Goal: Task Accomplishment & Management: Manage account settings

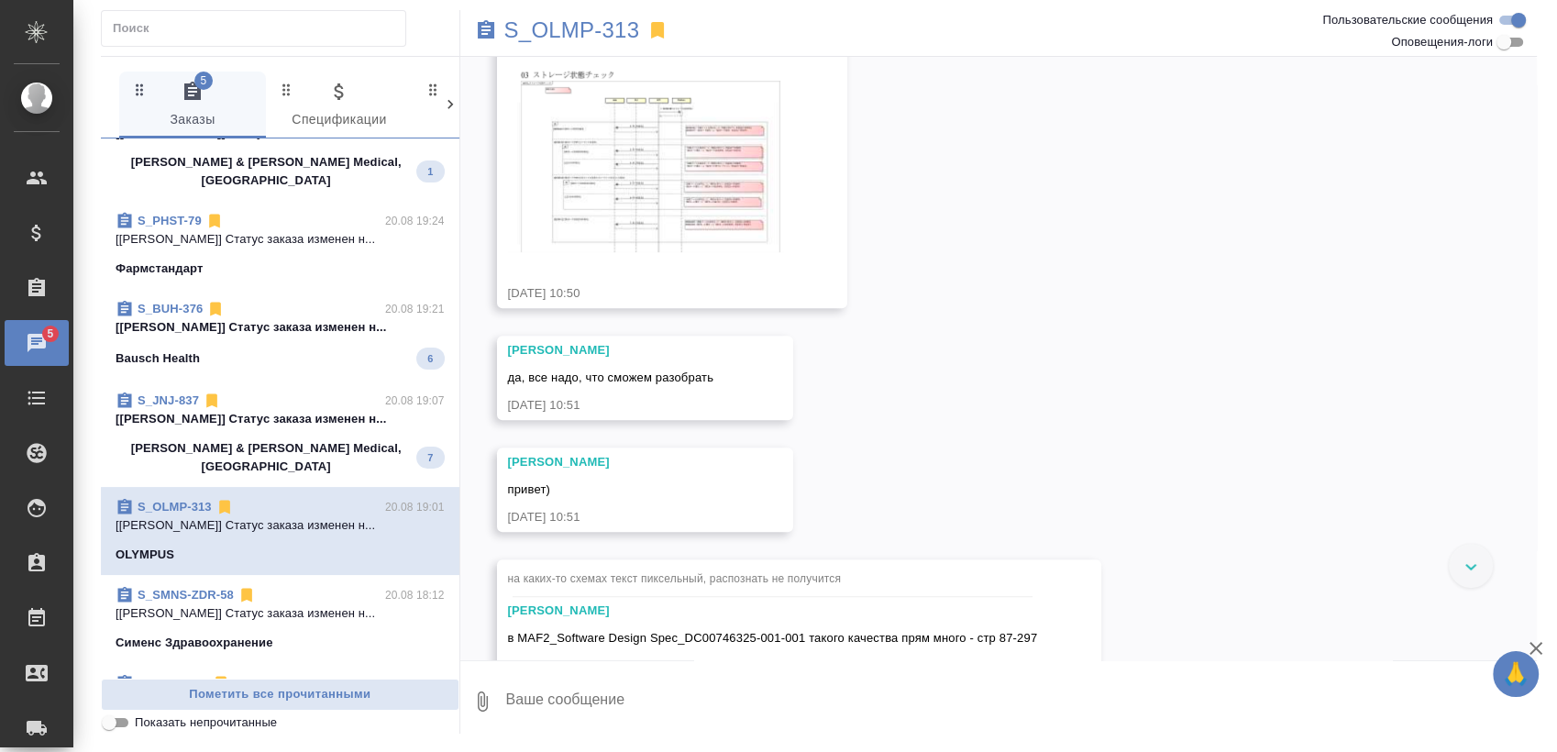
scroll to position [403, 0]
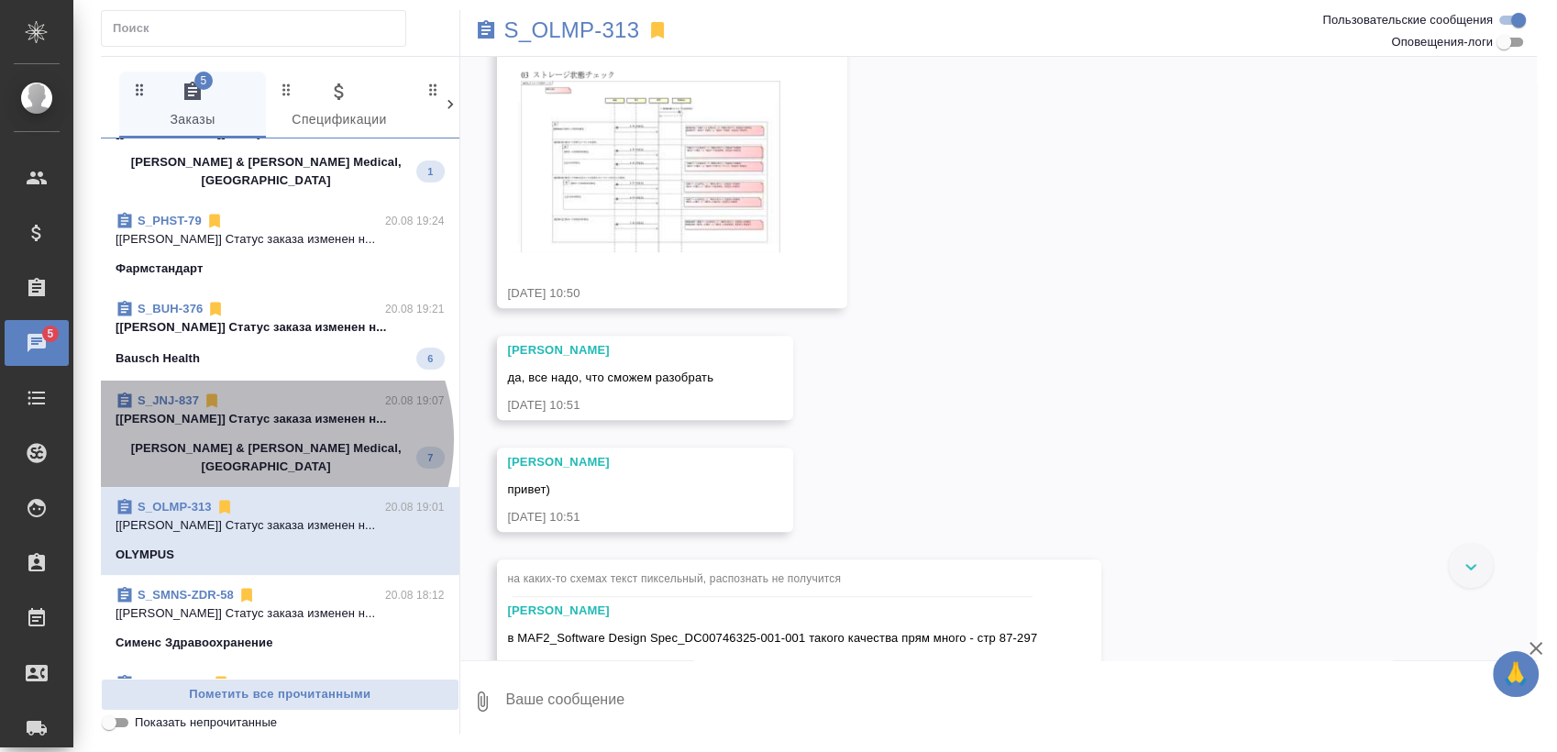
click at [257, 439] on div "Johnson & Johnson Medical, Russia 7" at bounding box center [280, 457] width 329 height 37
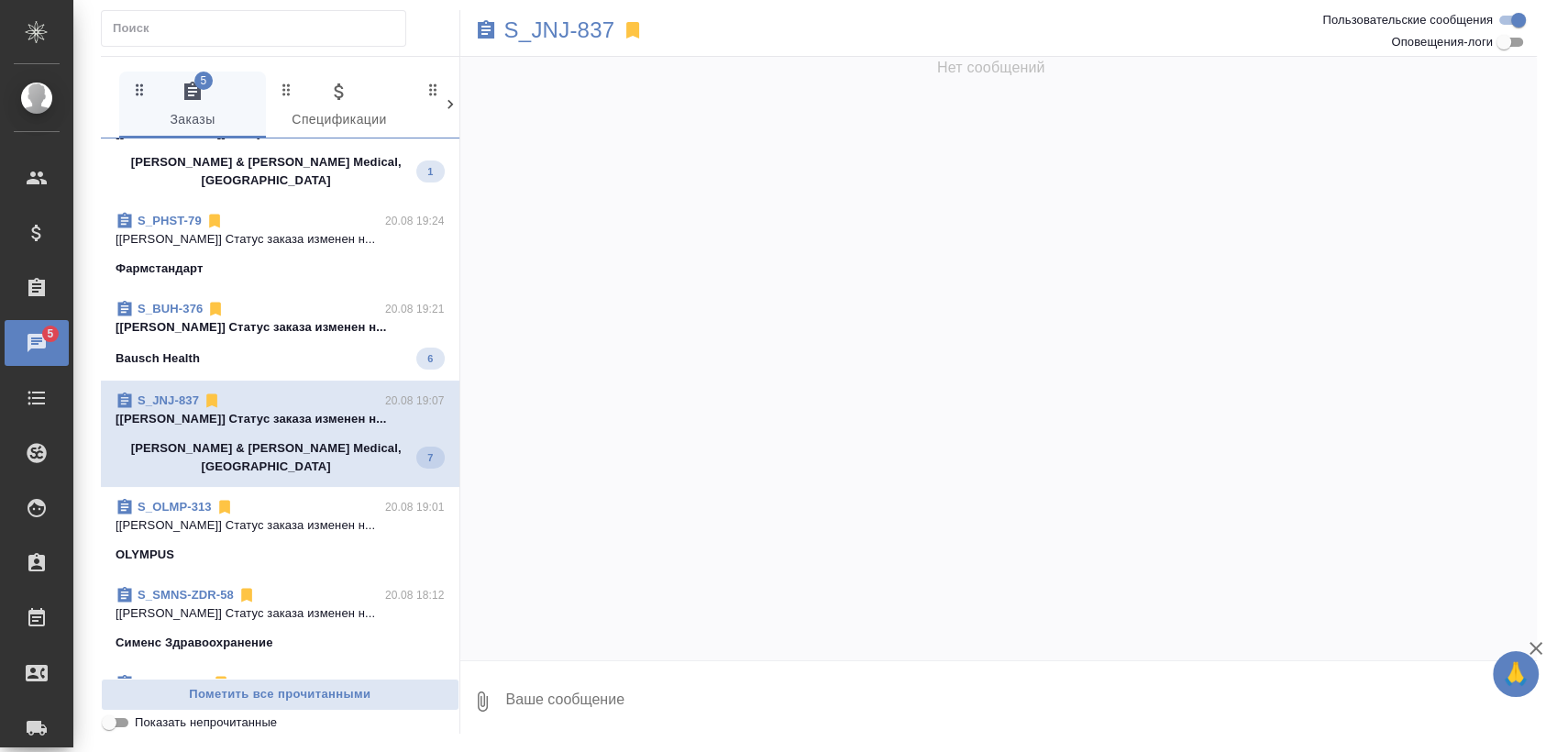
scroll to position [0, 0]
click at [317, 322] on span "S_BUH-376 20.08 19:21 [Усманова Ольга] Статус заказа изменен н... Bausch Health…" at bounding box center [280, 335] width 329 height 70
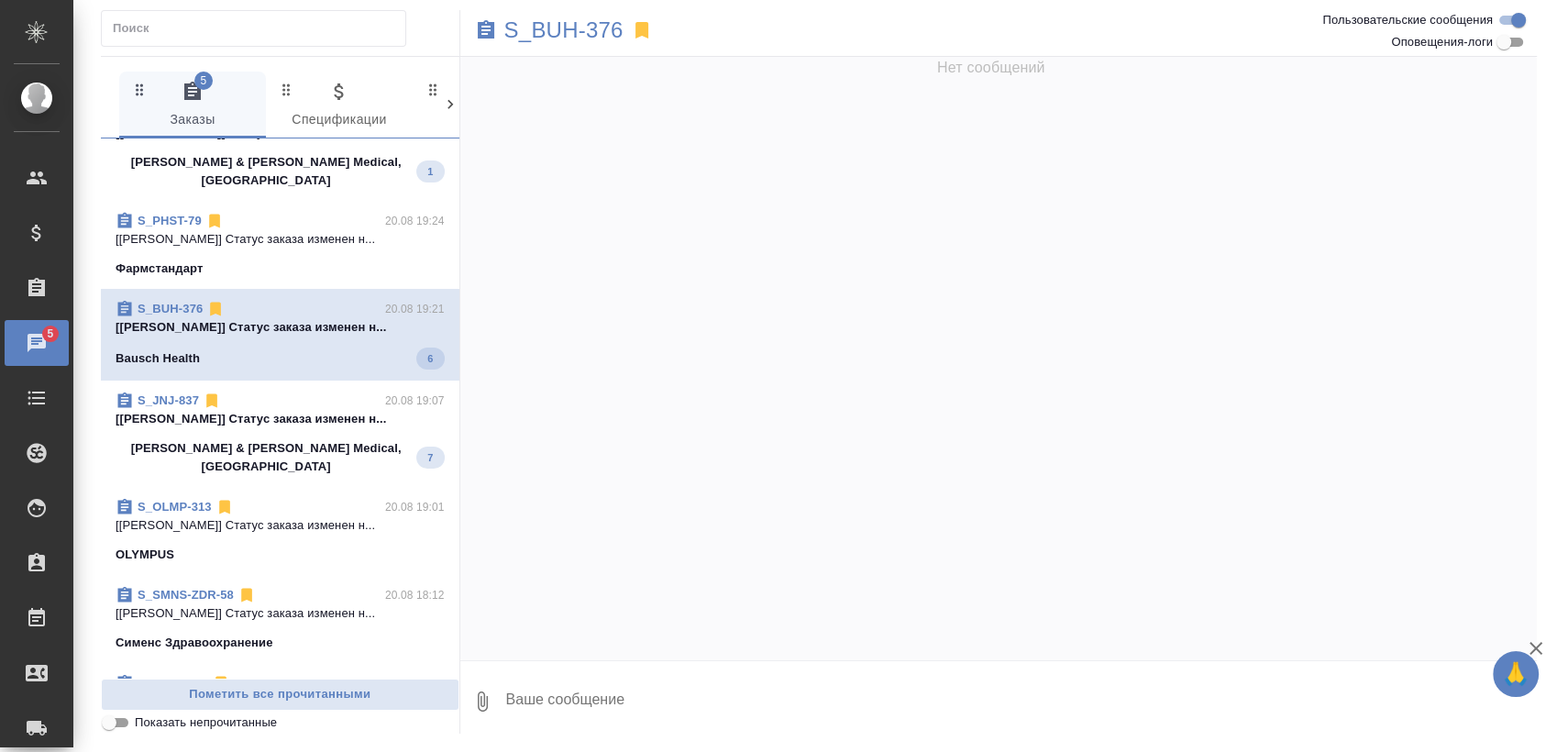
click at [264, 392] on div "S_JNJ-837 20.08 19:07" at bounding box center [280, 401] width 329 height 18
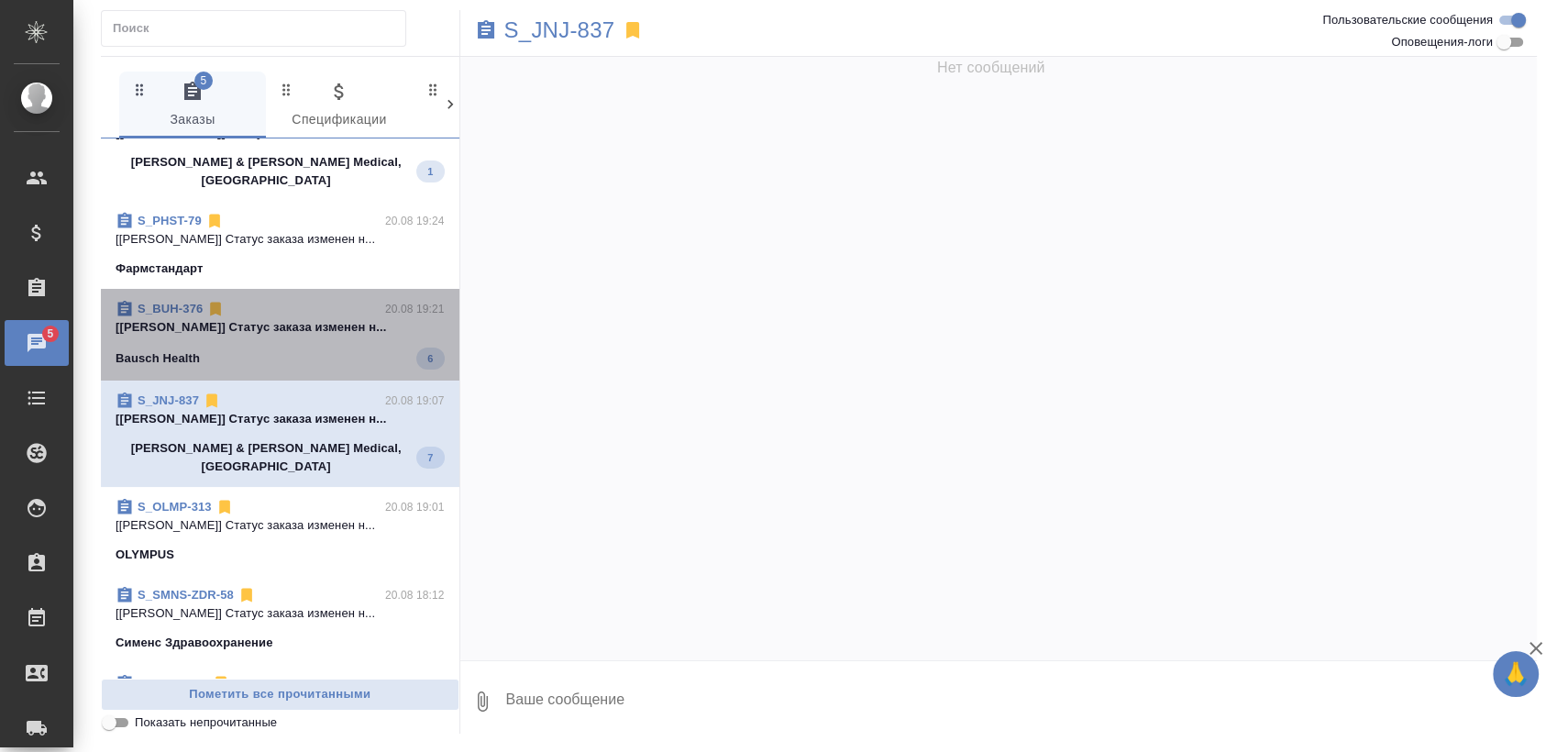
click at [312, 348] on div "Bausch Health 6" at bounding box center [280, 359] width 329 height 22
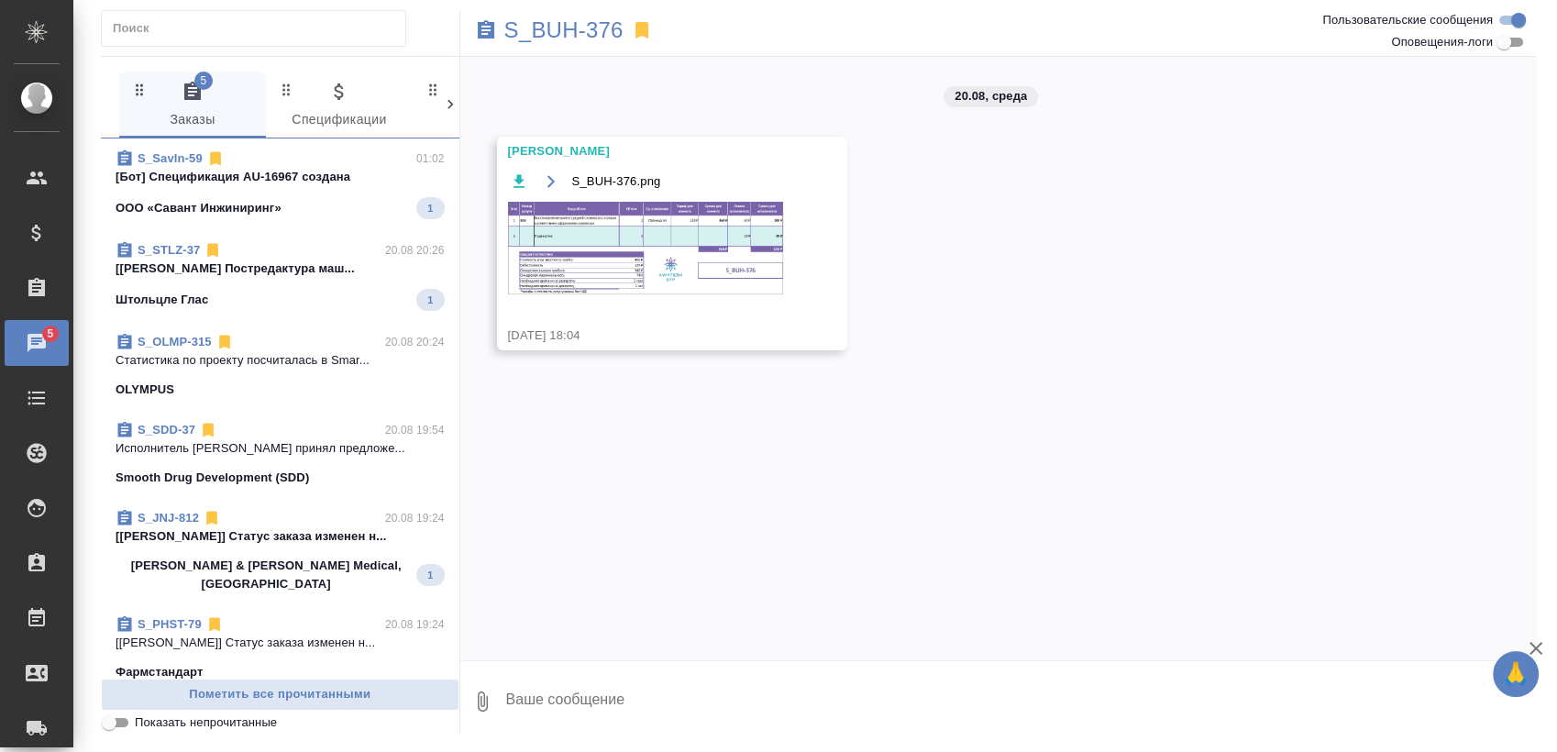
click at [280, 542] on p "[Усманова Ольга] Статус заказа изменен н..." at bounding box center [280, 536] width 329 height 18
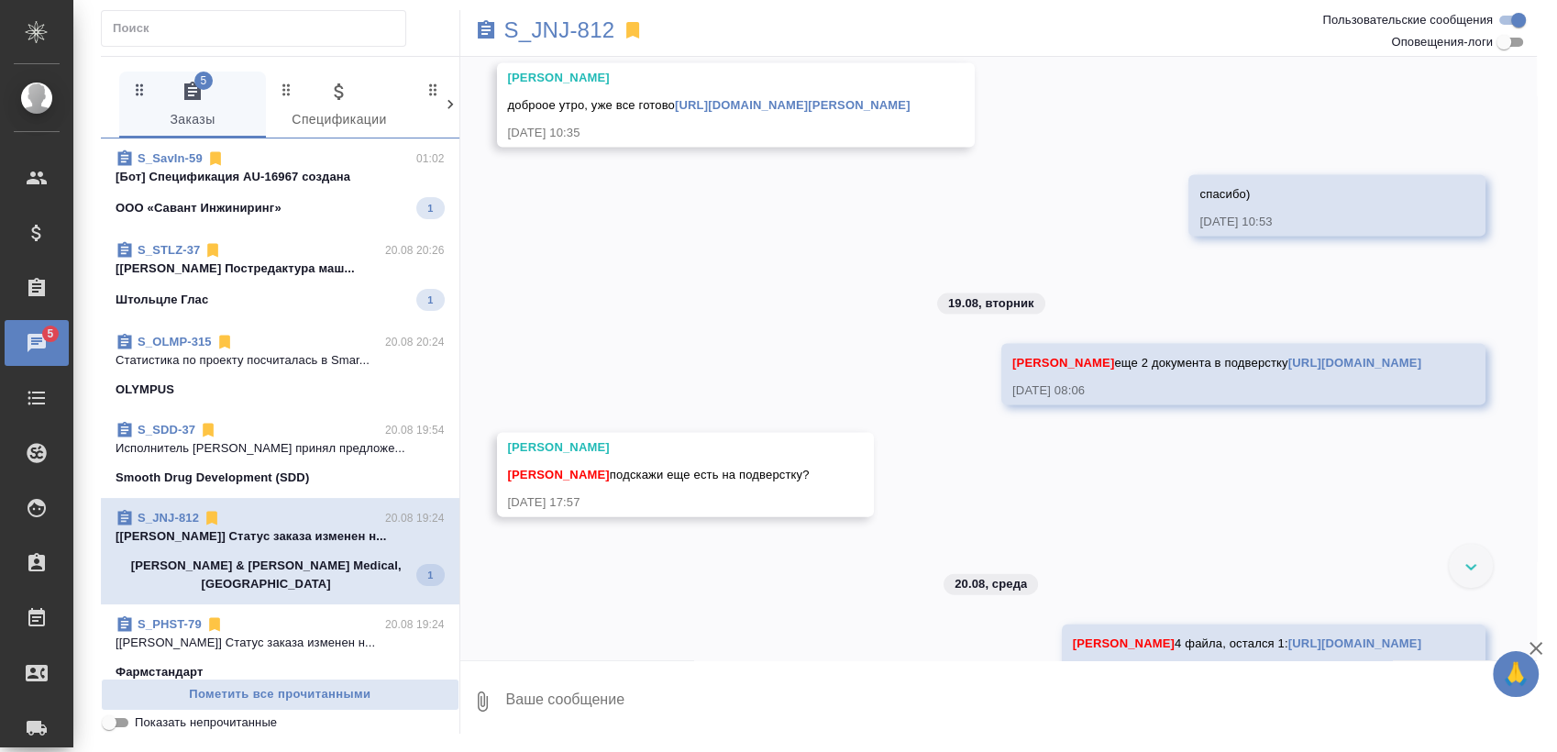
click at [323, 298] on div "Штольцле Глас 1" at bounding box center [280, 300] width 329 height 22
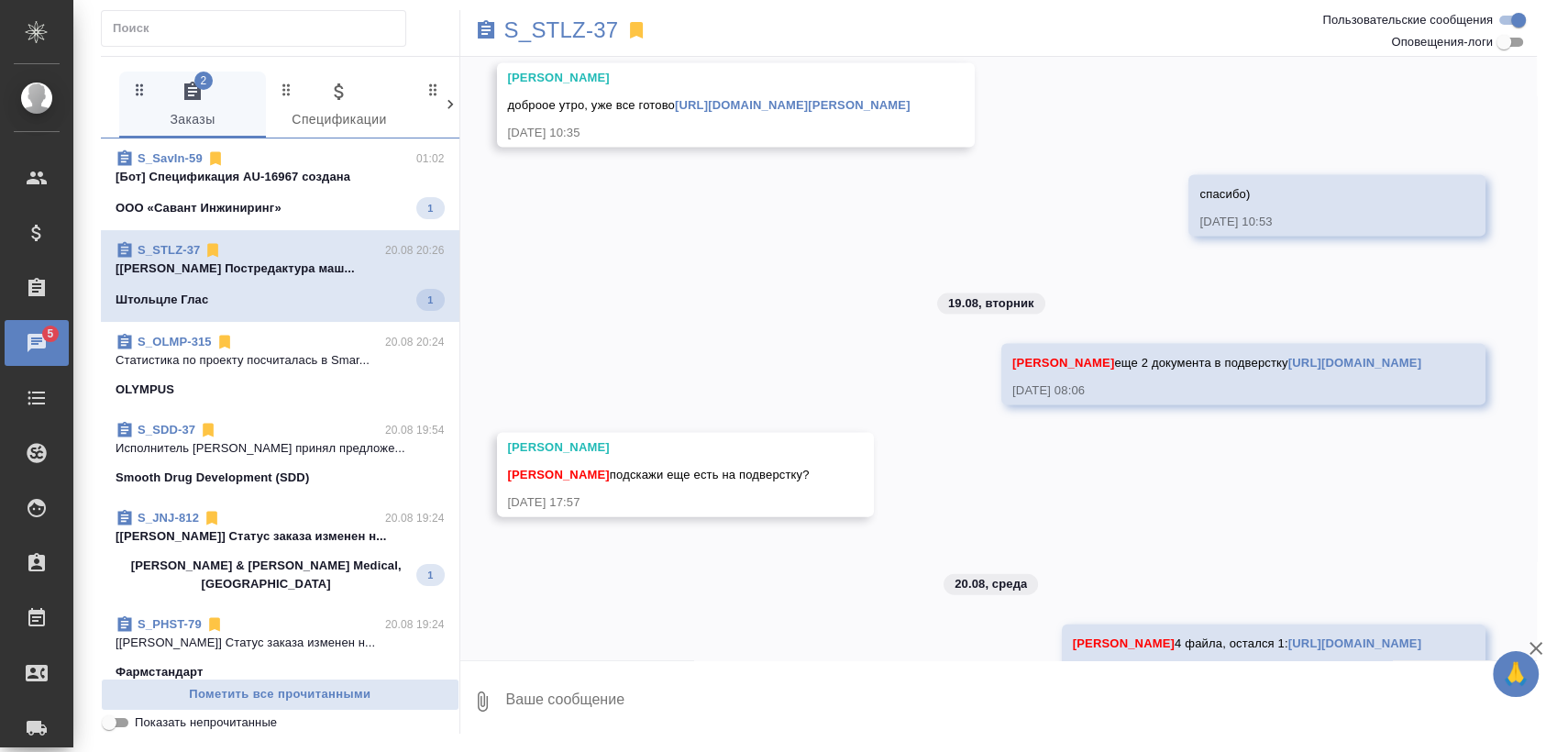
scroll to position [4441, 0]
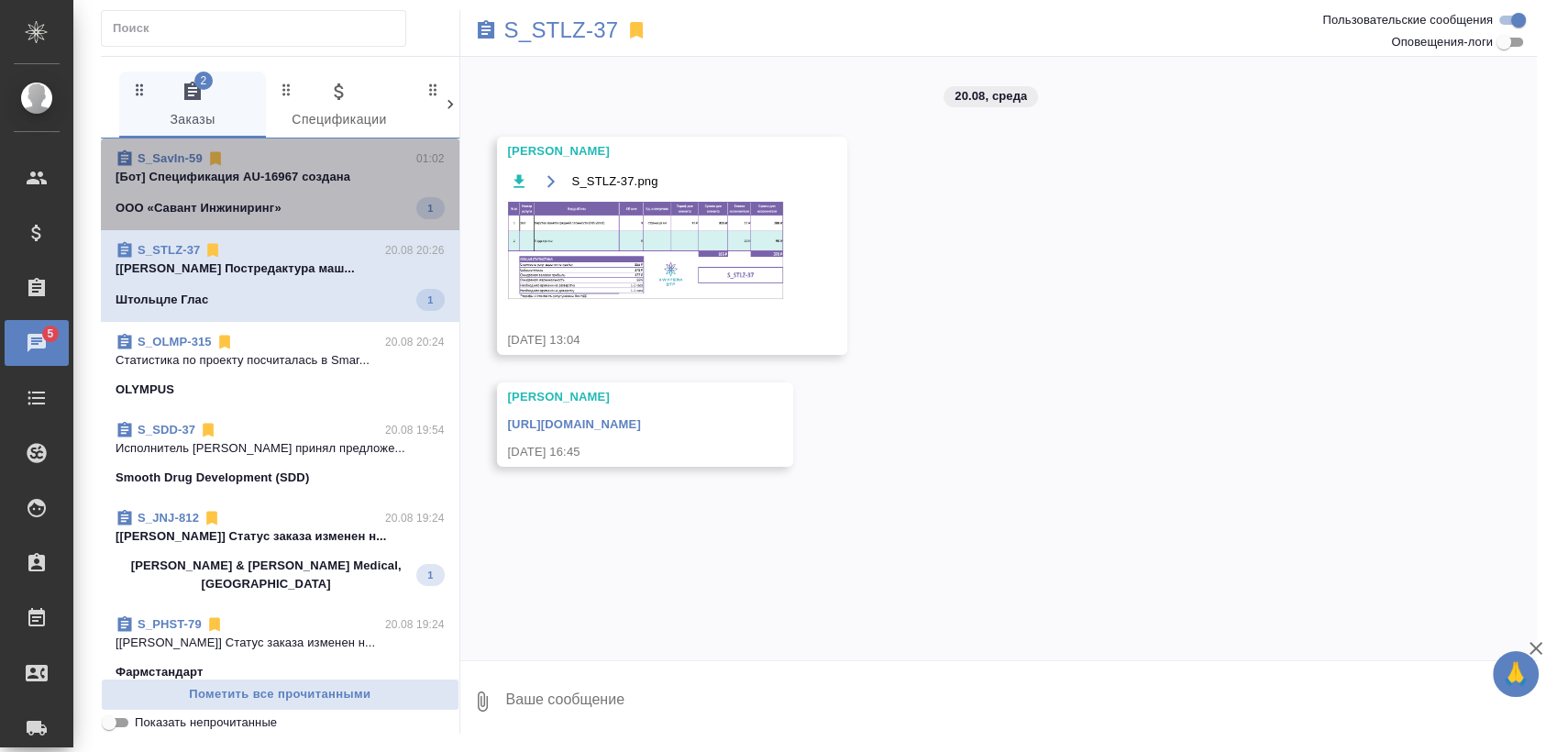
click at [301, 187] on span "S_SavIn-59 01:02 [Бот] Спецификация AU-16967 создана ООО «Савант Инжиниринг» 1" at bounding box center [280, 184] width 329 height 70
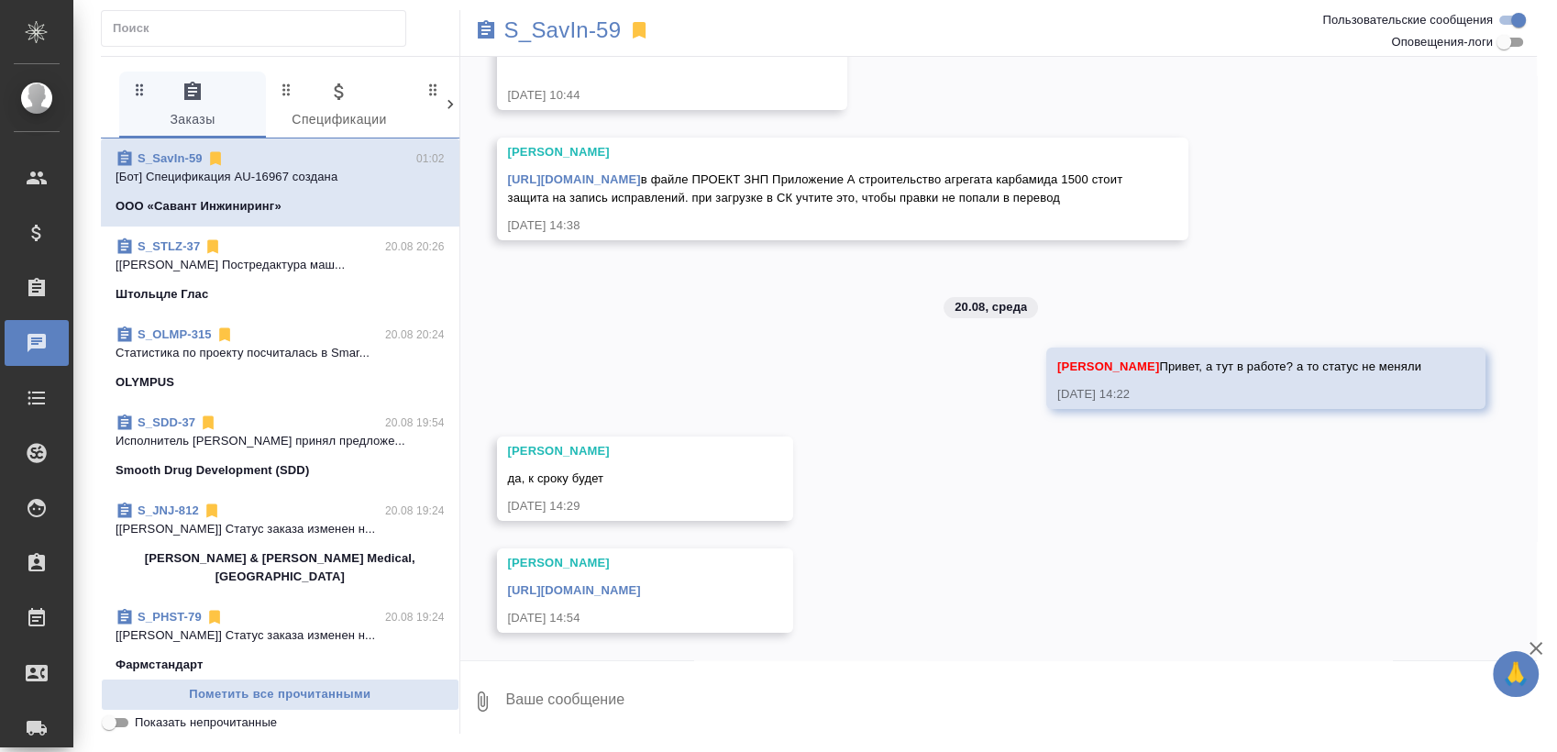
scroll to position [359, 0]
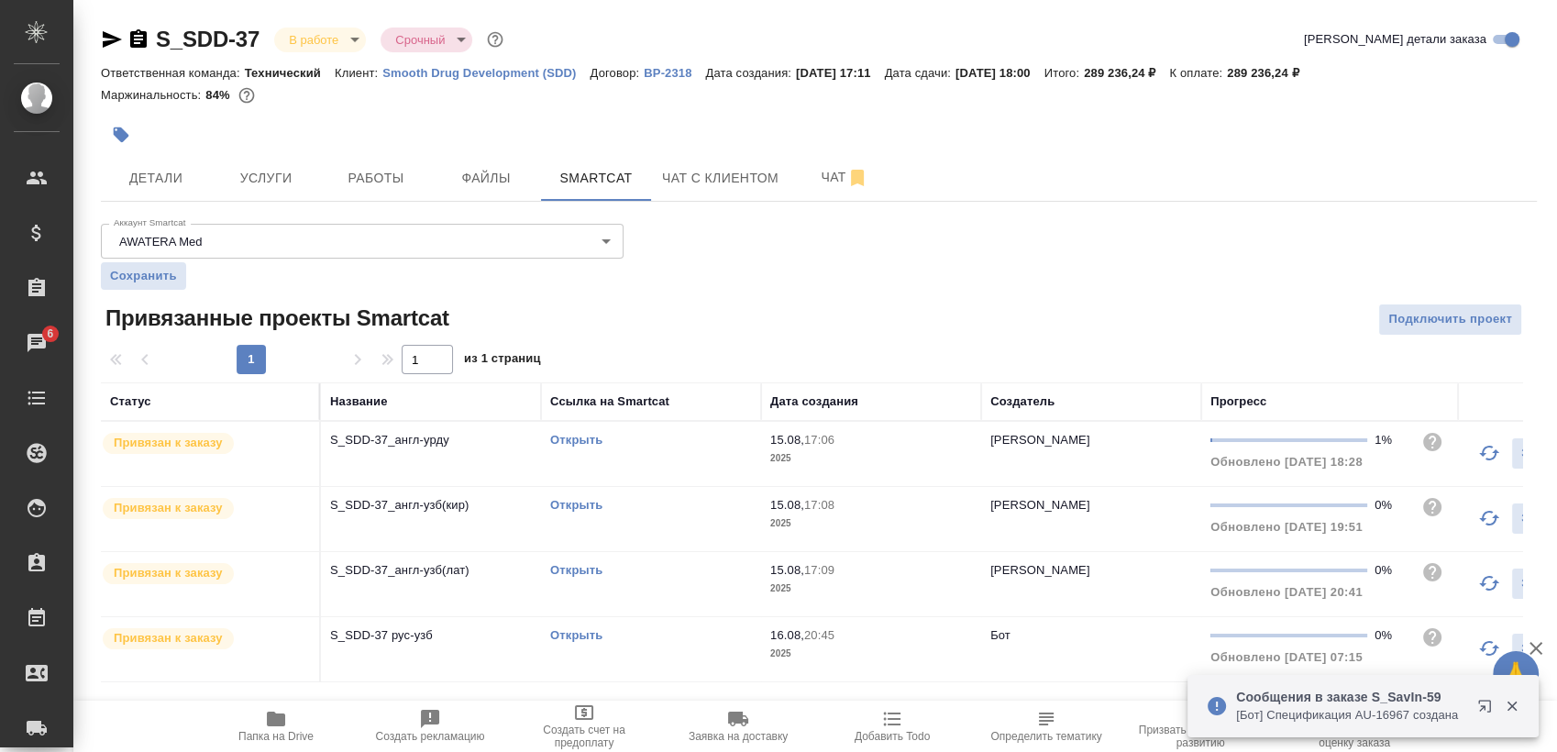
click at [582, 436] on link "Открыть" at bounding box center [576, 440] width 52 height 14
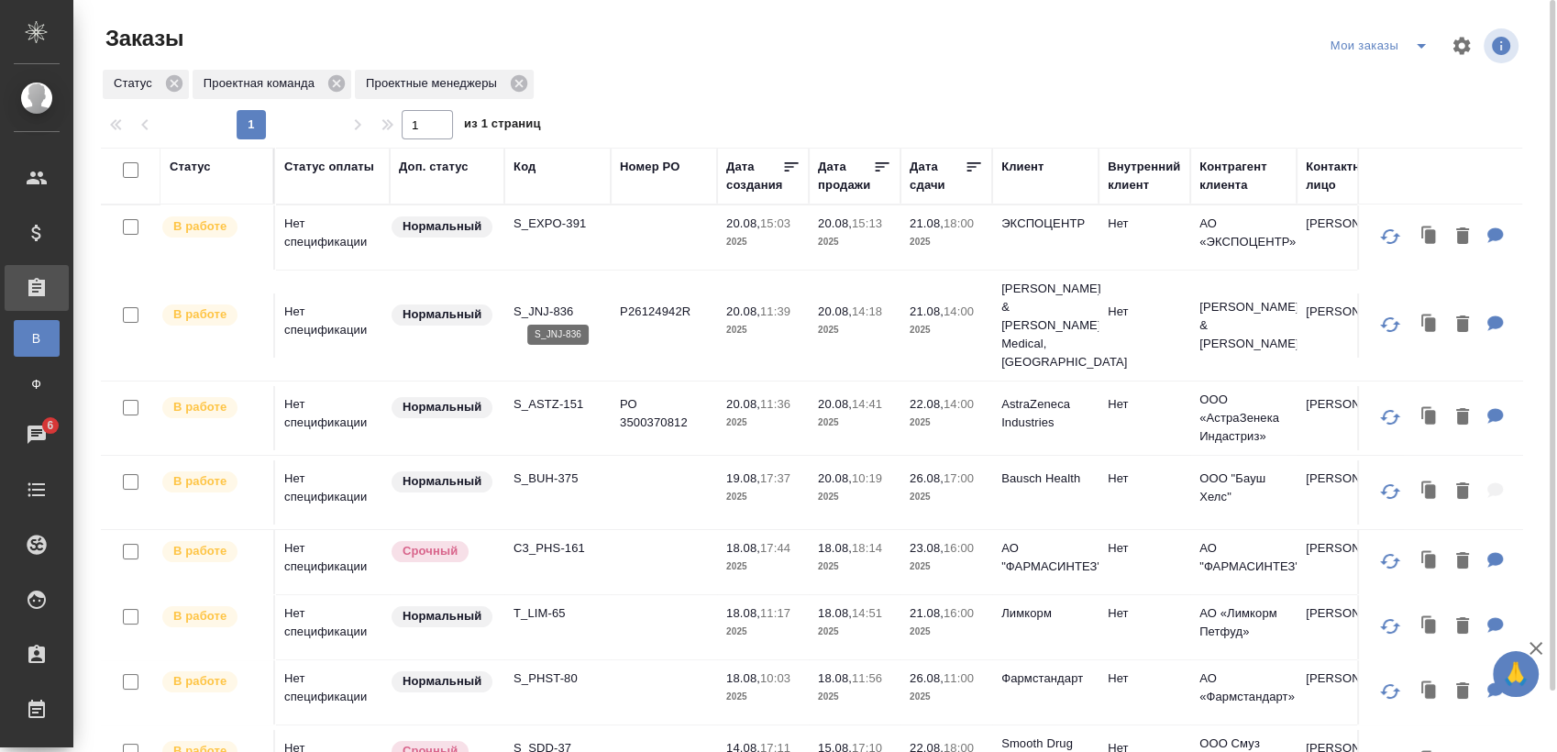
click at [565, 305] on p "S_JNJ-836" at bounding box center [558, 312] width 88 height 18
drag, startPoint x: 1410, startPoint y: 39, endPoint x: 1417, endPoint y: 48, distance: 11.2
click at [1411, 39] on icon "split button" at bounding box center [1421, 46] width 22 height 22
click at [1391, 84] on li "Взять в работу" at bounding box center [1383, 82] width 154 height 29
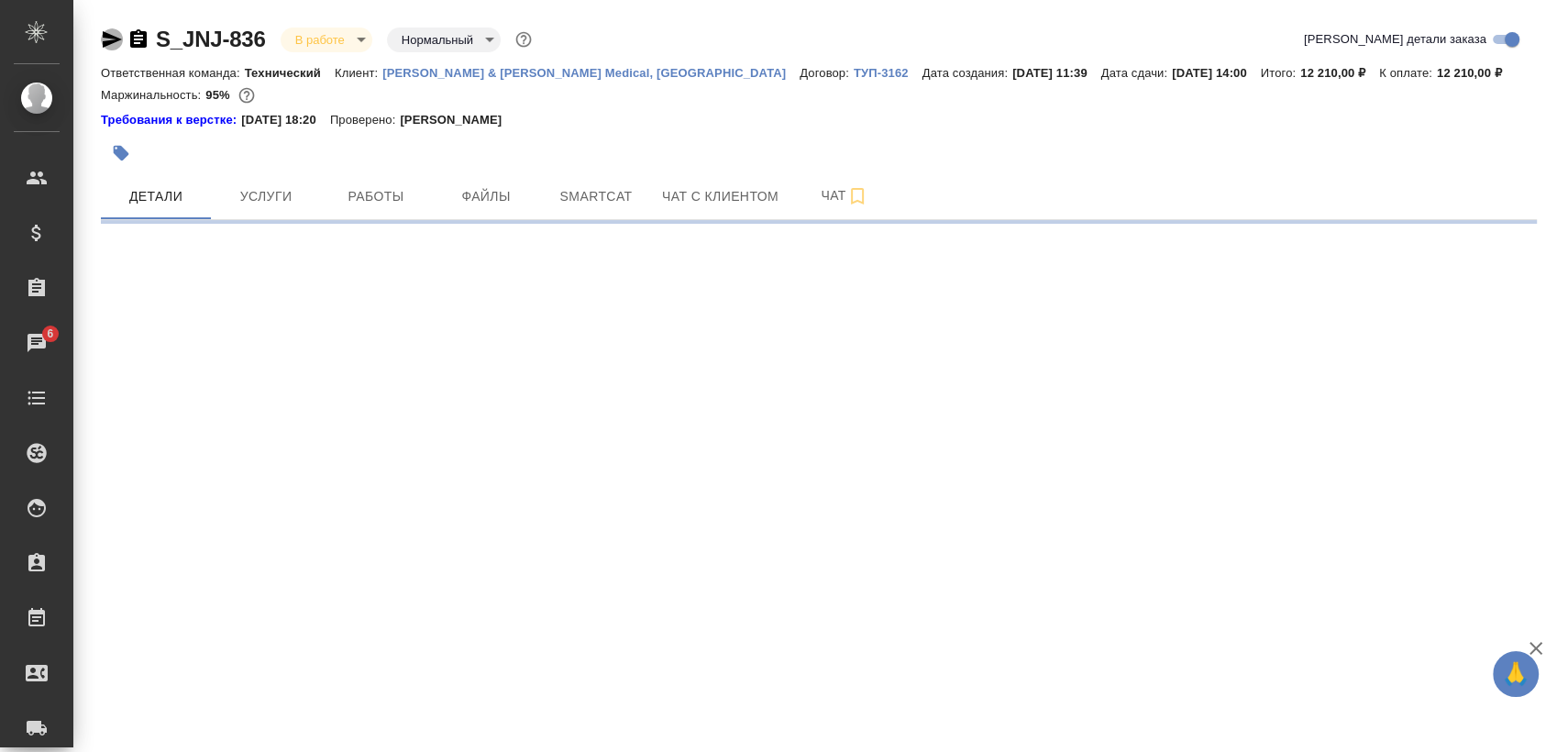
click at [102, 35] on icon "button" at bounding box center [112, 39] width 22 height 22
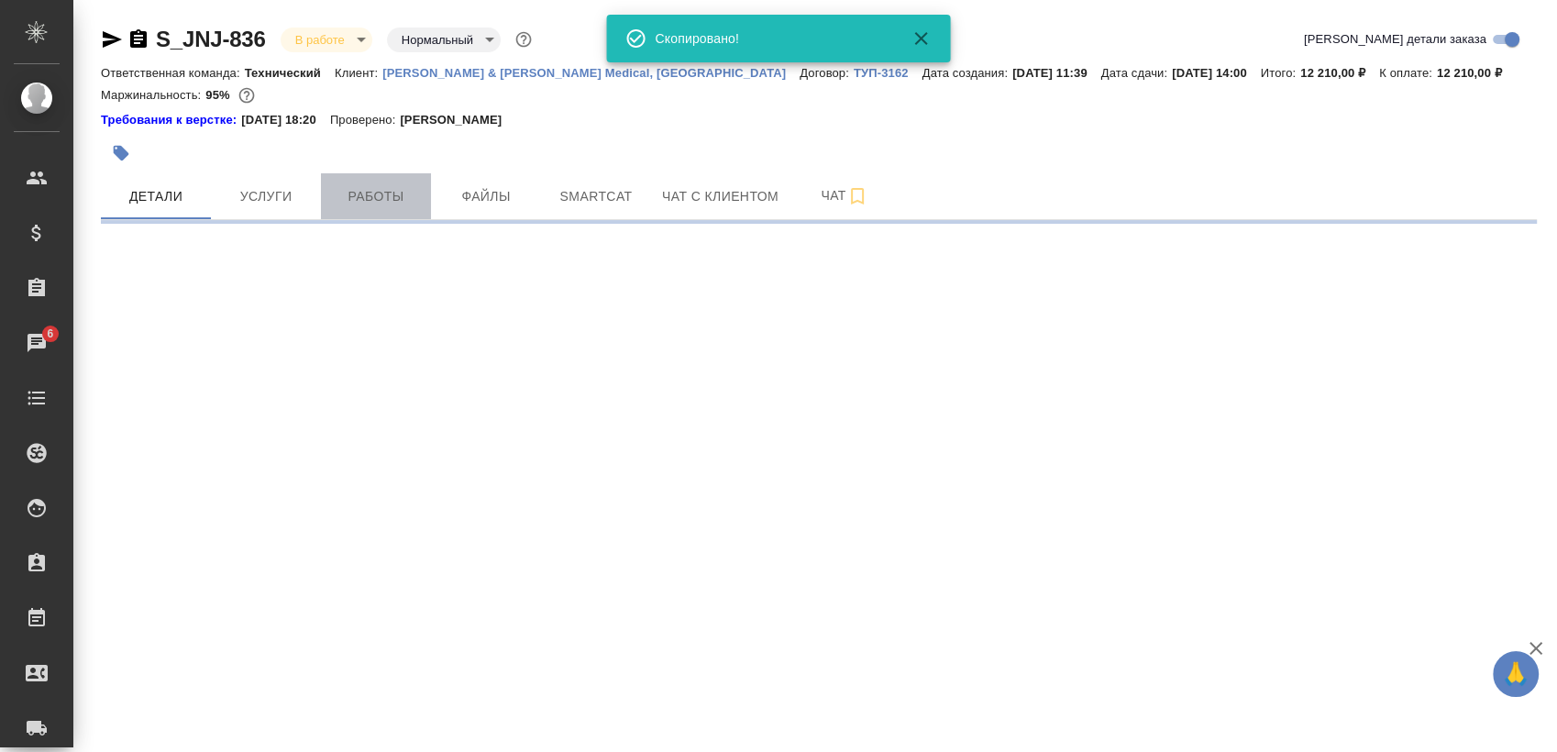
click at [359, 173] on button "Работы" at bounding box center [376, 196] width 110 height 46
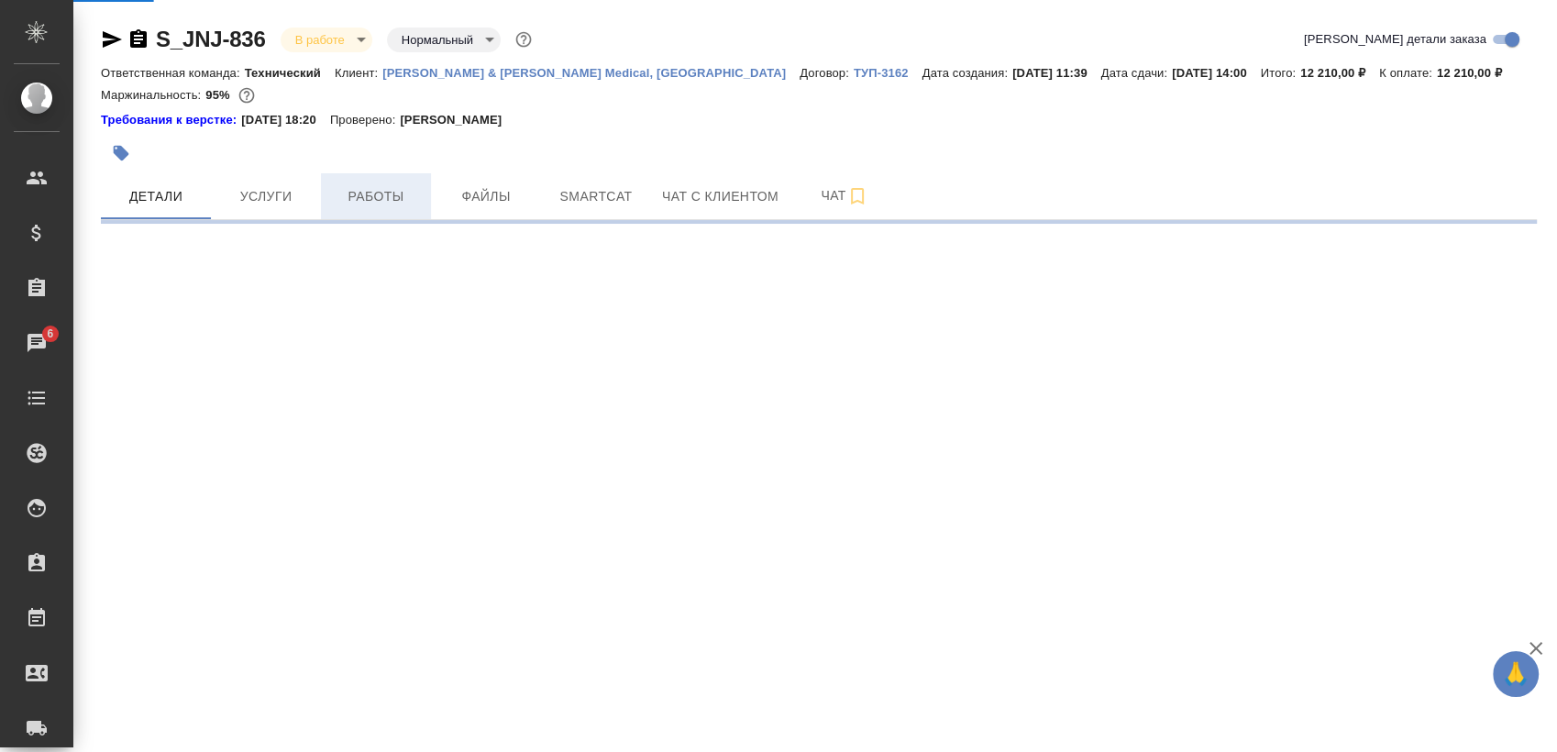
click at [370, 204] on span "Работы" at bounding box center [376, 196] width 88 height 23
select select "RU"
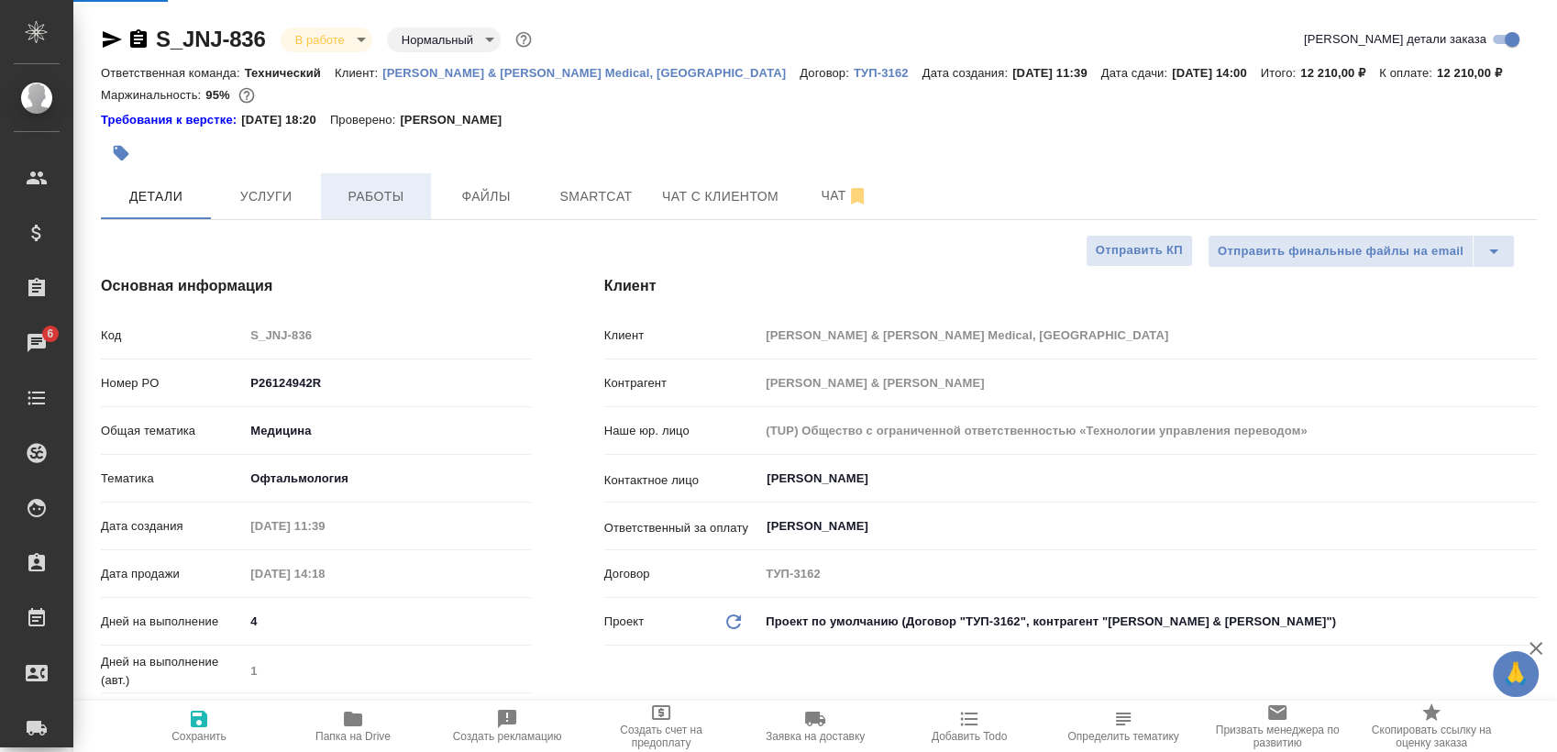
click at [370, 204] on span "Работы" at bounding box center [376, 196] width 88 height 23
type textarea "x"
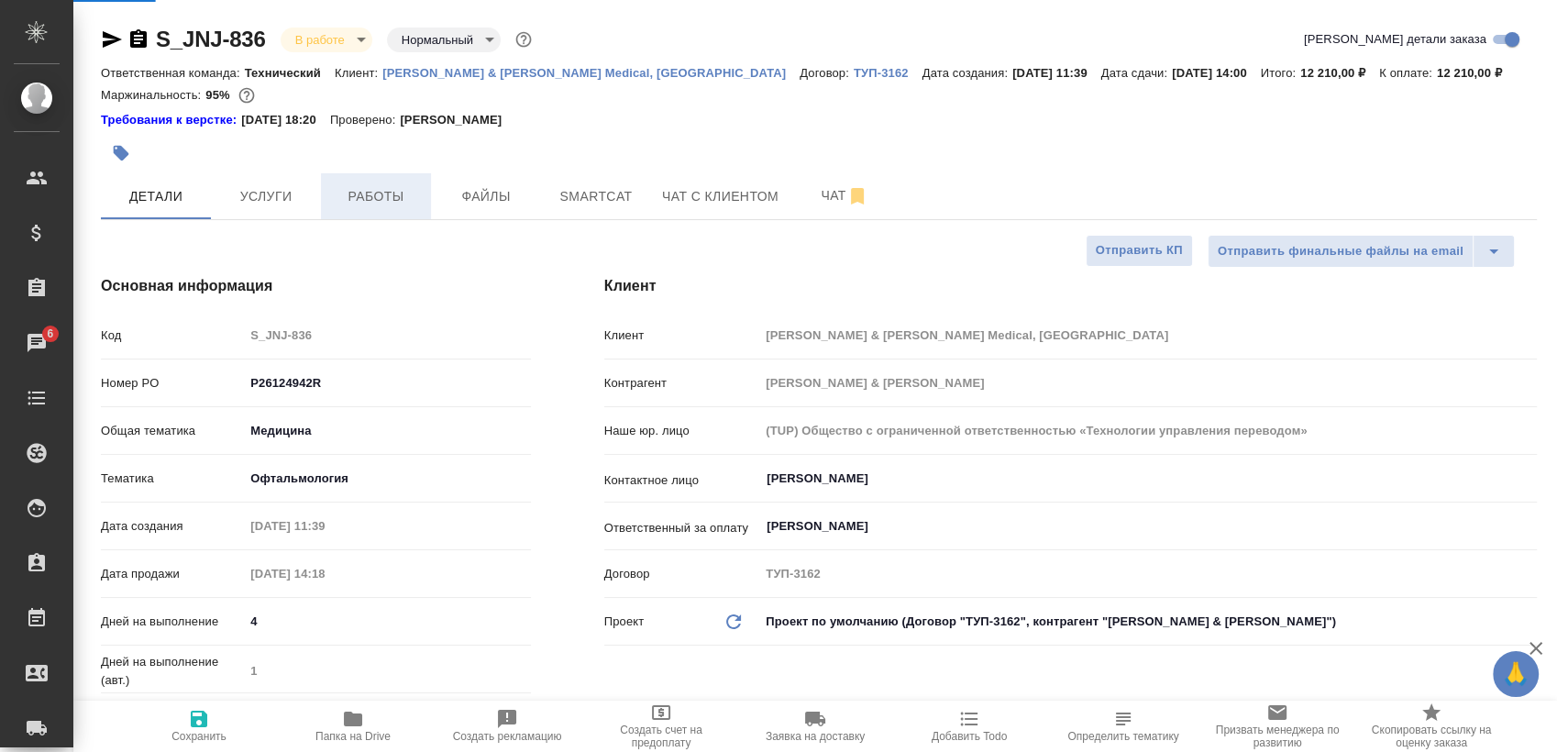
type textarea "x"
type input "[PERSON_NAME]"
type input "Комаров Роман"
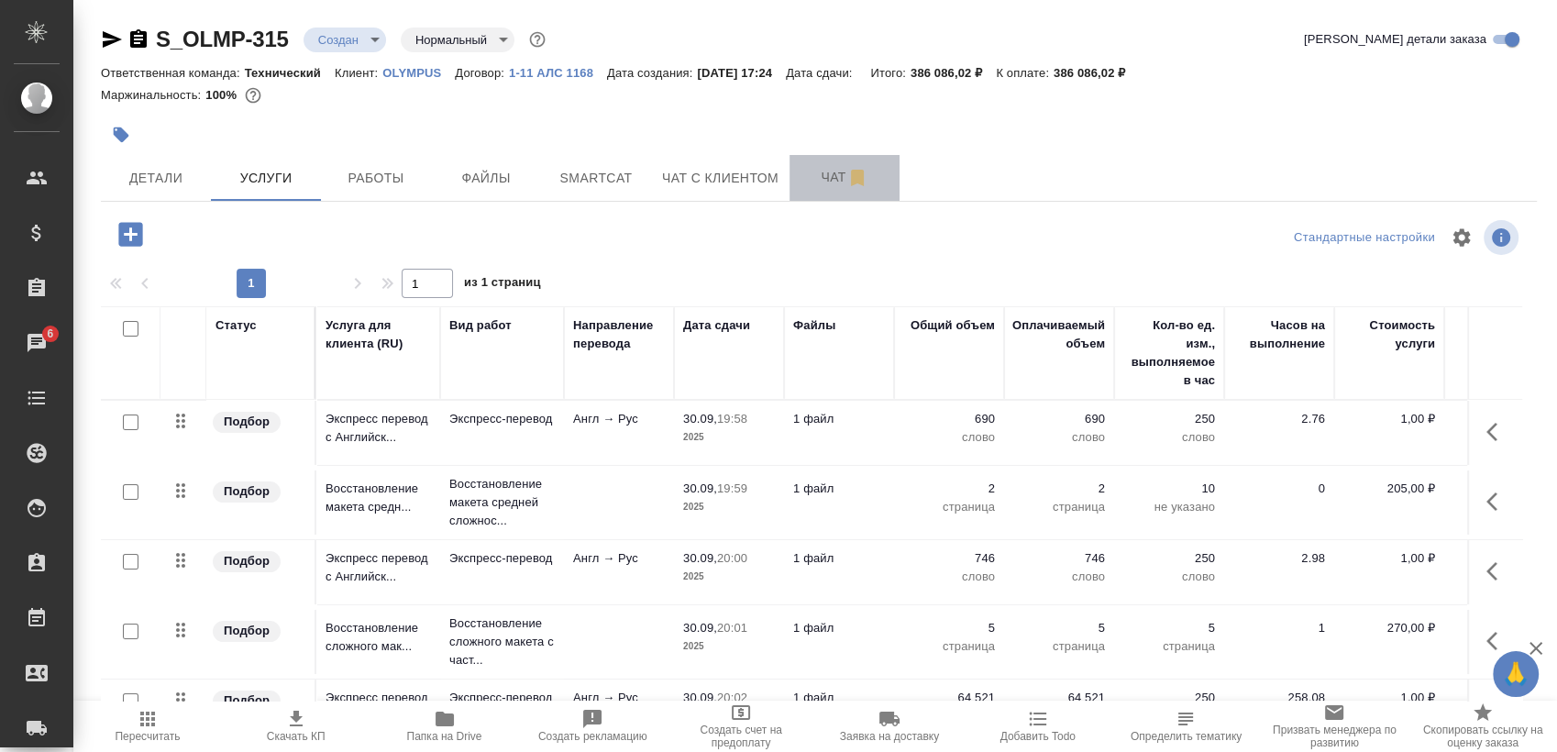
click at [822, 173] on span "Чат" at bounding box center [845, 177] width 88 height 23
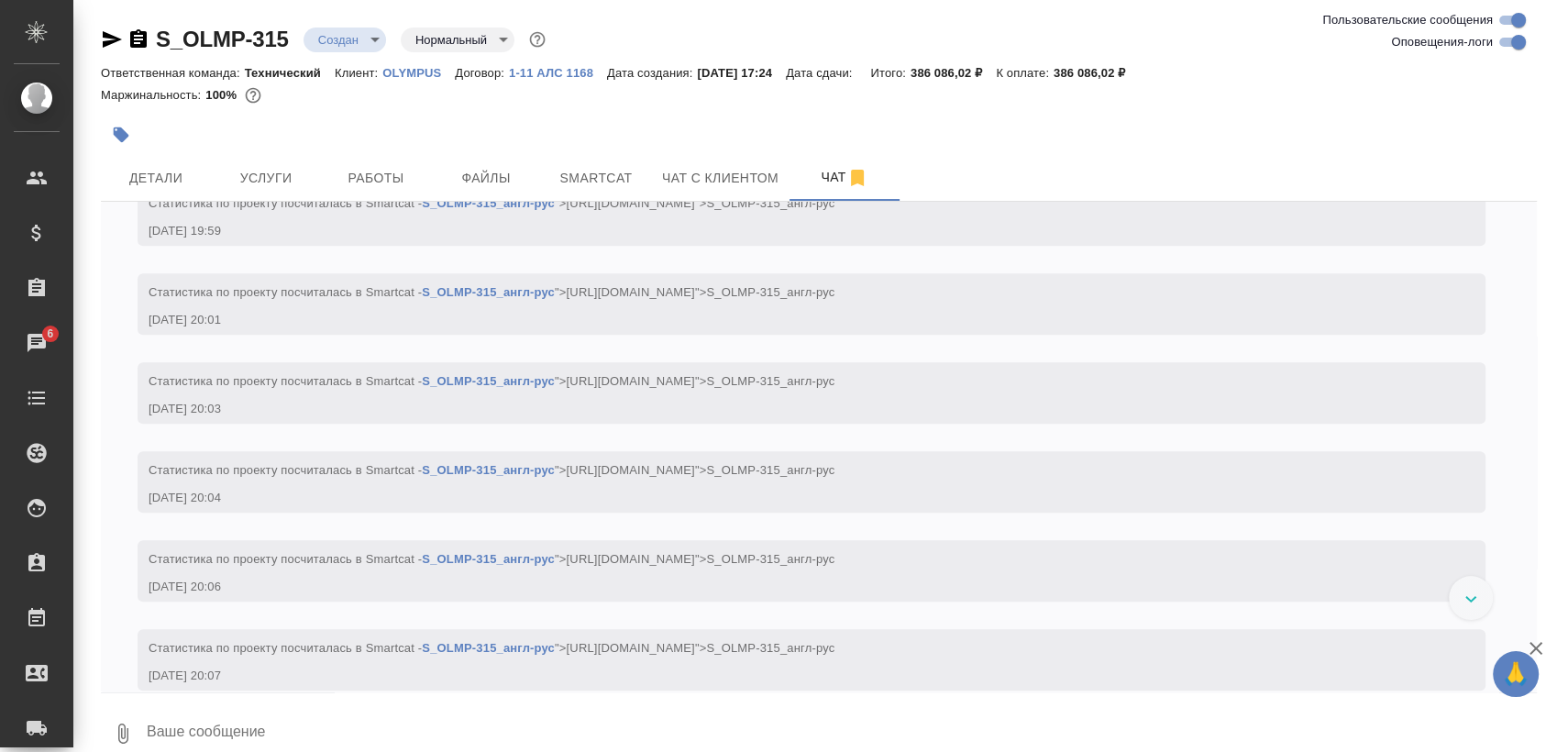
click at [1522, 45] on input "Оповещения-логи" at bounding box center [1519, 42] width 66 height 22
checkbox input "false"
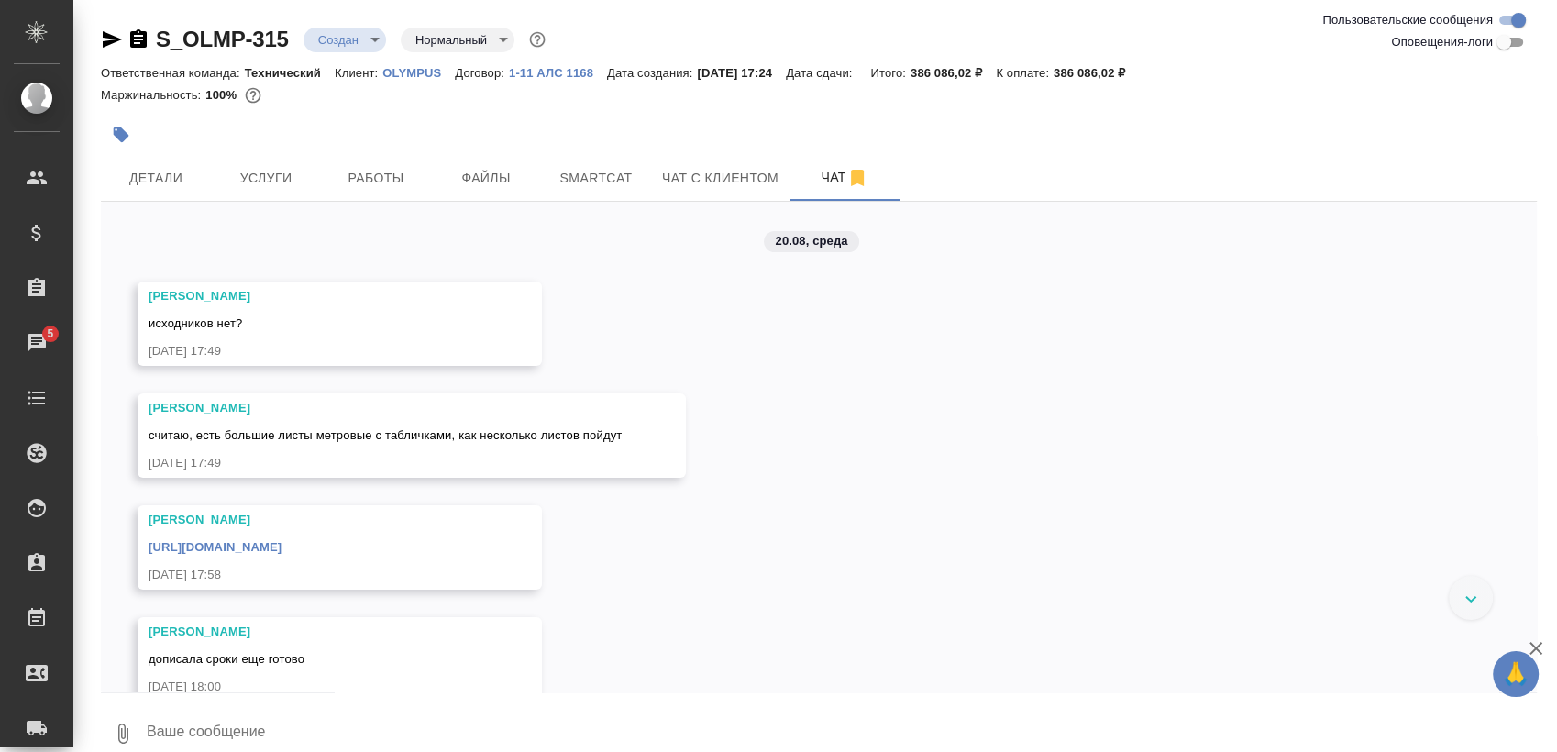
scroll to position [23, 0]
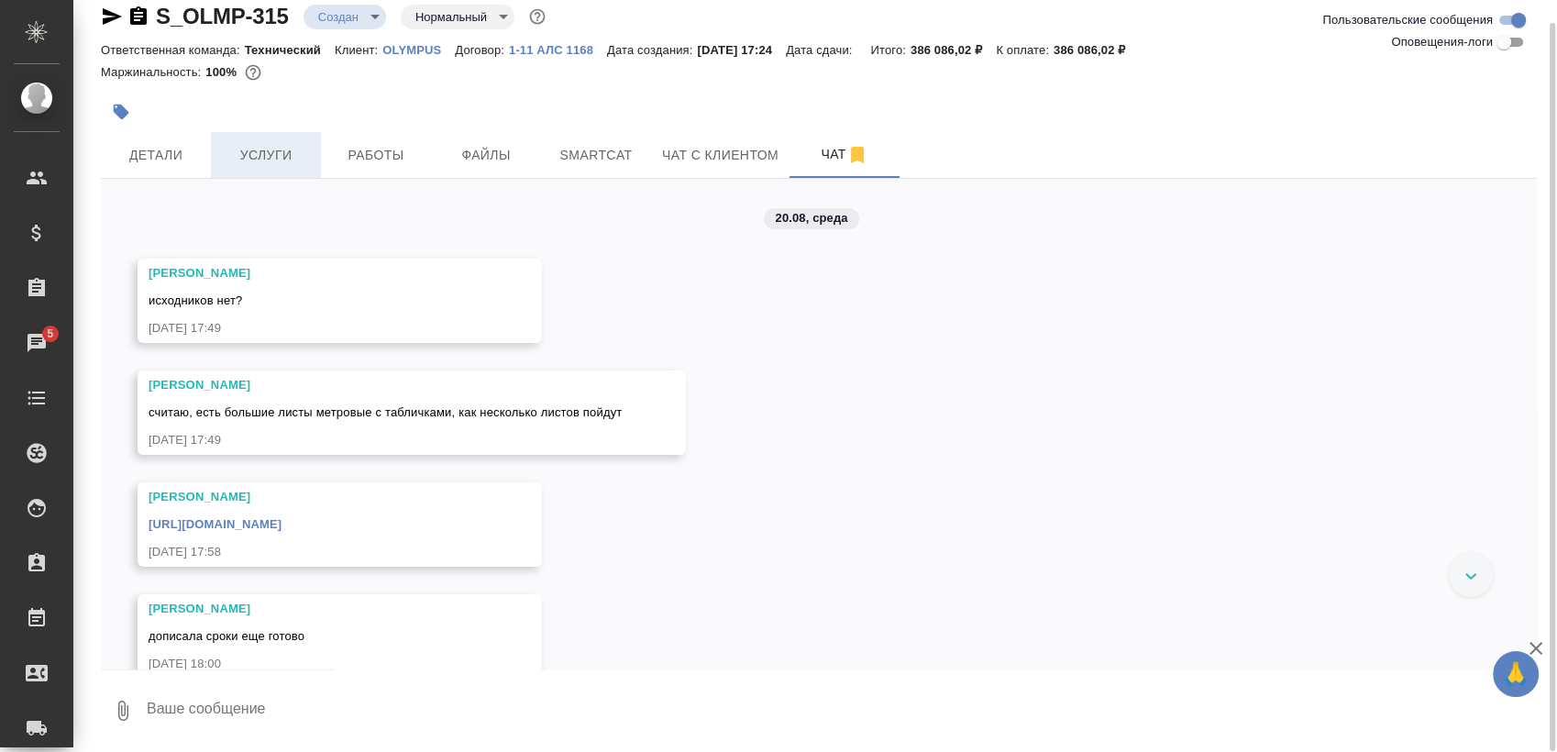
click at [229, 144] on span "Услуги" at bounding box center [266, 155] width 88 height 23
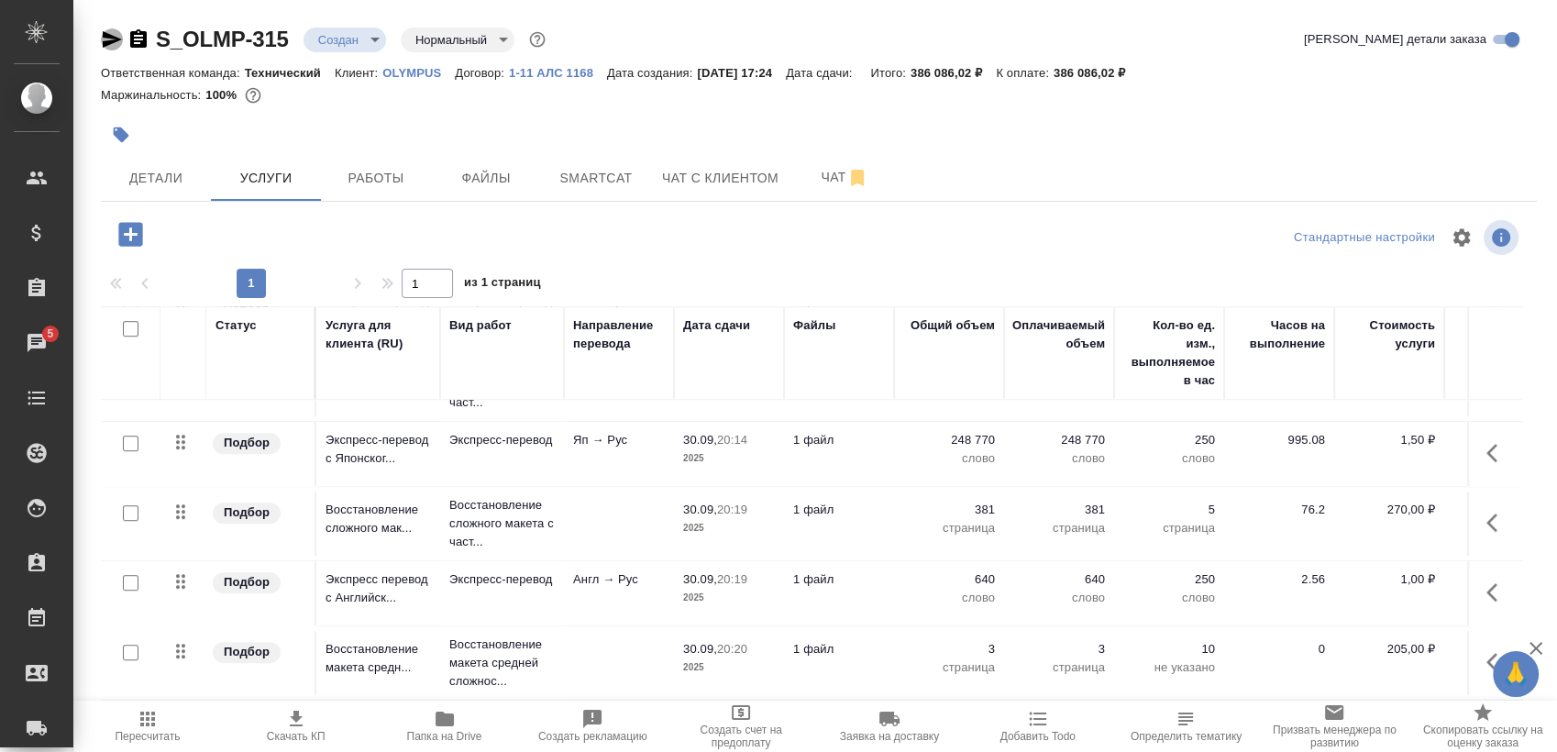
click at [107, 31] on icon "button" at bounding box center [112, 39] width 22 height 22
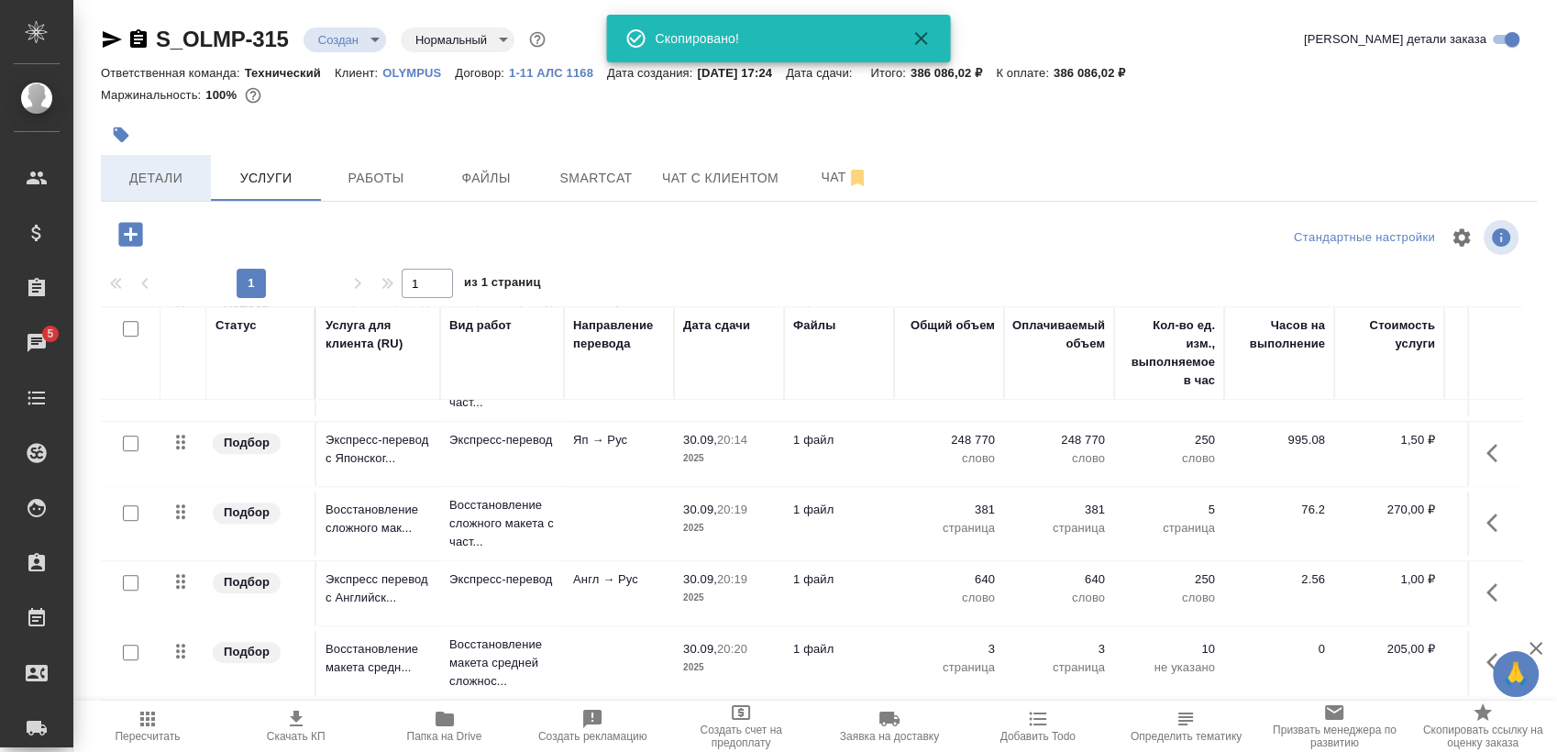
click at [142, 171] on span "Детали" at bounding box center [156, 178] width 88 height 23
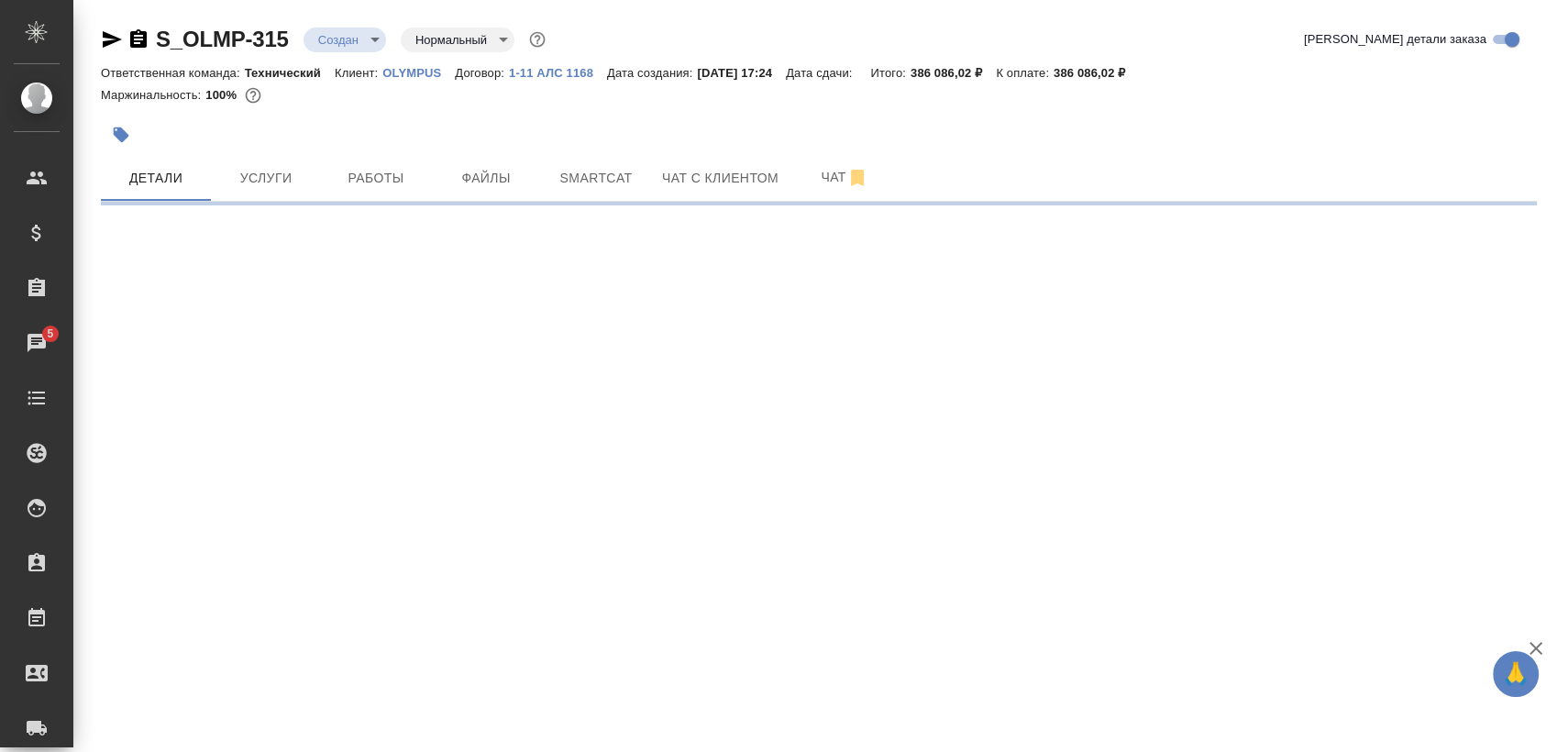
select select "RU"
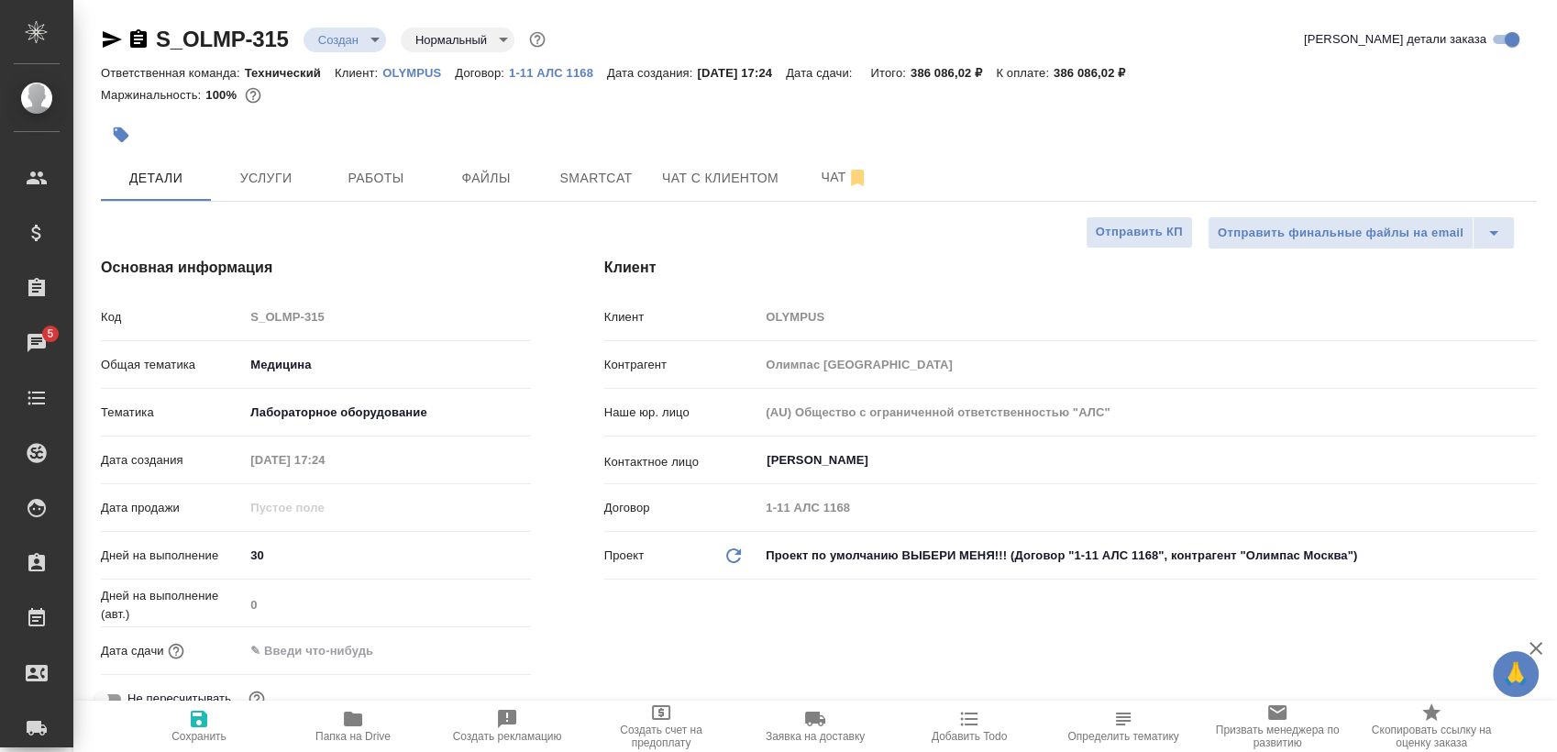
type textarea "x"
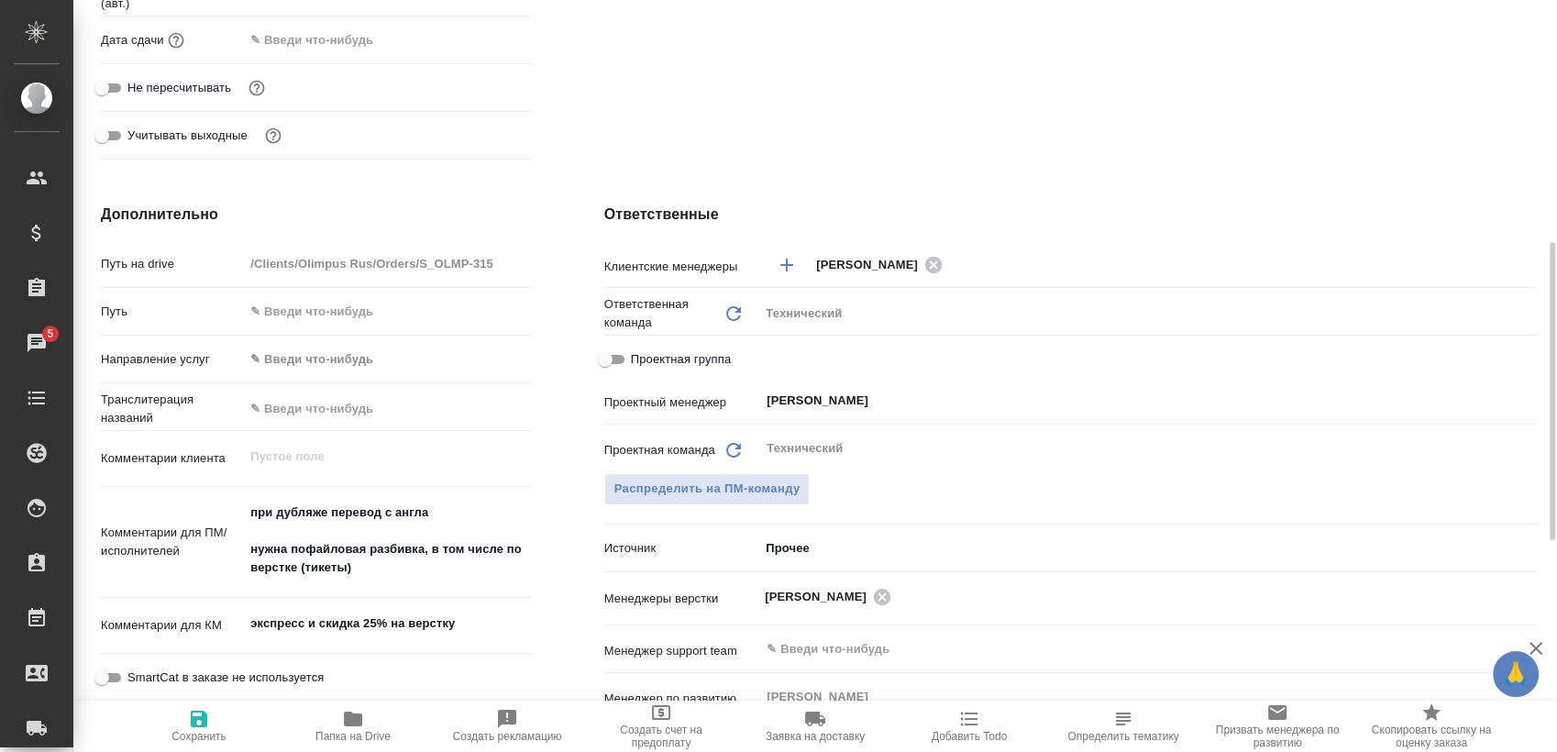
scroll to position [204, 0]
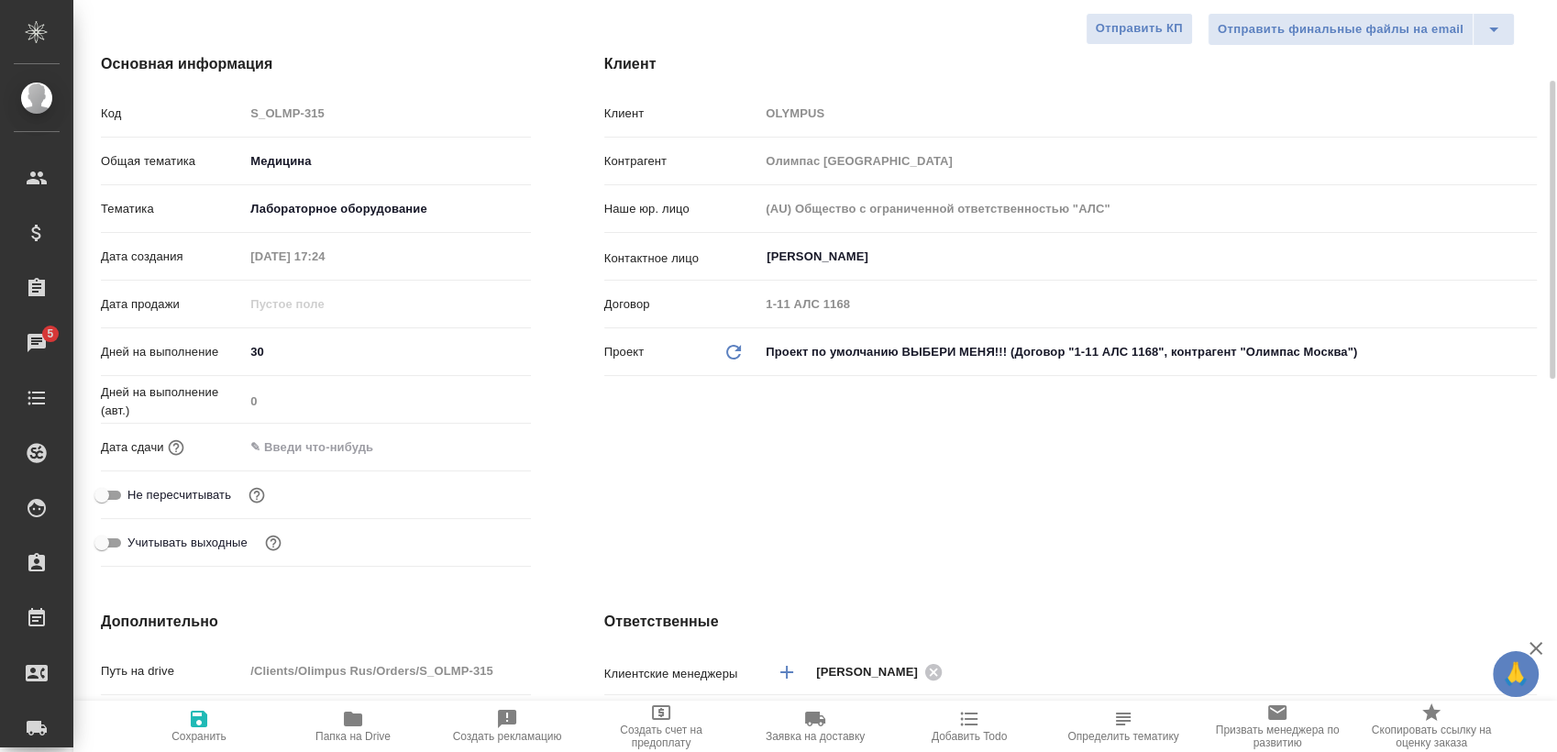
type textarea "x"
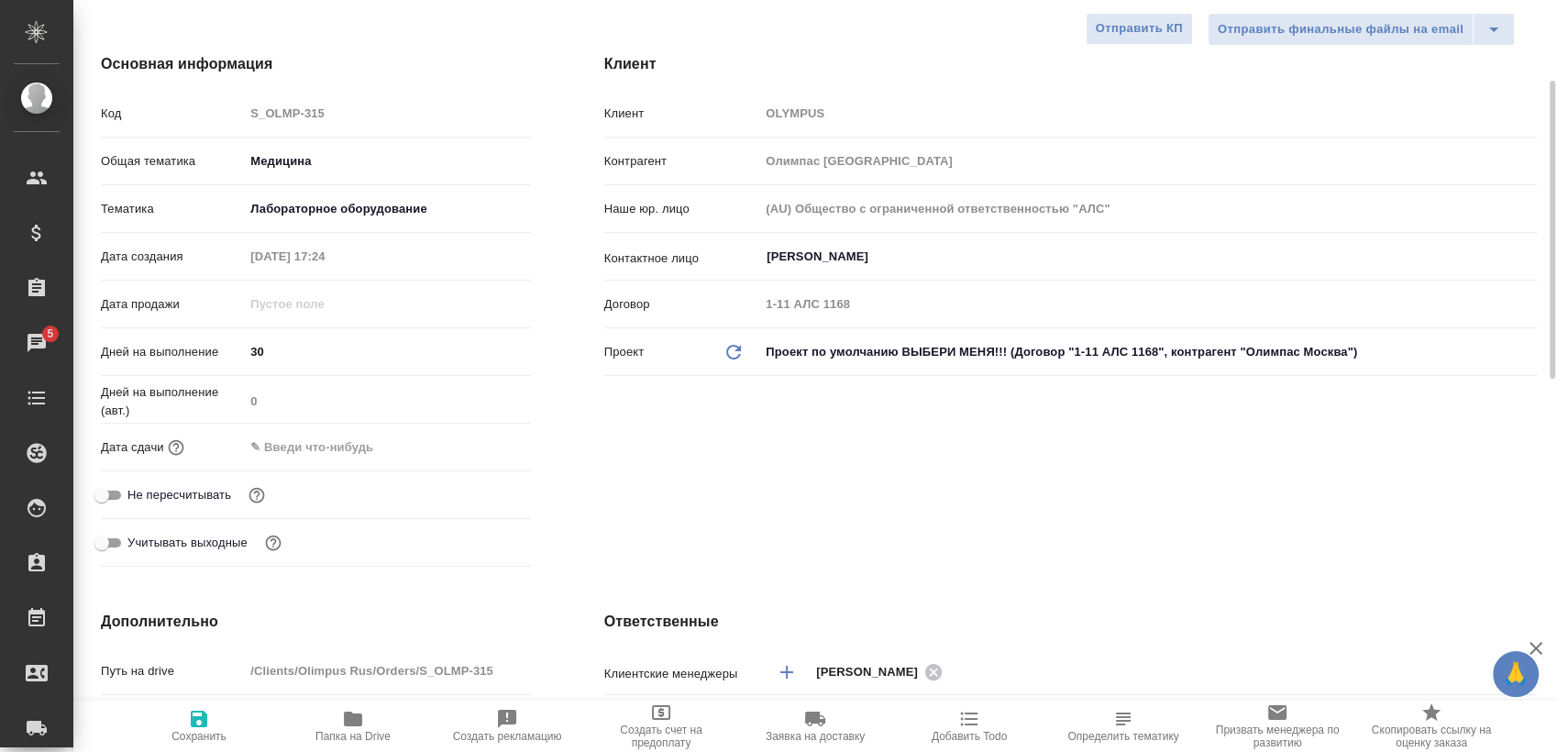
type textarea "x"
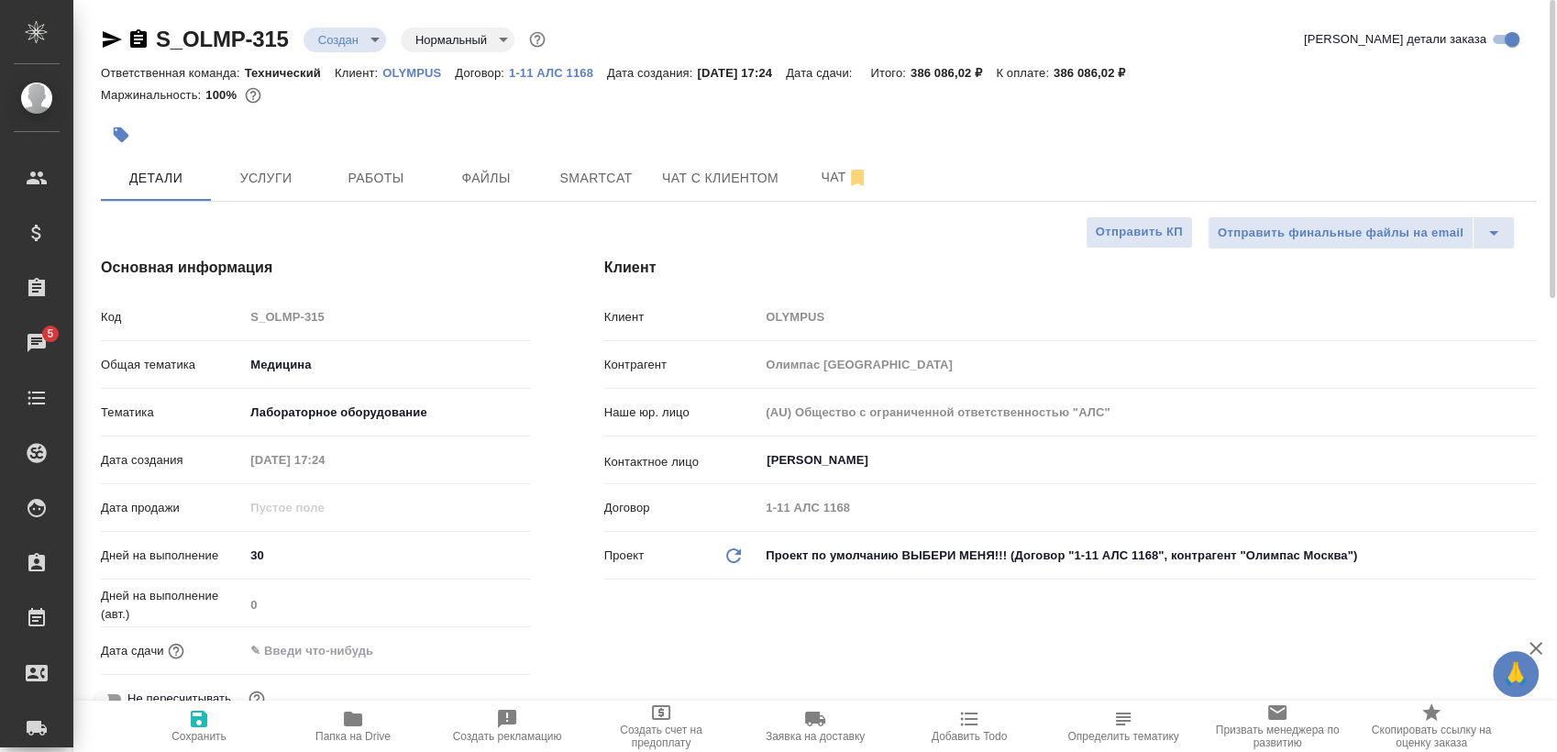
click at [124, 48] on div at bounding box center [125, 39] width 49 height 22
click at [106, 45] on icon "button" at bounding box center [112, 39] width 19 height 17
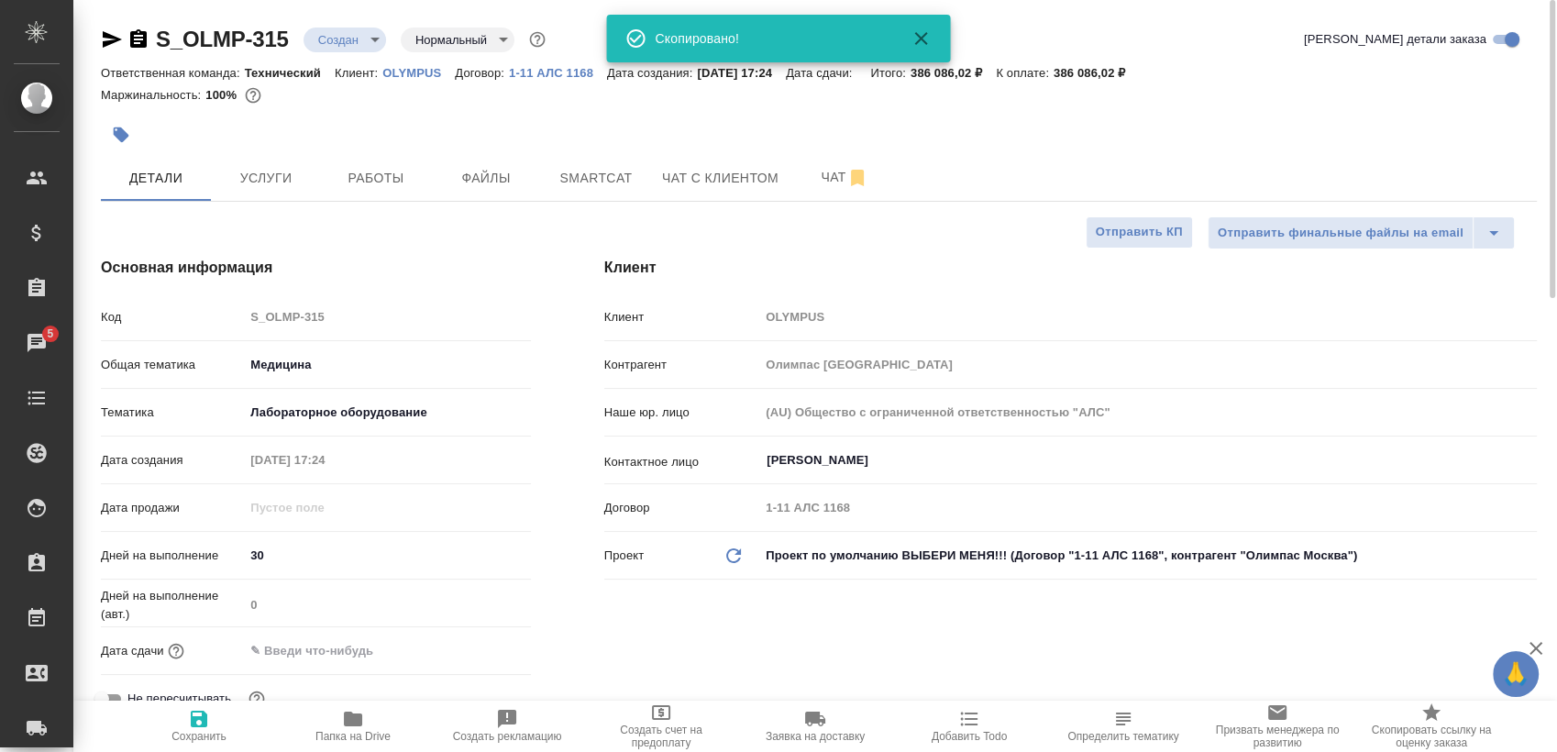
type textarea "x"
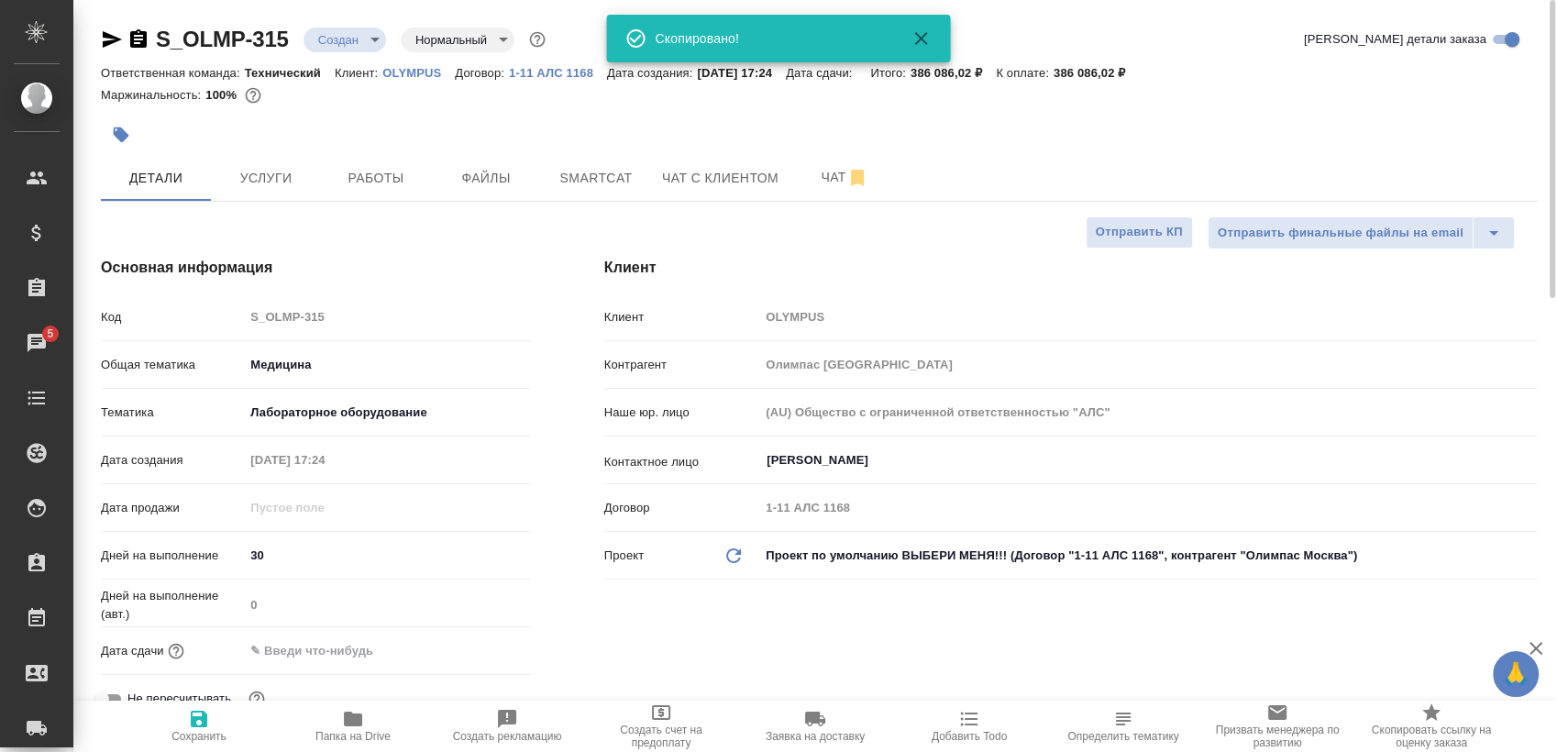
type textarea "x"
click at [265, 161] on button "Услуги" at bounding box center [266, 178] width 110 height 46
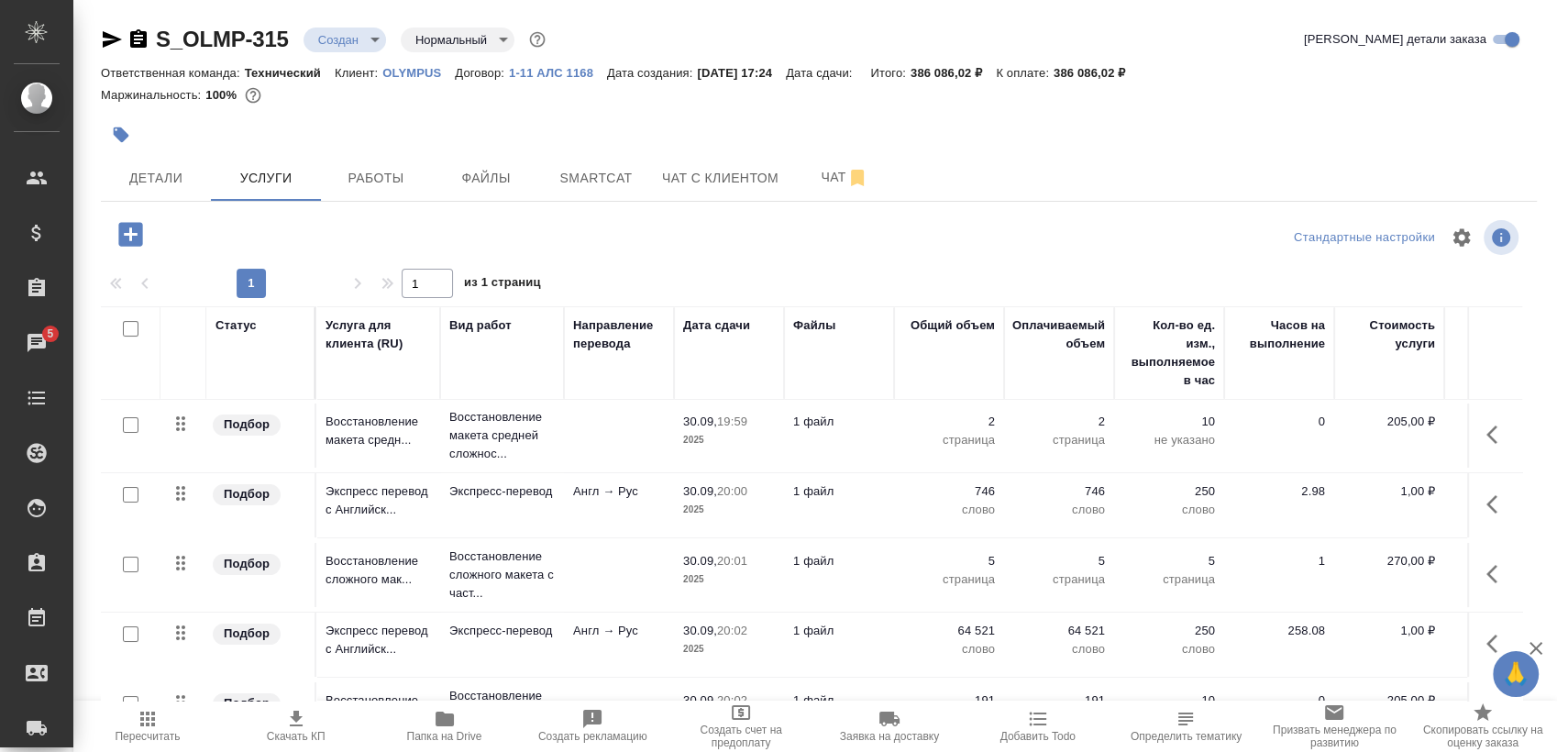
scroll to position [102, 0]
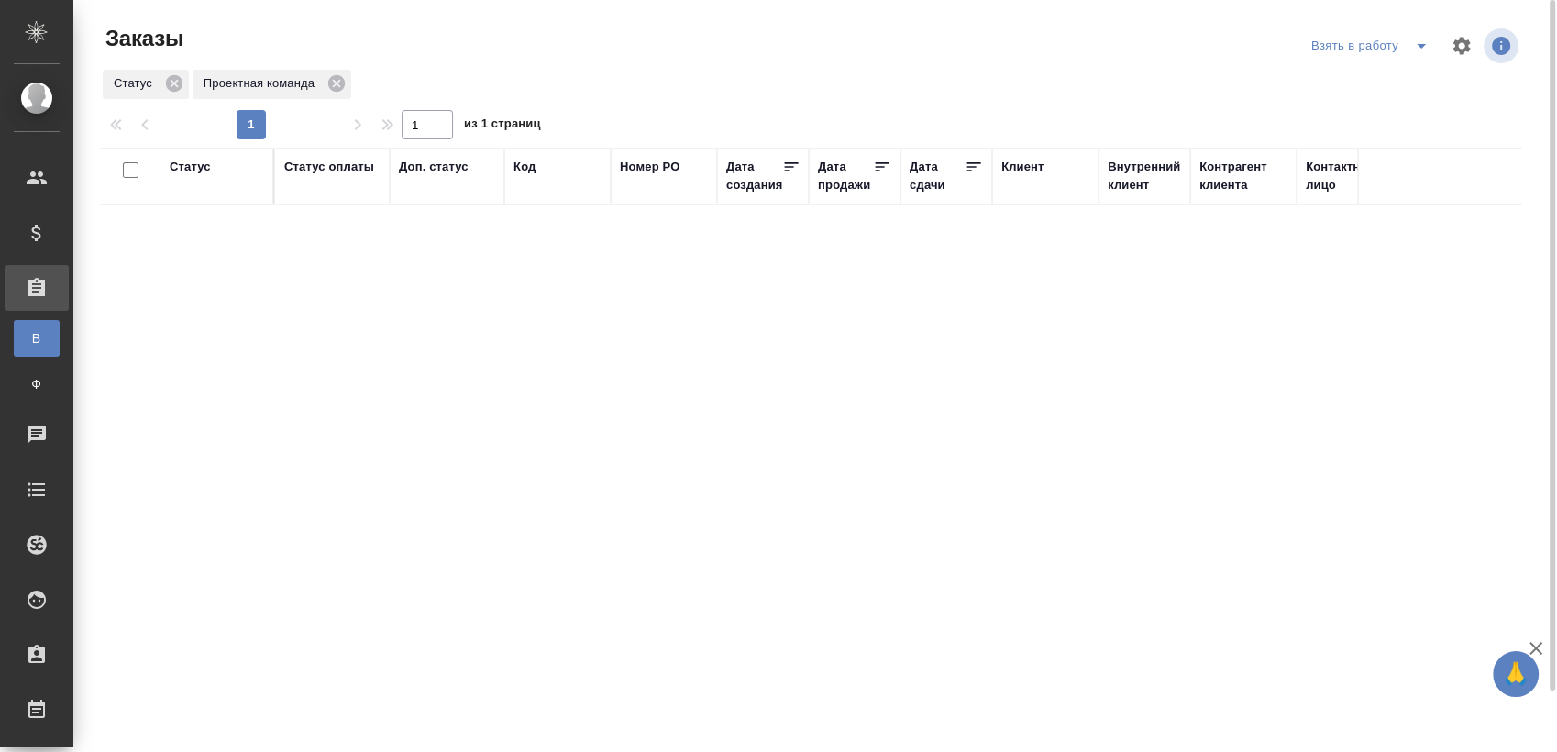
click at [1418, 53] on icon "split button" at bounding box center [1421, 46] width 22 height 22
click at [1373, 75] on li "Мои заказы" at bounding box center [1373, 82] width 154 height 29
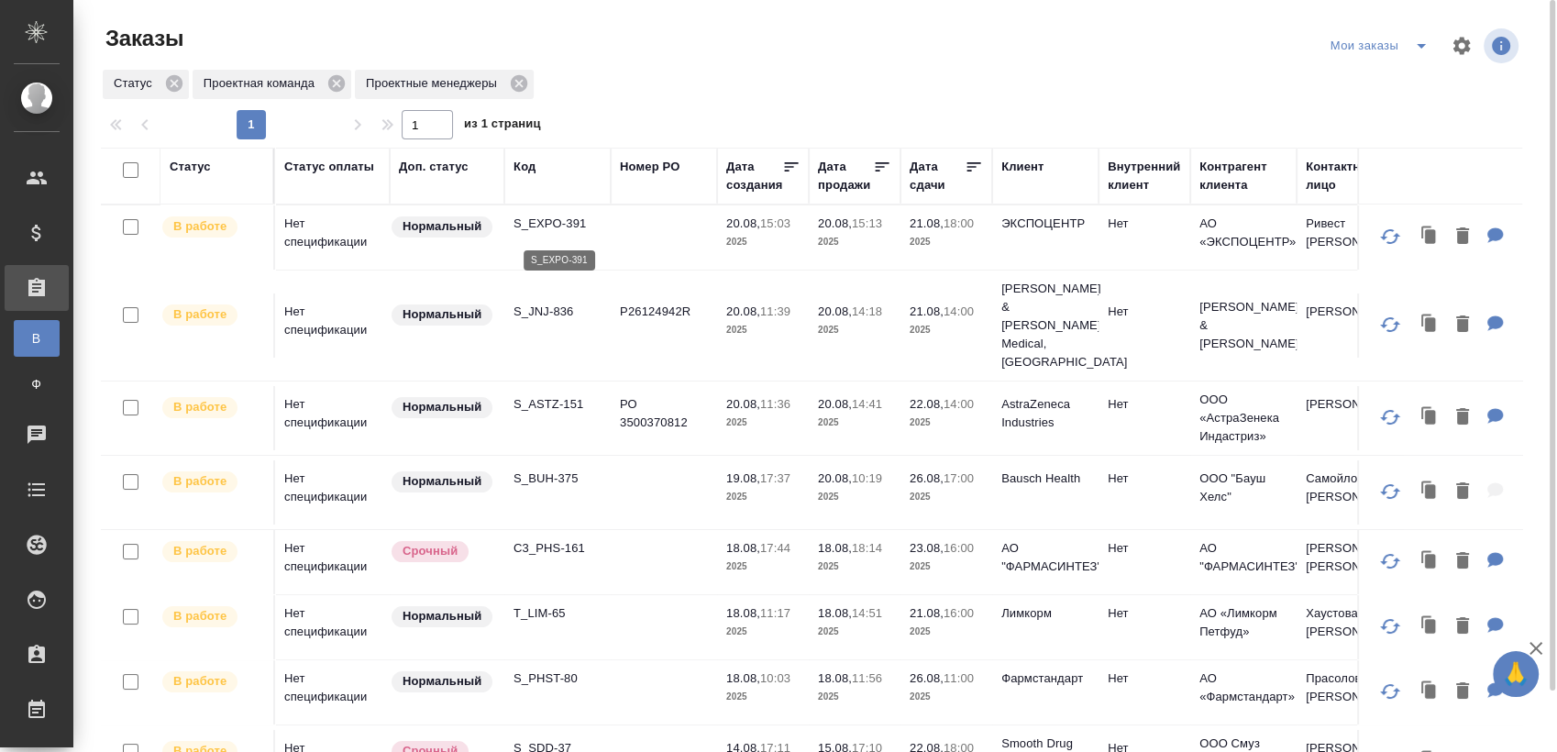
click at [558, 233] on p "S_EXPO-391" at bounding box center [558, 224] width 88 height 18
click at [555, 307] on p "S_JNJ-836" at bounding box center [558, 312] width 88 height 18
click at [555, 395] on p "S_ASTZ-151" at bounding box center [558, 404] width 88 height 18
click at [555, 470] on p "S_BUH-375" at bounding box center [558, 479] width 88 height 18
click at [552, 539] on p "C3_PHS-161" at bounding box center [558, 548] width 88 height 18
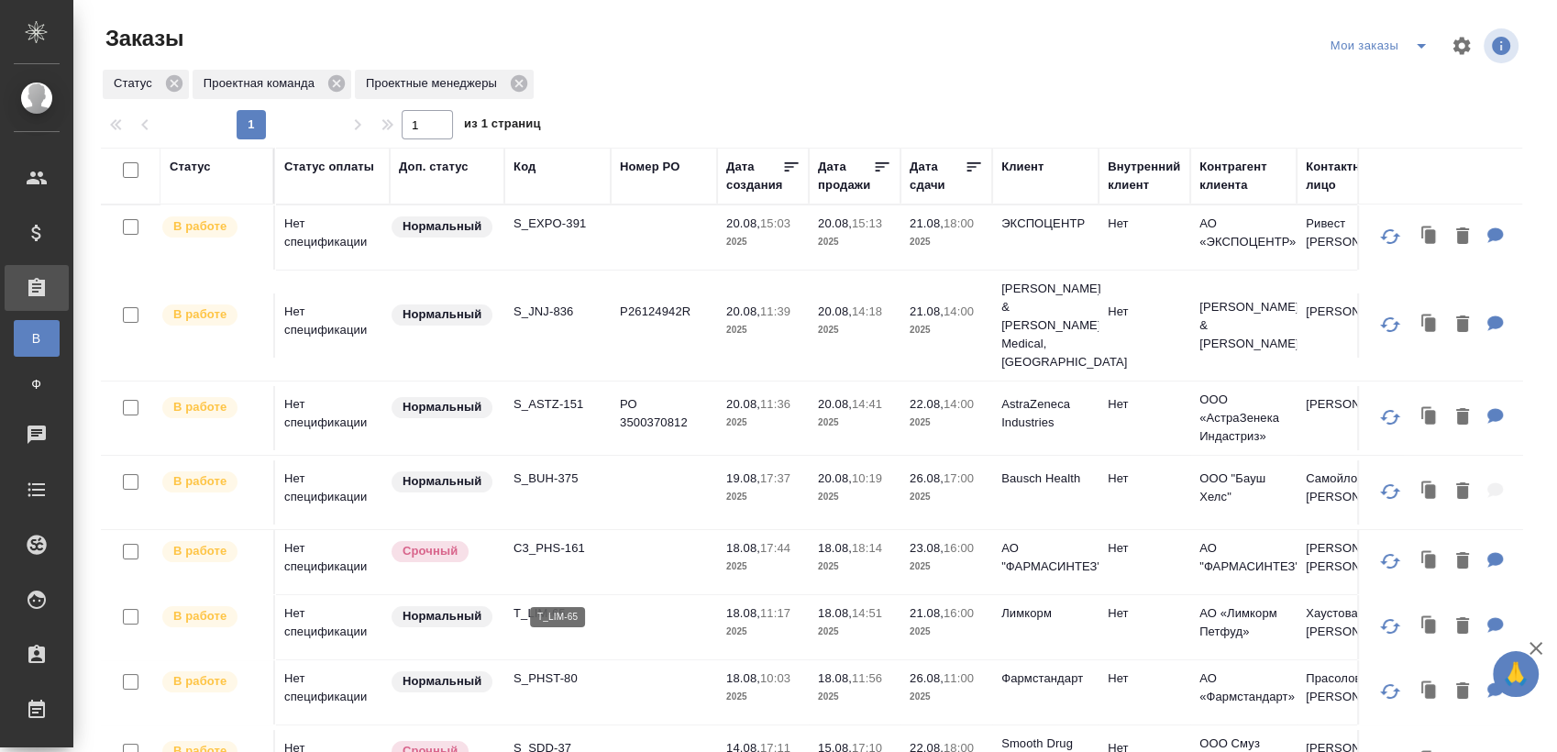
click at [560, 604] on p "T_LIM-65" at bounding box center [558, 613] width 88 height 18
drag, startPoint x: 543, startPoint y: 650, endPoint x: 636, endPoint y: 628, distance: 96.1
click at [543, 669] on p "S_PHST-80" at bounding box center [558, 678] width 88 height 18
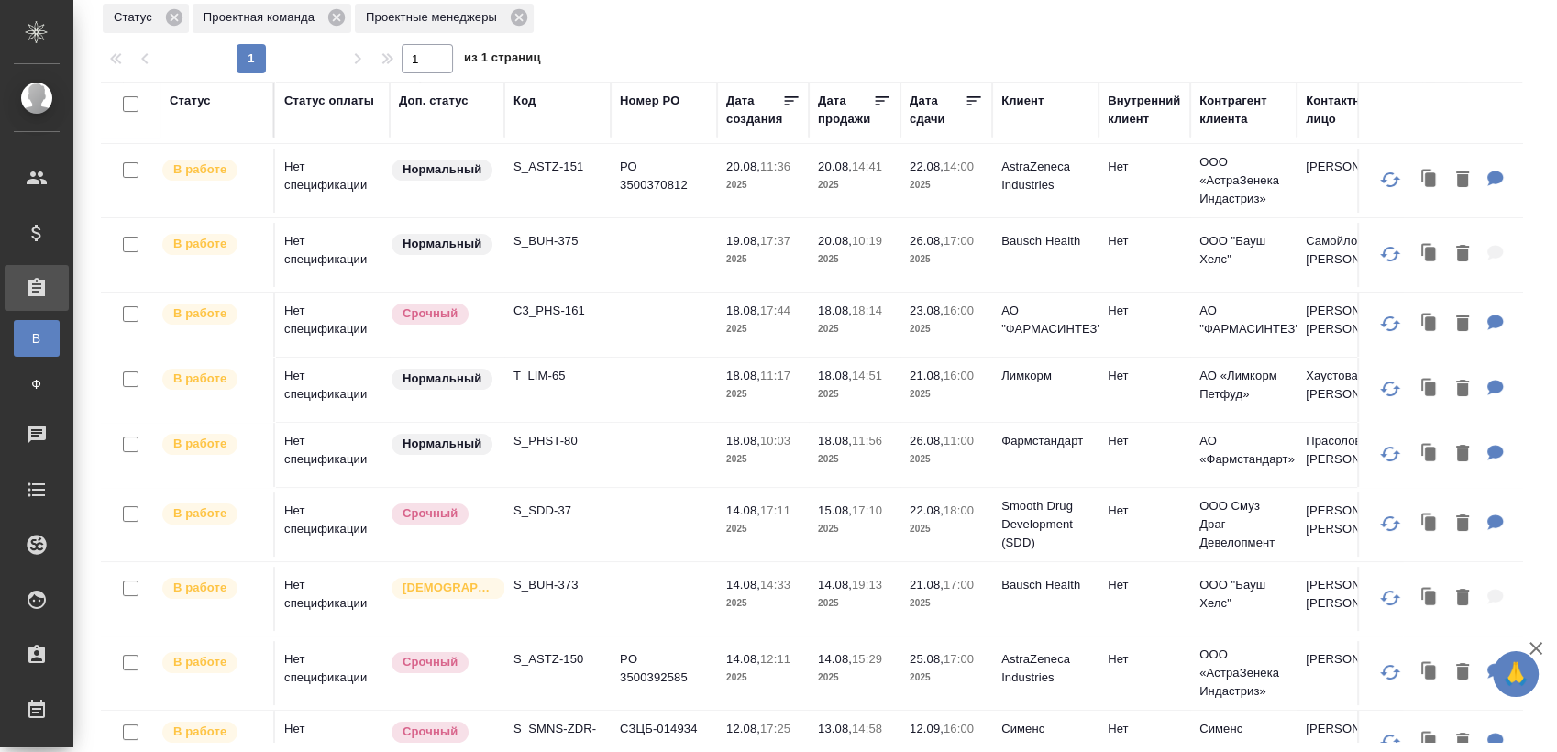
scroll to position [204, 0]
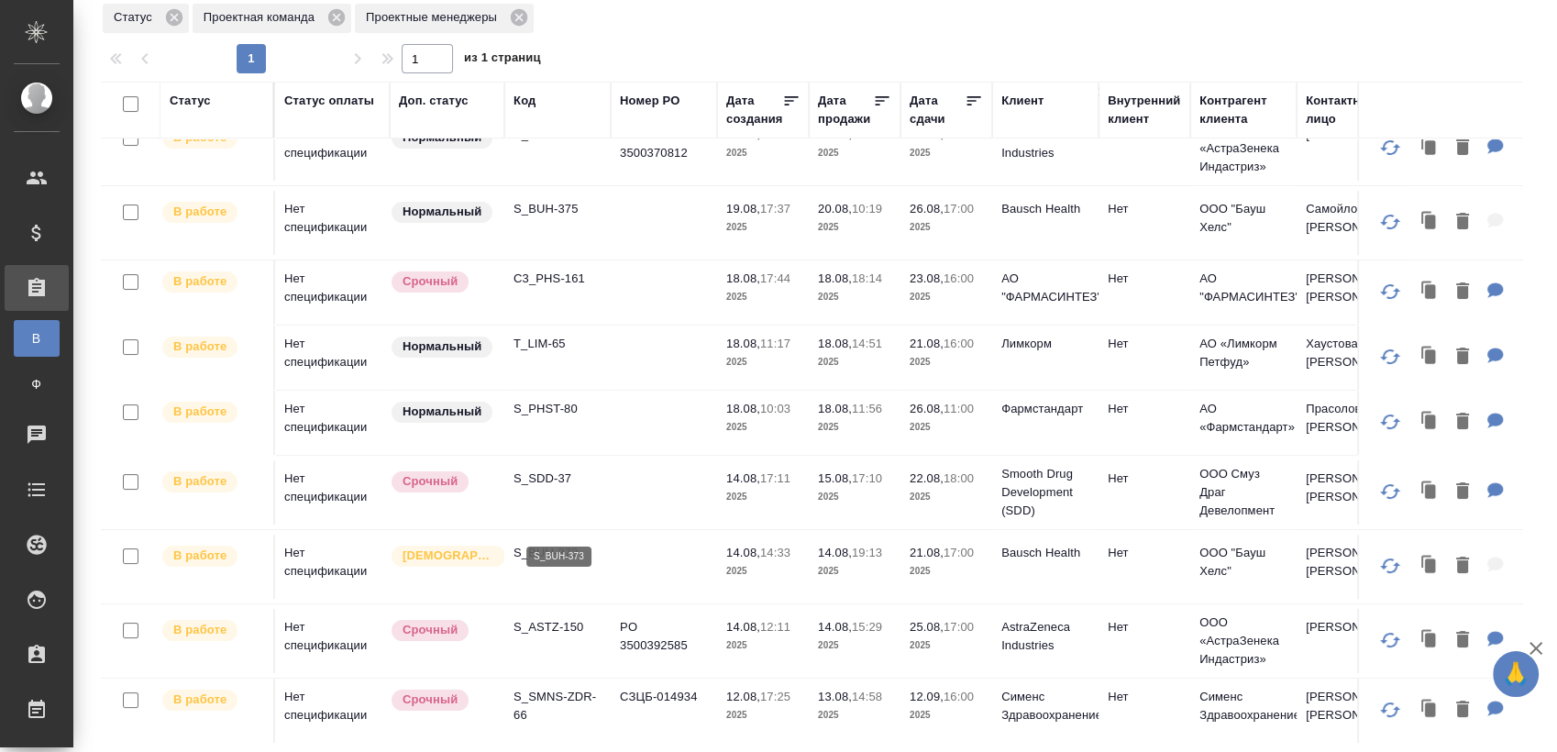
click at [558, 544] on p "S_BUH-373" at bounding box center [558, 553] width 88 height 18
click at [560, 618] on p "S_ASTZ-150" at bounding box center [558, 627] width 88 height 18
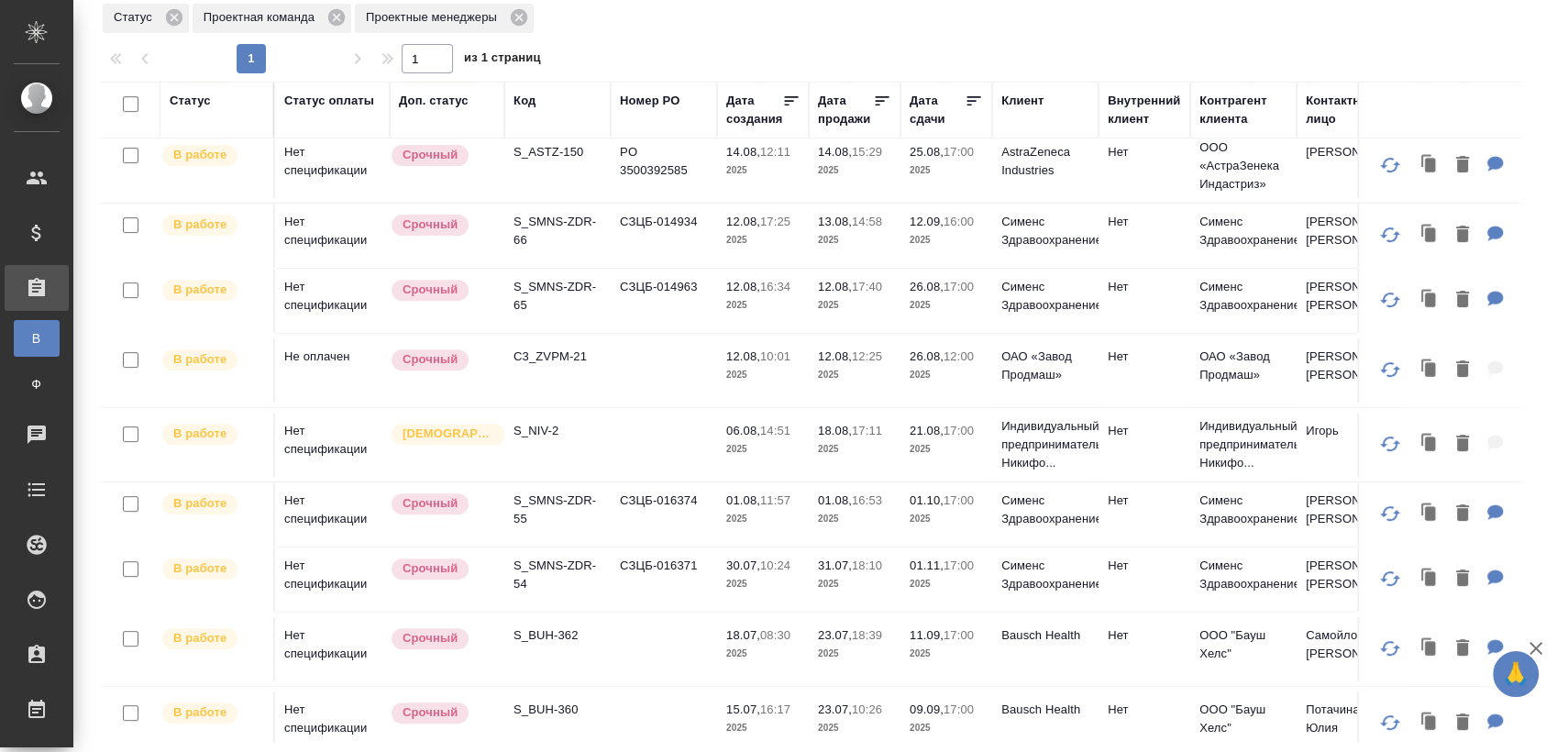
scroll to position [713, 0]
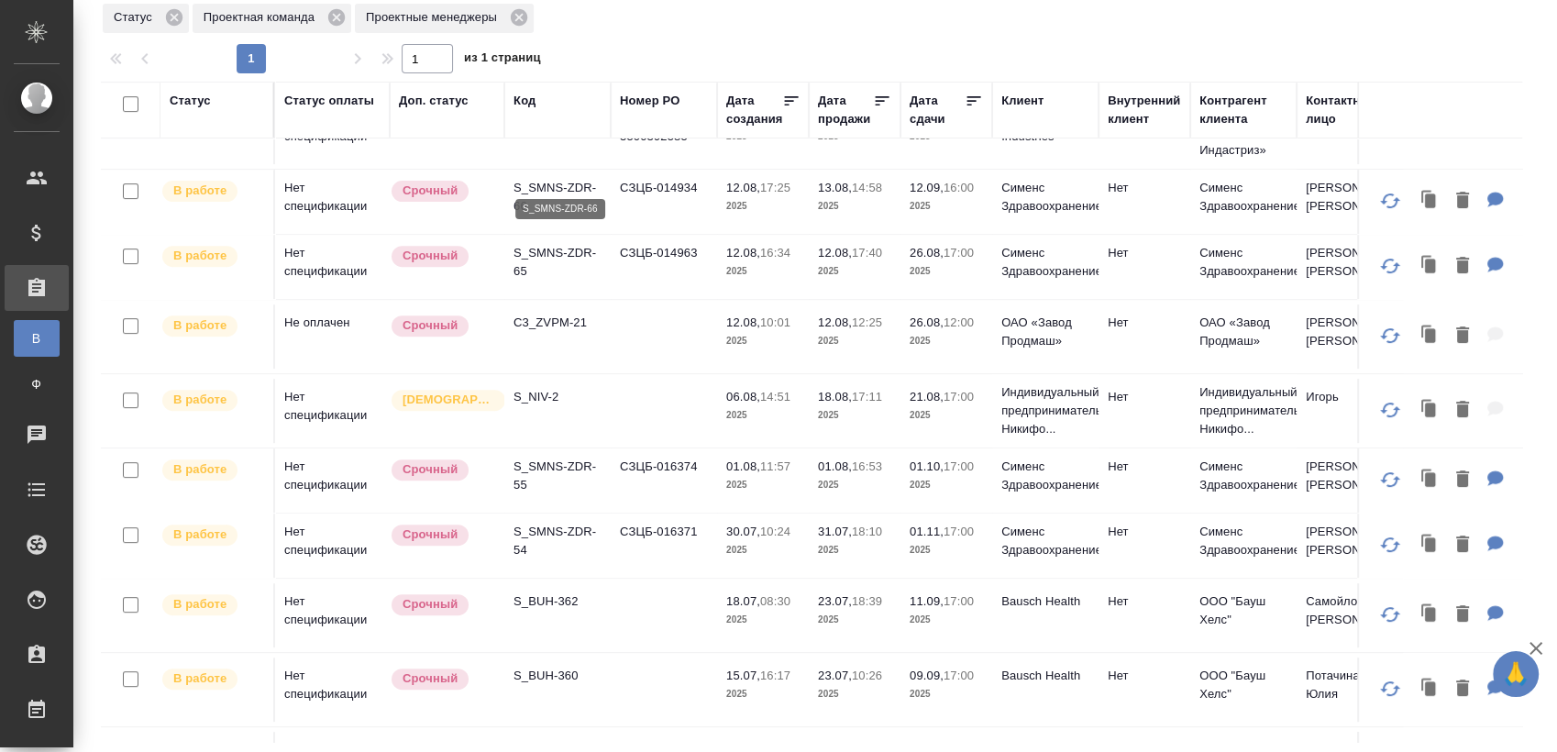
click at [558, 179] on p "S_SMNS-ZDR-66" at bounding box center [558, 197] width 88 height 37
drag, startPoint x: 550, startPoint y: 226, endPoint x: 552, endPoint y: 240, distance: 13.9
click at [550, 244] on p "S_SMNS-ZDR-65" at bounding box center [558, 262] width 88 height 37
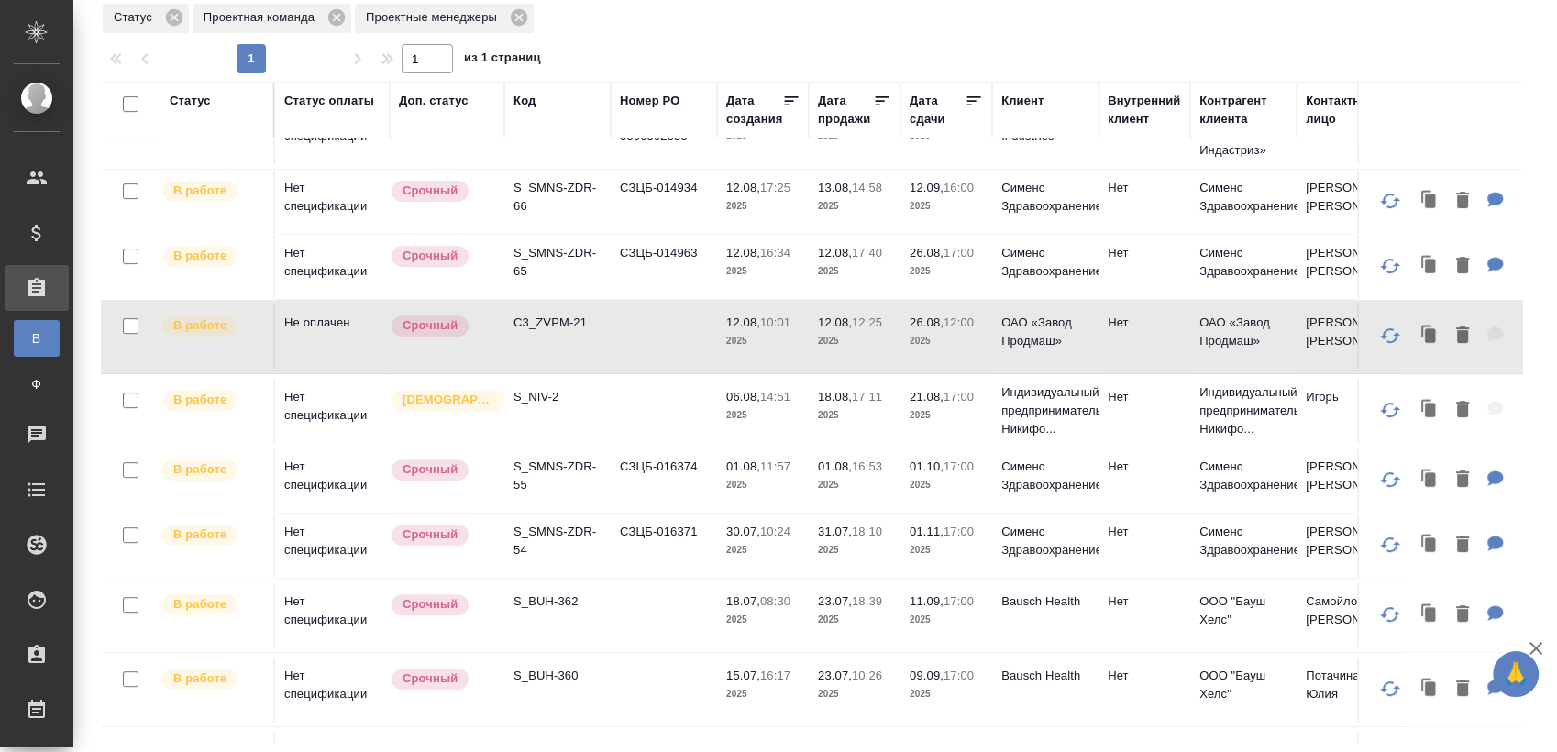
click at [572, 314] on p "C3_ZVPM-21" at bounding box center [558, 323] width 88 height 18
click at [538, 388] on p "S_NIV-2" at bounding box center [558, 397] width 88 height 18
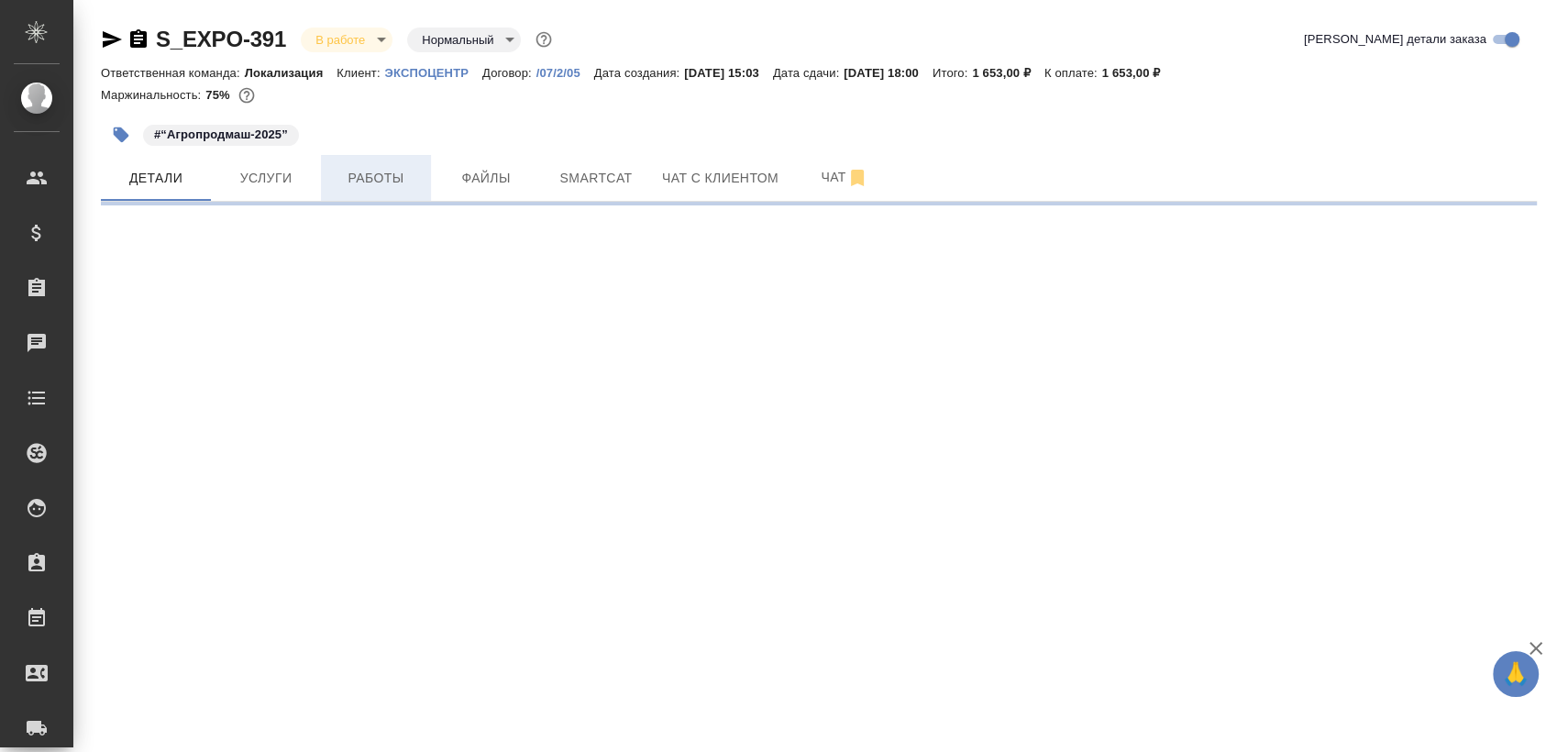
select select "RU"
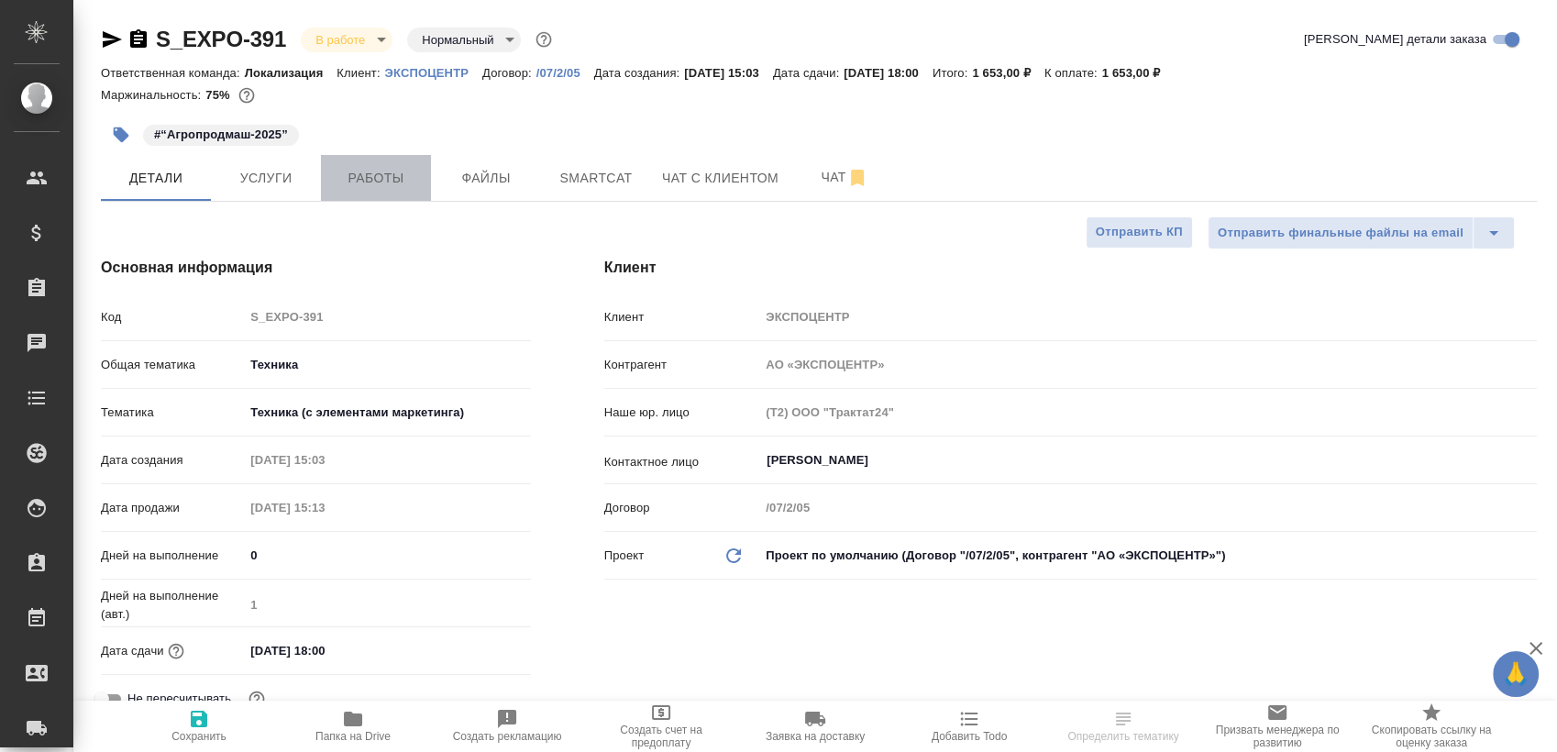
click at [377, 180] on span "Работы" at bounding box center [376, 178] width 88 height 23
type textarea "x"
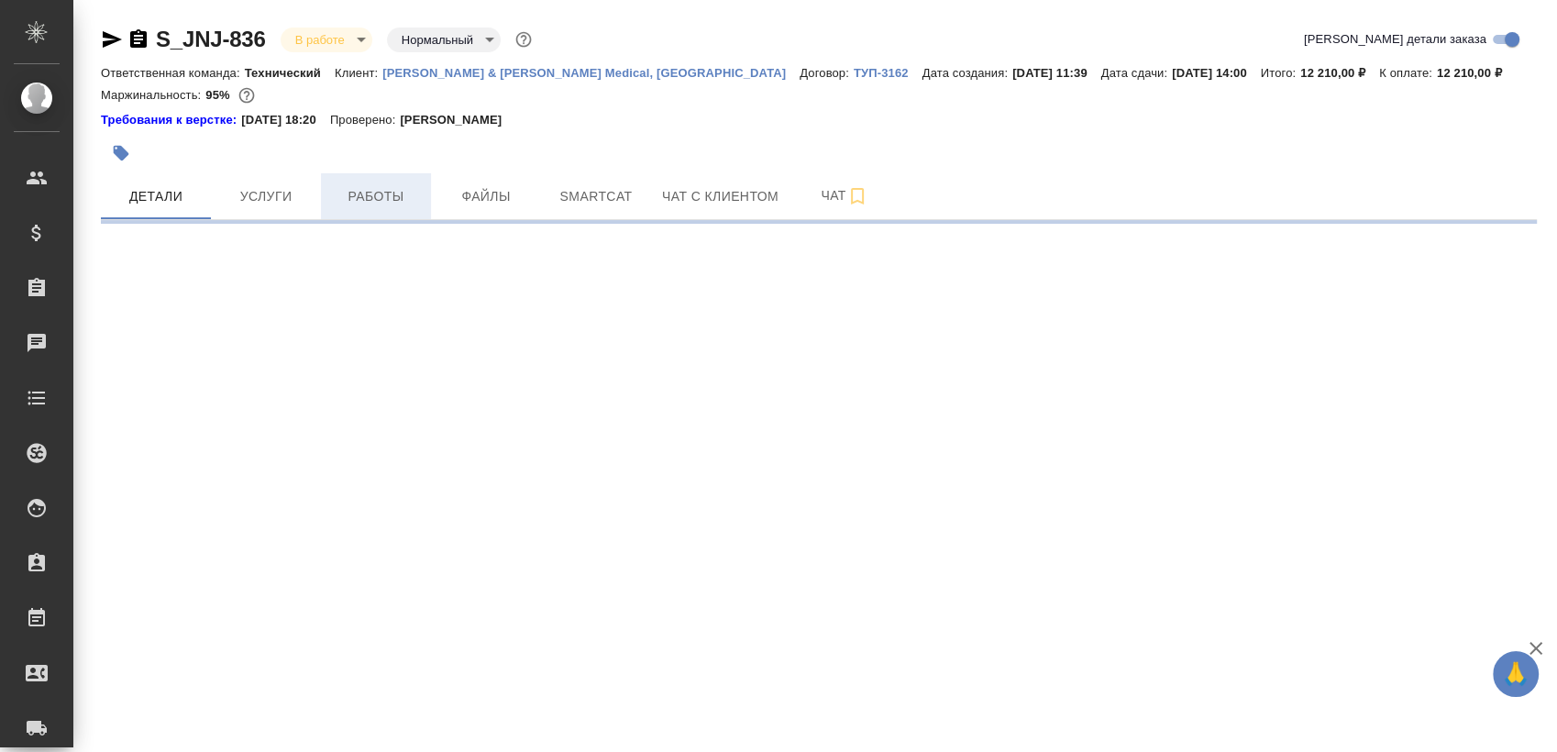
select select "RU"
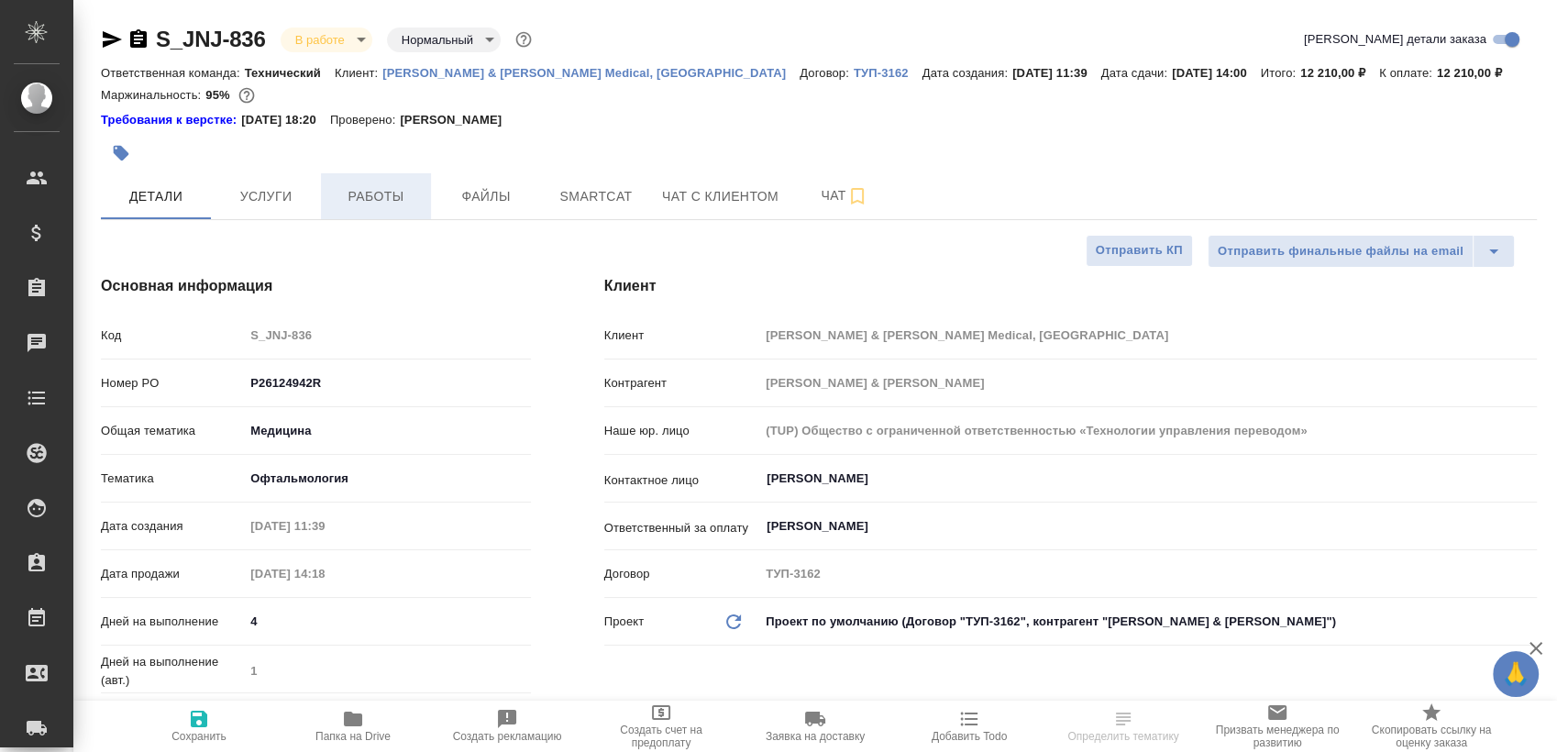
type textarea "x"
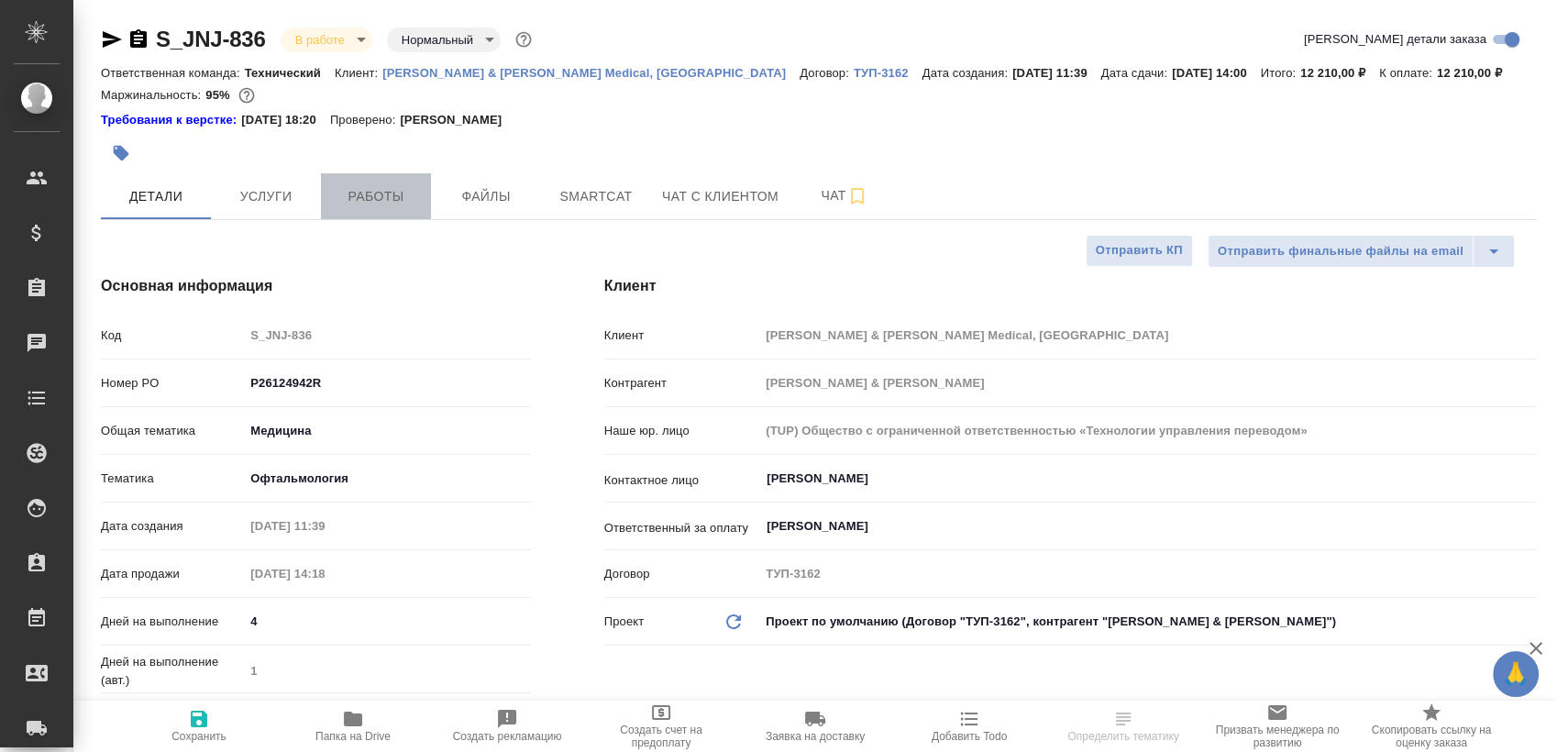
type textarea "x"
click at [398, 194] on span "Работы" at bounding box center [376, 196] width 88 height 23
type textarea "x"
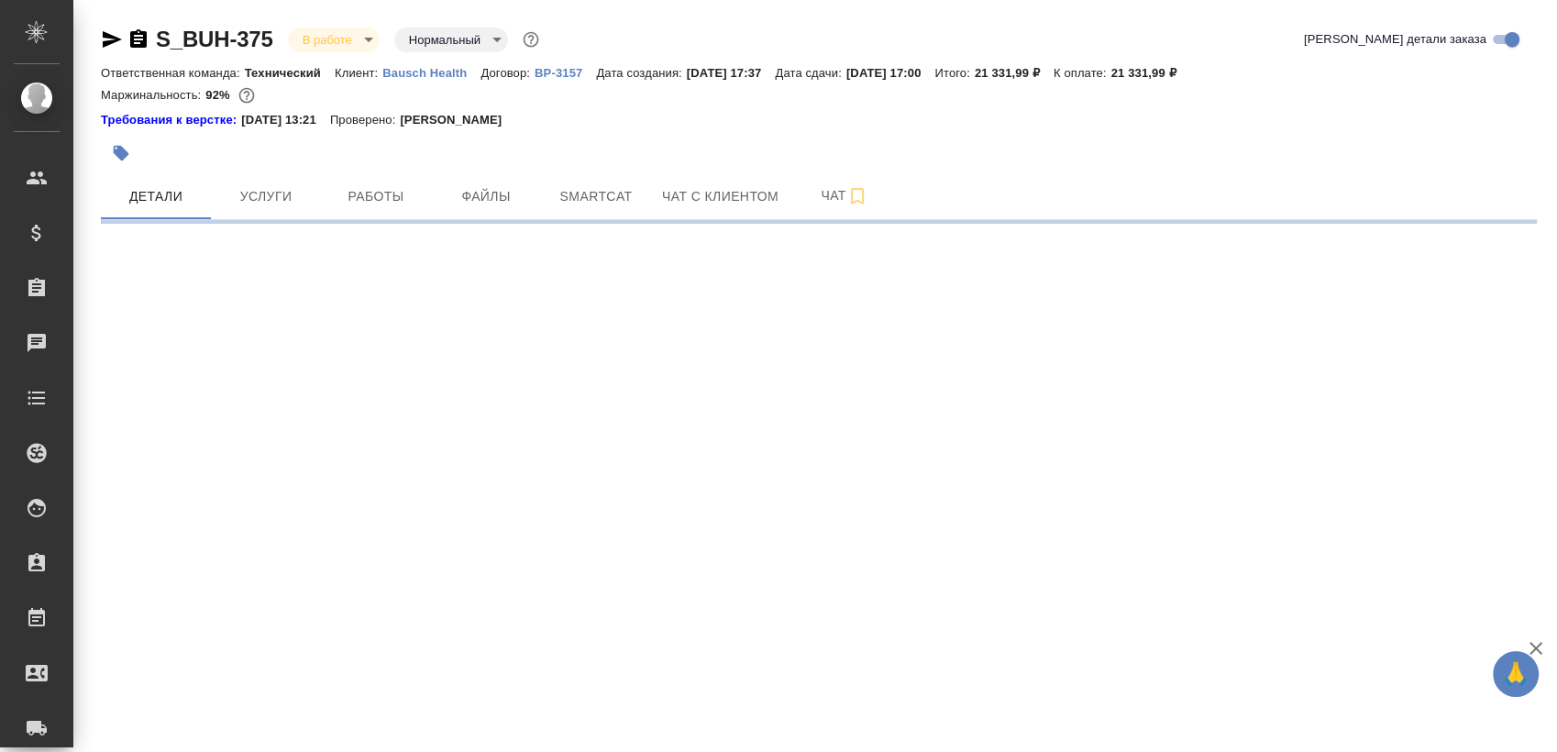
select select "RU"
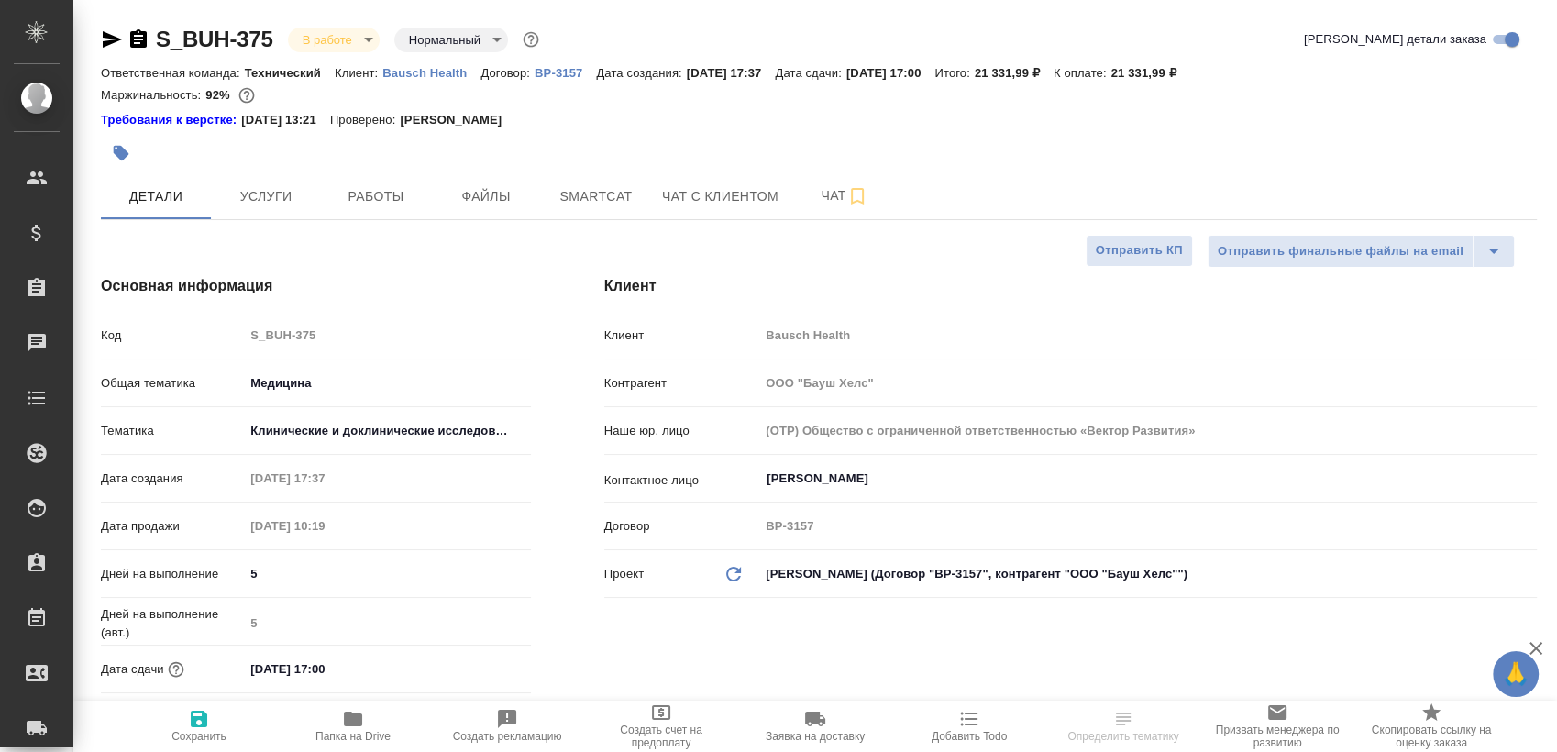
click at [957, 288] on h4 "Клиент" at bounding box center [1070, 286] width 933 height 22
type textarea "x"
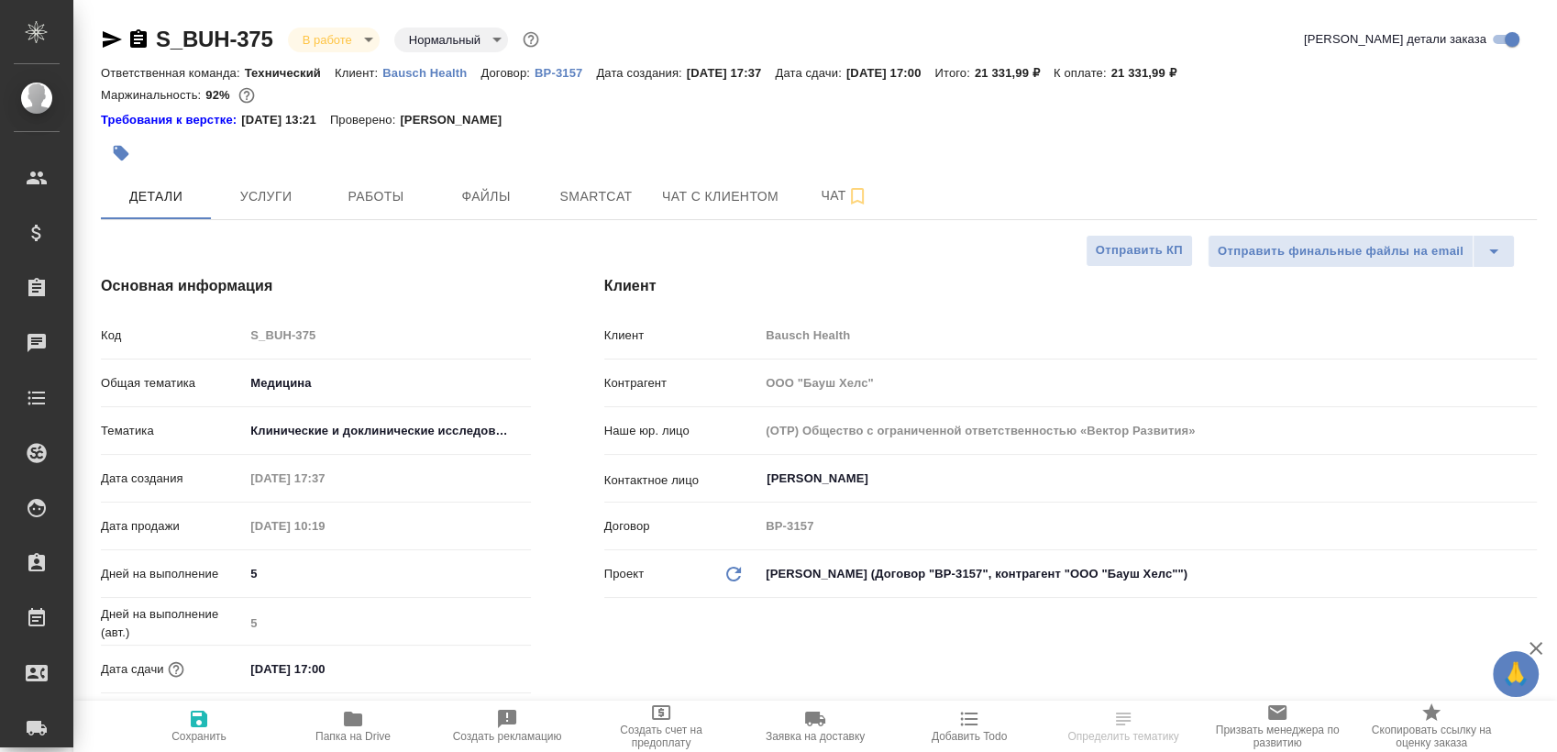
type textarea "x"
select select "RU"
type textarea "x"
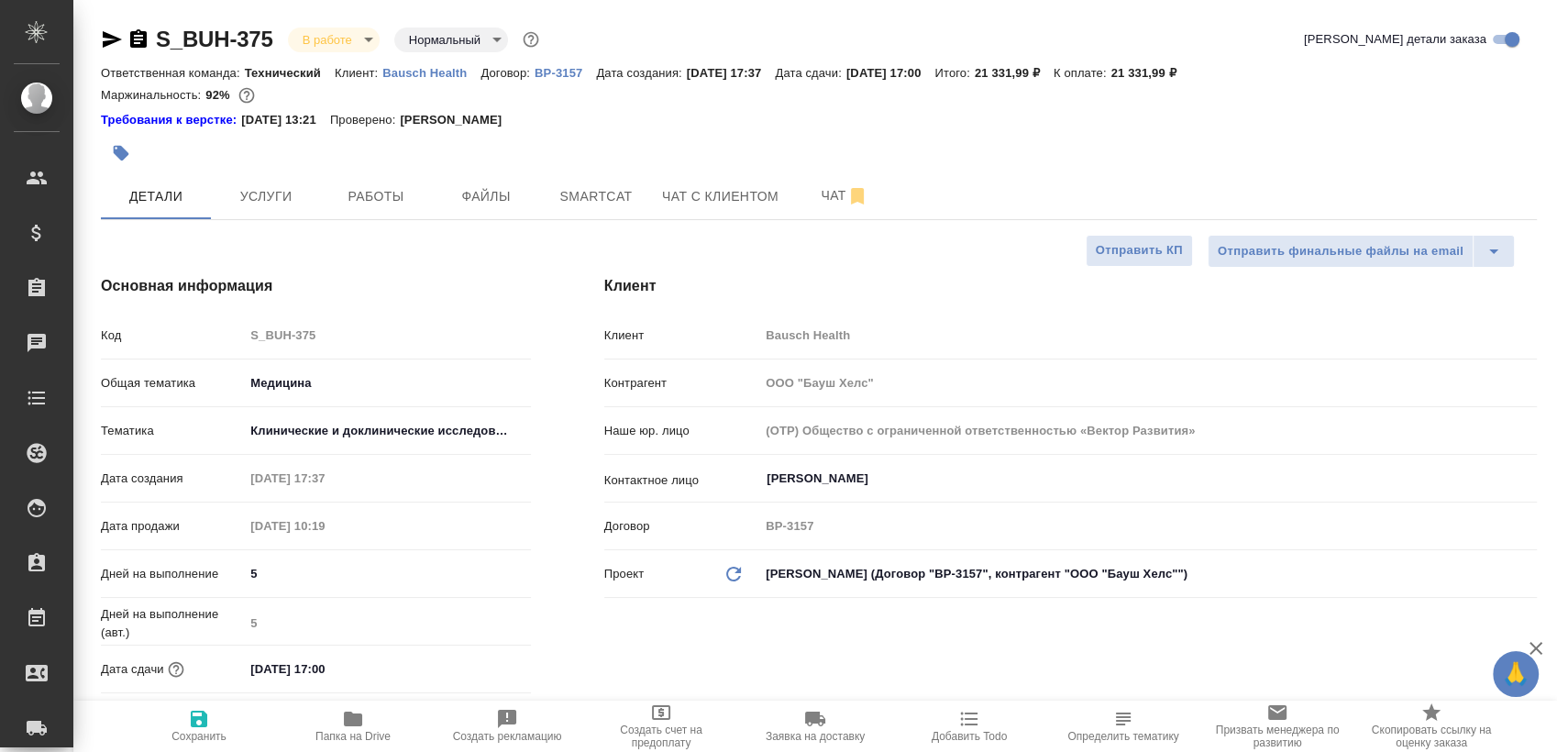
type textarea "x"
click at [383, 192] on span "Работы" at bounding box center [376, 196] width 88 height 23
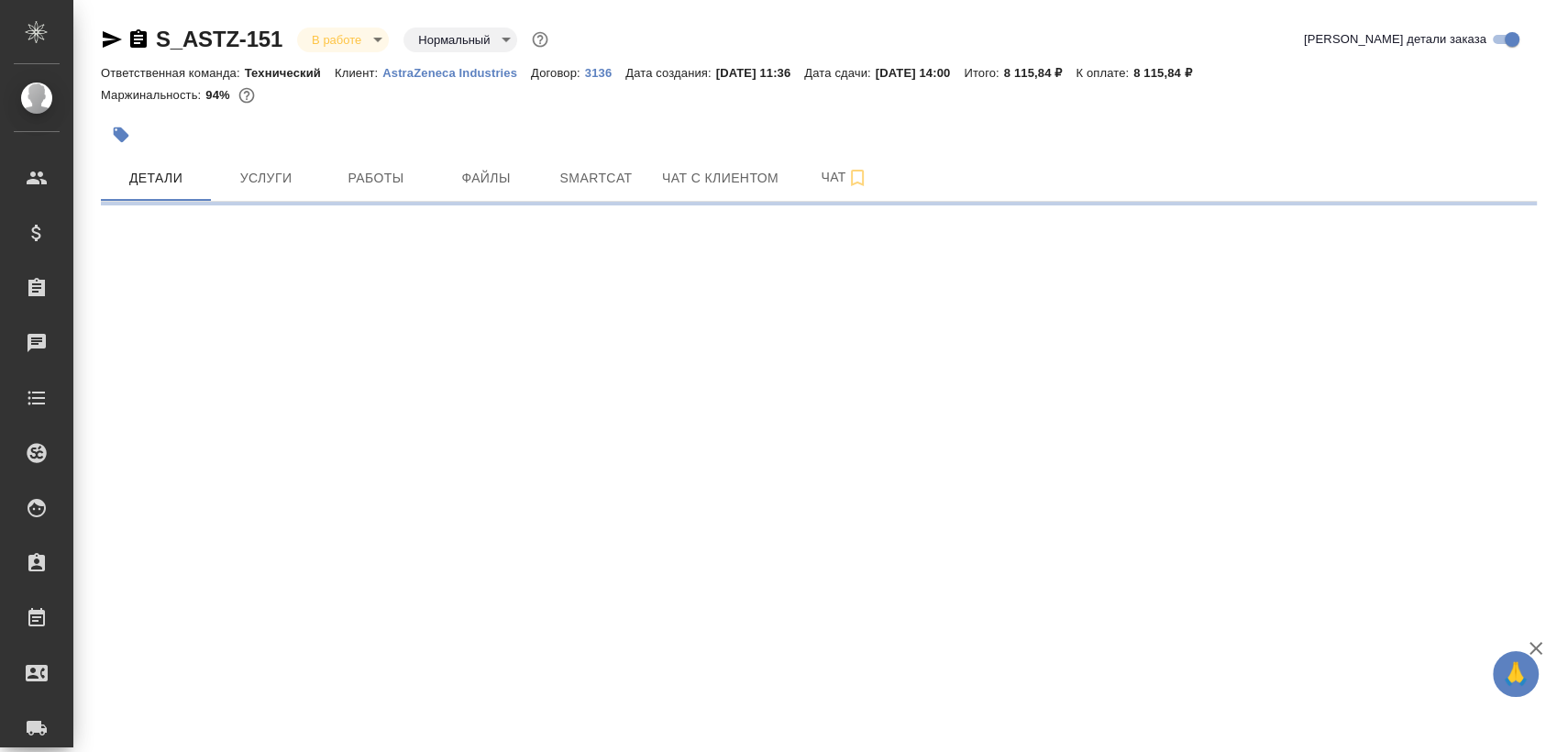
select select "RU"
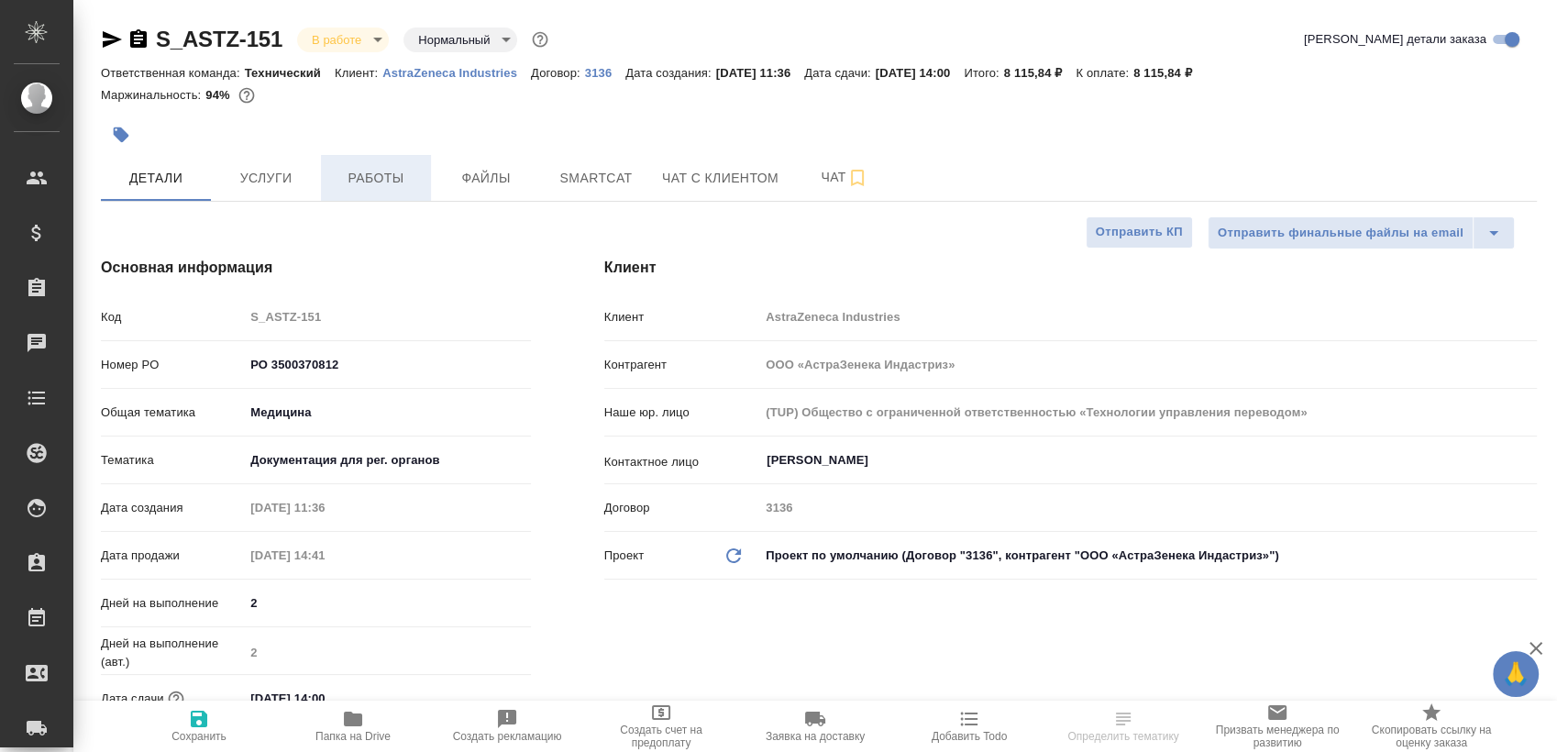
click at [349, 169] on button "Работы" at bounding box center [376, 178] width 110 height 46
type textarea "x"
click at [349, 171] on span "Работы" at bounding box center [376, 178] width 88 height 23
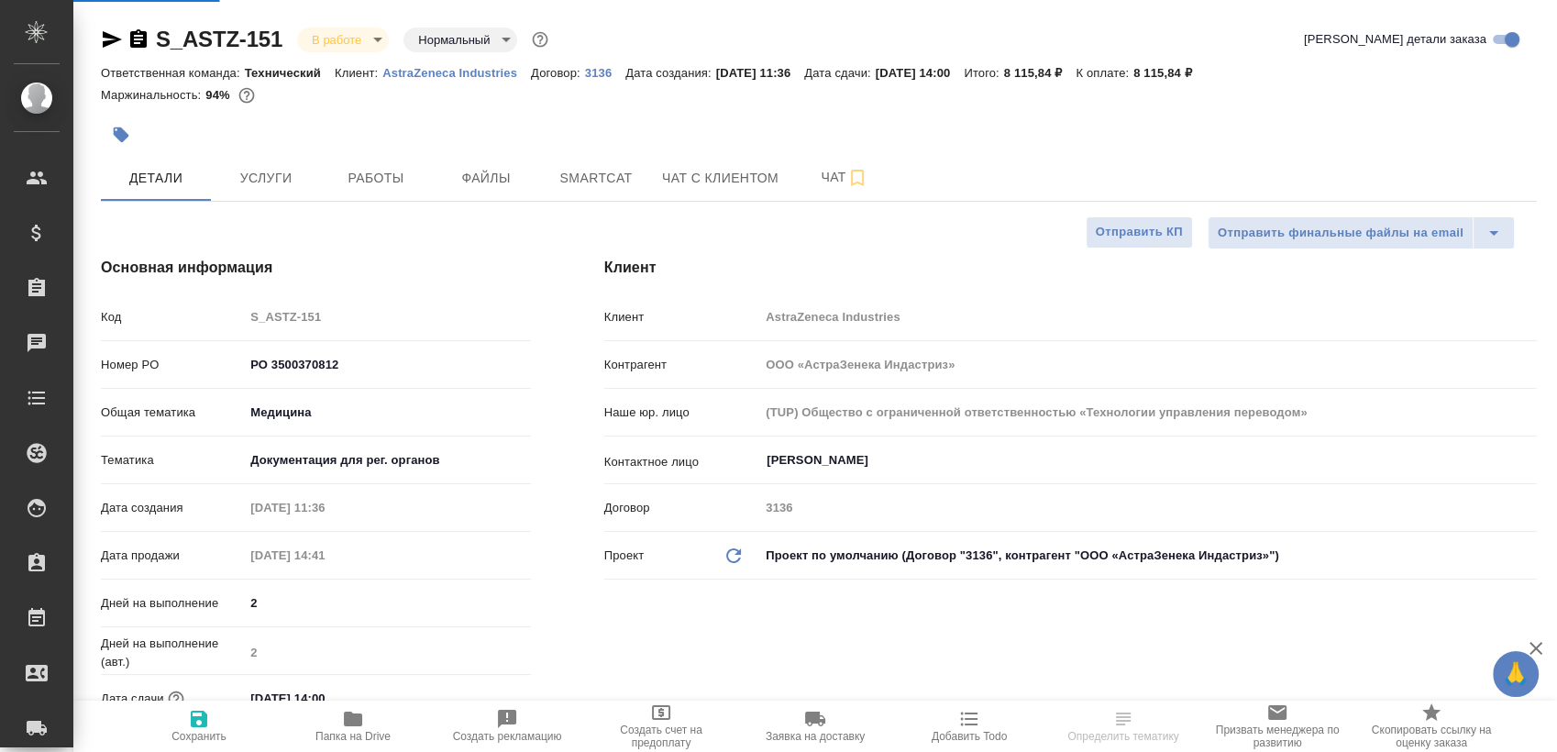
type textarea "x"
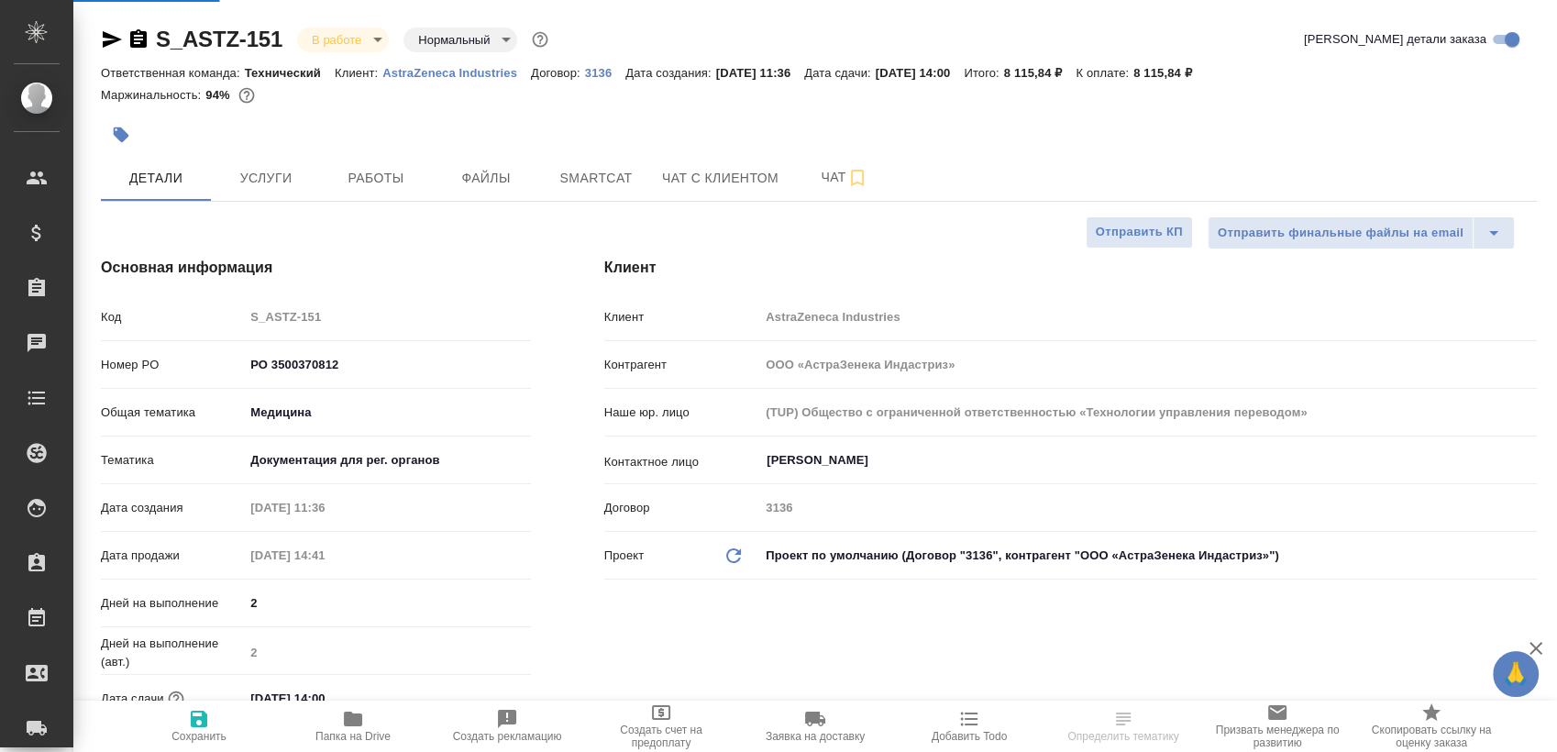
type textarea "x"
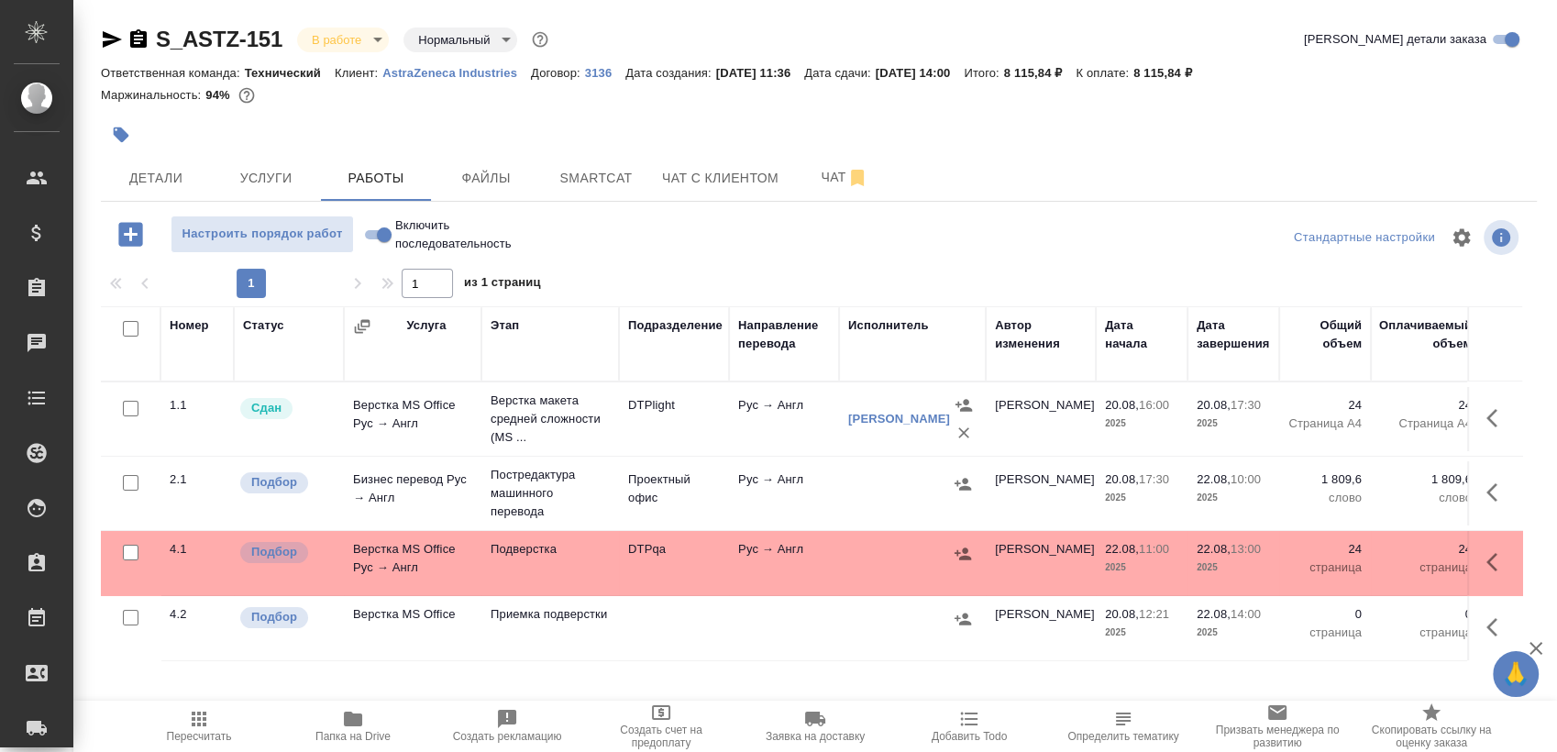
click at [1481, 480] on button "button" at bounding box center [1497, 492] width 44 height 44
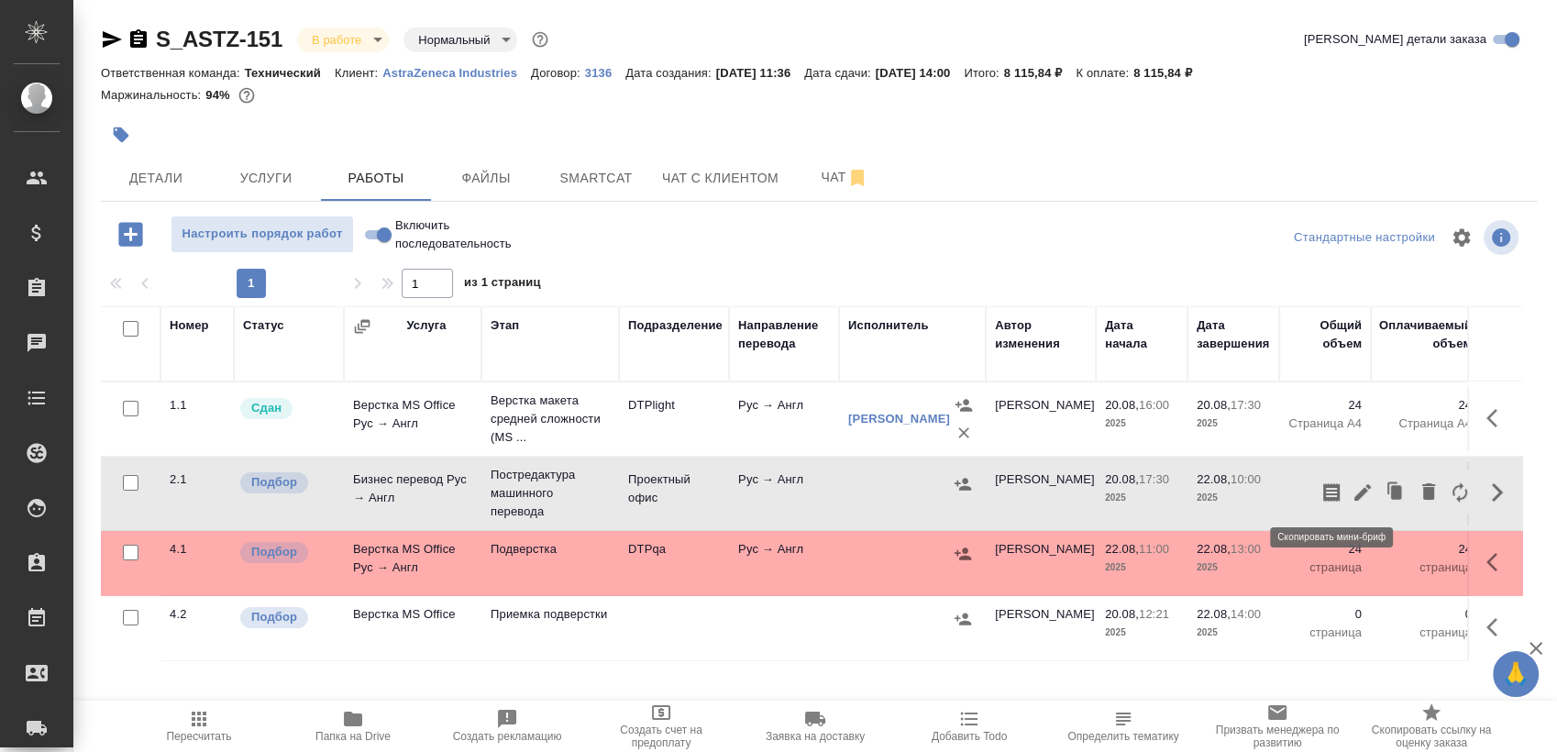
click at [1333, 481] on icon "button" at bounding box center [1331, 492] width 22 height 22
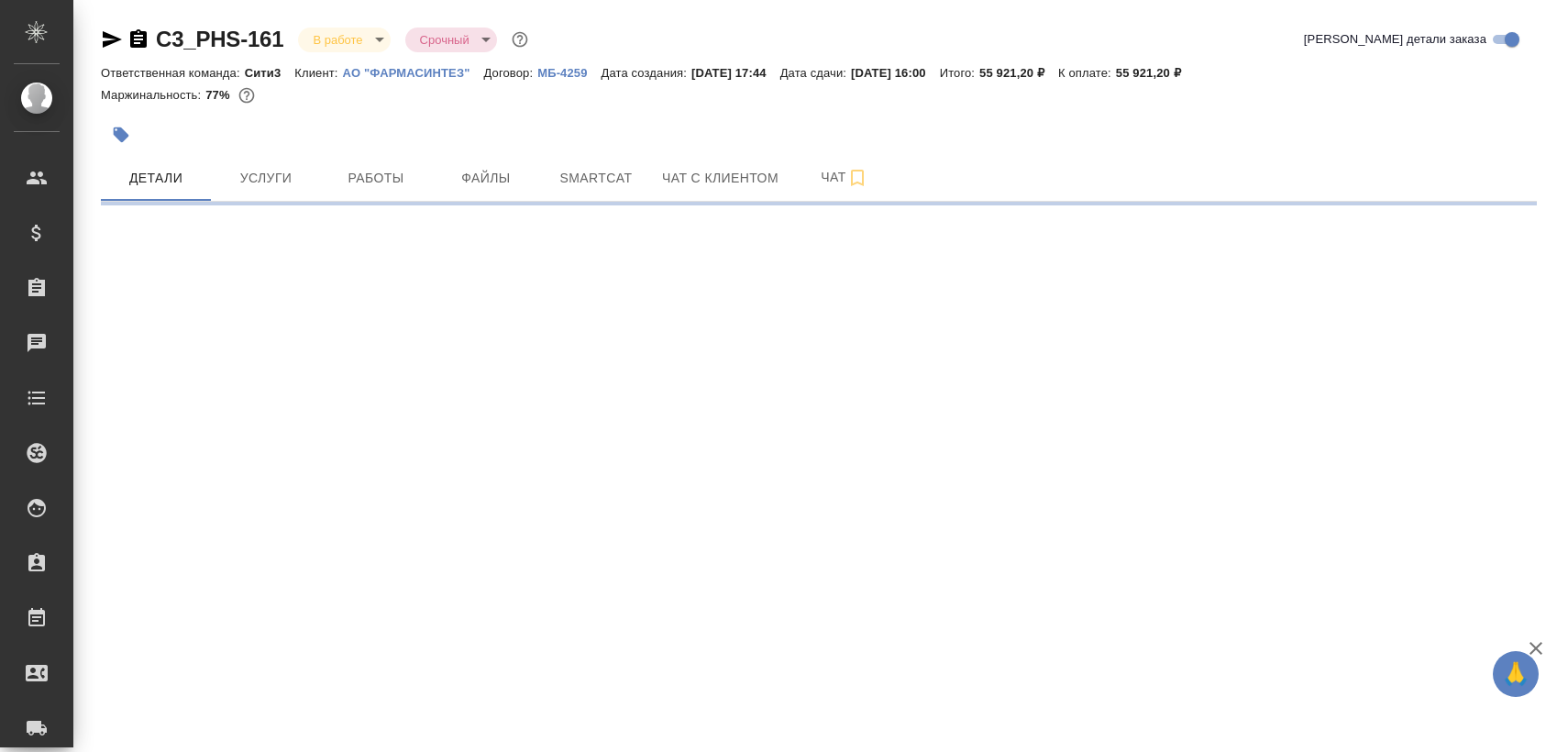
select select "RU"
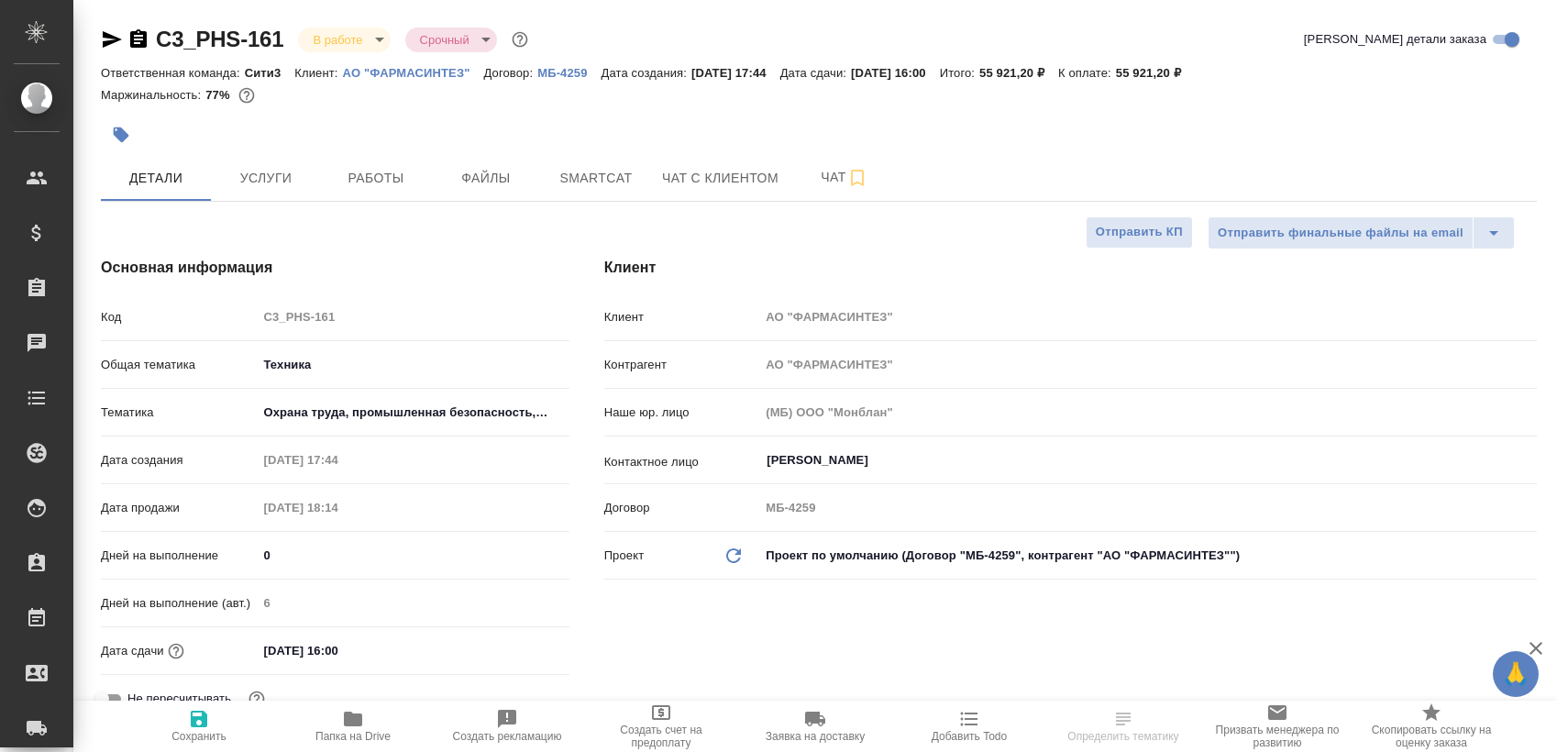
type textarea "x"
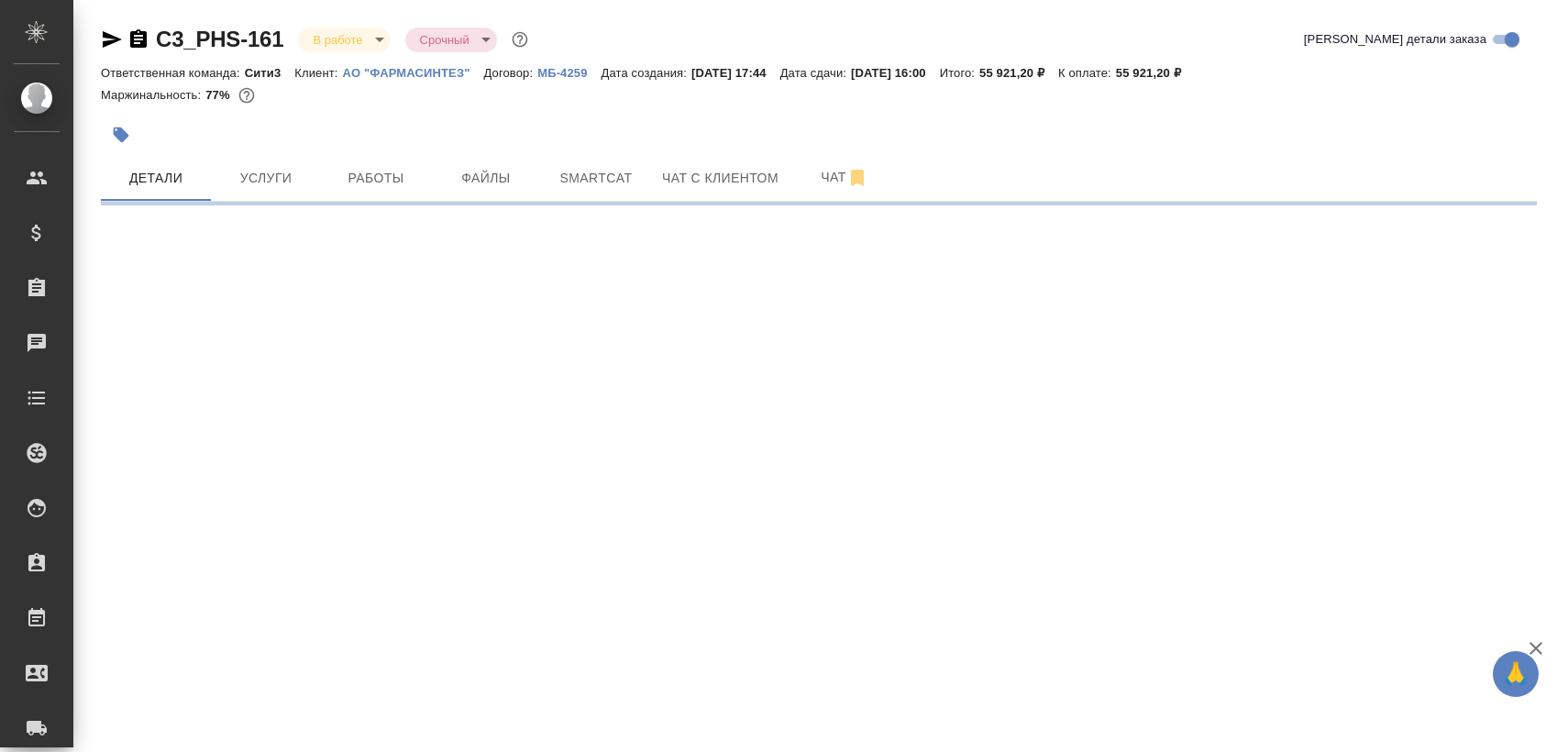
select select "RU"
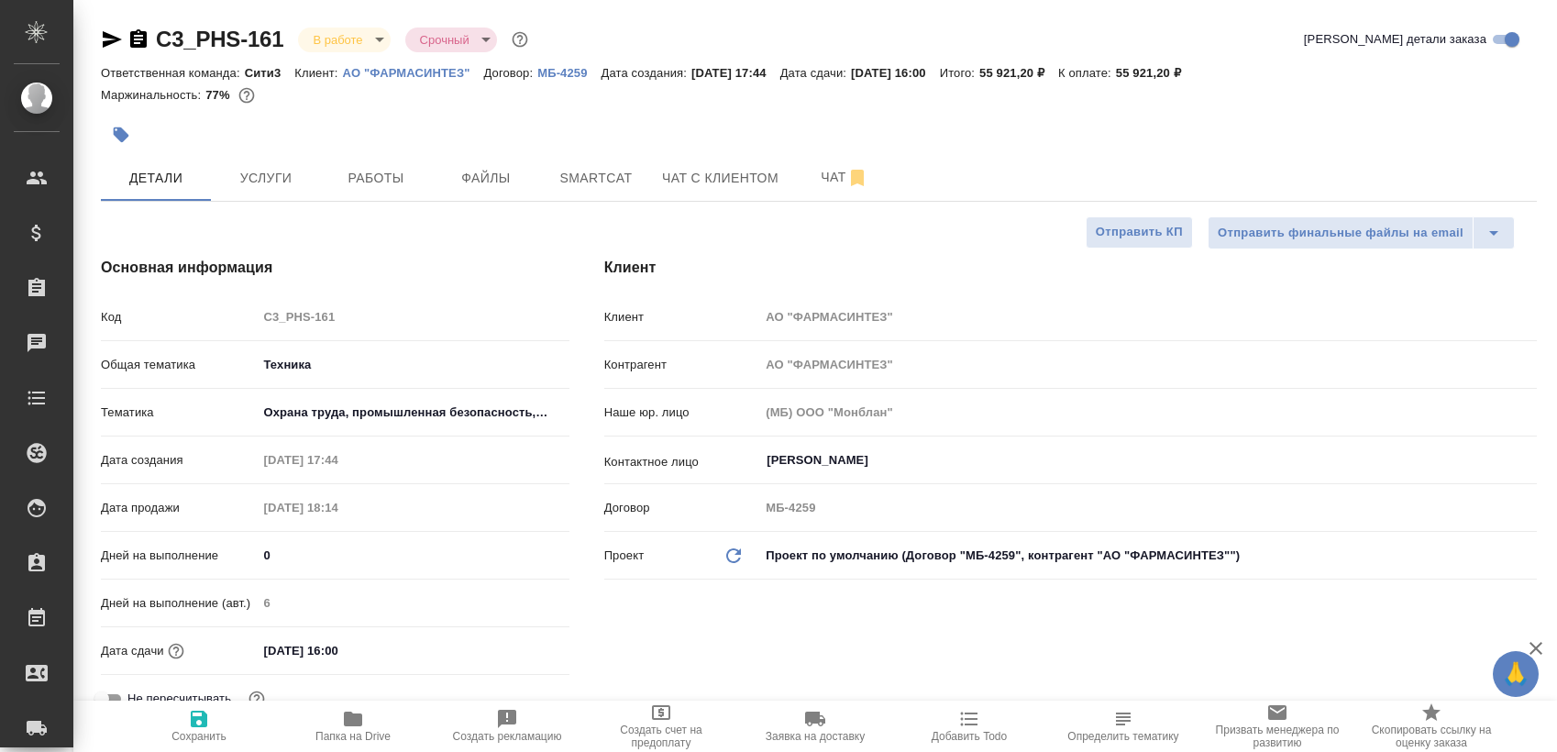
type textarea "x"
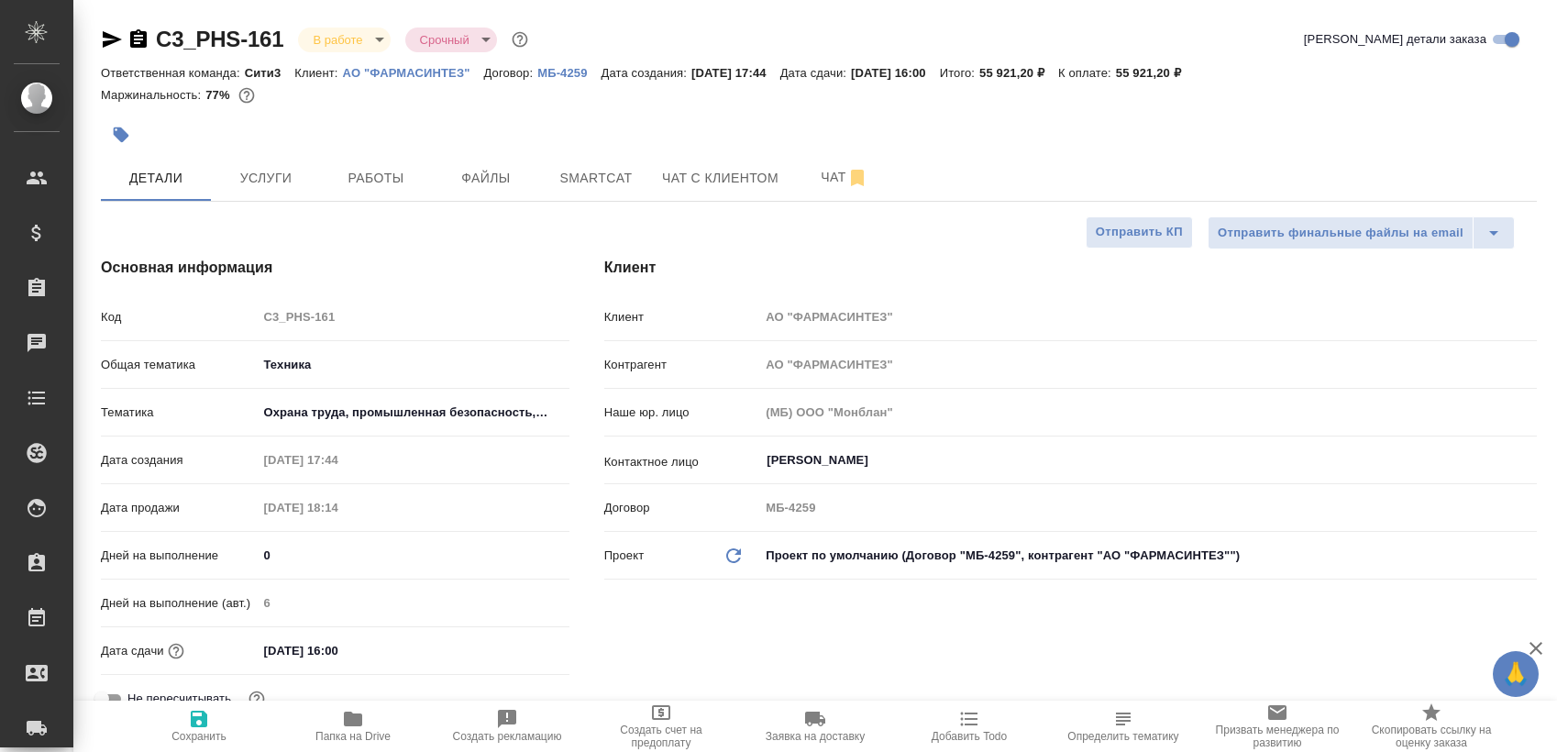
type textarea "x"
click at [382, 165] on button "Работы" at bounding box center [376, 178] width 110 height 46
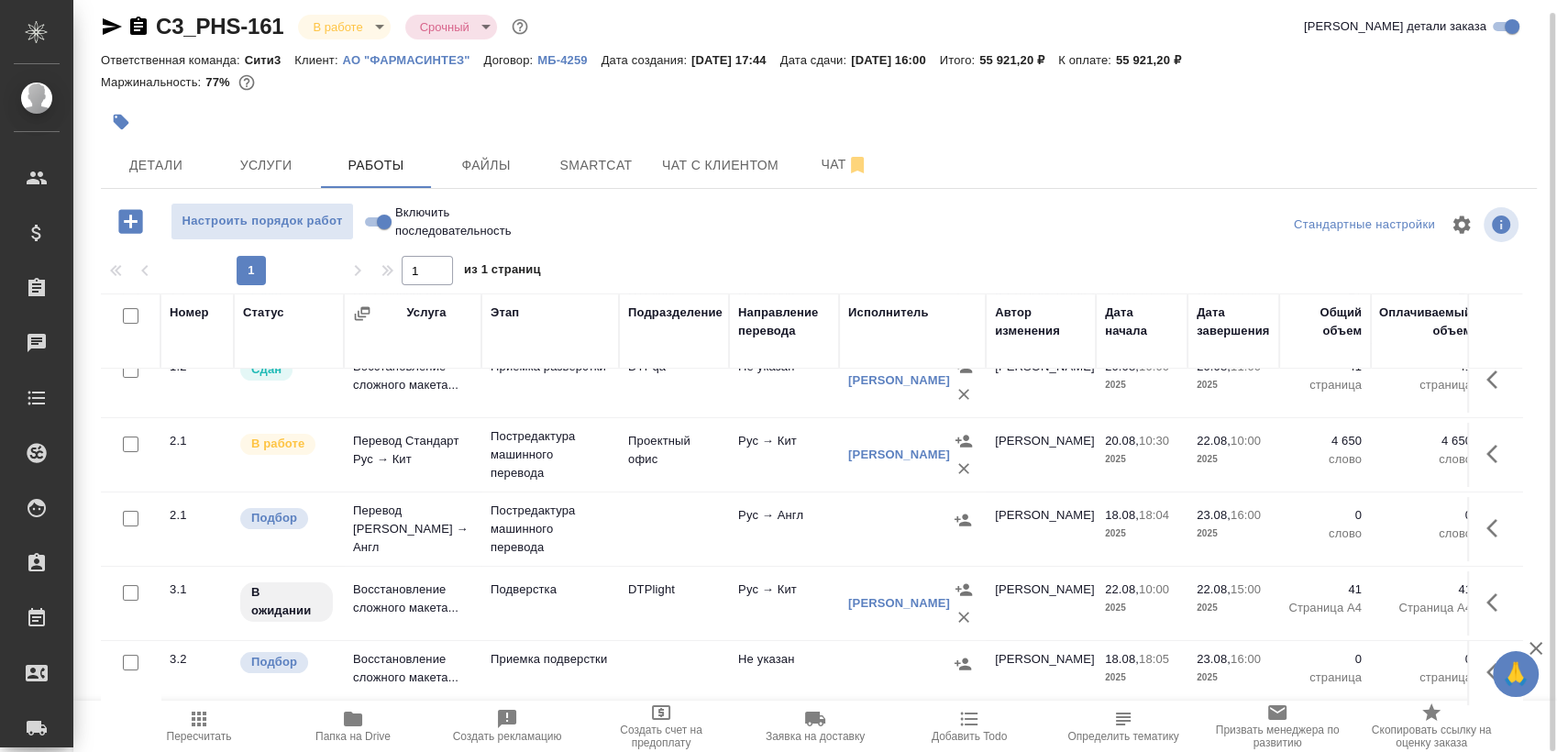
scroll to position [115, 0]
click at [569, 155] on span "Smartcat" at bounding box center [596, 165] width 88 height 23
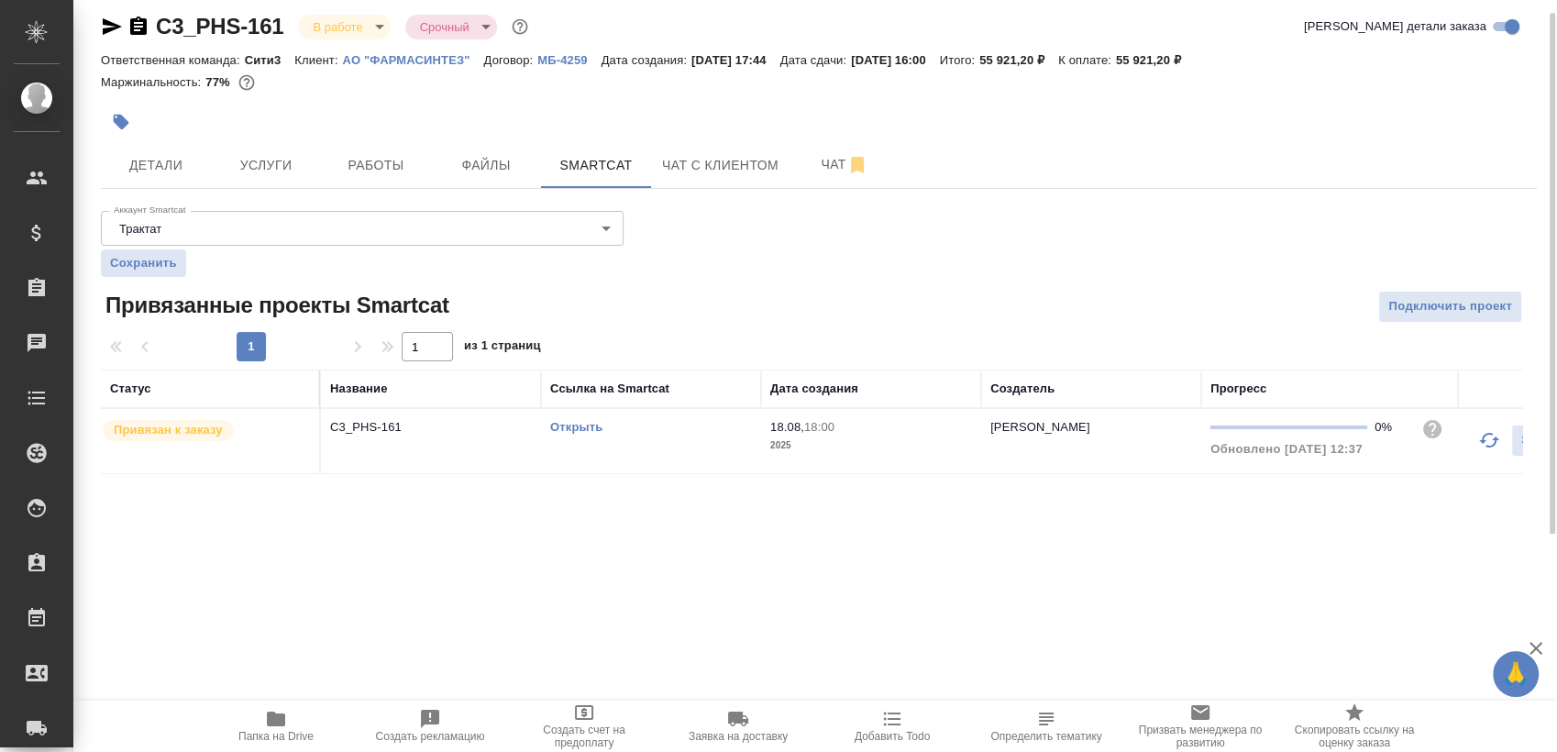
click at [563, 425] on link "Открыть" at bounding box center [576, 427] width 52 height 14
click at [574, 430] on link "Открыть" at bounding box center [576, 427] width 52 height 14
click at [381, 159] on span "Работы" at bounding box center [376, 165] width 88 height 23
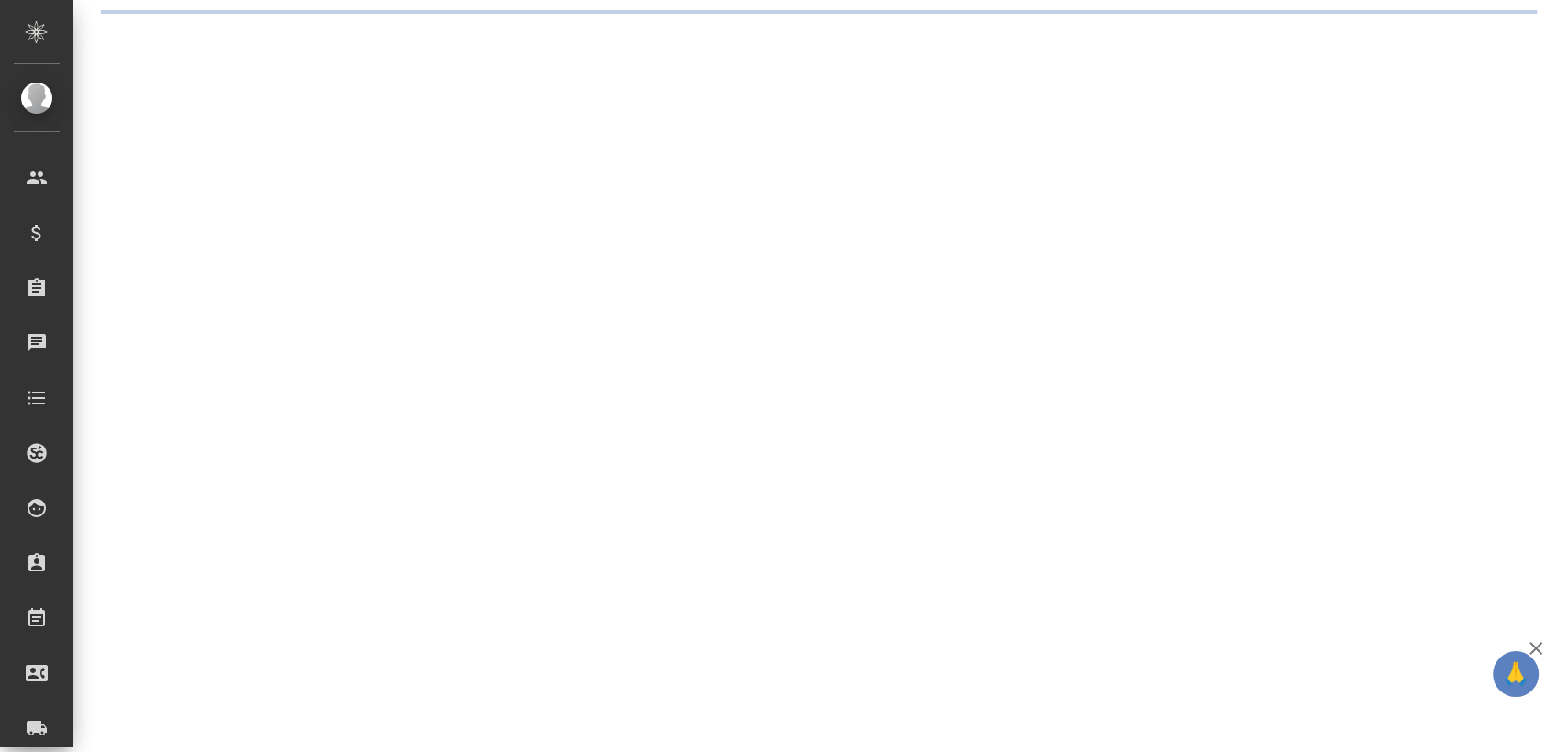
select select "RU"
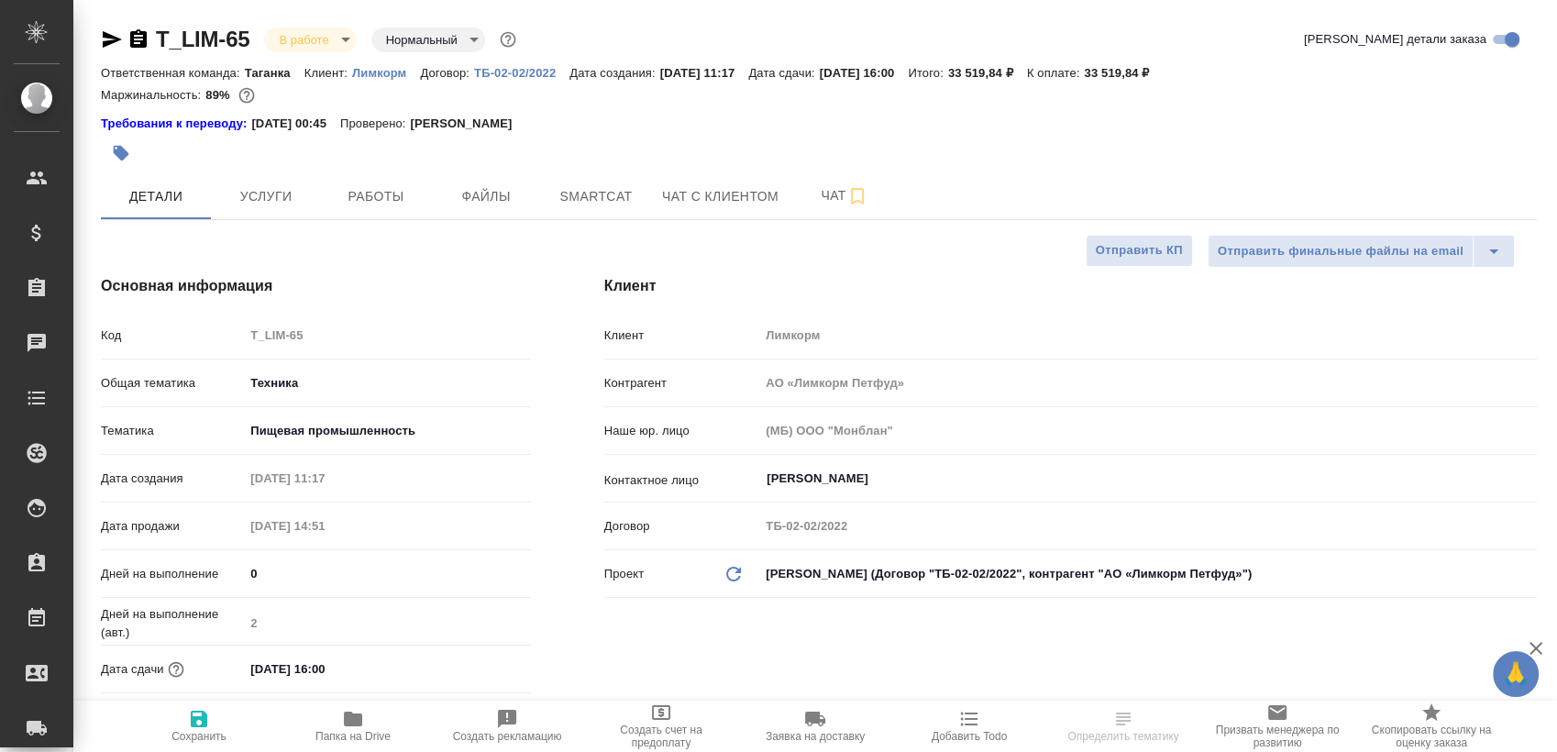
type textarea "x"
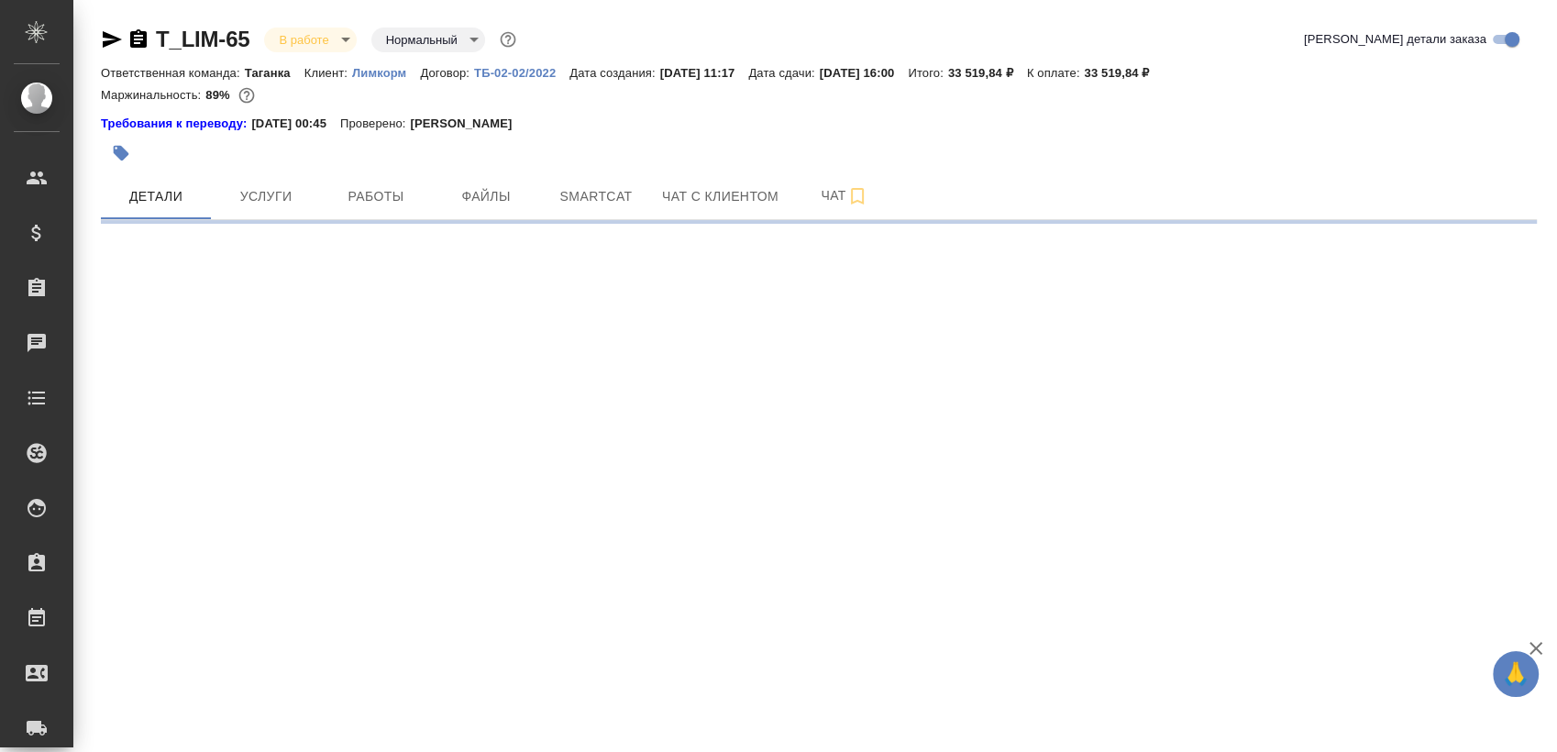
select select "RU"
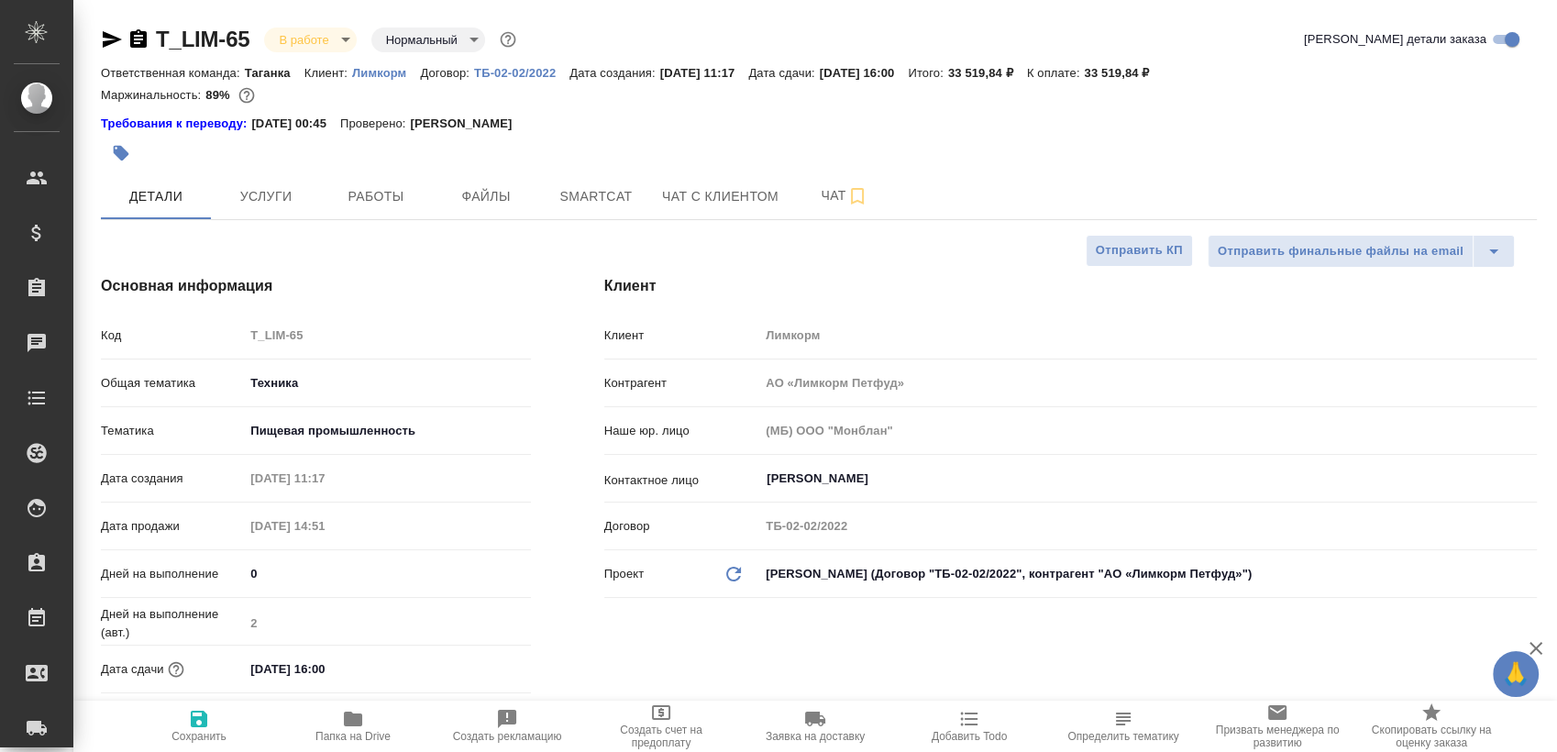
type textarea "x"
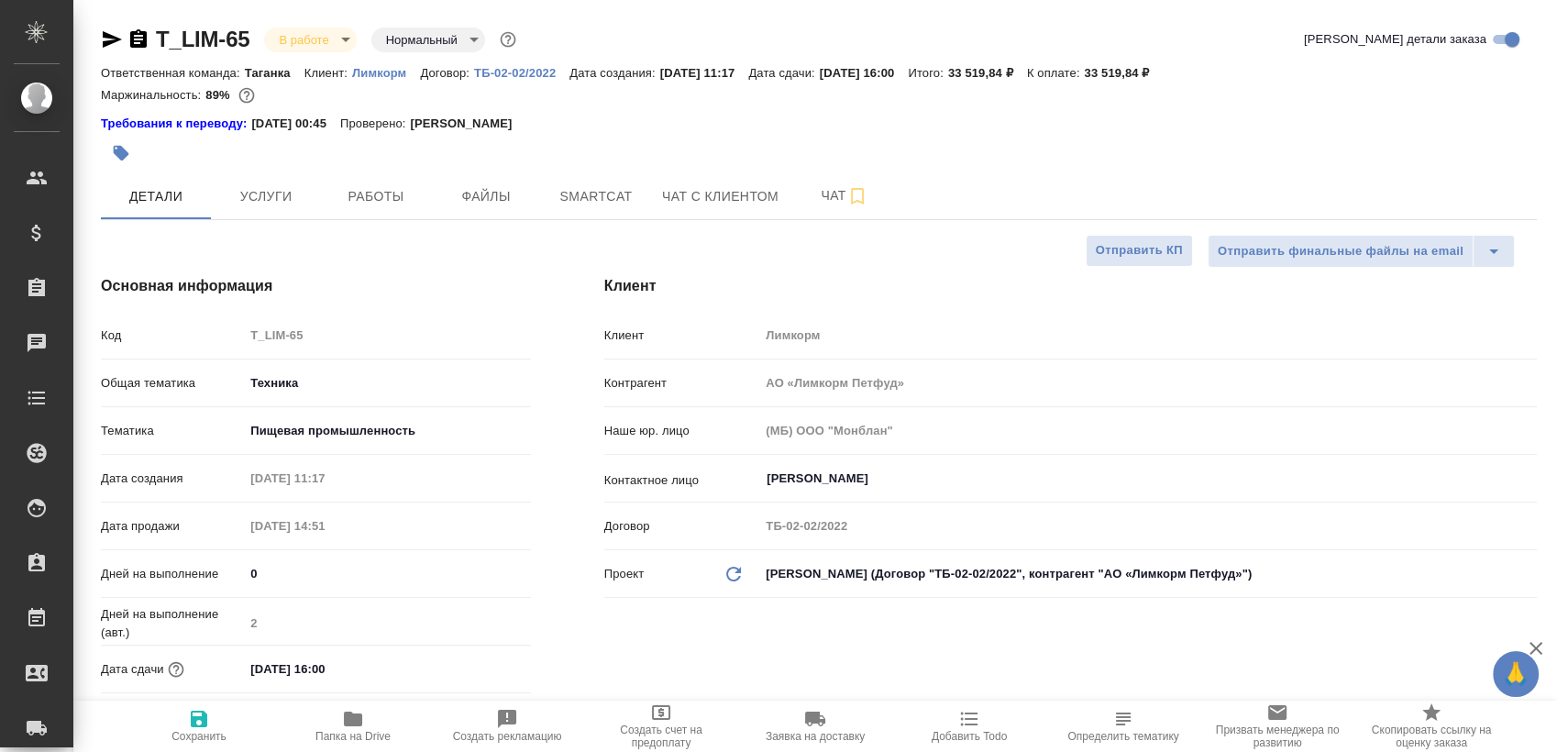
type textarea "x"
click at [362, 185] on span "Работы" at bounding box center [376, 196] width 88 height 23
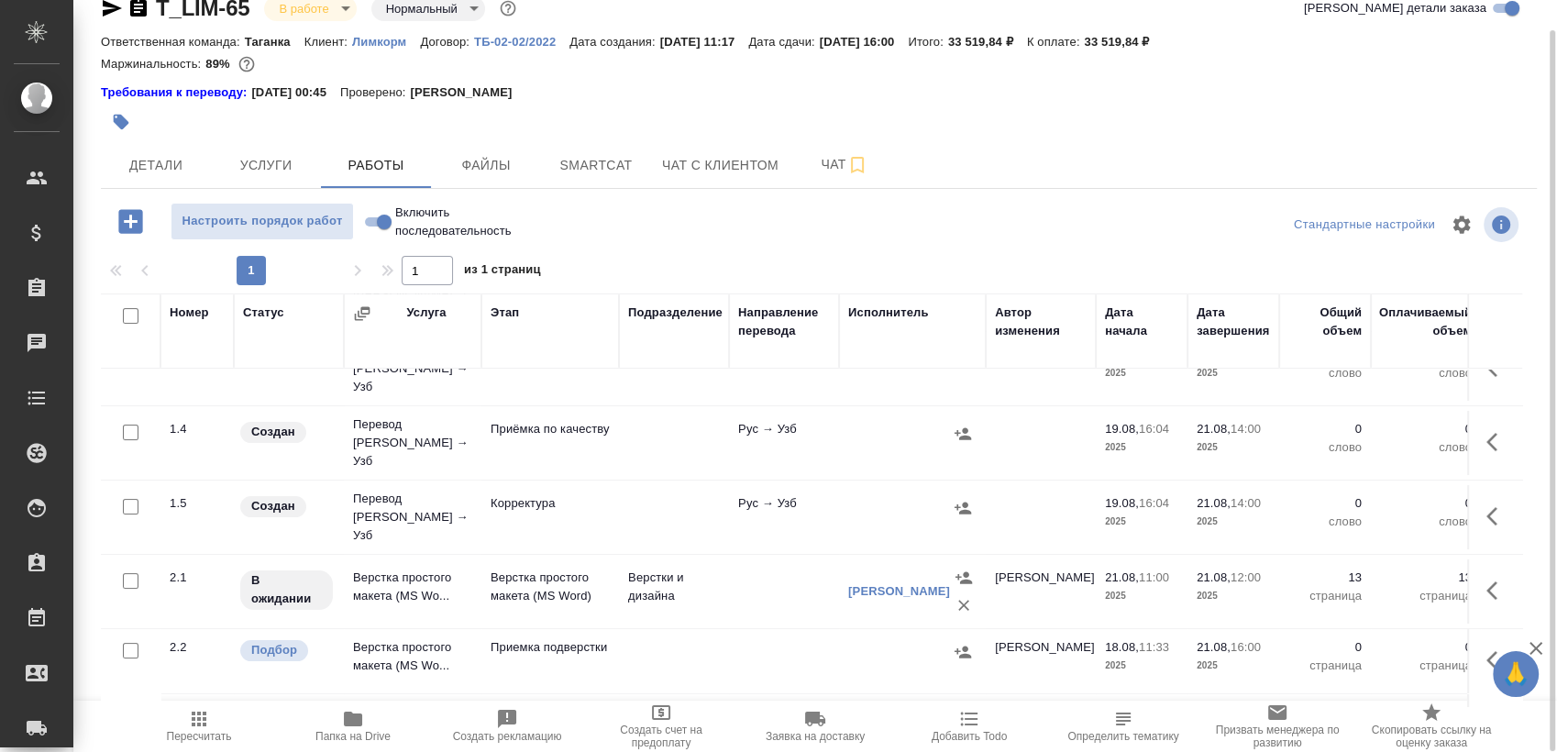
scroll to position [307, 0]
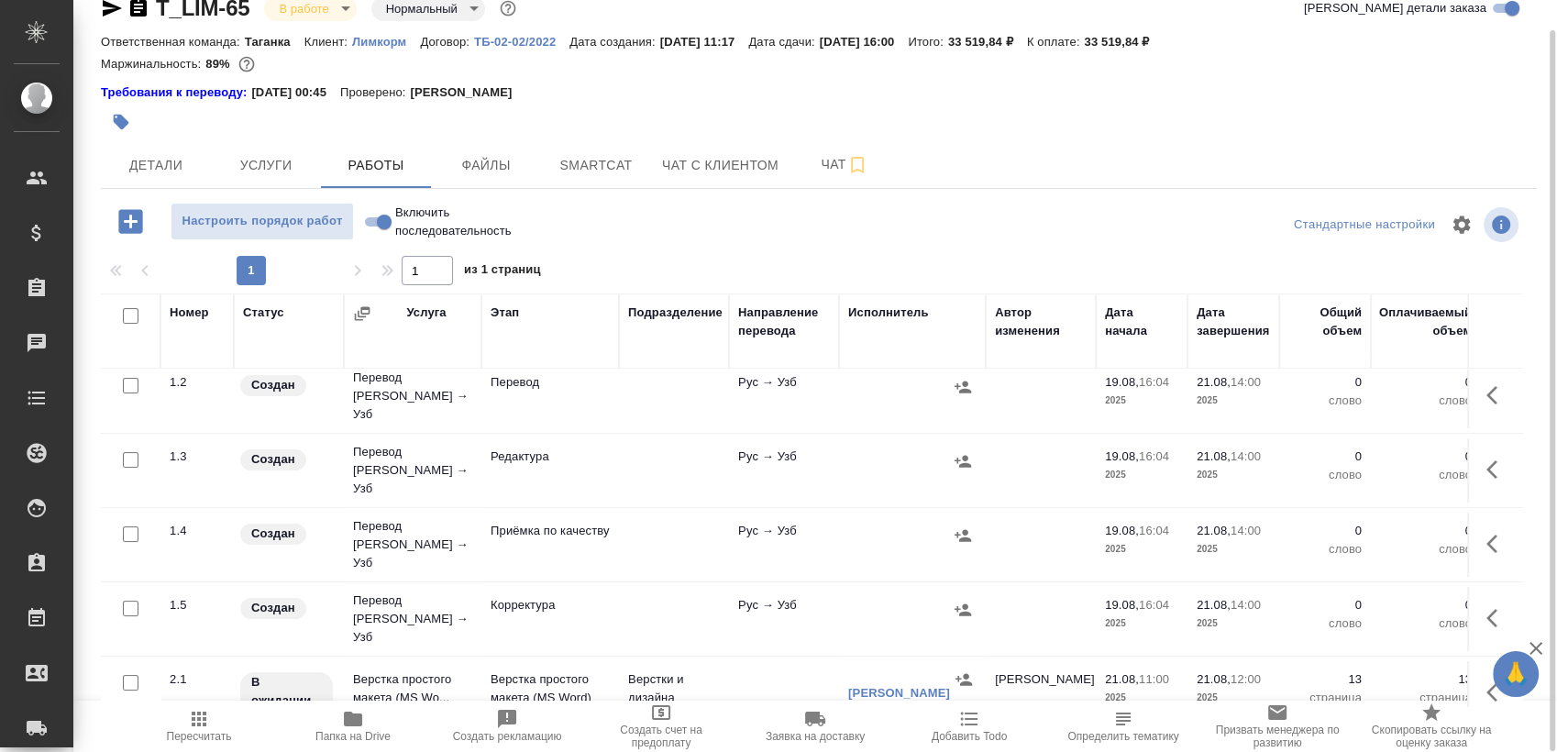
click at [131, 601] on input "checkbox" at bounding box center [131, 609] width 16 height 16
checkbox input "true"
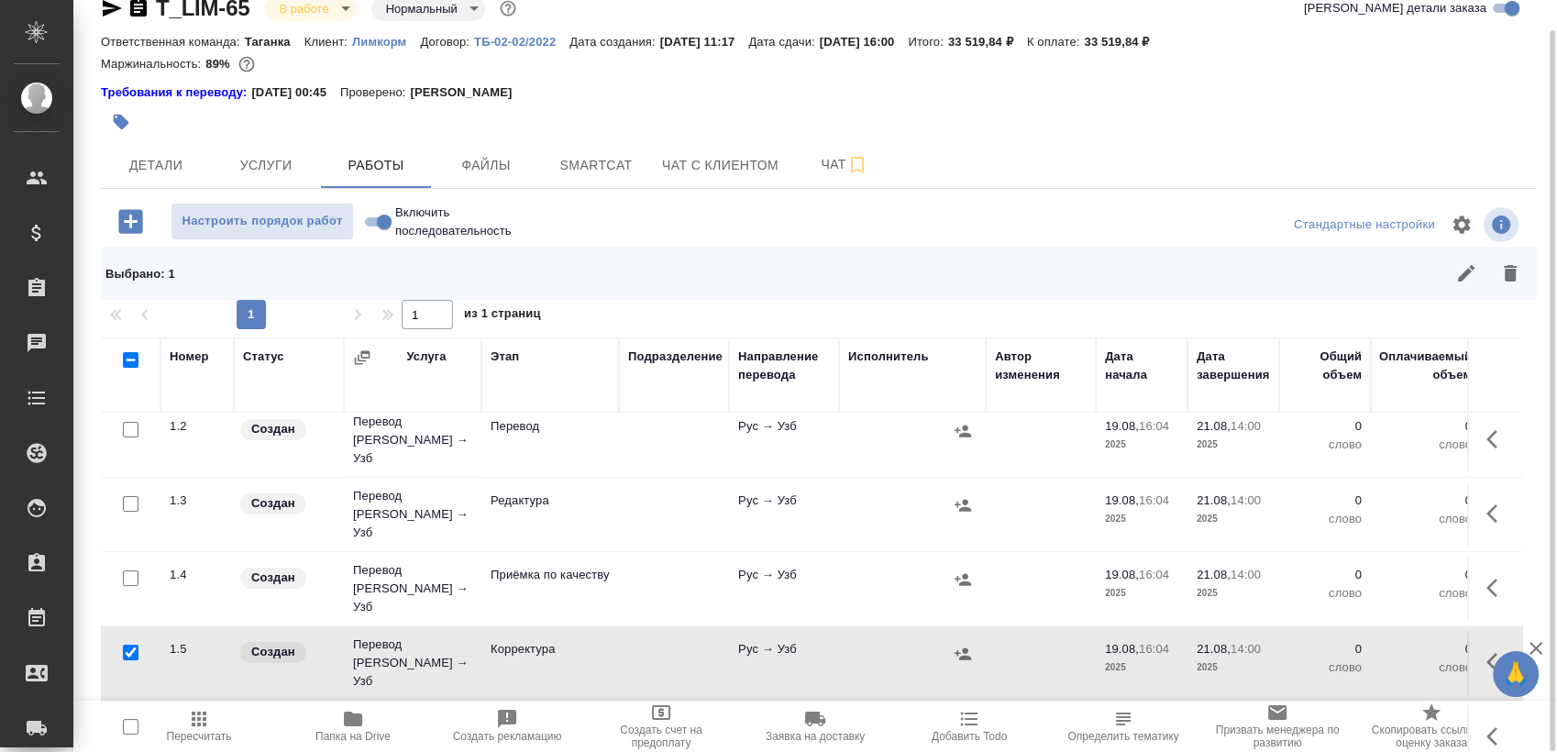
click at [131, 570] on input "checkbox" at bounding box center [131, 578] width 16 height 16
checkbox input "true"
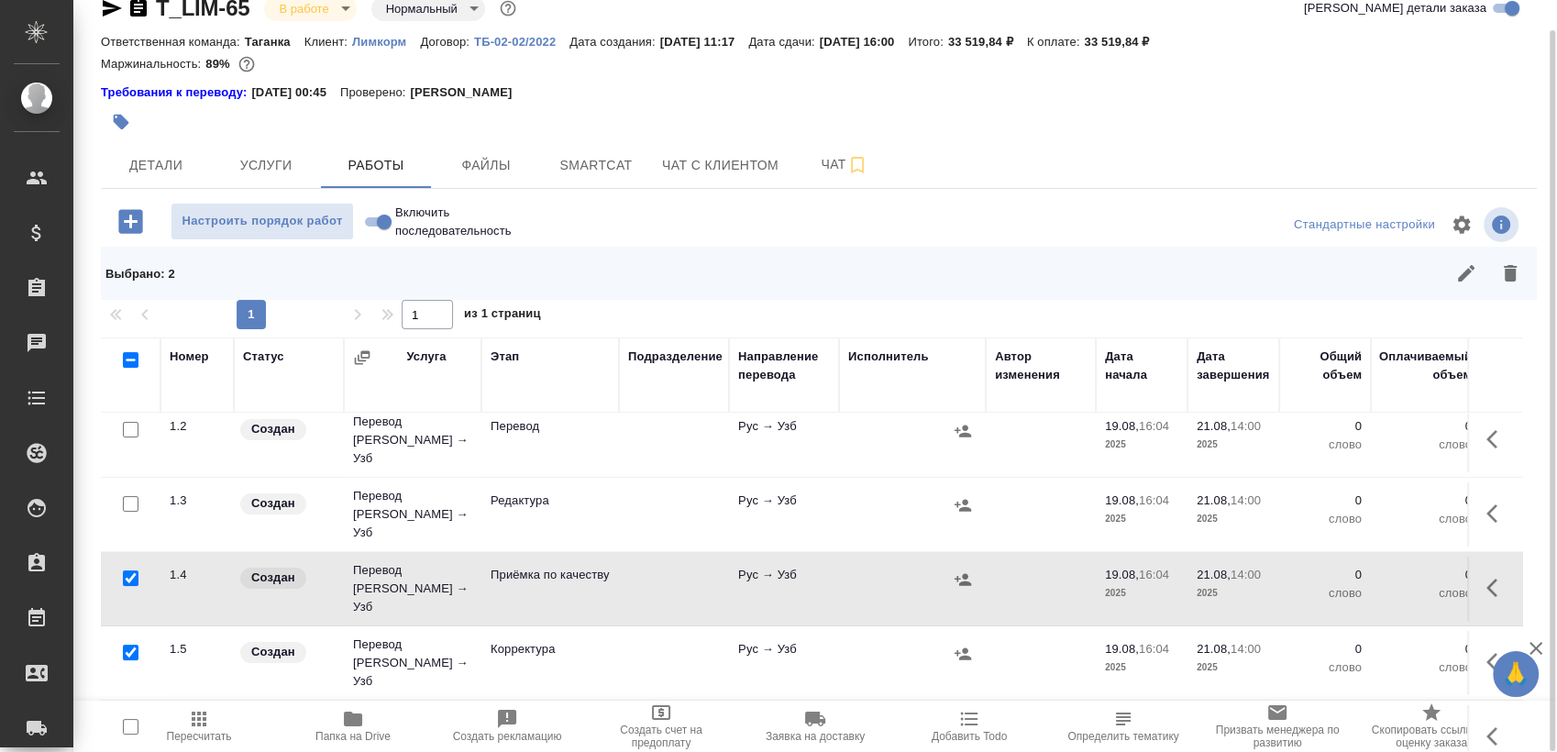
click at [129, 496] on input "checkbox" at bounding box center [131, 504] width 16 height 16
checkbox input "true"
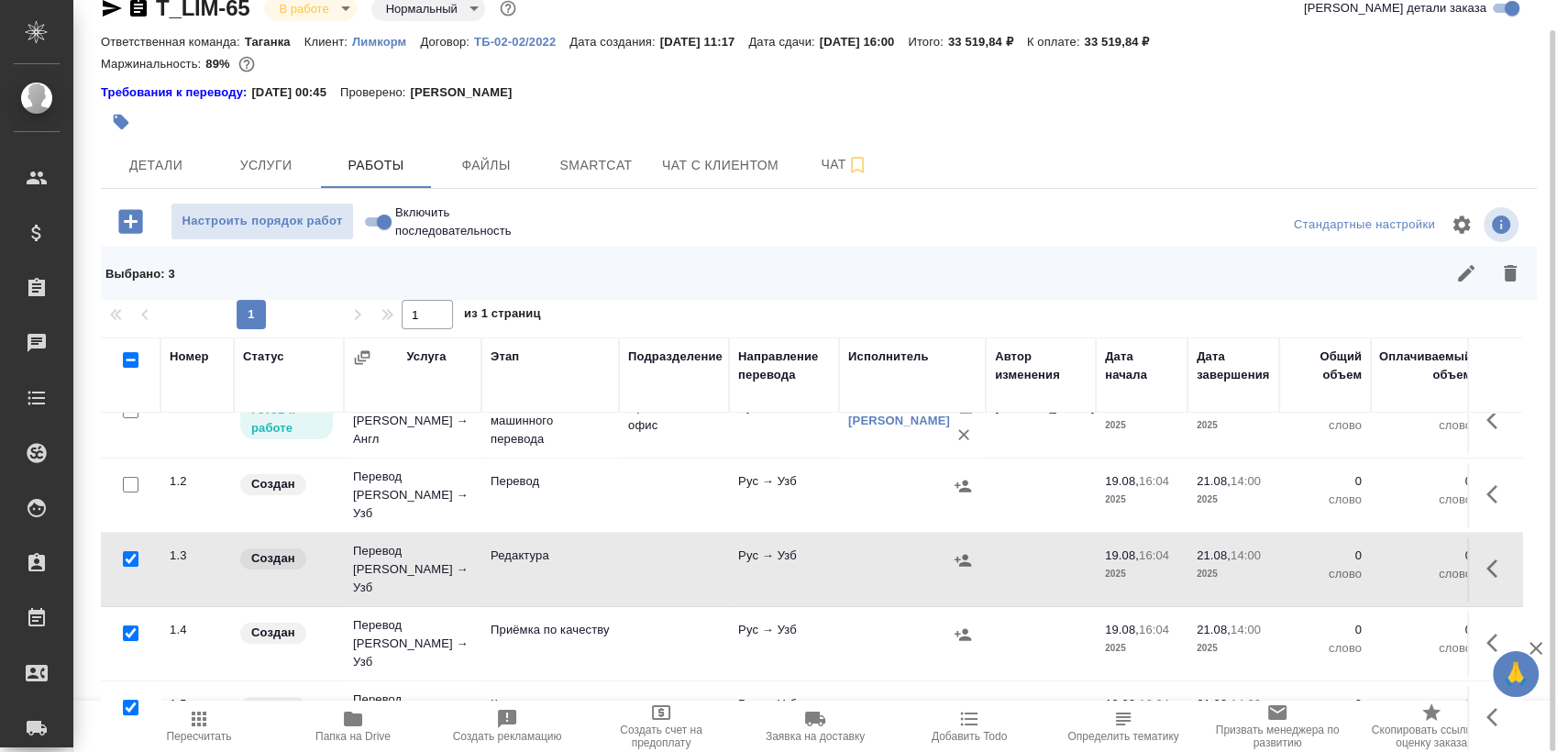
scroll to position [205, 0]
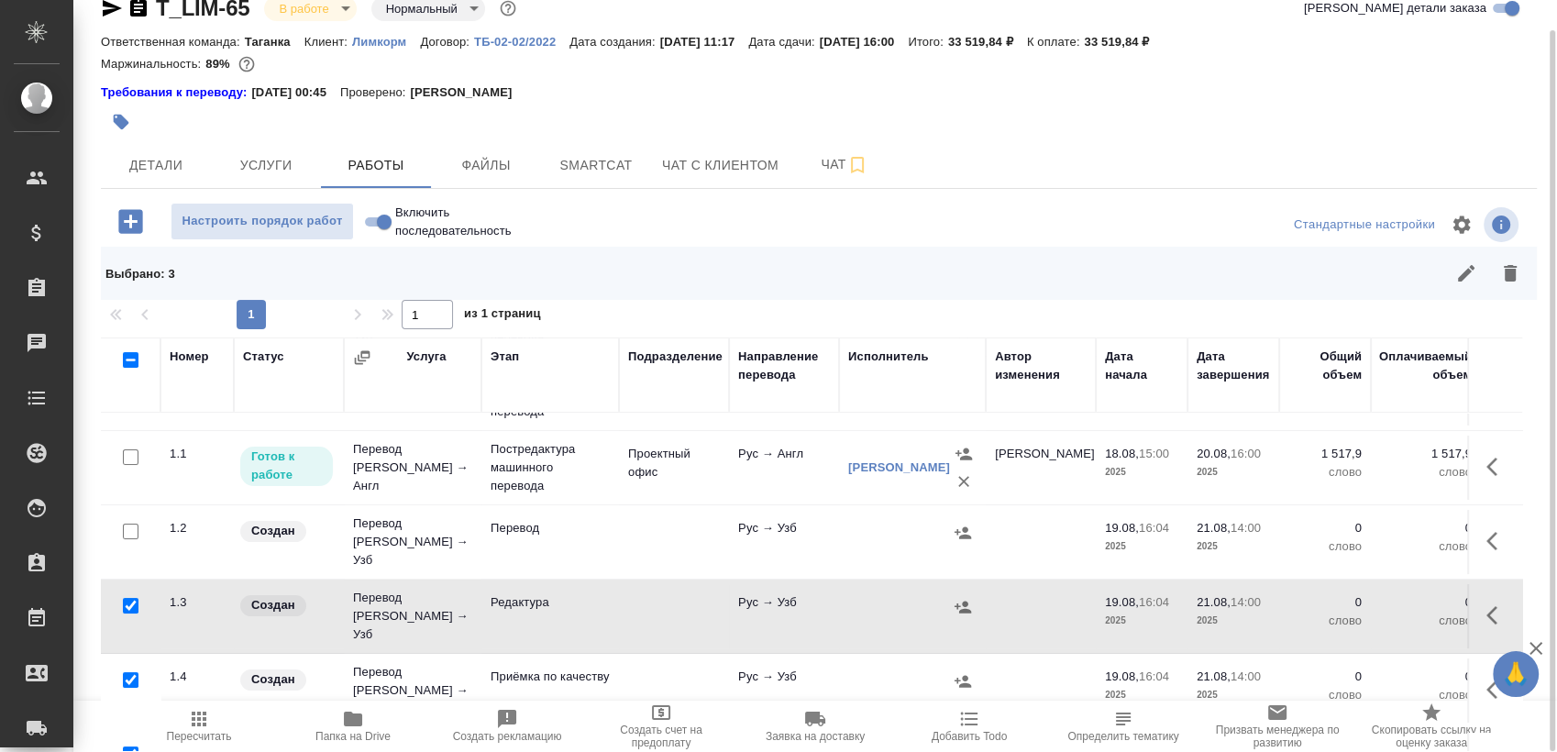
click at [129, 525] on input "checkbox" at bounding box center [131, 532] width 16 height 16
checkbox input "true"
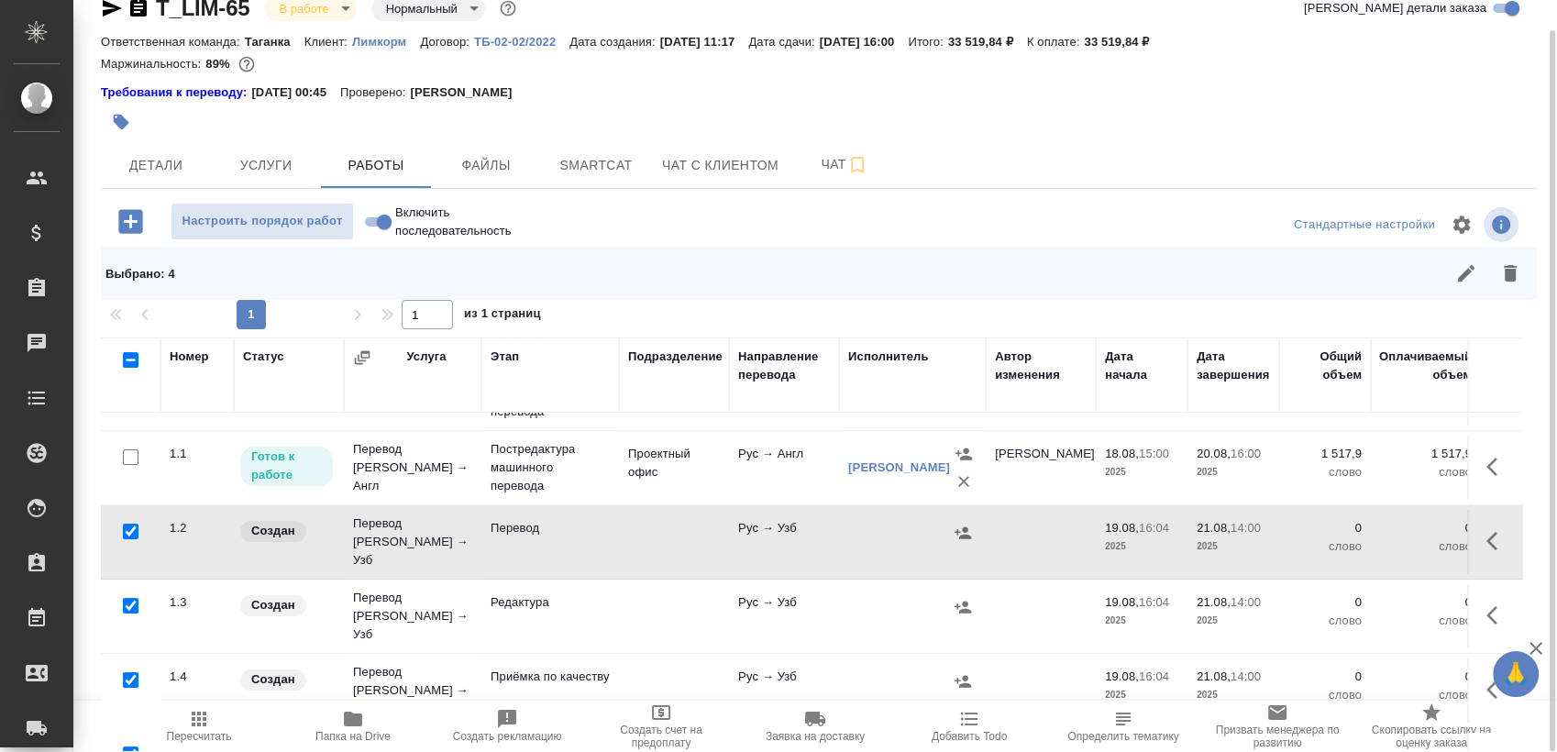
scroll to position [0, 0]
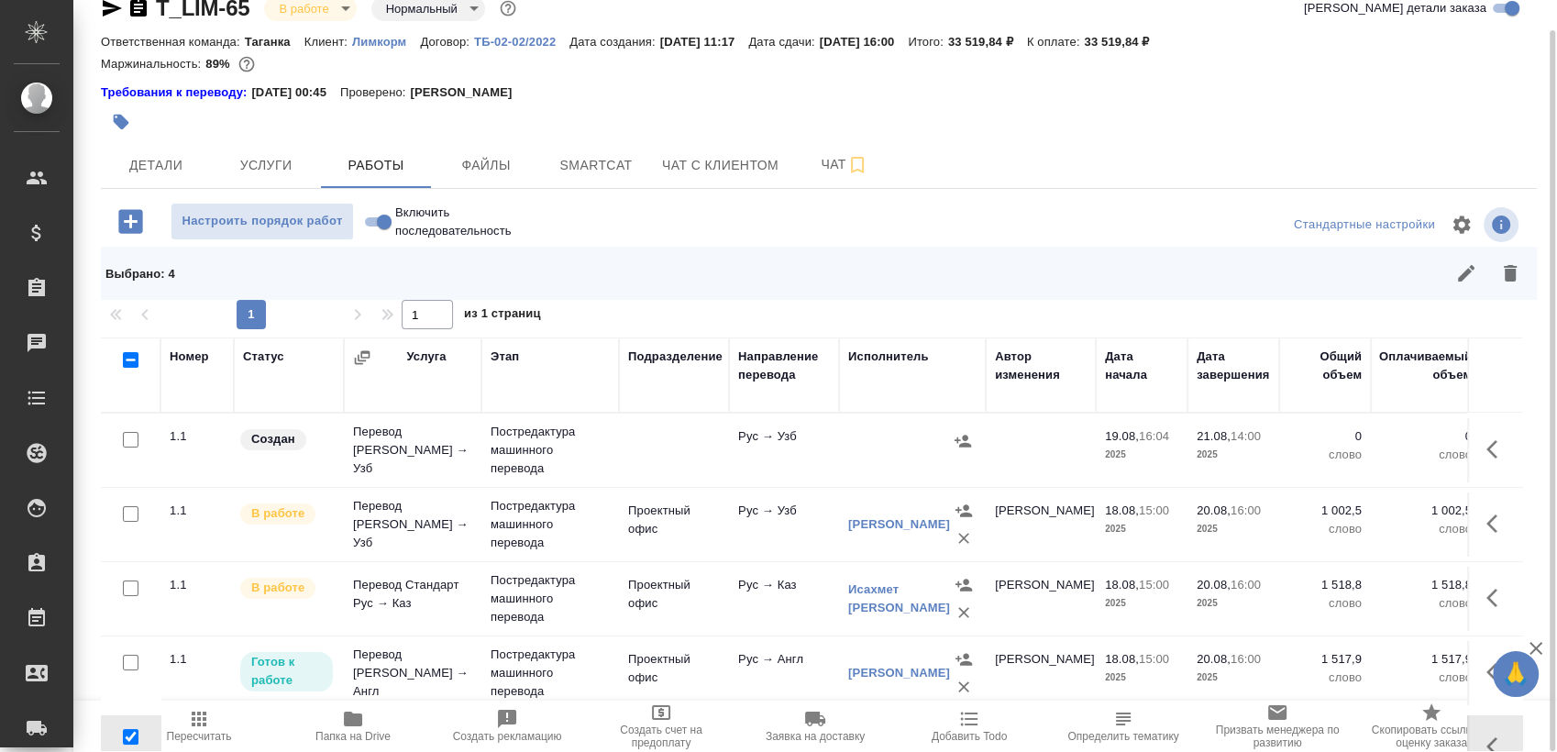
click at [128, 442] on input "checkbox" at bounding box center [131, 440] width 16 height 16
checkbox input "true"
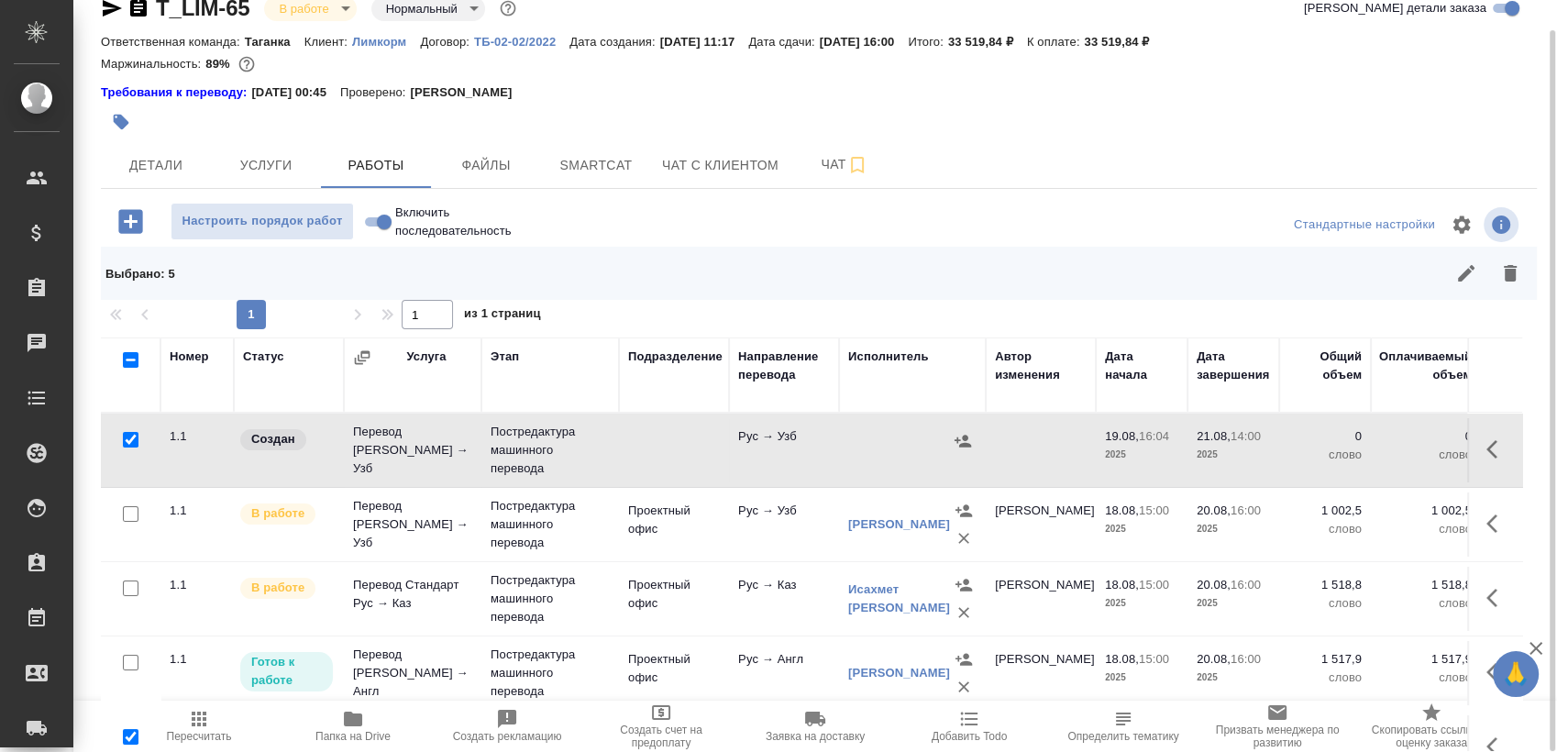
scroll to position [75, 0]
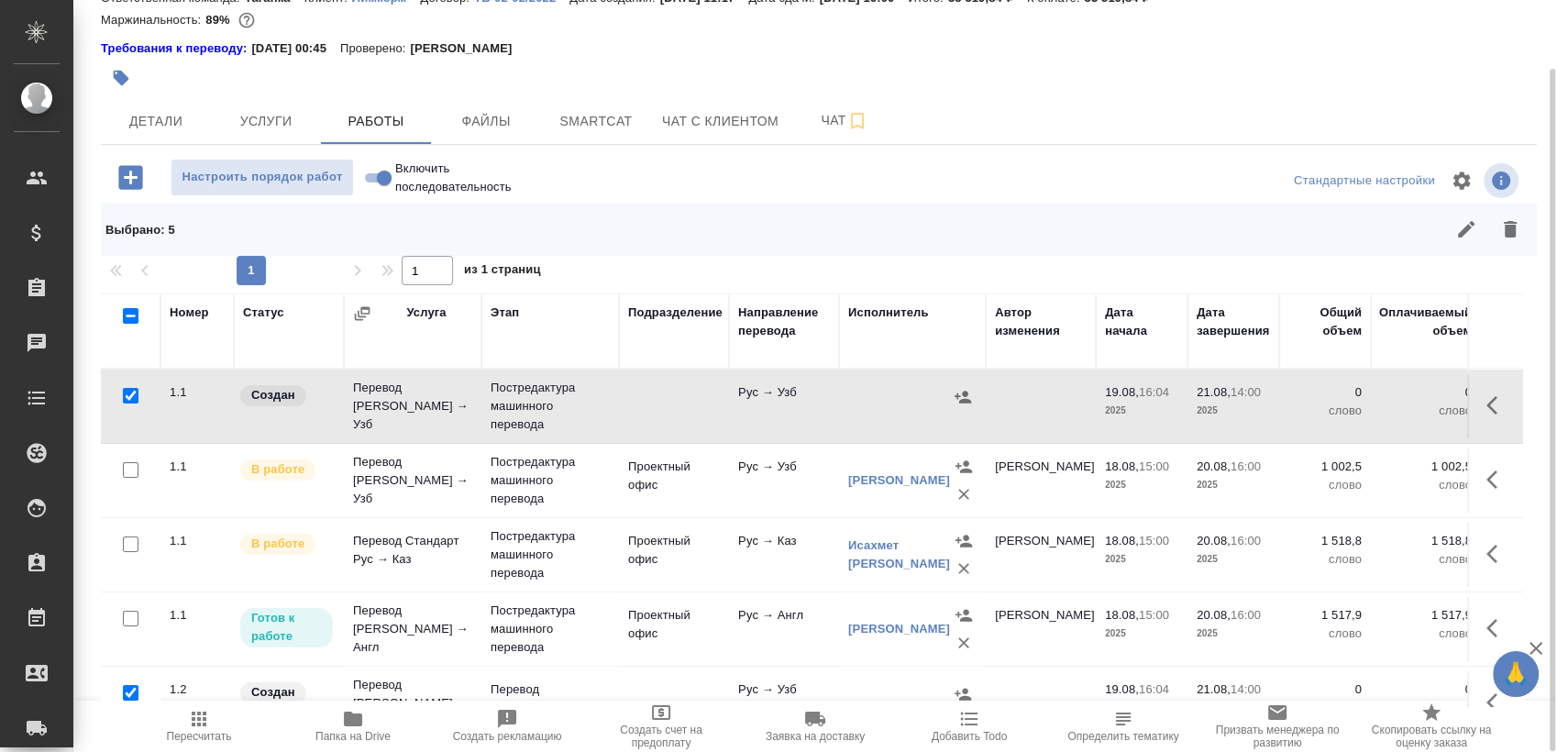
drag, startPoint x: 1522, startPoint y: 372, endPoint x: 1522, endPoint y: 383, distance: 11.0
click at [1522, 383] on div "Номер Статус Услуга Этап Подразделение Направление перевода Исполнитель Автор и…" at bounding box center [819, 499] width 1436 height 413
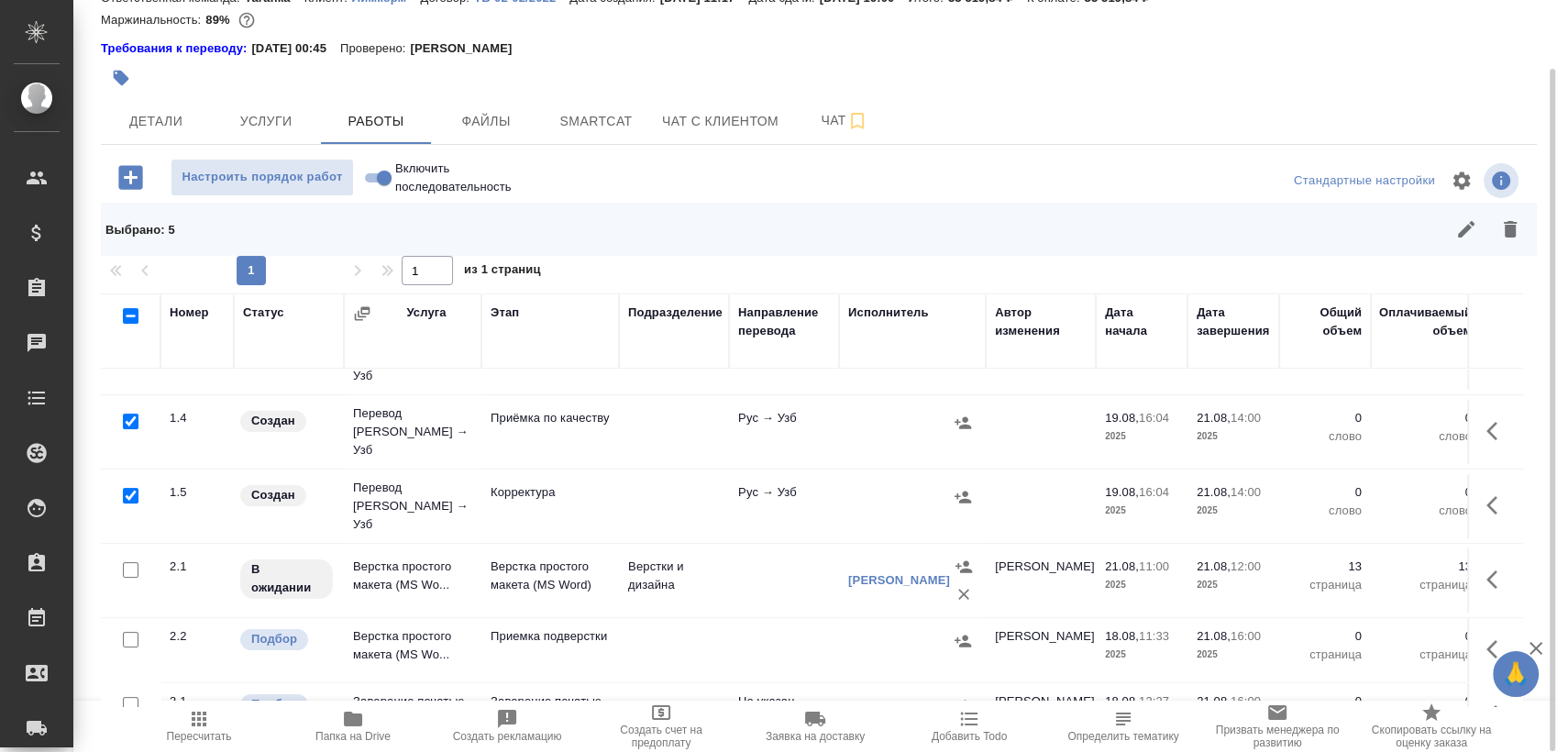
scroll to position [439, 0]
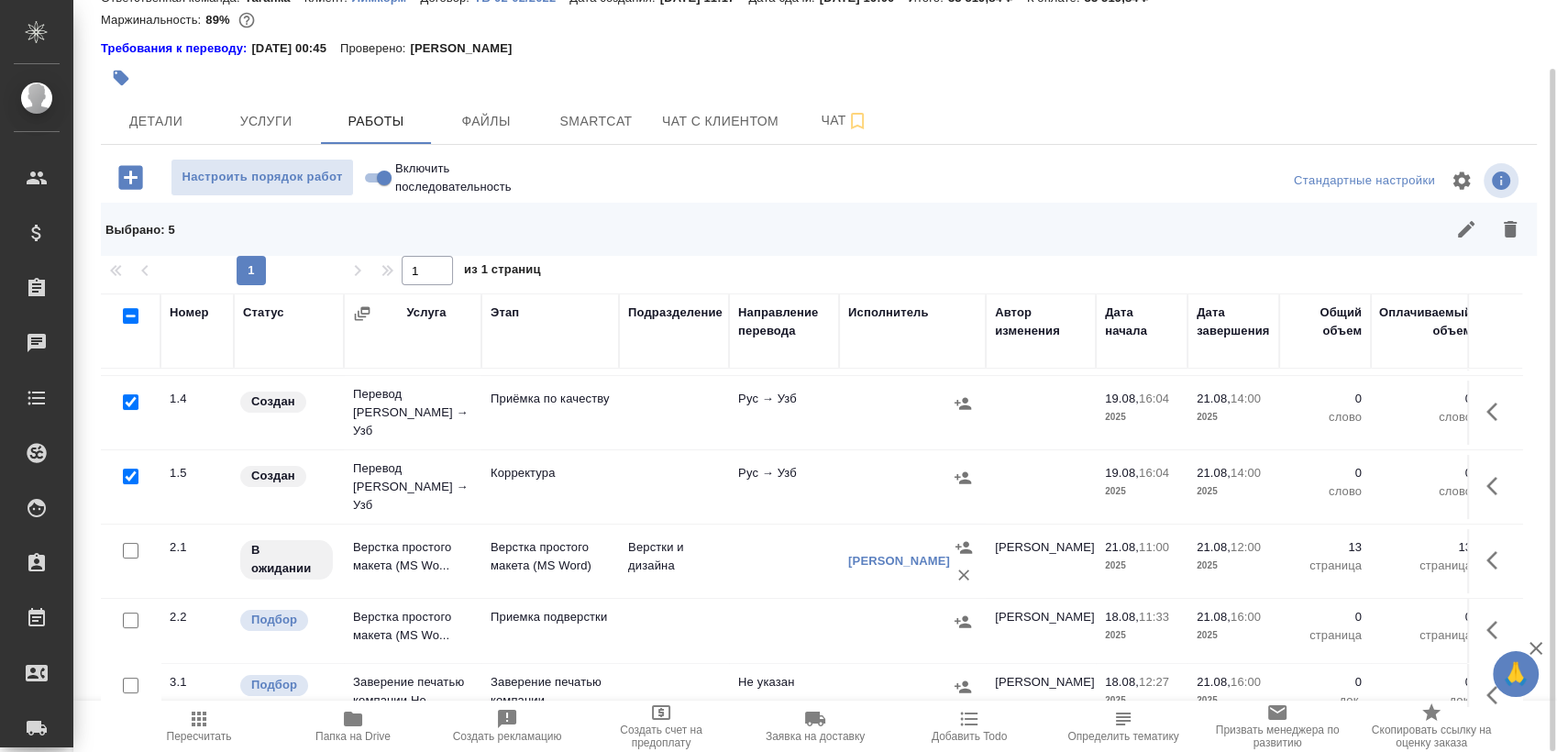
click at [127, 613] on input "checkbox" at bounding box center [131, 621] width 16 height 16
checkbox input "true"
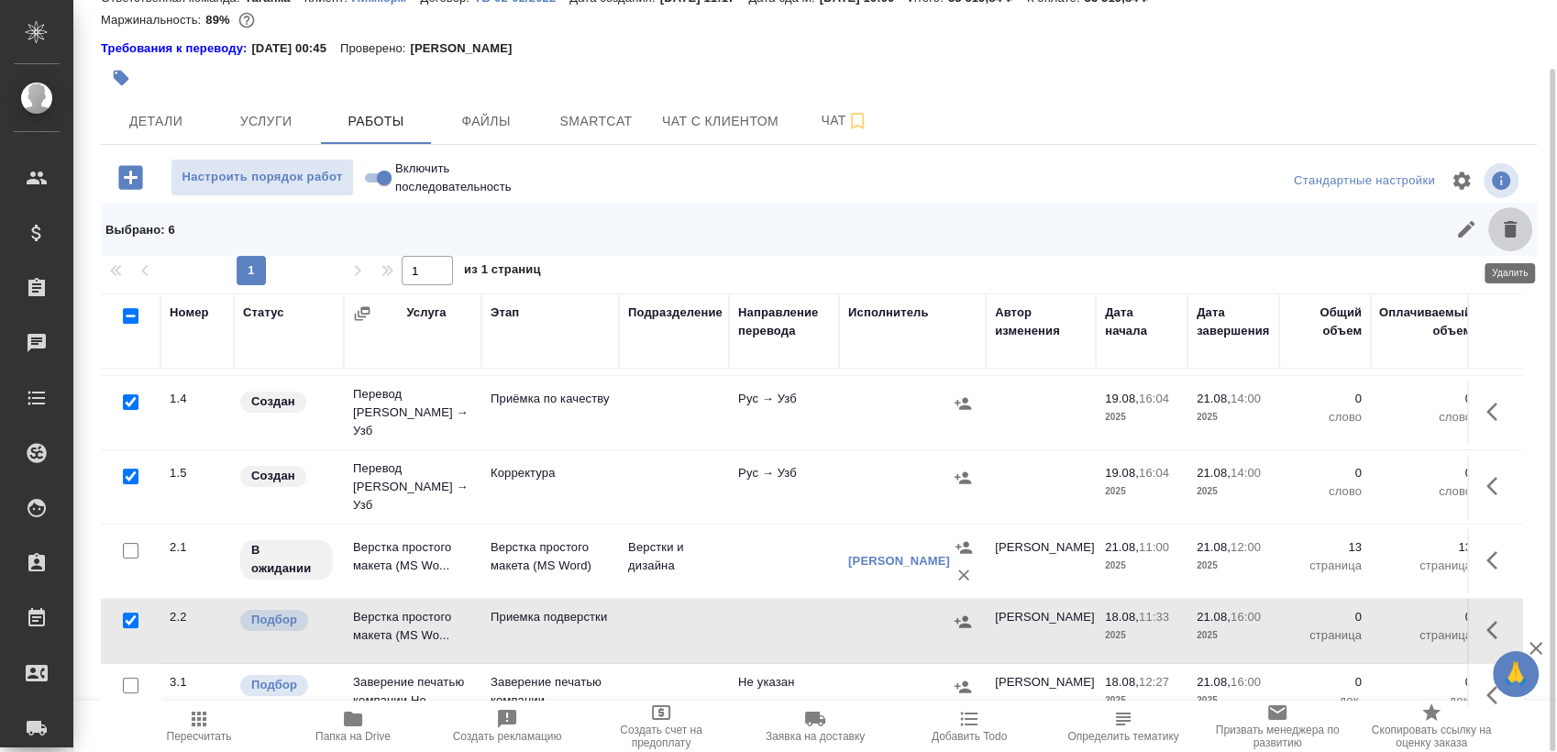
click at [1504, 238] on icon "button" at bounding box center [1510, 229] width 22 height 22
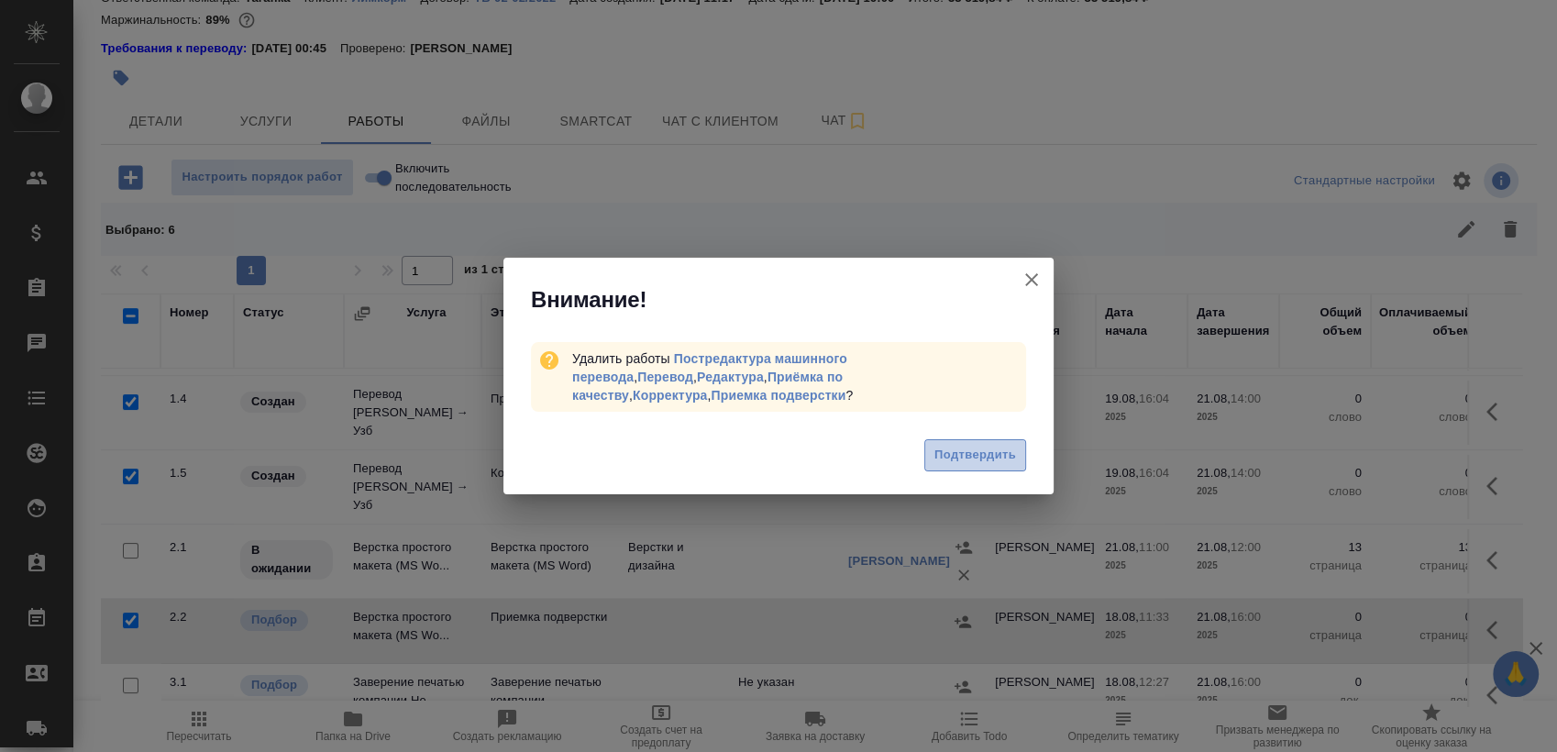
click at [967, 453] on span "Подтвердить" at bounding box center [975, 455] width 82 height 21
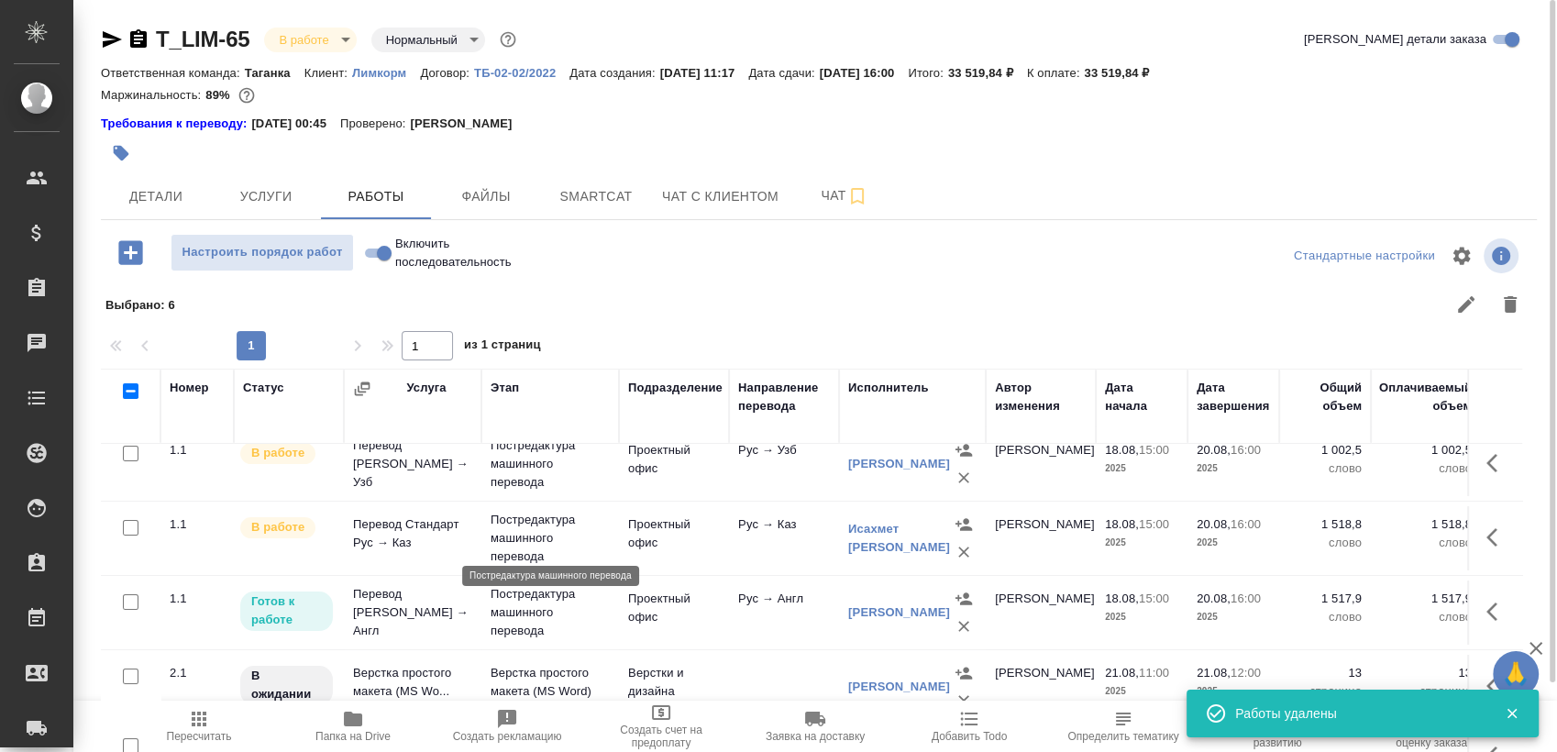
scroll to position [0, 0]
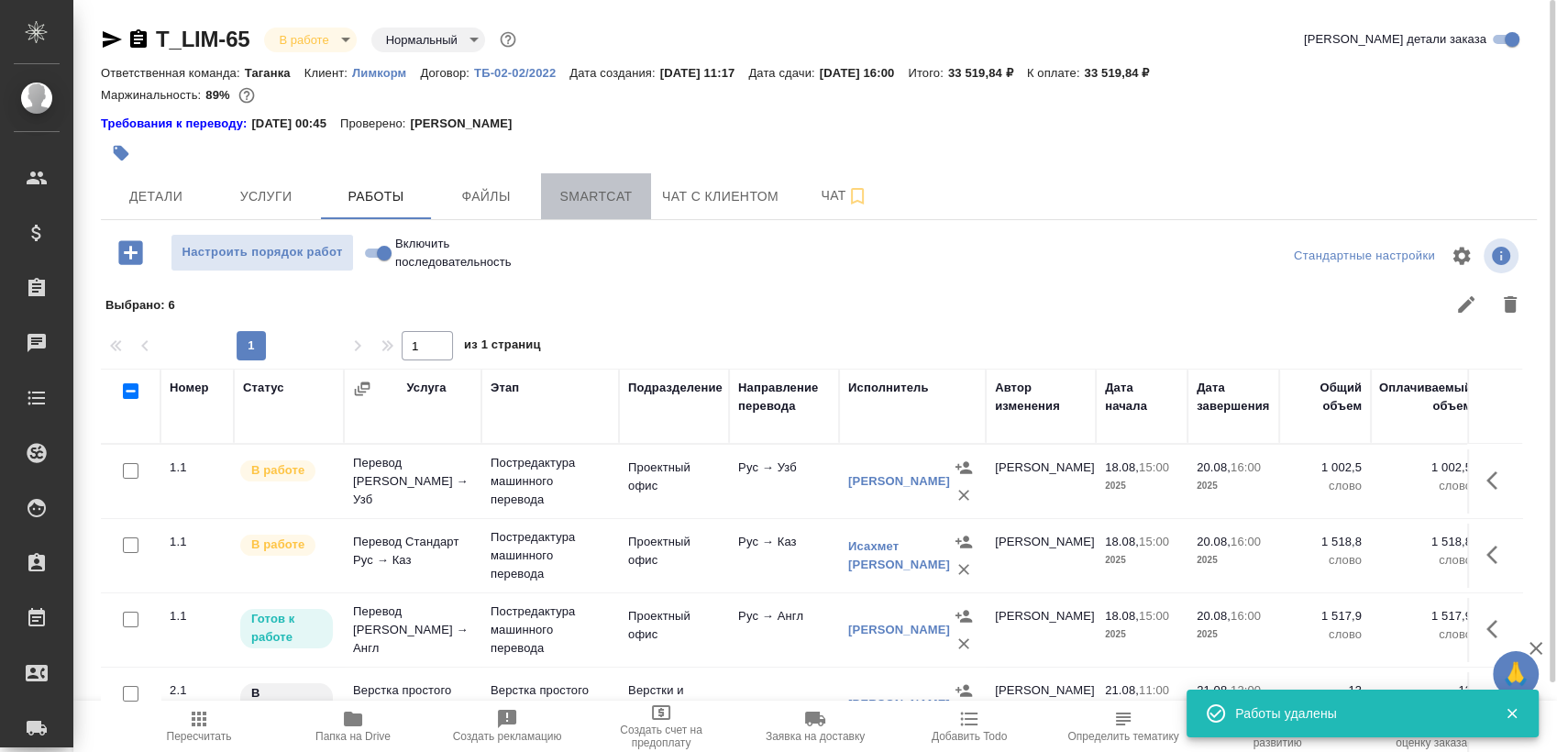
click at [602, 206] on span "Smartcat" at bounding box center [596, 196] width 88 height 23
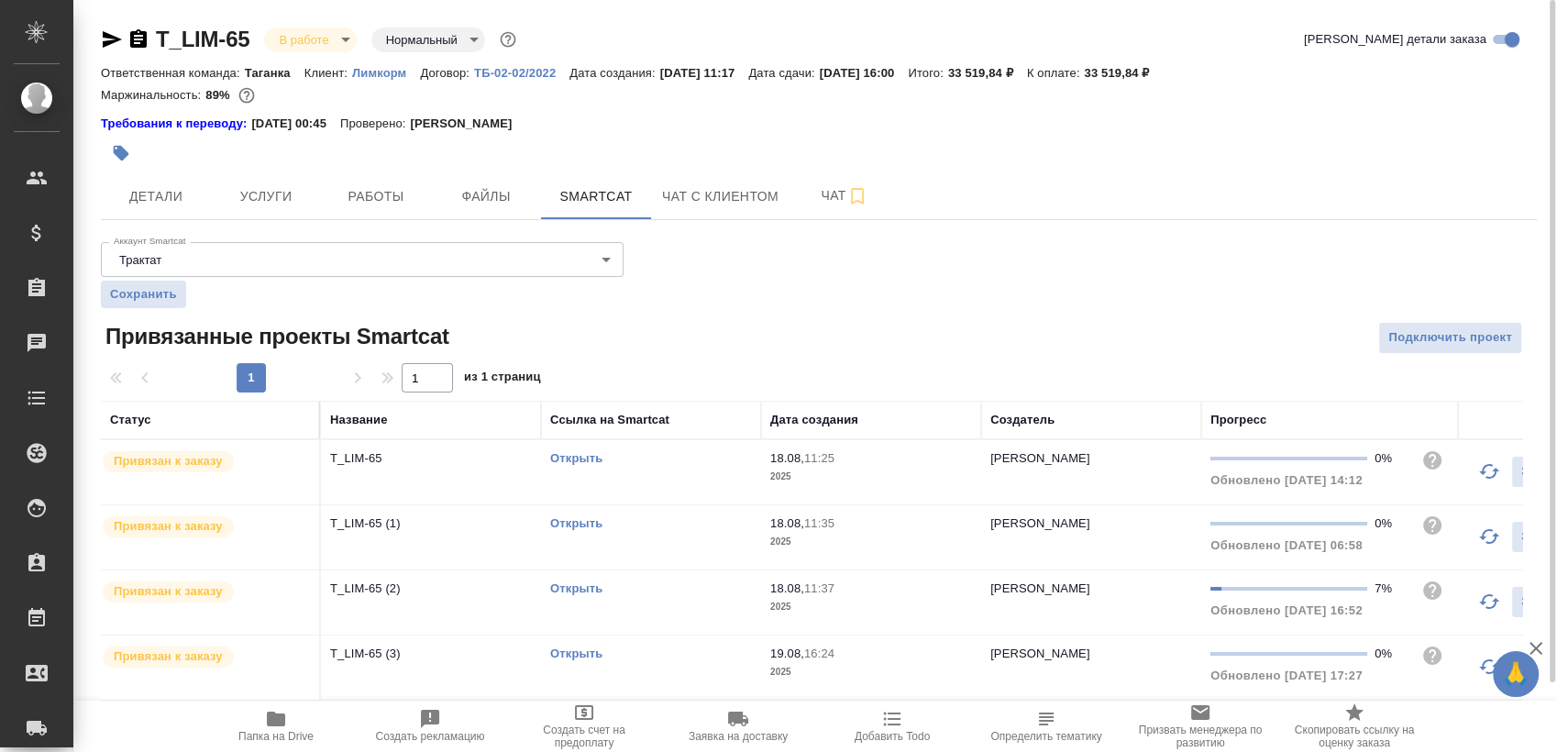
click at [570, 459] on link "Открыть" at bounding box center [576, 458] width 52 height 14
click at [578, 525] on link "Открыть" at bounding box center [576, 523] width 52 height 14
click at [563, 583] on link "Открыть" at bounding box center [576, 588] width 52 height 14
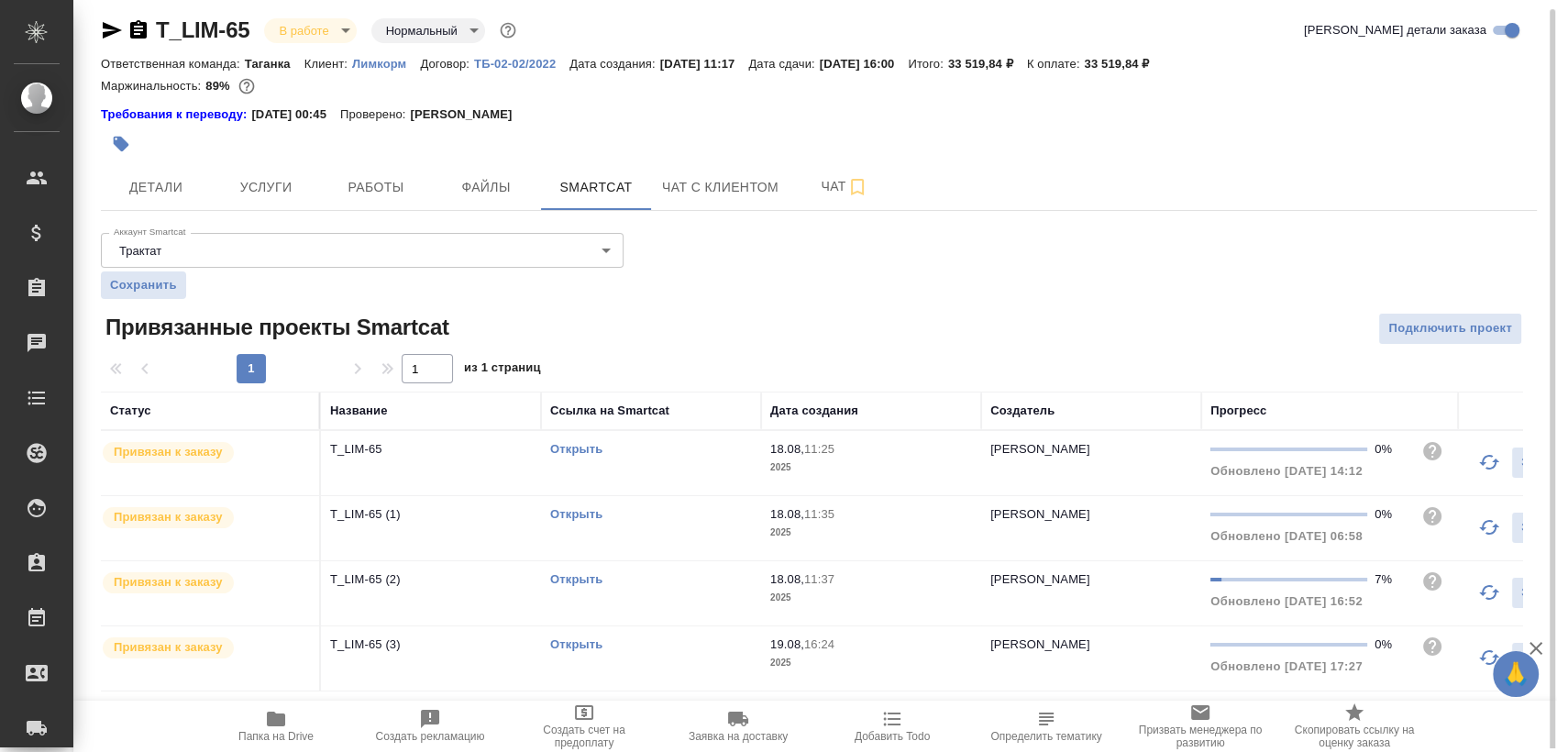
click at [581, 640] on link "Открыть" at bounding box center [576, 644] width 52 height 14
click at [293, 726] on span "Папка на Drive" at bounding box center [276, 725] width 132 height 35
click at [381, 196] on span "Работы" at bounding box center [376, 187] width 88 height 23
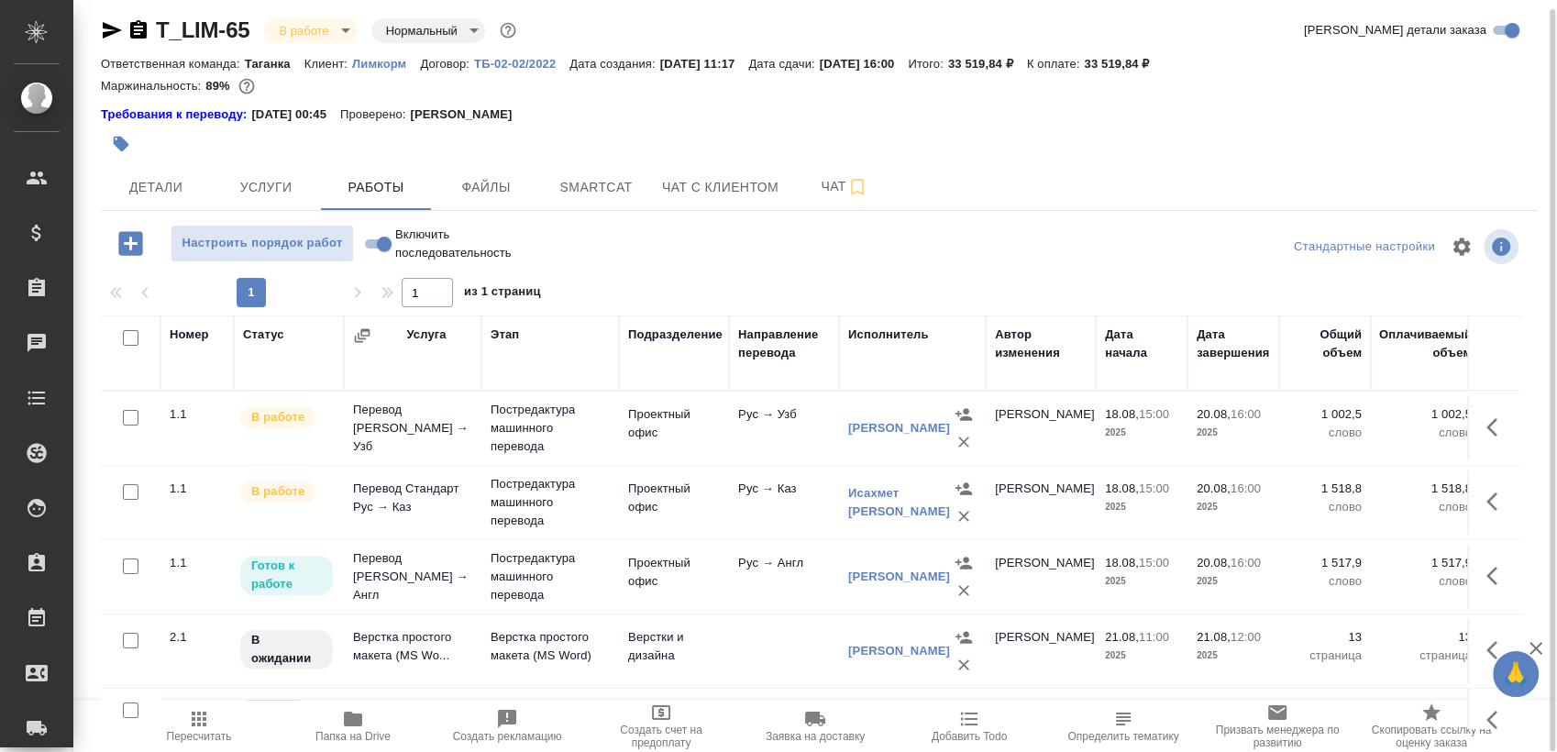
click at [384, 243] on input "Включить последовательность" at bounding box center [384, 244] width 66 height 22
checkbox input "true"
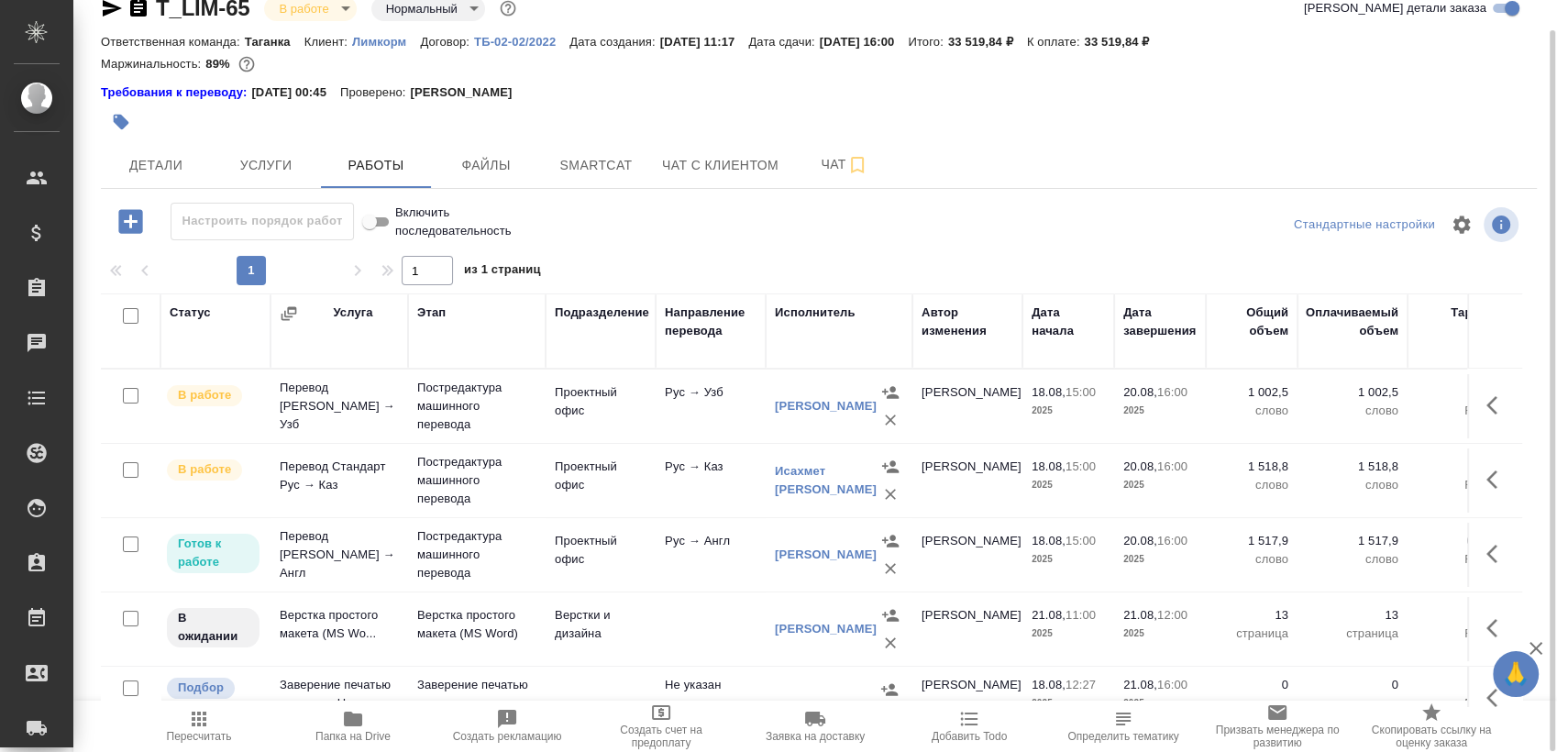
scroll to position [39, 0]
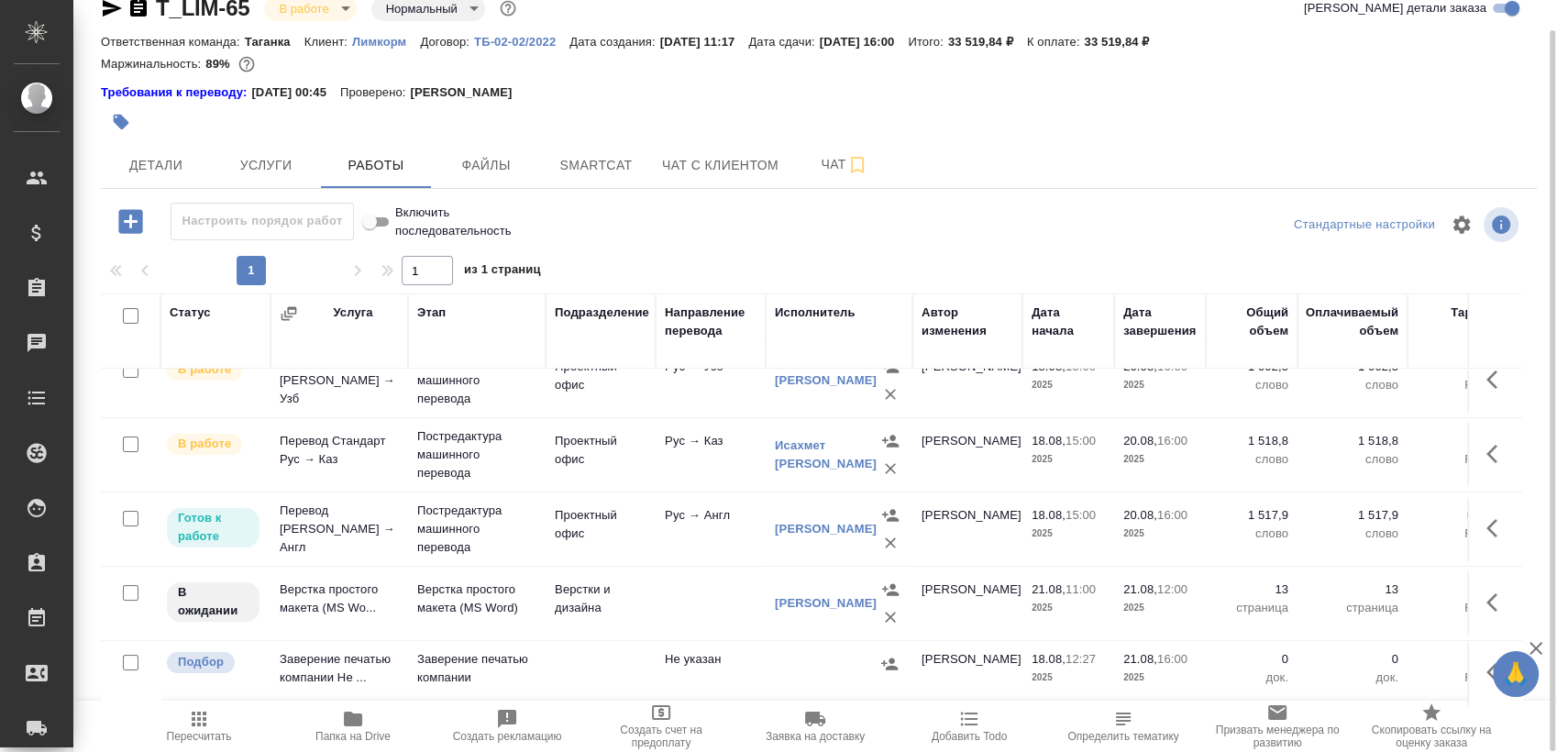
drag, startPoint x: 1490, startPoint y: 588, endPoint x: 1485, endPoint y: 575, distance: 14.0
click at [1490, 591] on icon "button" at bounding box center [1497, 602] width 22 height 22
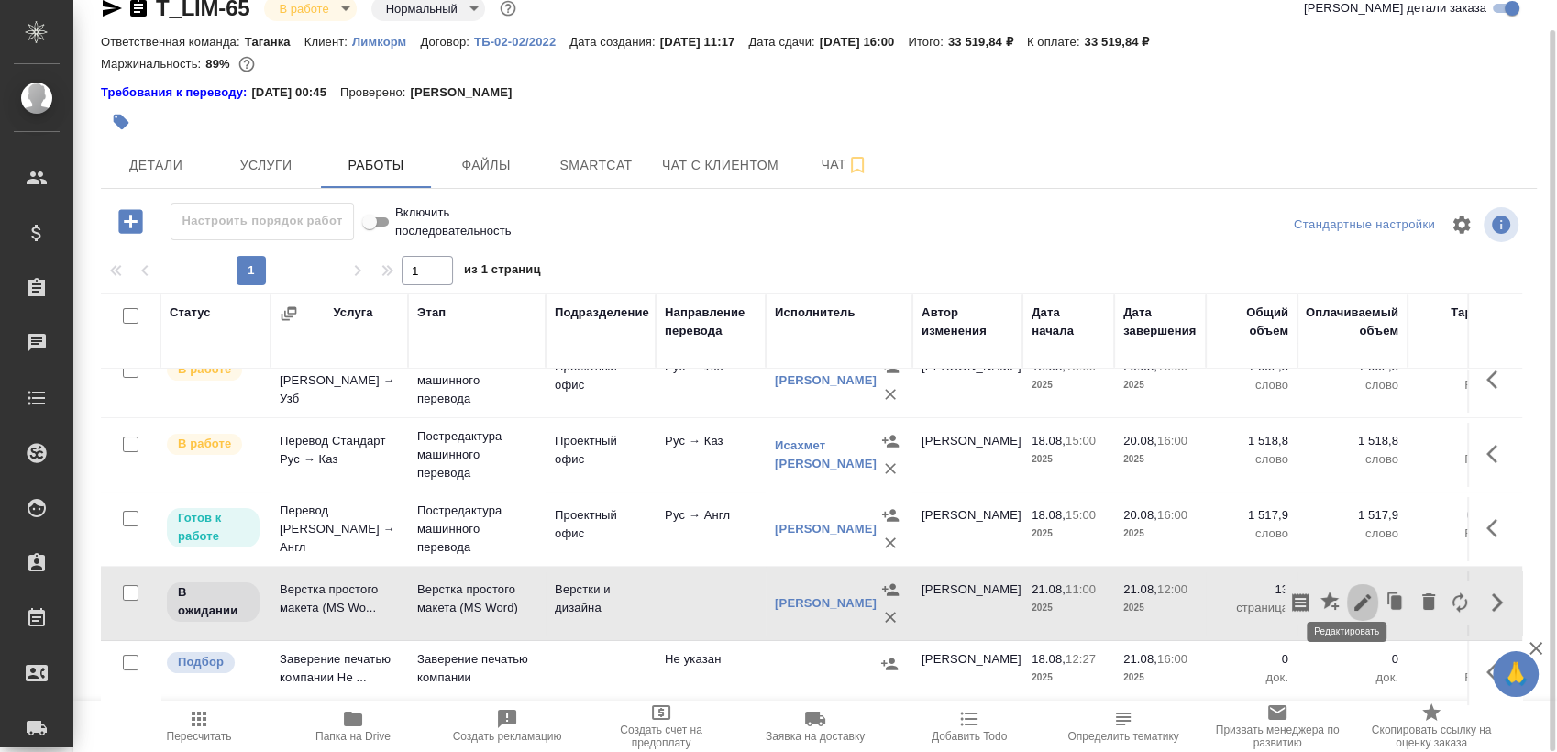
click at [1361, 583] on button "button" at bounding box center [1362, 602] width 31 height 44
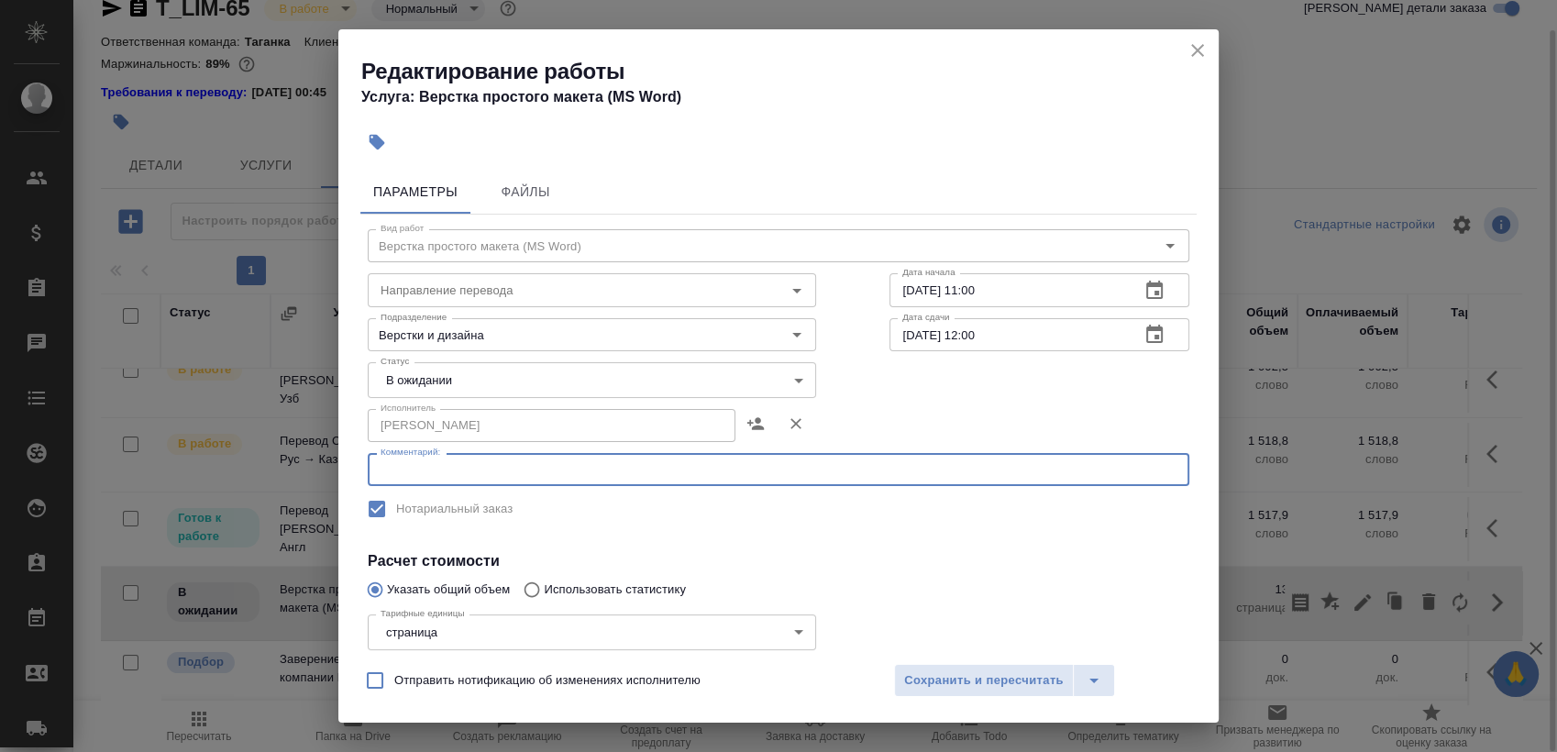
click at [662, 470] on textarea at bounding box center [779, 470] width 796 height 14
paste textarea "https://drive.awatera.com/s/YT4Ej9Z9F6HfqGE"
type textarea "https://drive.awatera.com/s/YT4Ej9Z9F6HfqGE"
click at [519, 385] on body "🙏 .cls-1 fill:#fff; AWATERA Sergeeva Anastasia Клиенты Спецификации Заказы 0 Ча…" at bounding box center [778, 376] width 1557 height 752
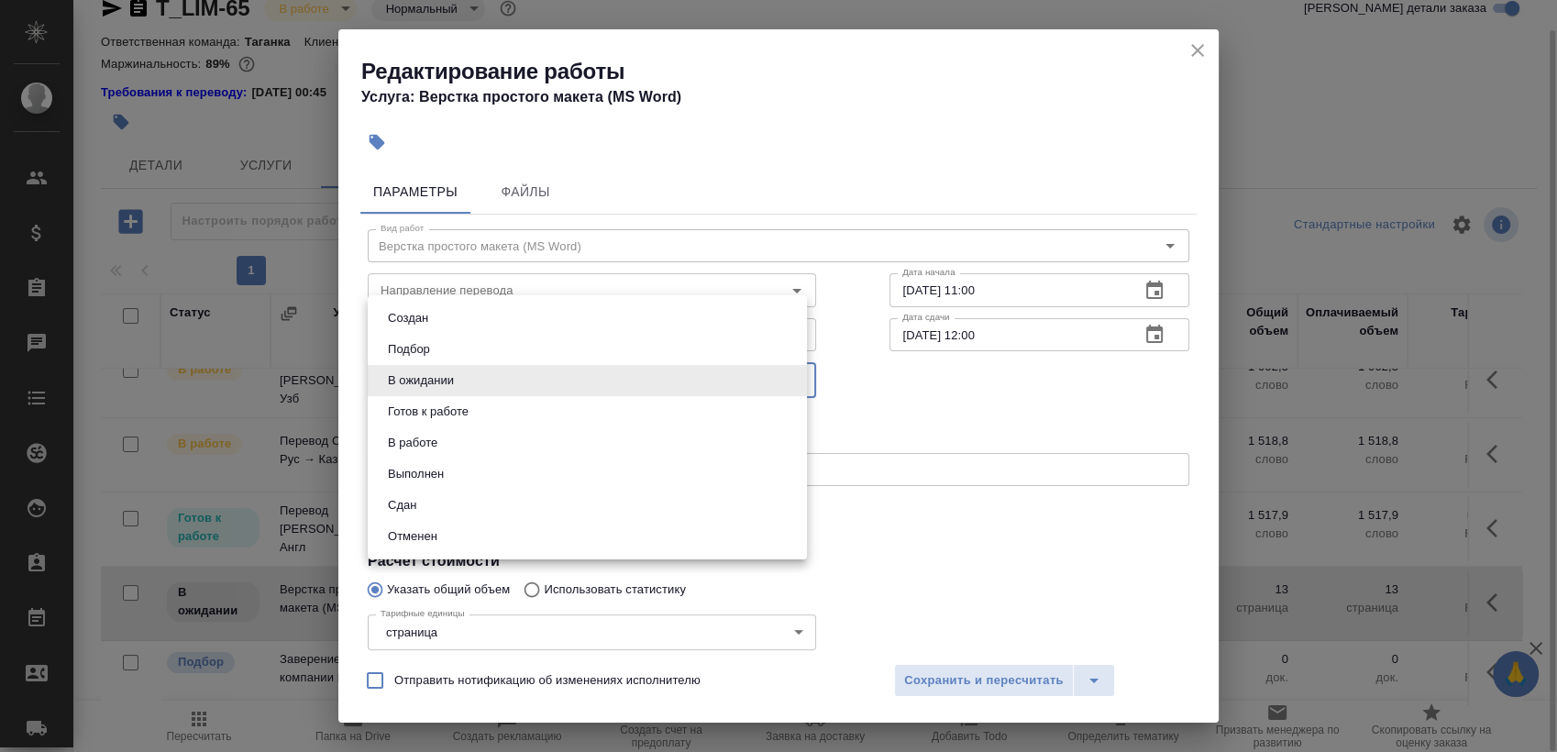
click at [503, 408] on li "Готов к работе" at bounding box center [587, 411] width 439 height 31
type input "readyForWork"
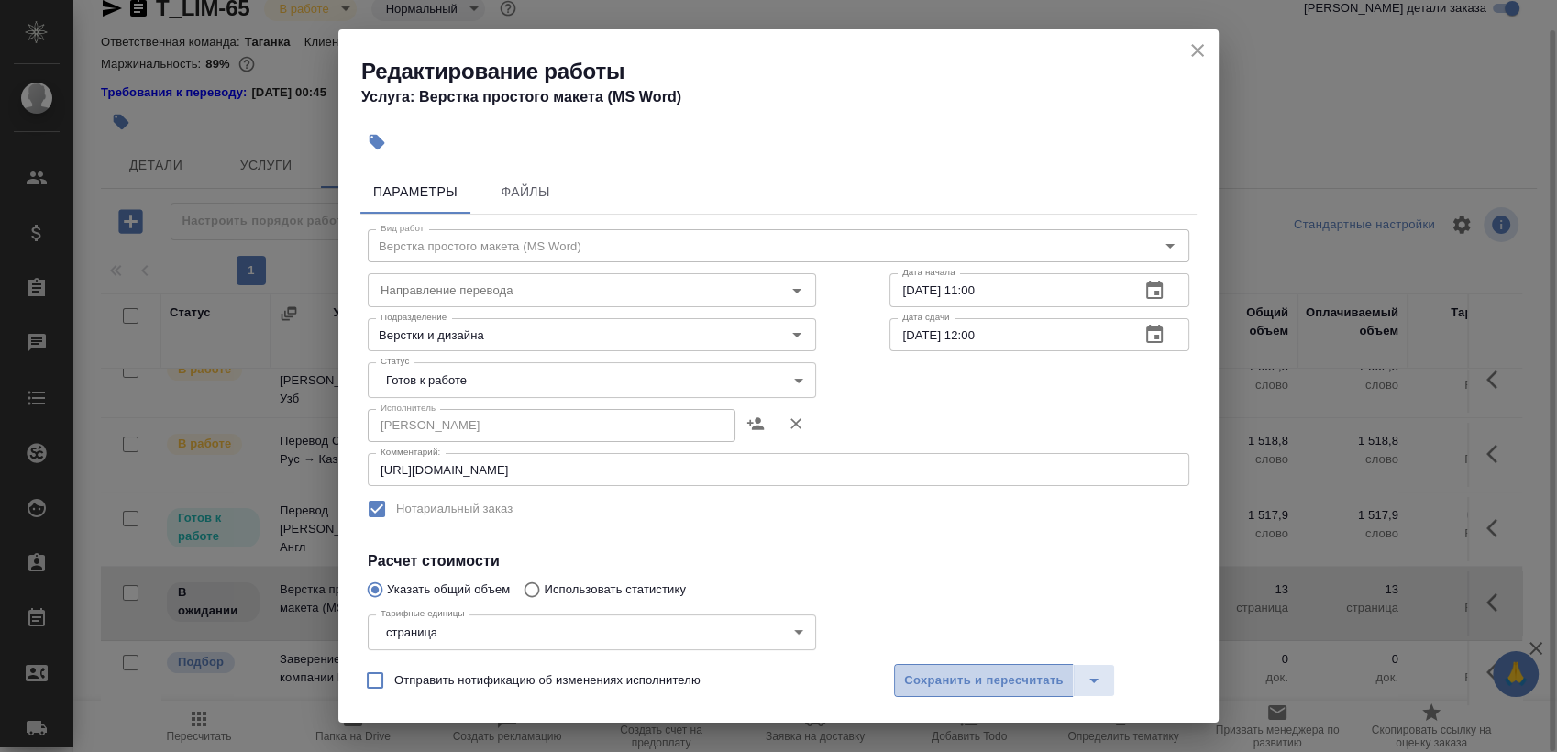
click at [990, 669] on button "Сохранить и пересчитать" at bounding box center [984, 680] width 180 height 33
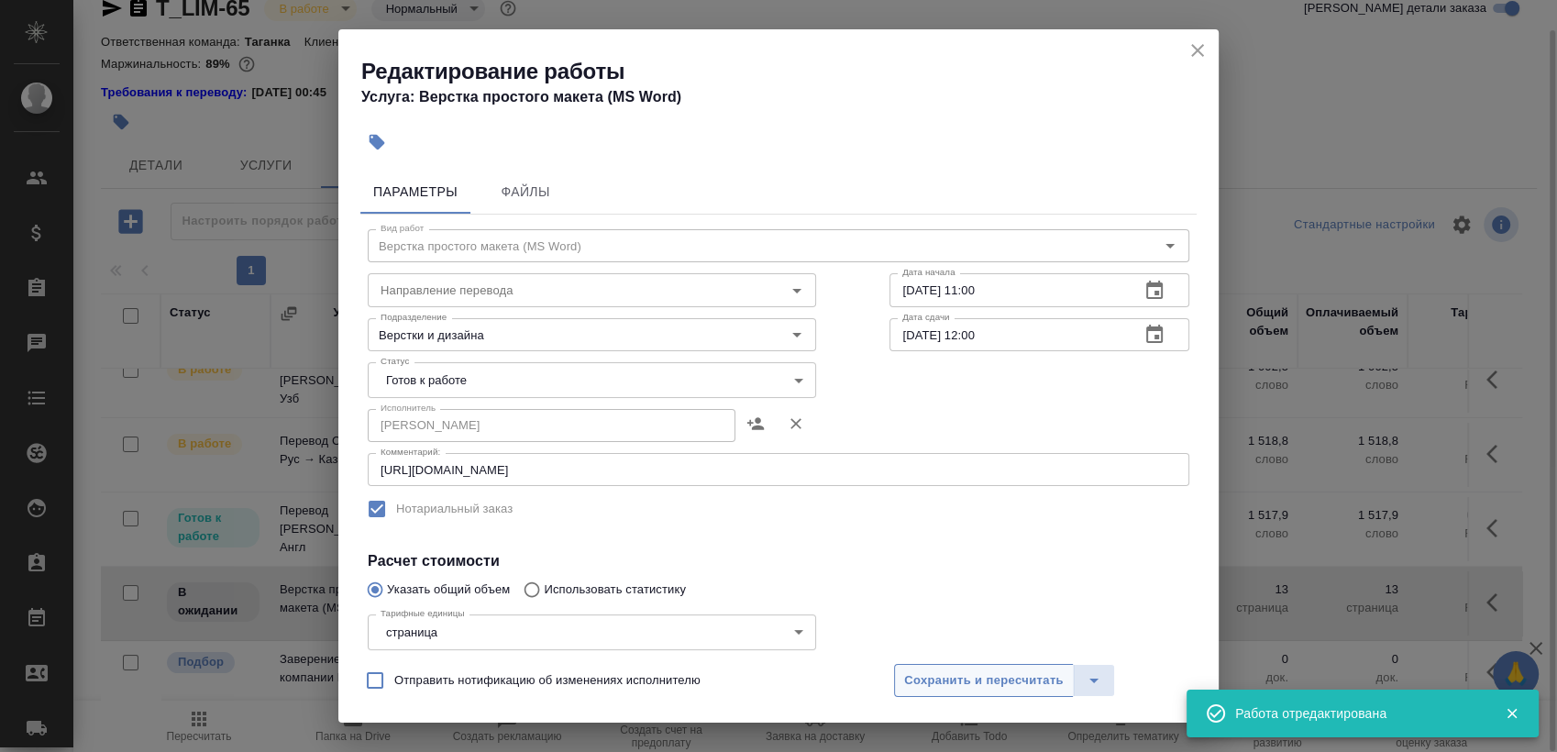
click at [978, 676] on span "Сохранить и пересчитать" at bounding box center [984, 680] width 160 height 21
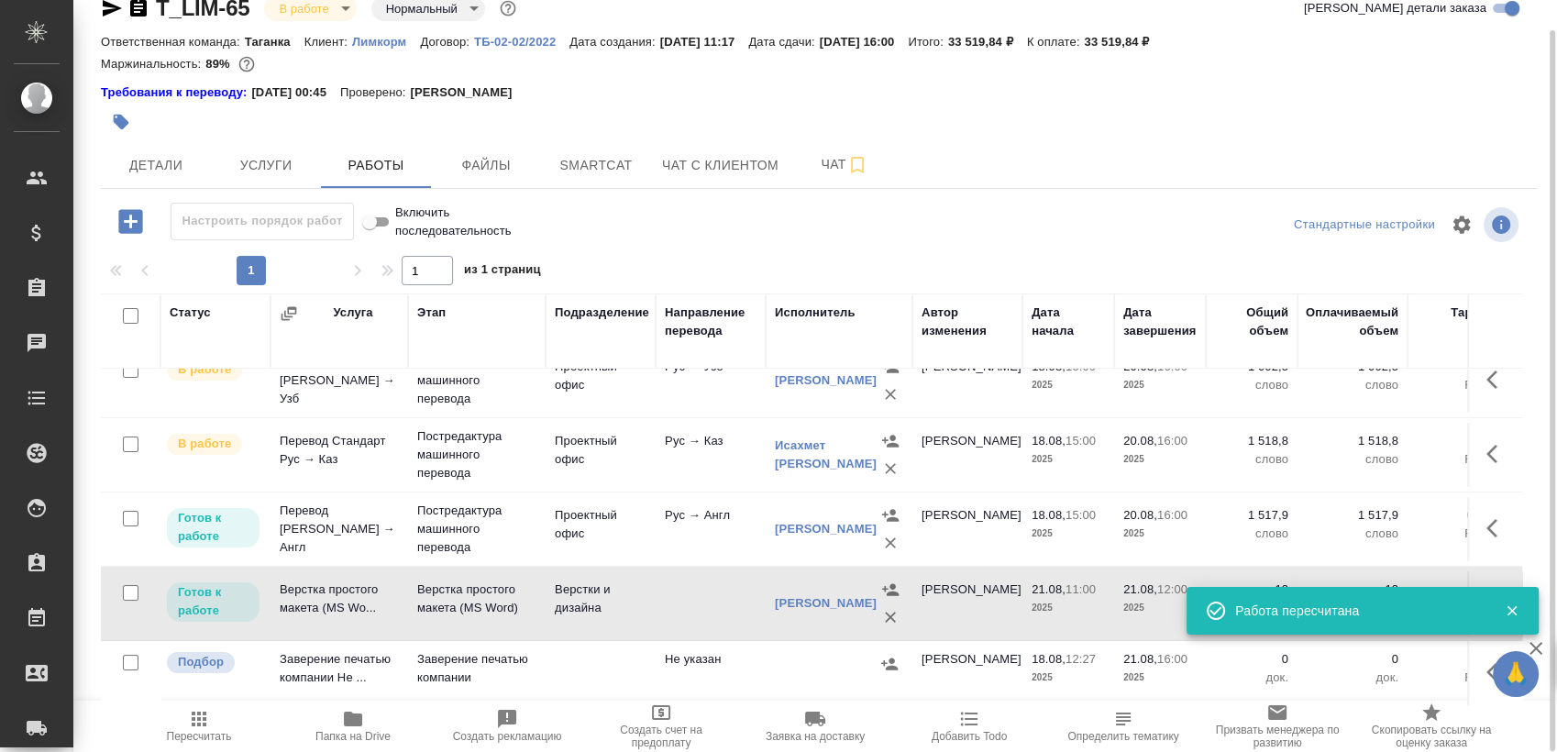
click at [129, 511] on input "checkbox" at bounding box center [131, 519] width 16 height 16
checkbox input "true"
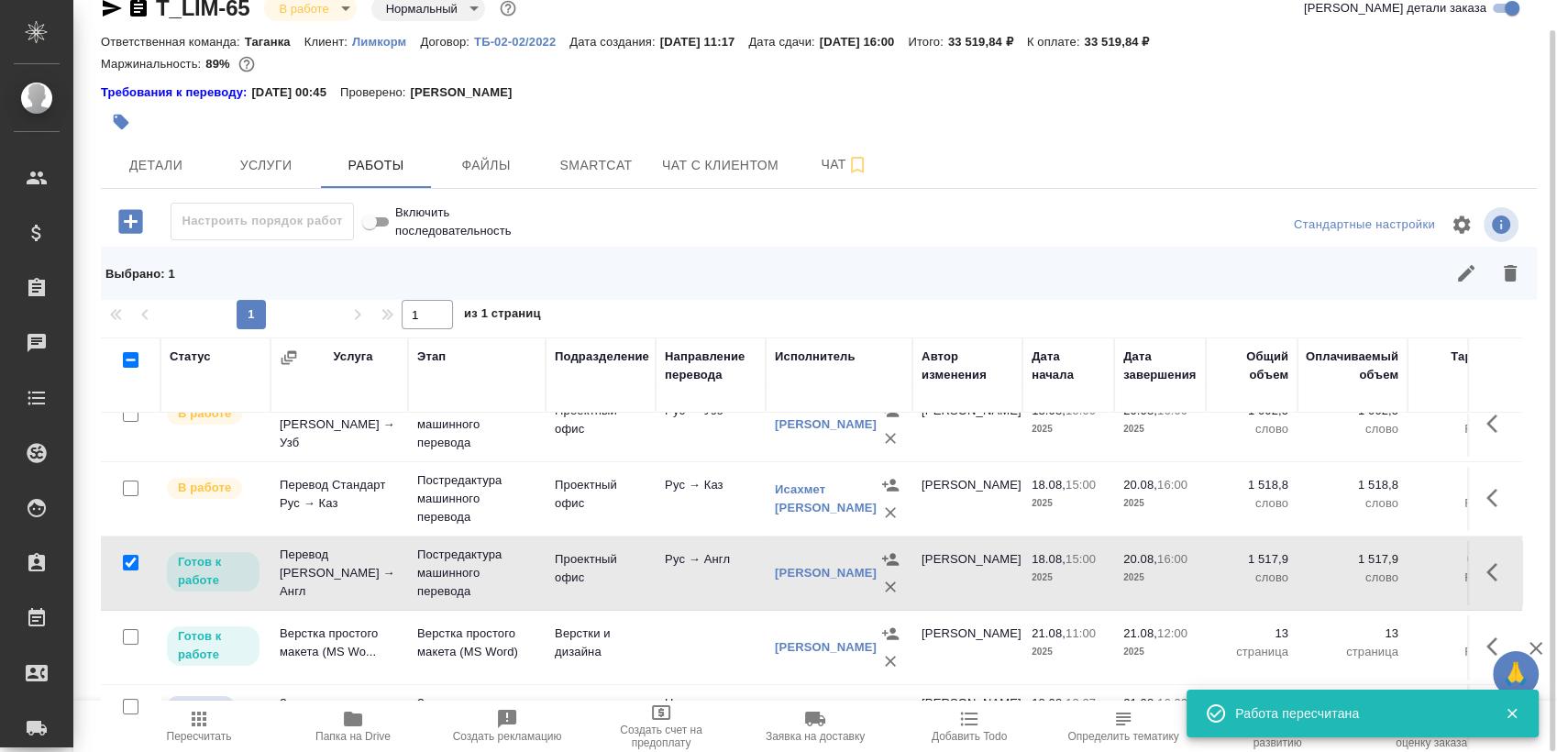
click at [132, 481] on input "checkbox" at bounding box center [131, 489] width 16 height 16
checkbox input "true"
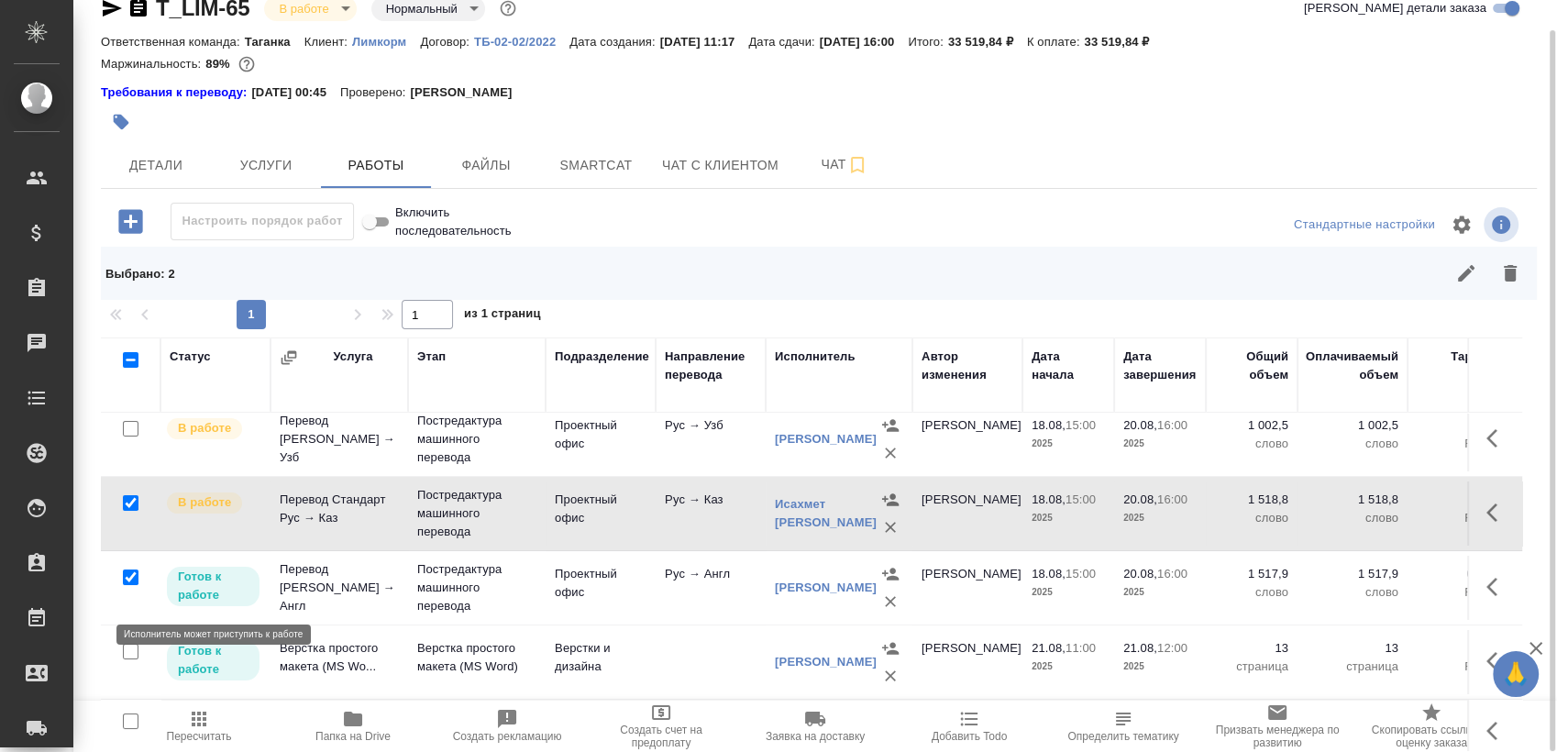
scroll to position [0, 0]
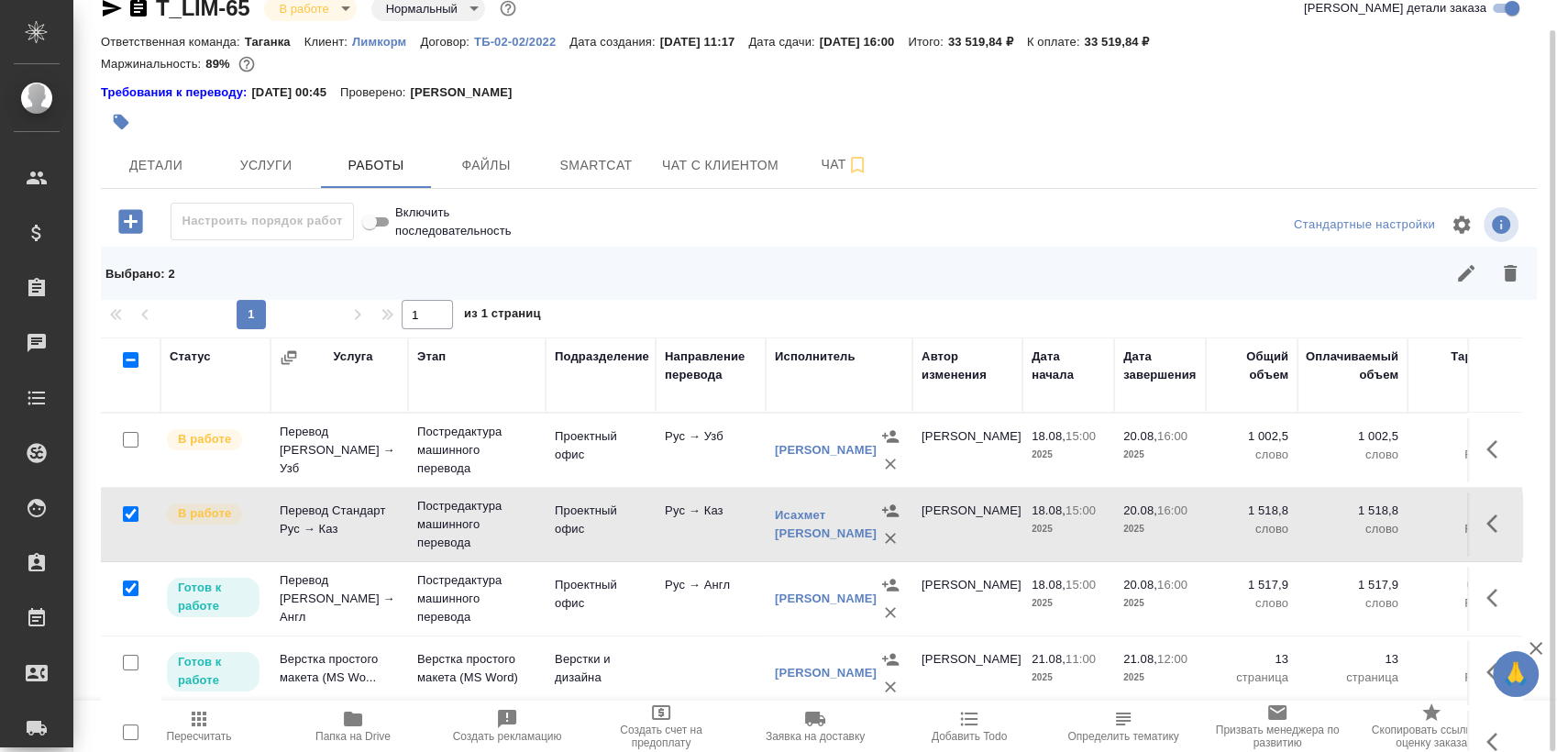
click at [127, 438] on input "checkbox" at bounding box center [131, 440] width 16 height 16
checkbox input "true"
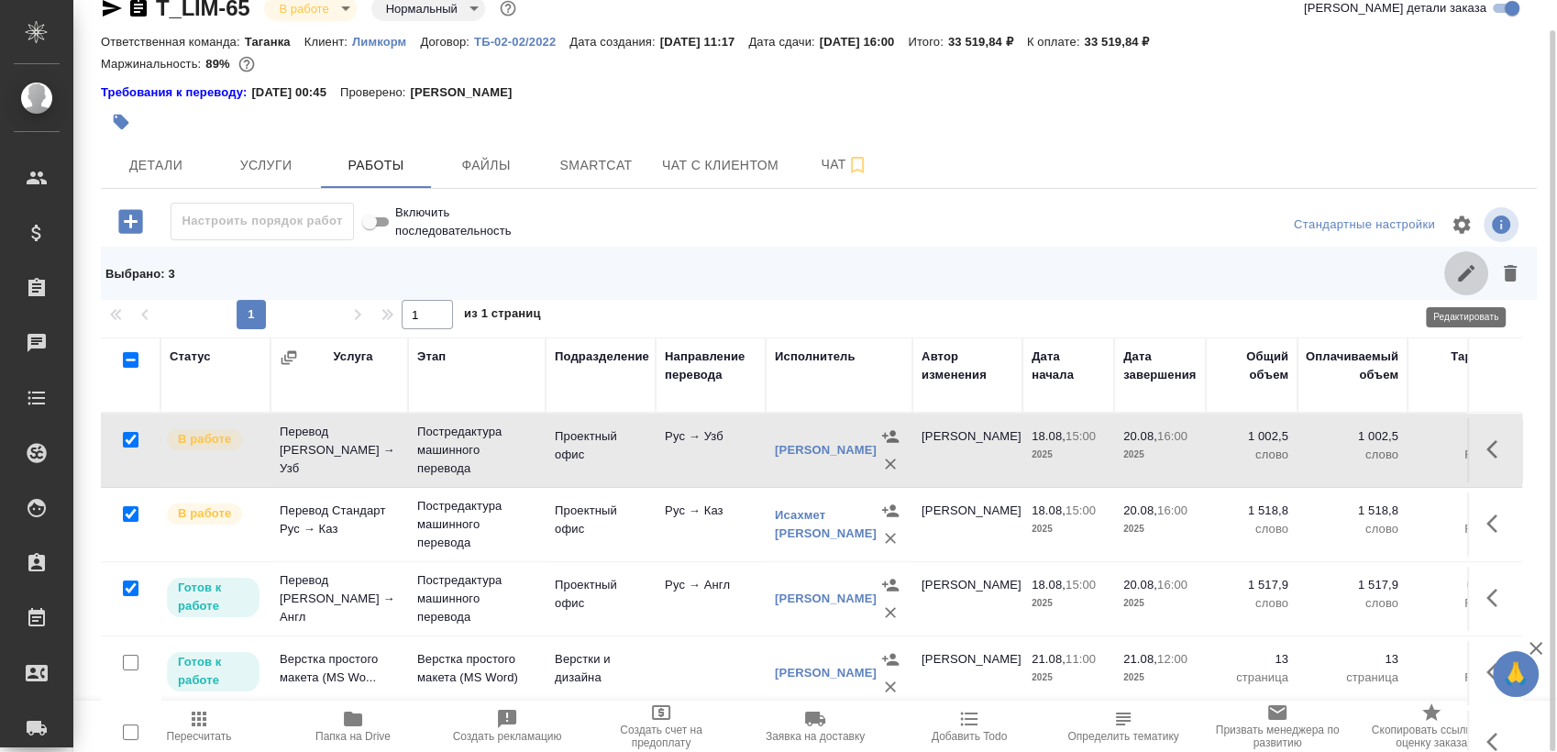
click at [1467, 268] on icon "button" at bounding box center [1466, 273] width 22 height 22
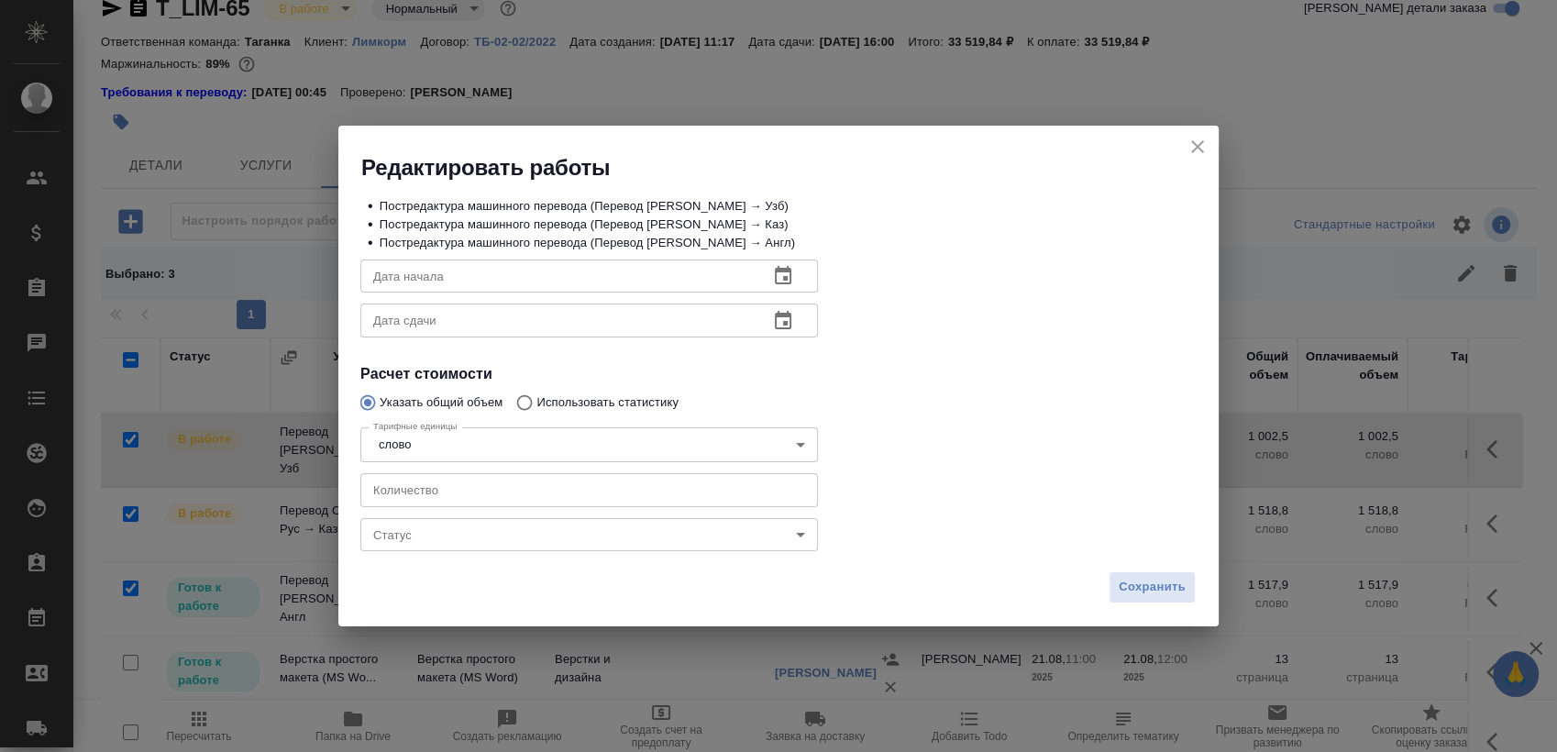
click at [544, 476] on input "number" at bounding box center [589, 489] width 458 height 33
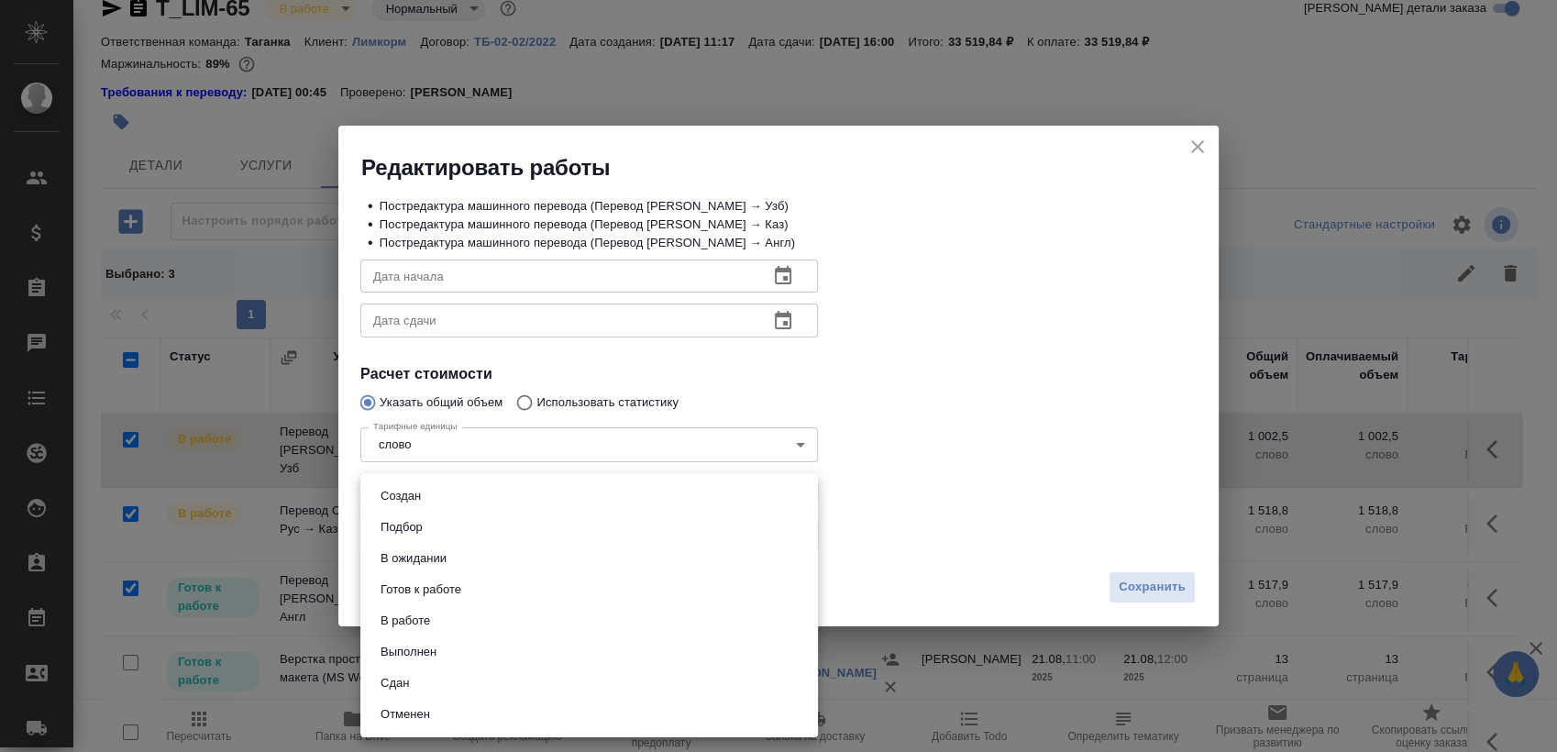
click at [484, 535] on body "🙏 .cls-1 fill:#fff; AWATERA Sergeeva Anastasia Клиенты Спецификации Заказы 0 Ча…" at bounding box center [778, 376] width 1557 height 752
drag, startPoint x: 486, startPoint y: 652, endPoint x: 585, endPoint y: 654, distance: 99.1
click at [487, 654] on li "Выполнен" at bounding box center [589, 651] width 458 height 31
type input "completed"
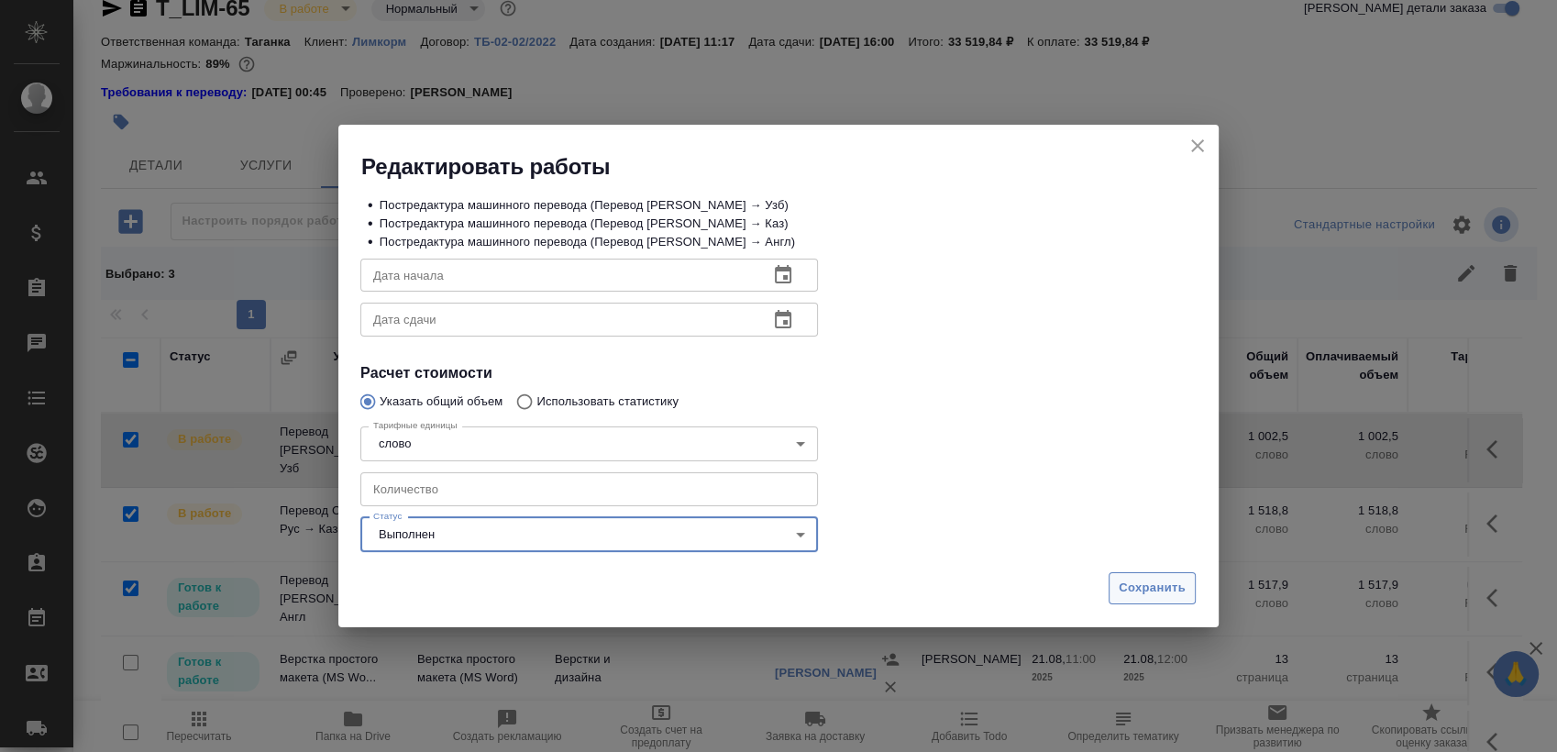
click at [1162, 587] on span "Сохранить" at bounding box center [1152, 588] width 67 height 21
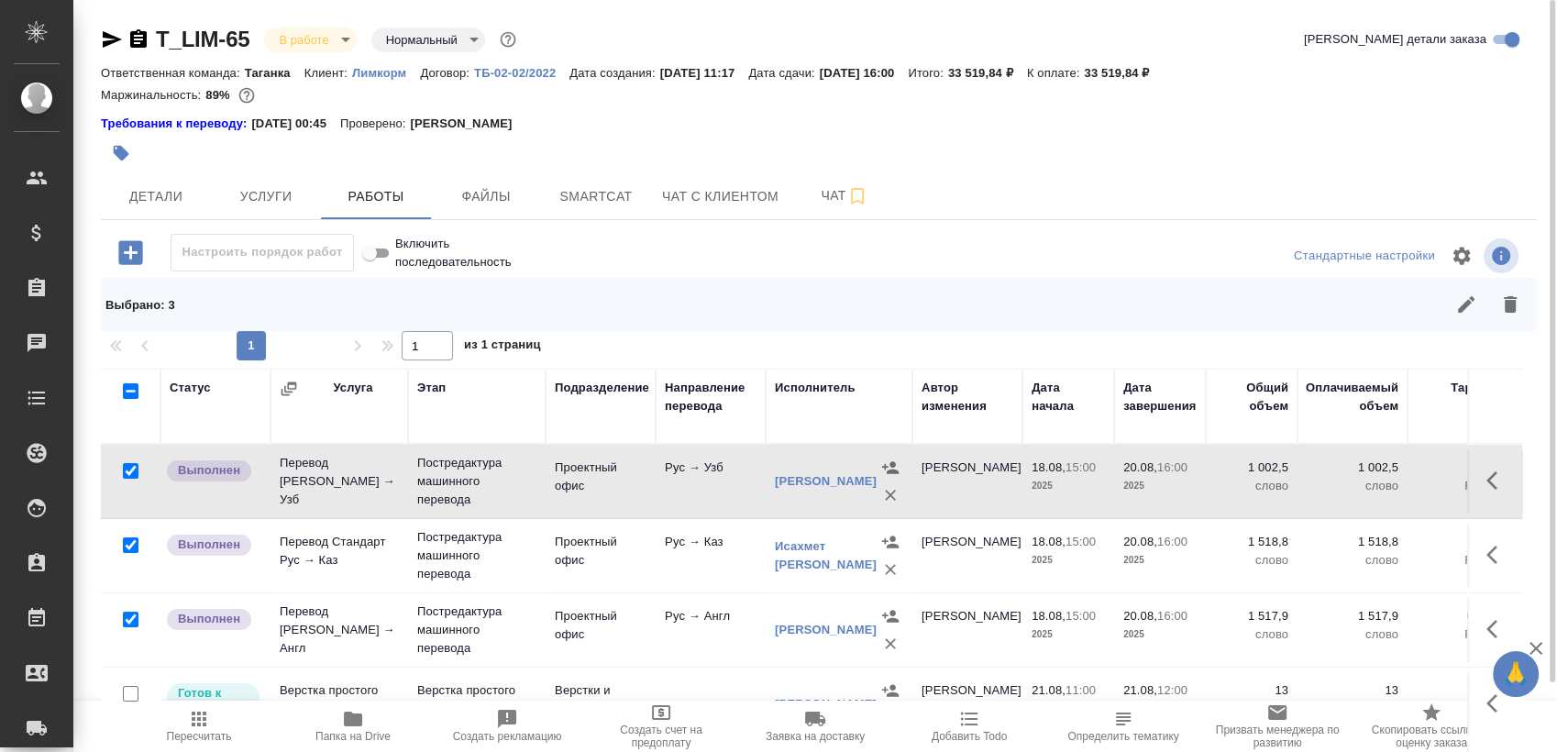
click at [106, 39] on icon "button" at bounding box center [112, 39] width 22 height 22
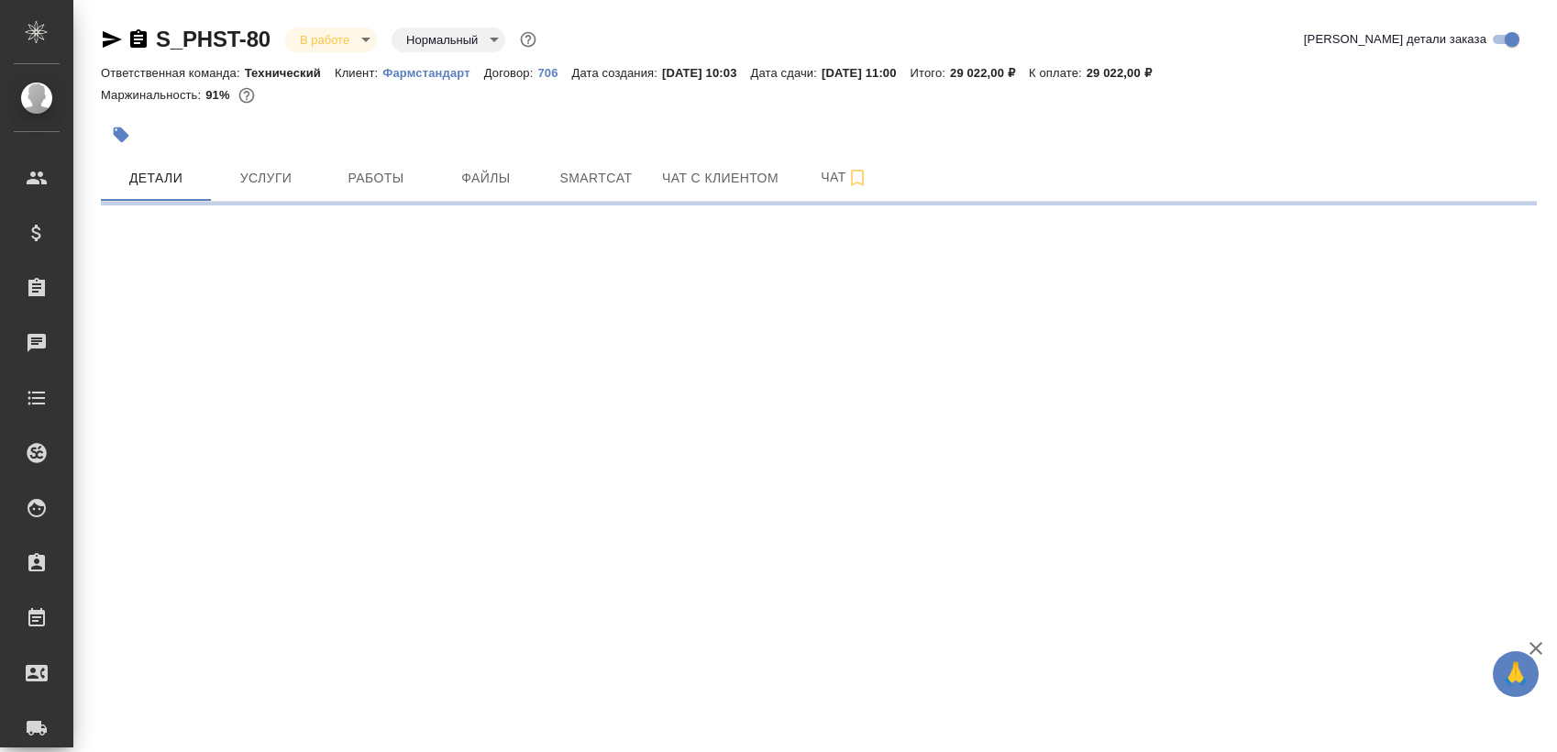
select select "RU"
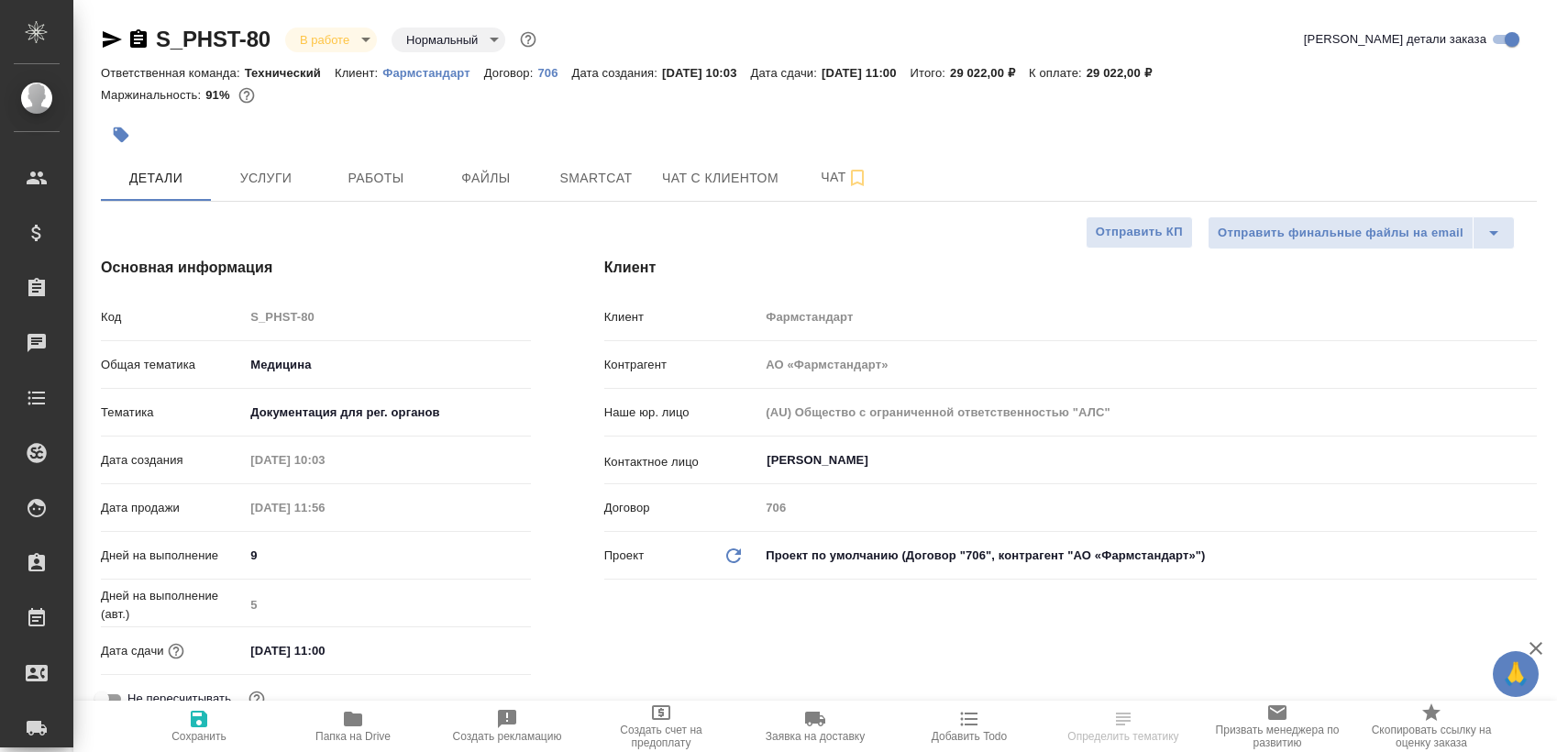
type textarea "x"
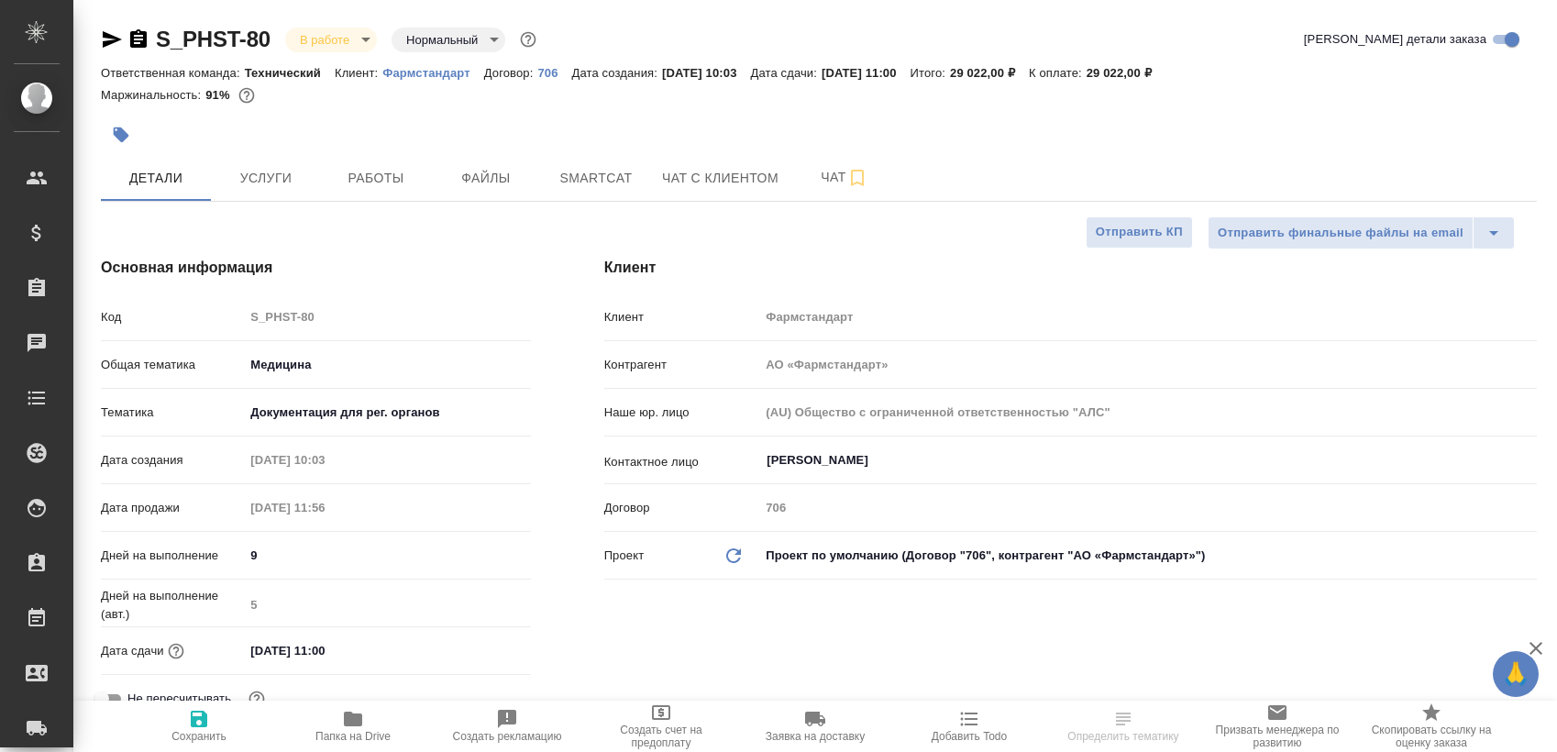
type textarea "x"
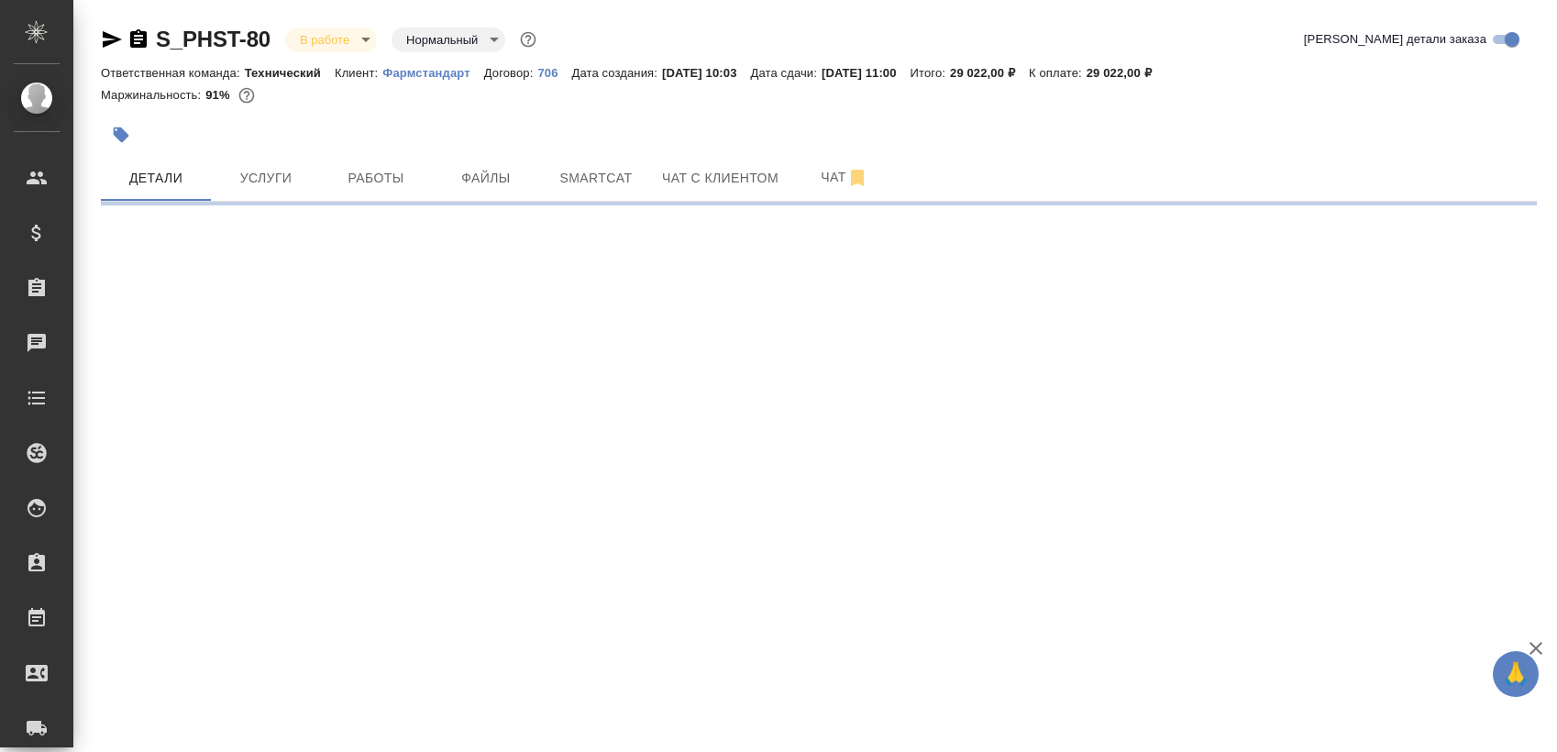
select select "RU"
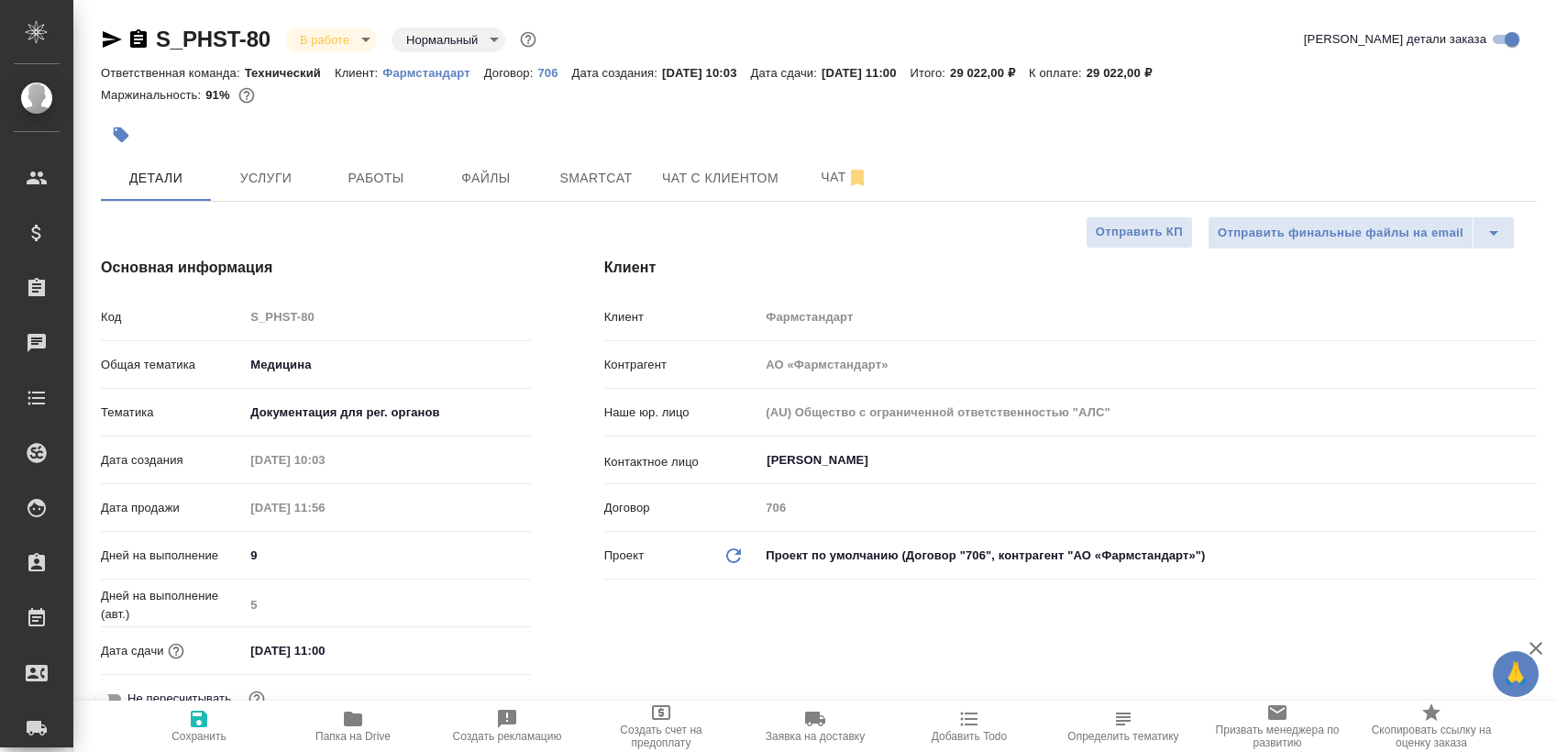
type textarea "x"
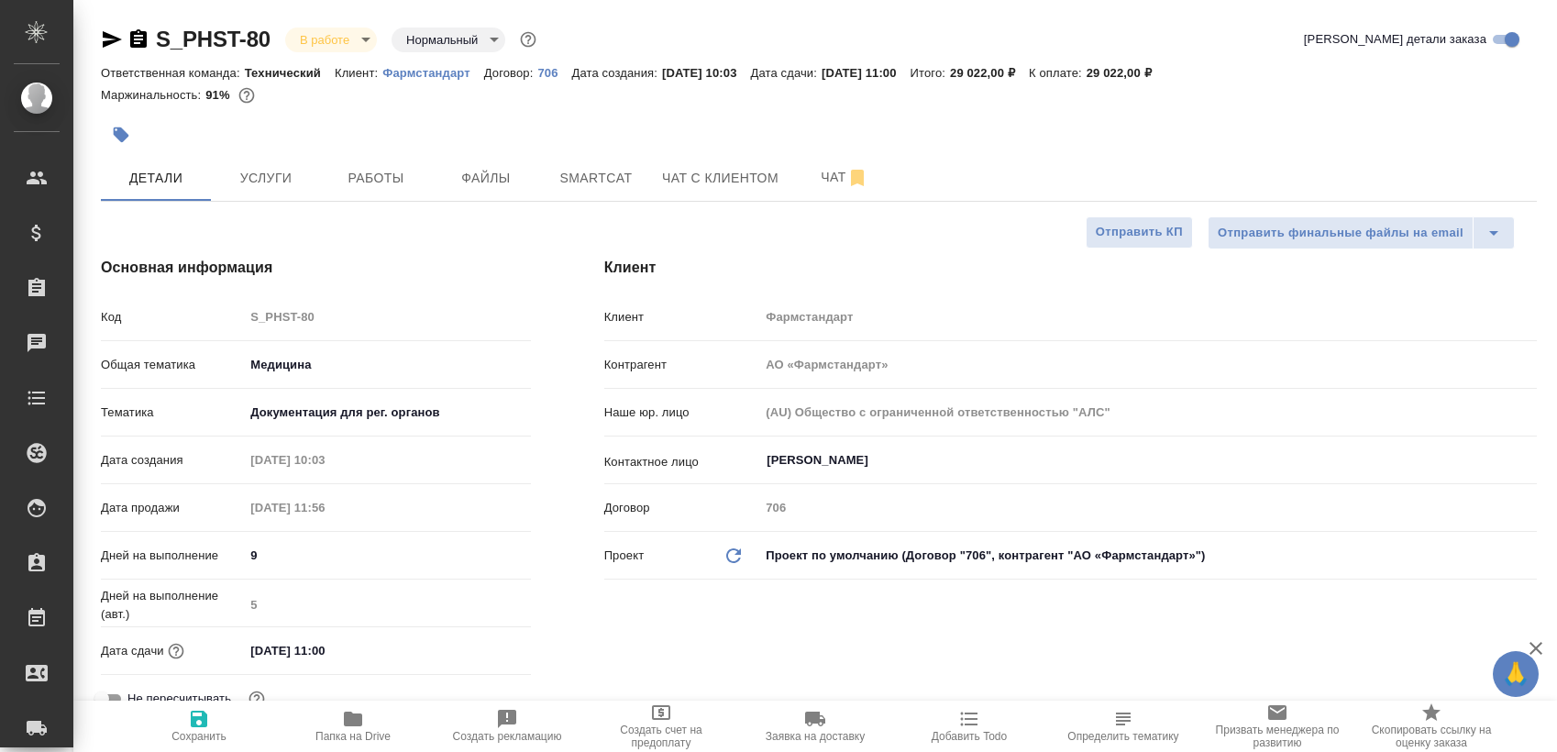
type textarea "x"
click at [350, 161] on button "Работы" at bounding box center [376, 178] width 110 height 46
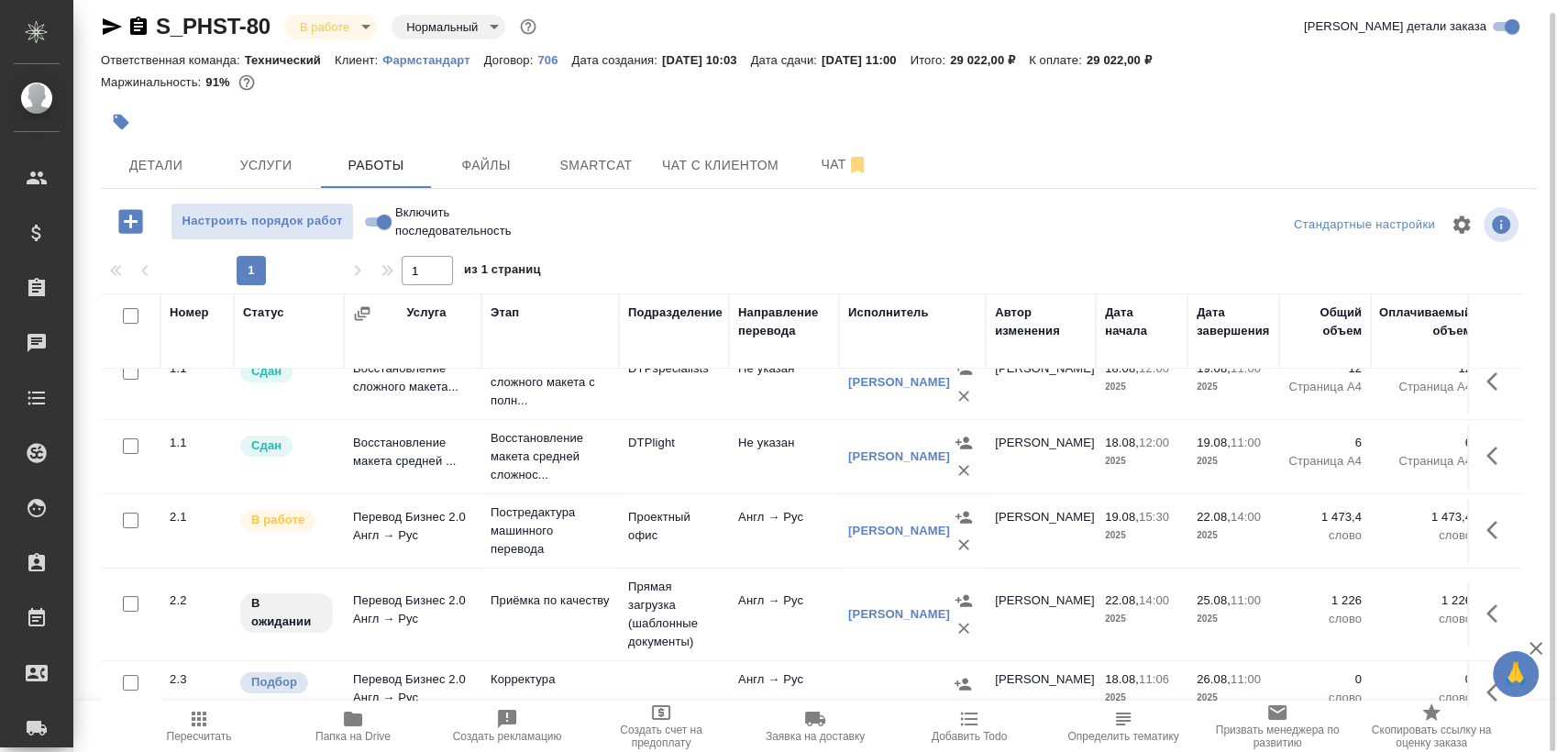
scroll to position [94, 0]
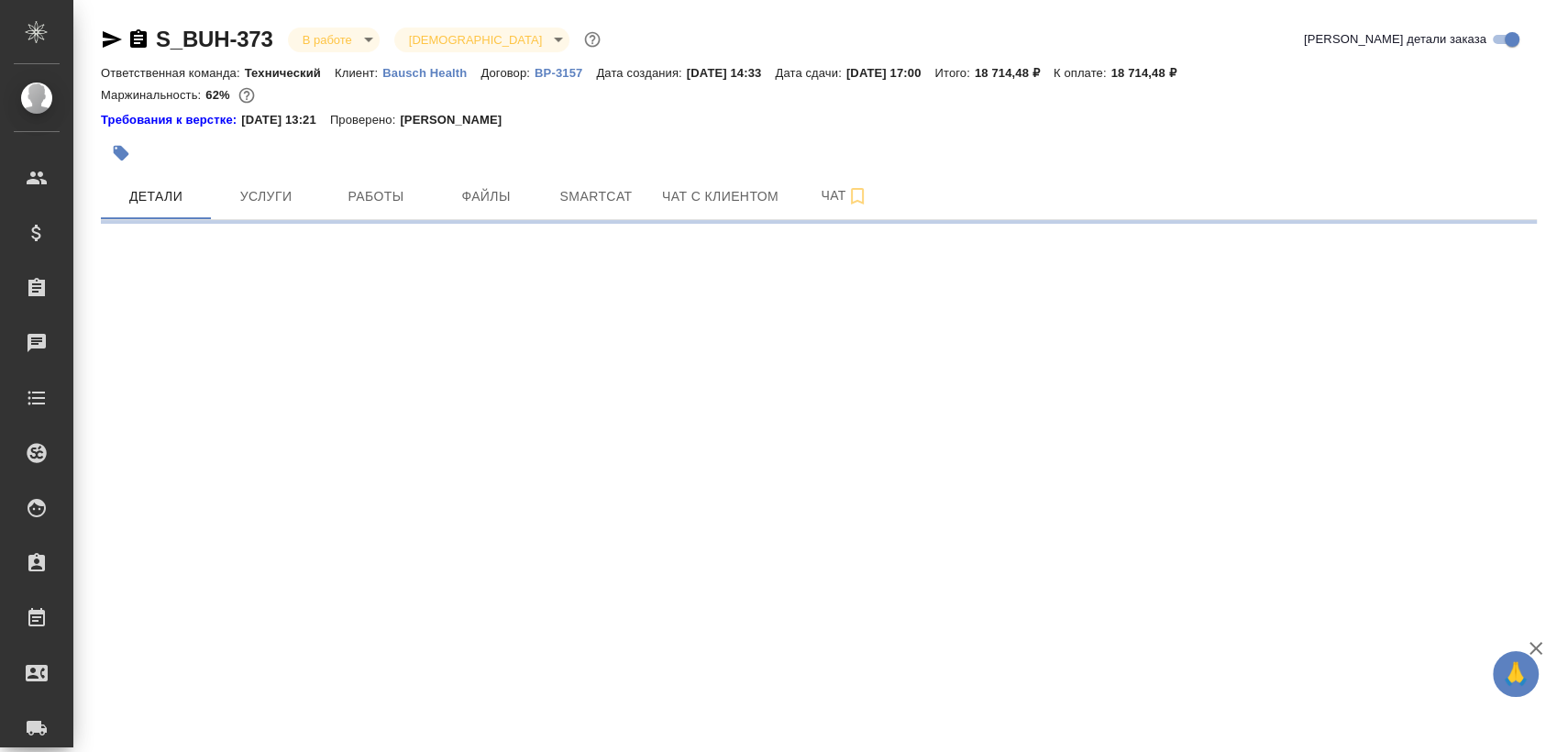
select select "RU"
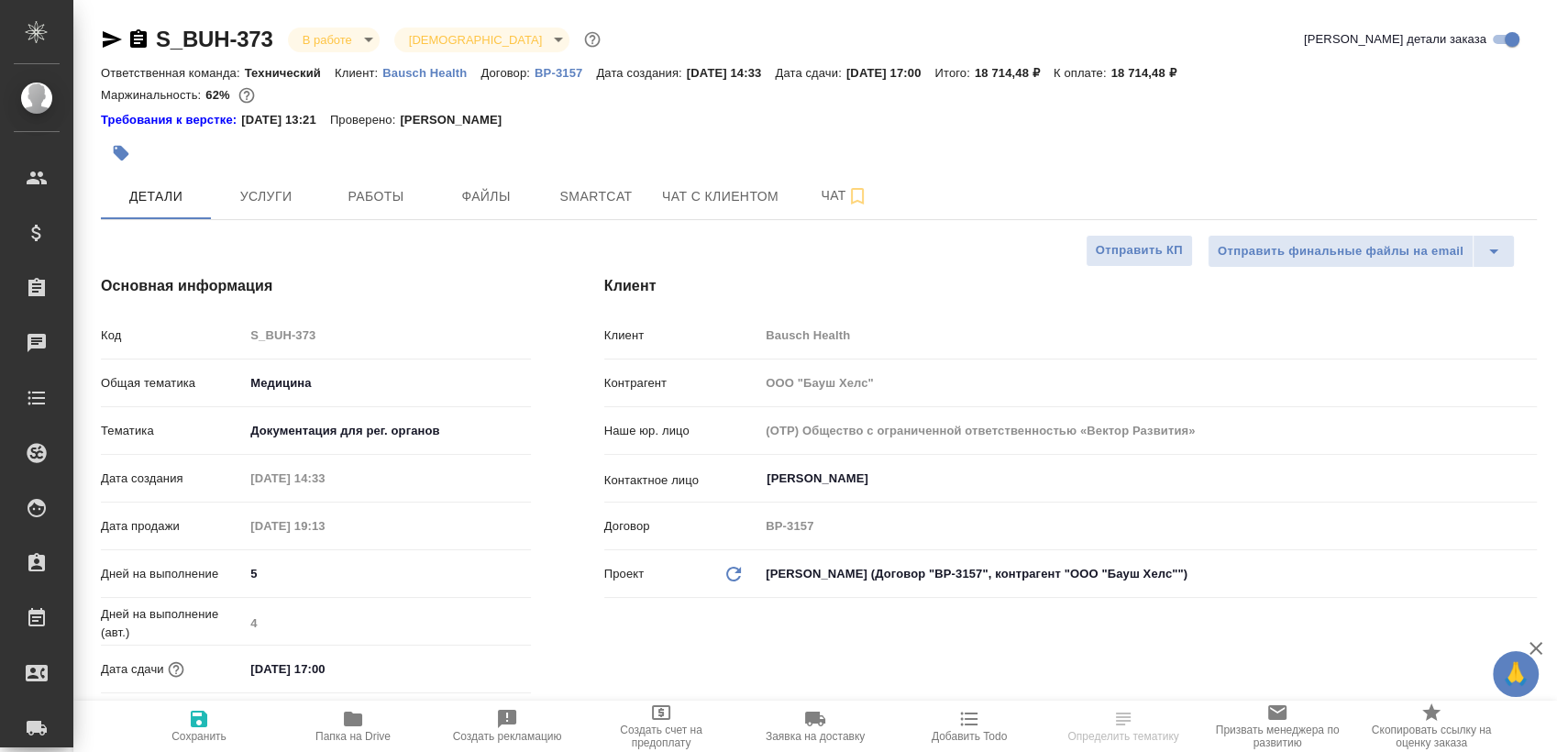
type textarea "x"
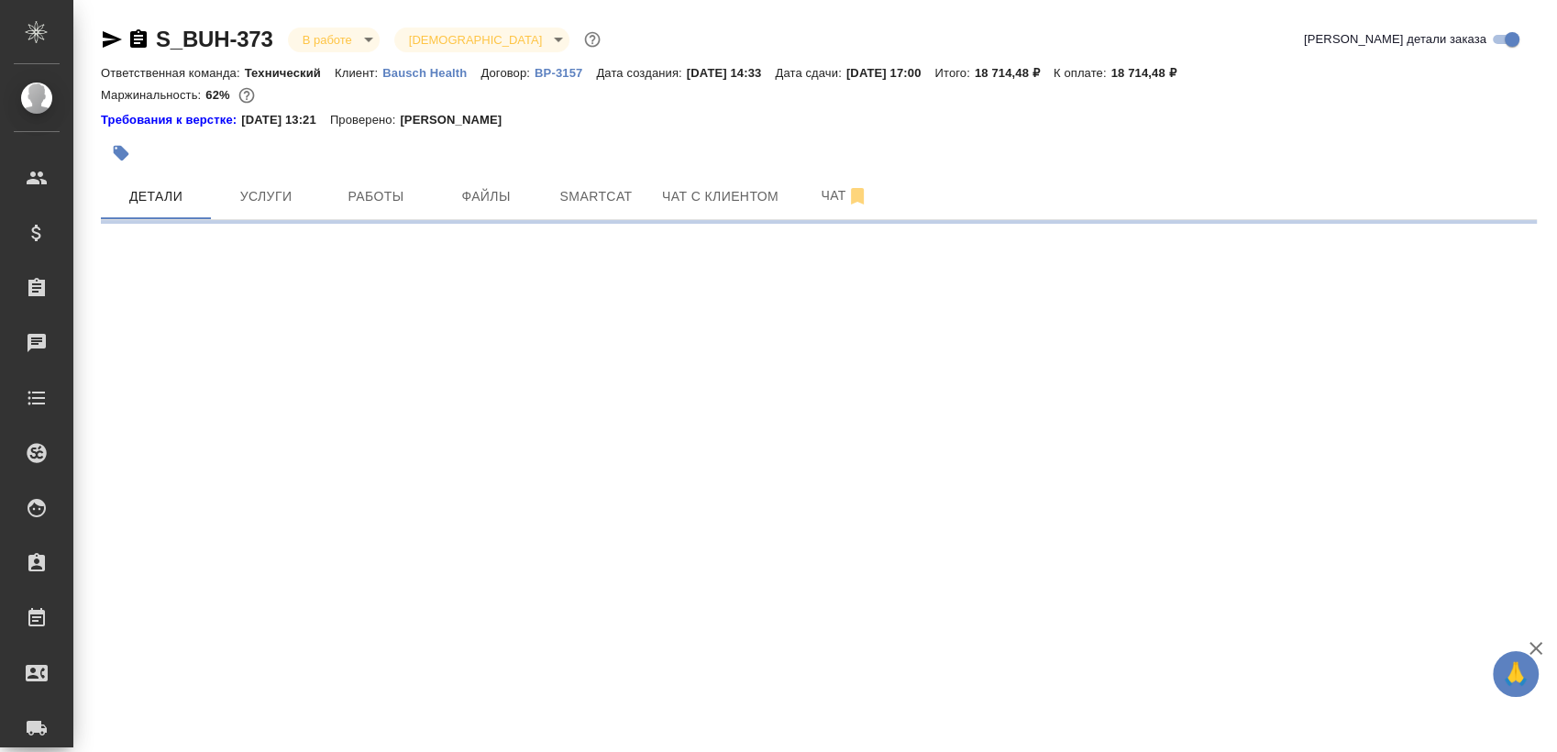
select select "RU"
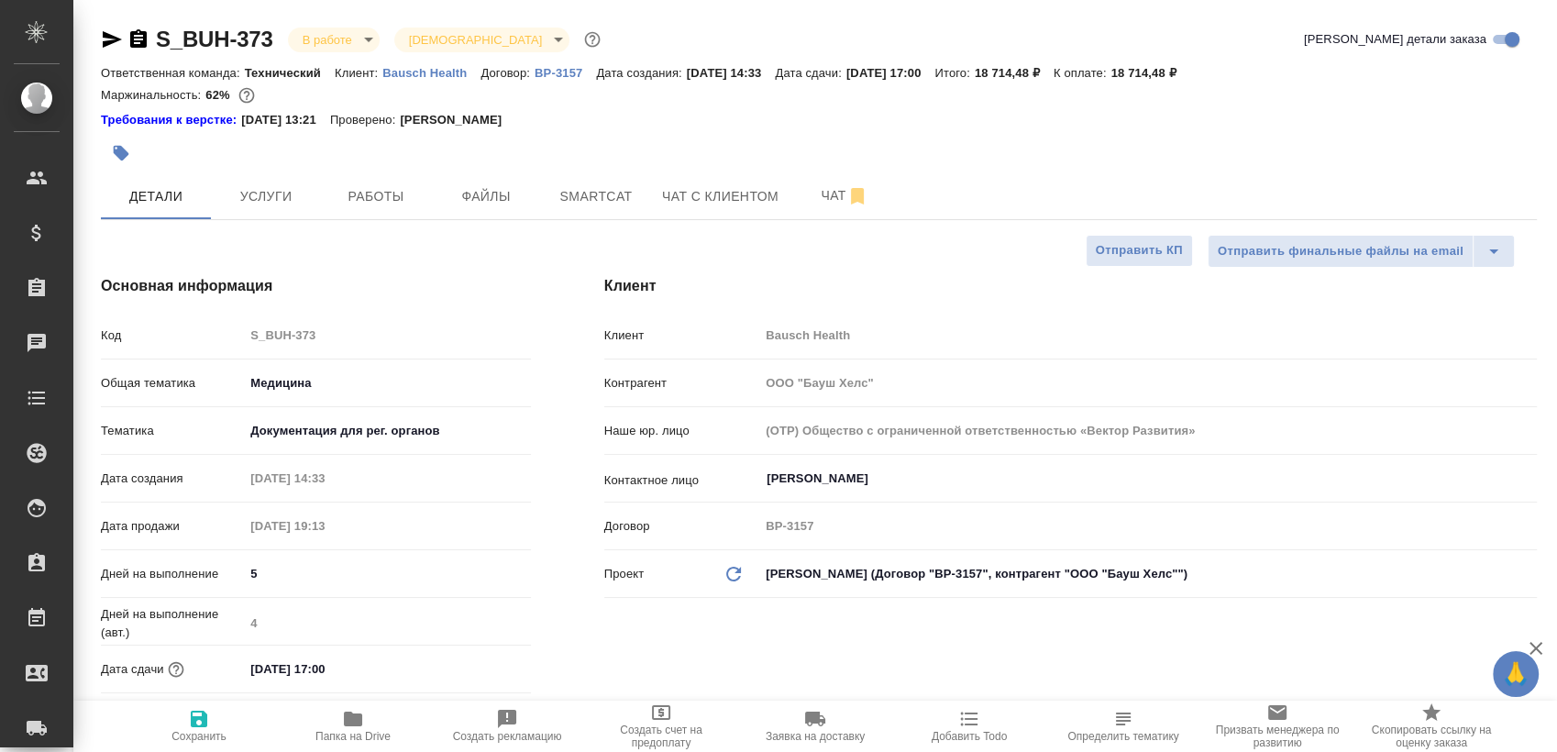
type textarea "x"
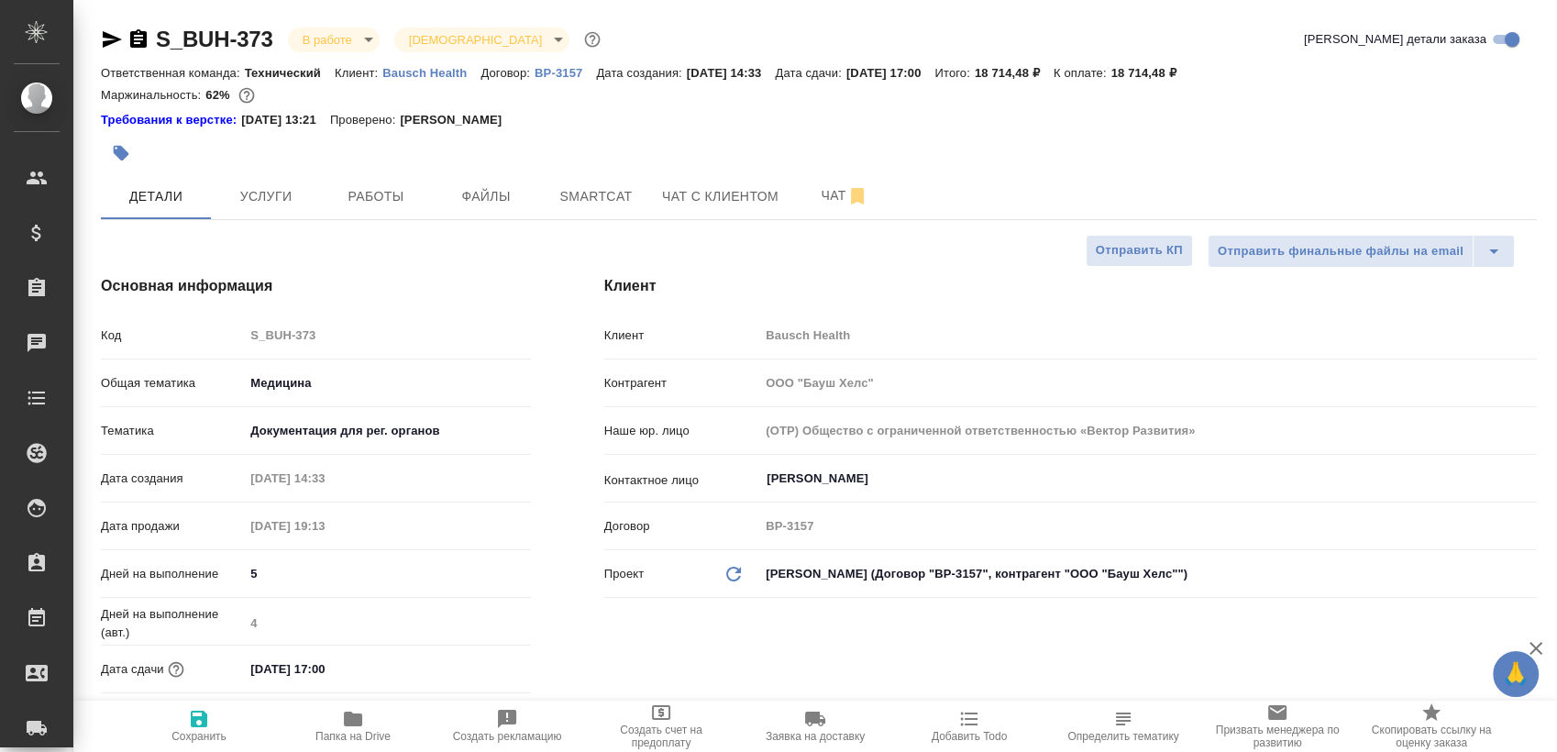
type textarea "x"
click at [390, 202] on span "Работы" at bounding box center [376, 196] width 88 height 23
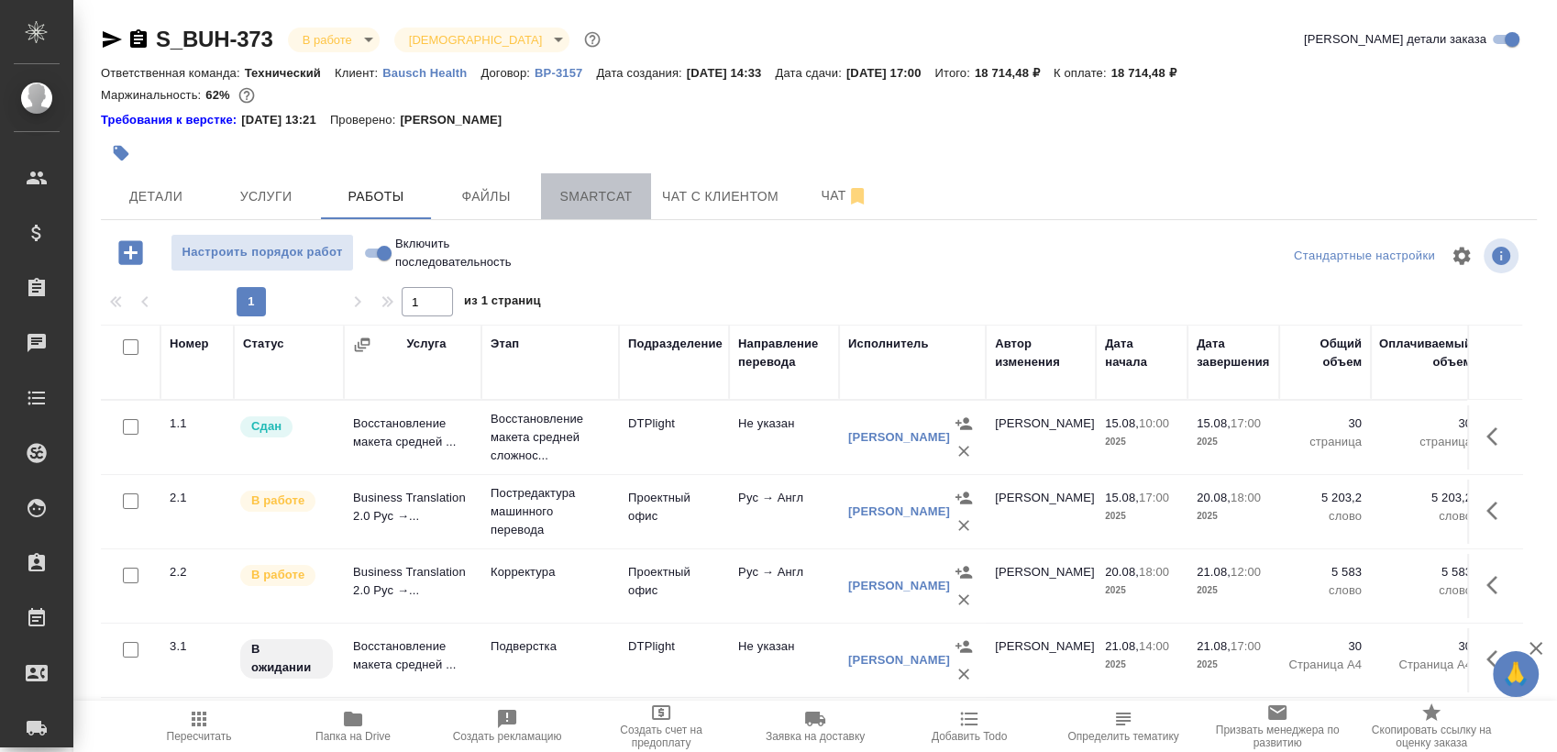
click at [592, 191] on span "Smartcat" at bounding box center [596, 196] width 88 height 23
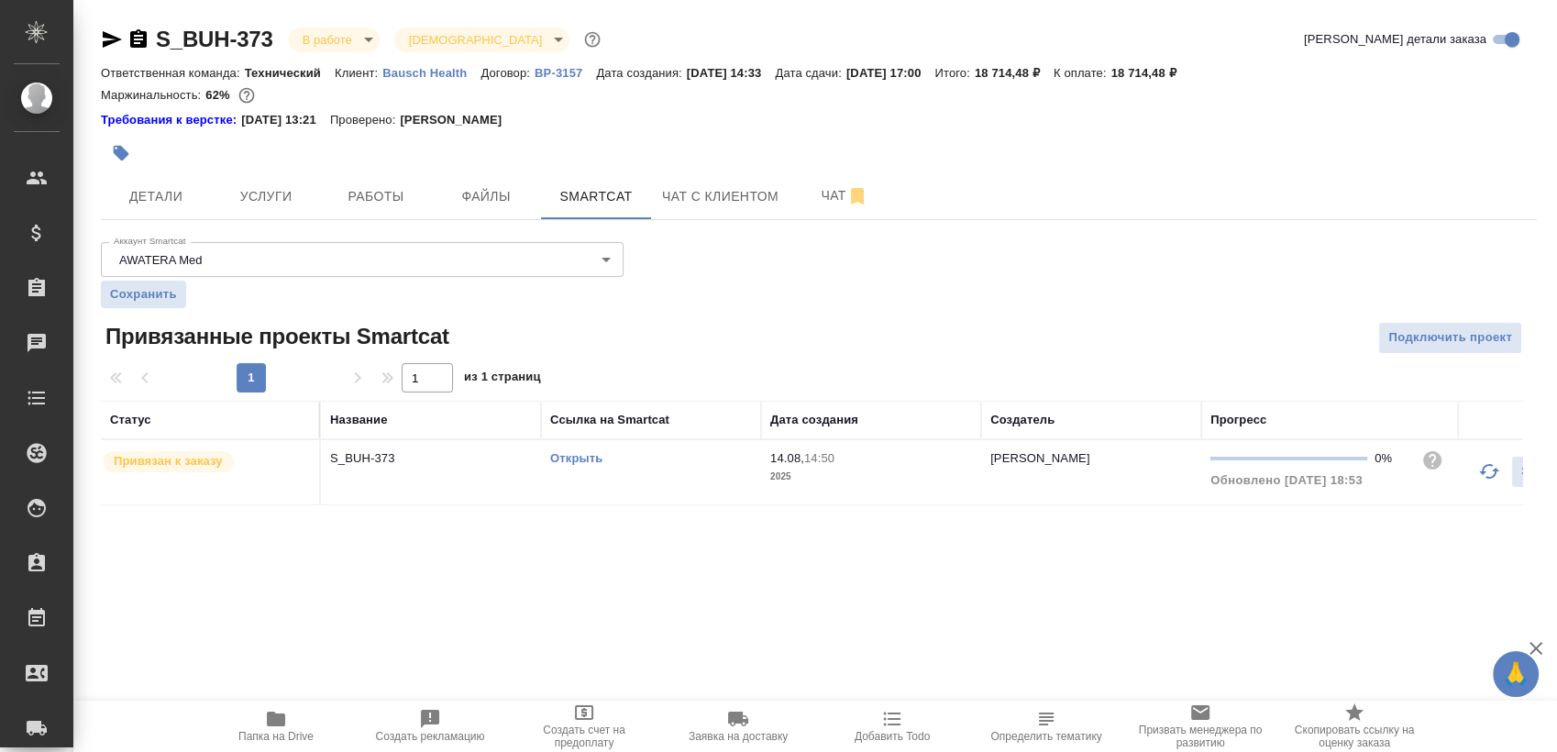
click at [576, 454] on link "Открыть" at bounding box center [576, 458] width 52 height 14
click at [572, 452] on link "Открыть" at bounding box center [576, 458] width 52 height 14
click at [366, 183] on button "Работы" at bounding box center [376, 196] width 110 height 46
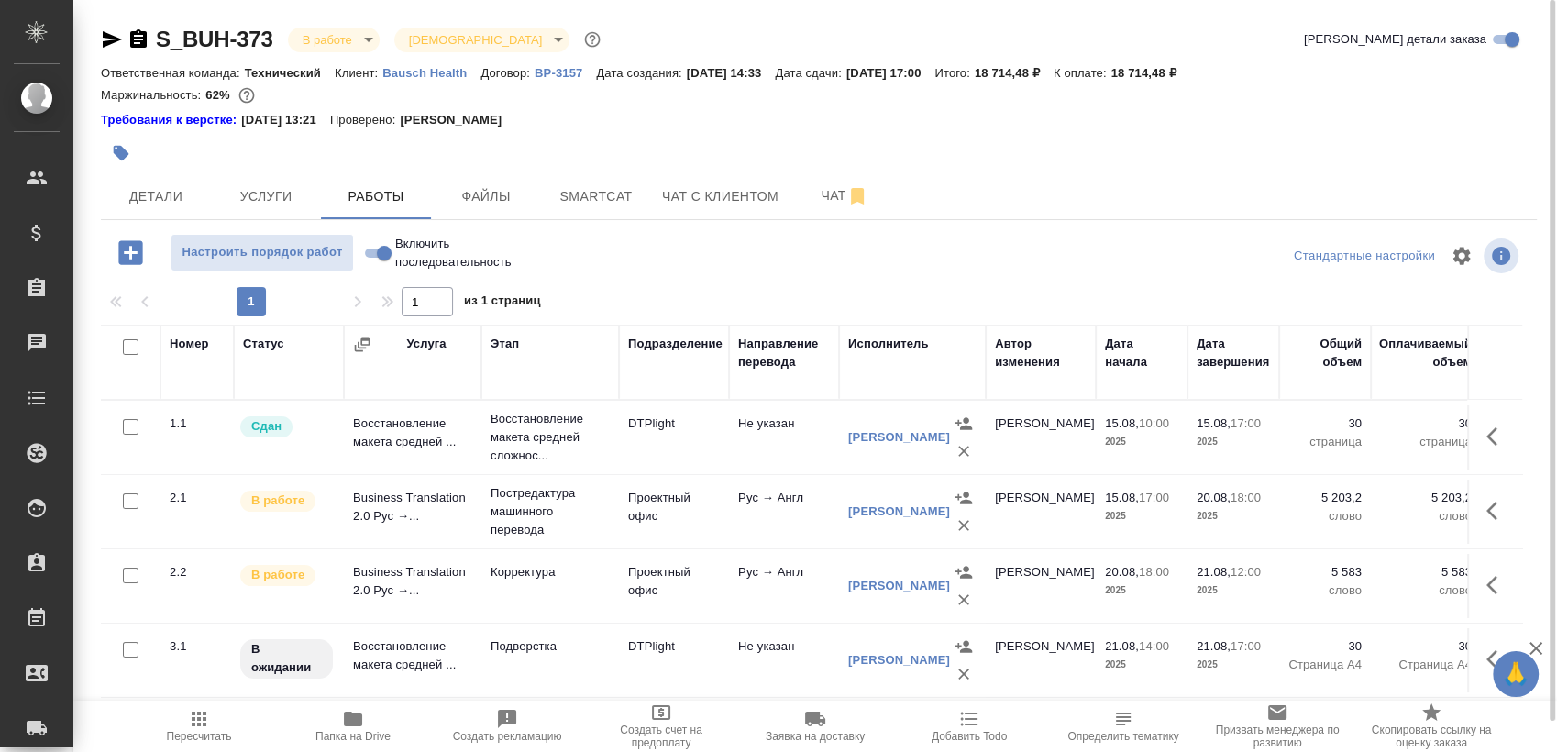
drag, startPoint x: 112, startPoint y: 38, endPoint x: 97, endPoint y: 15, distance: 27.2
click at [112, 38] on icon "button" at bounding box center [112, 39] width 19 height 17
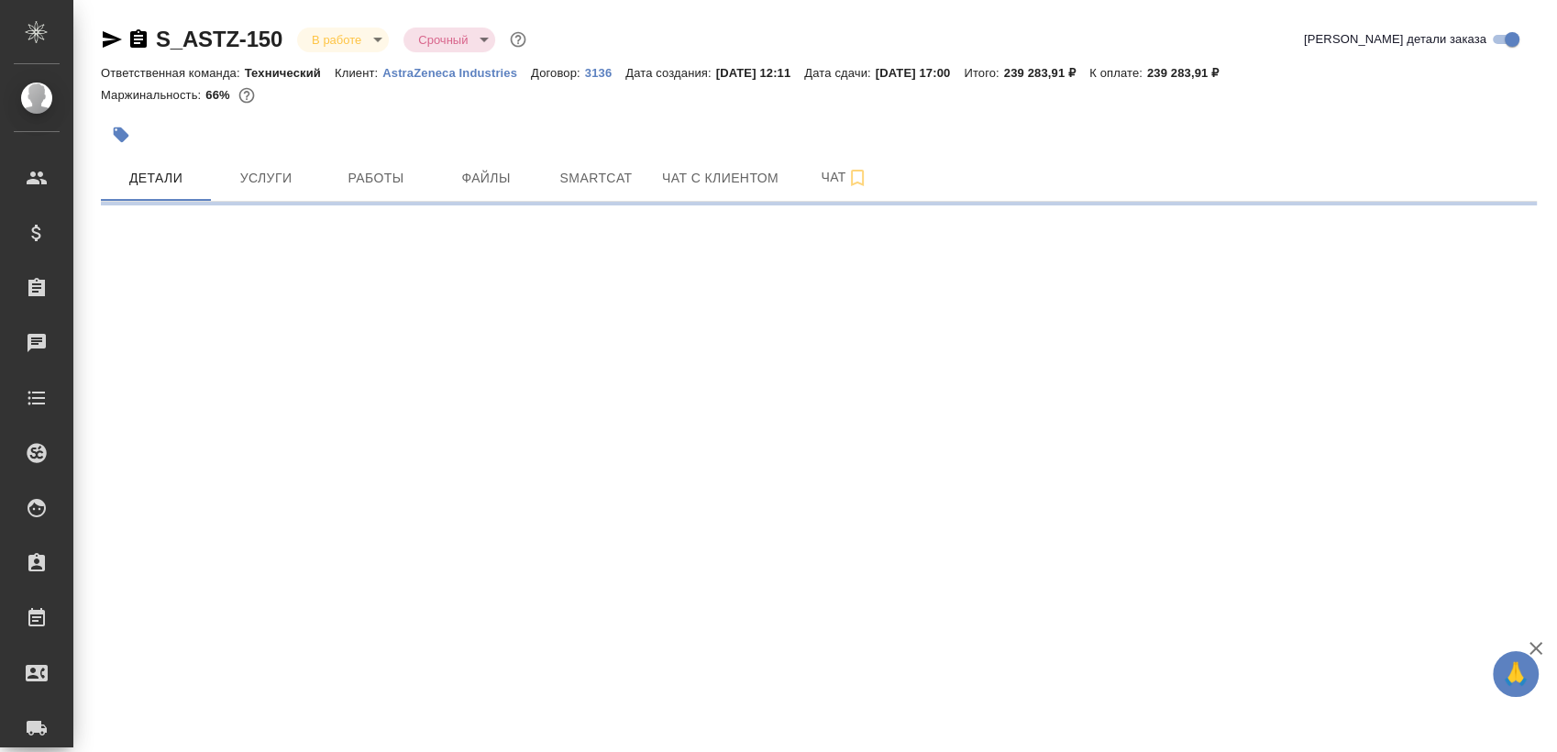
select select "RU"
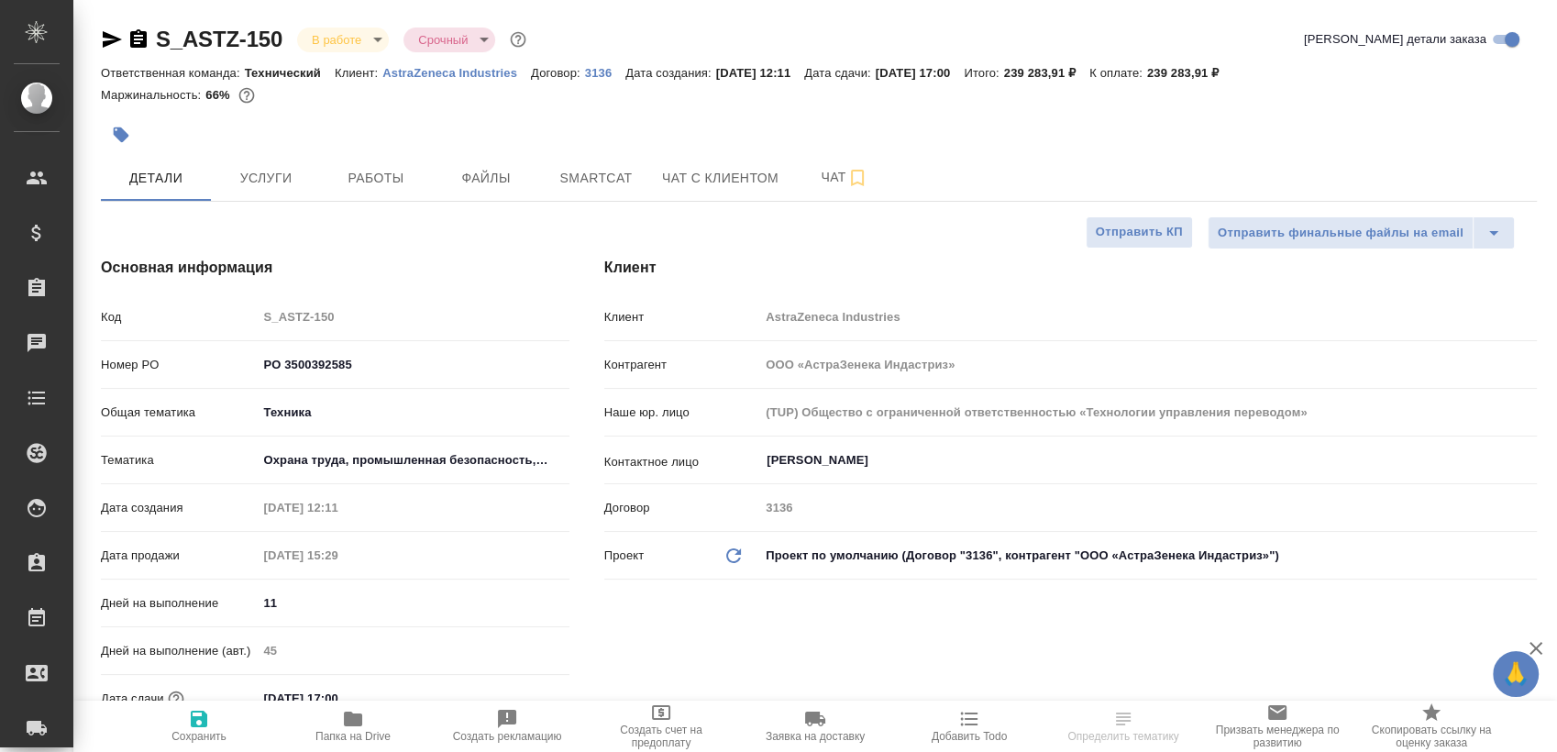
type textarea "x"
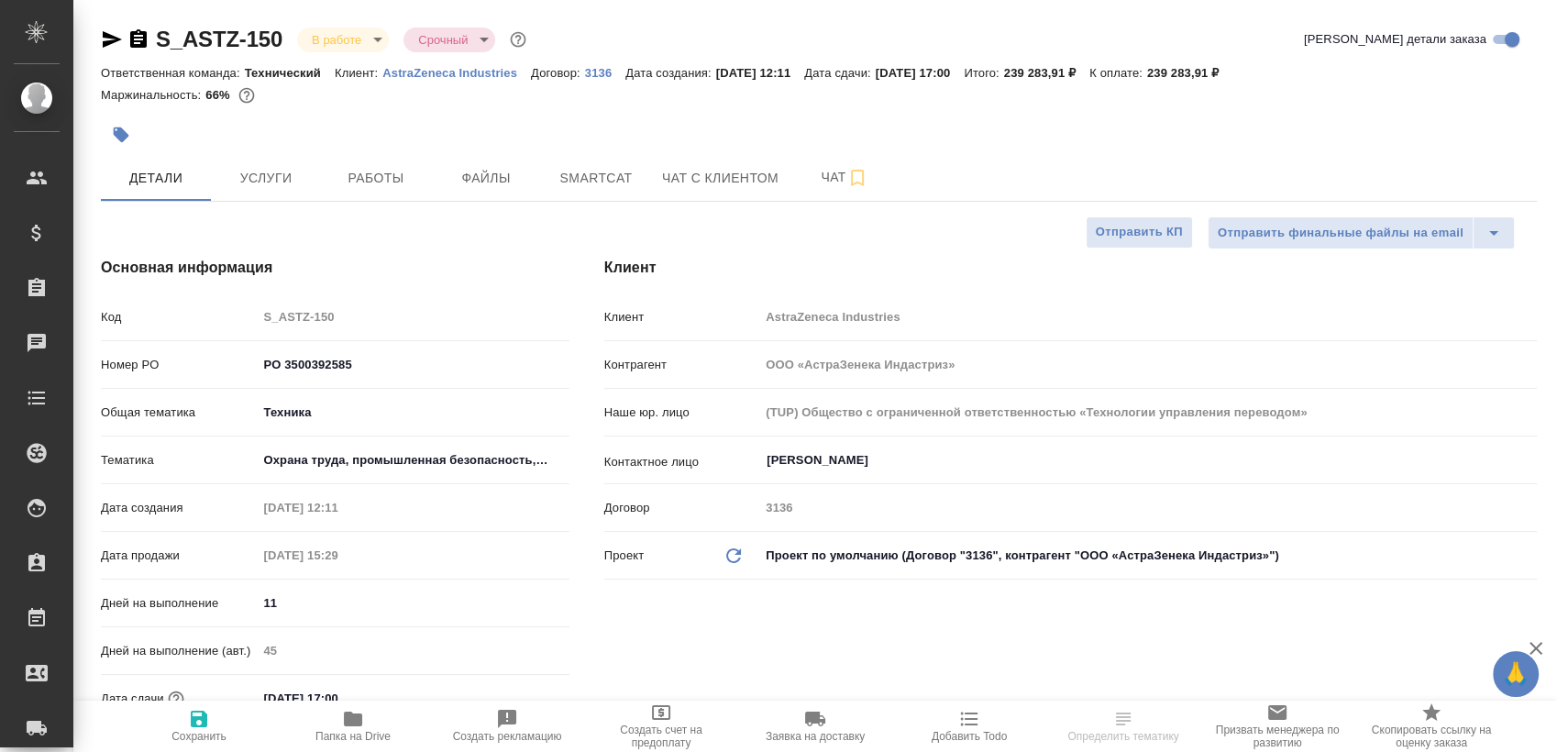
type textarea "x"
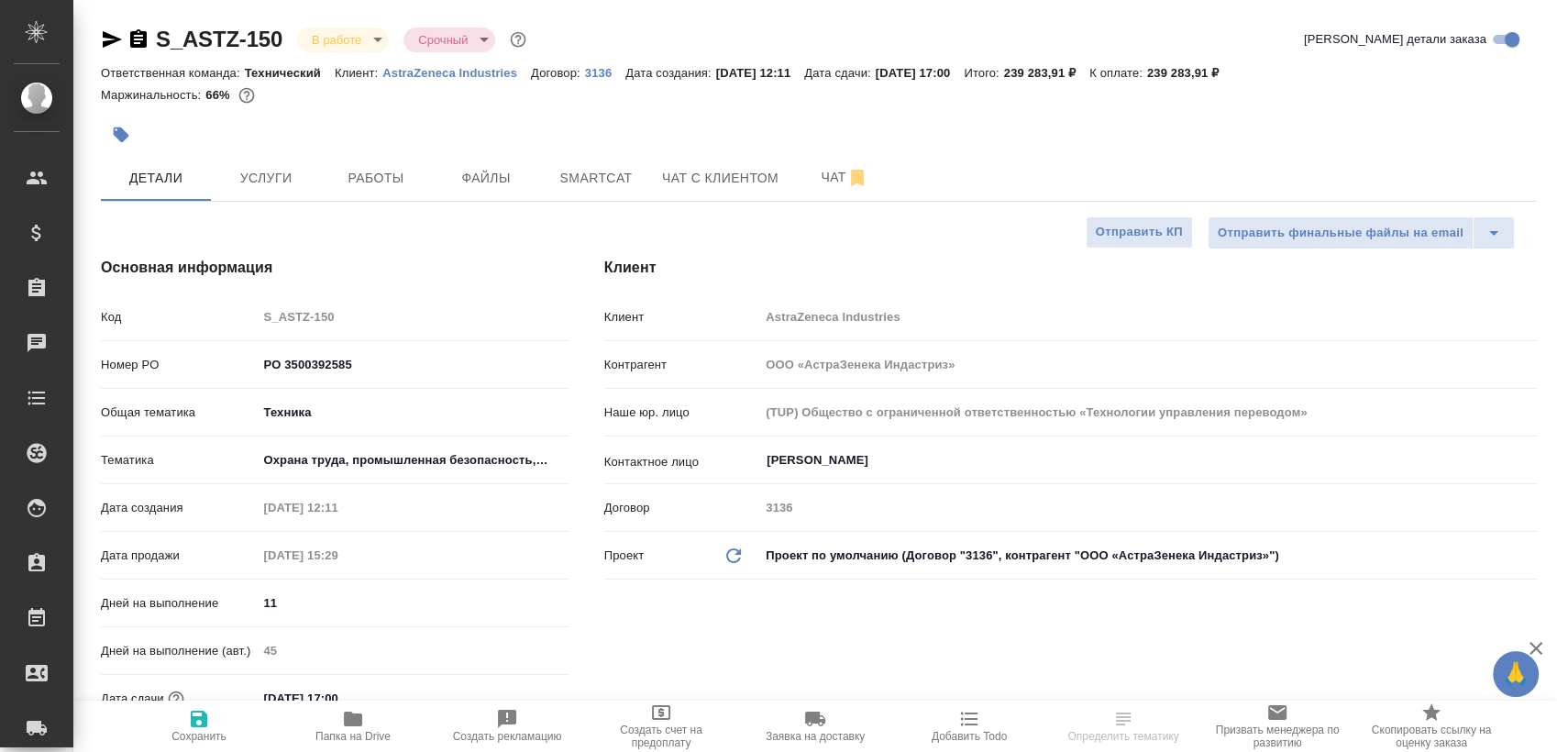
type textarea "x"
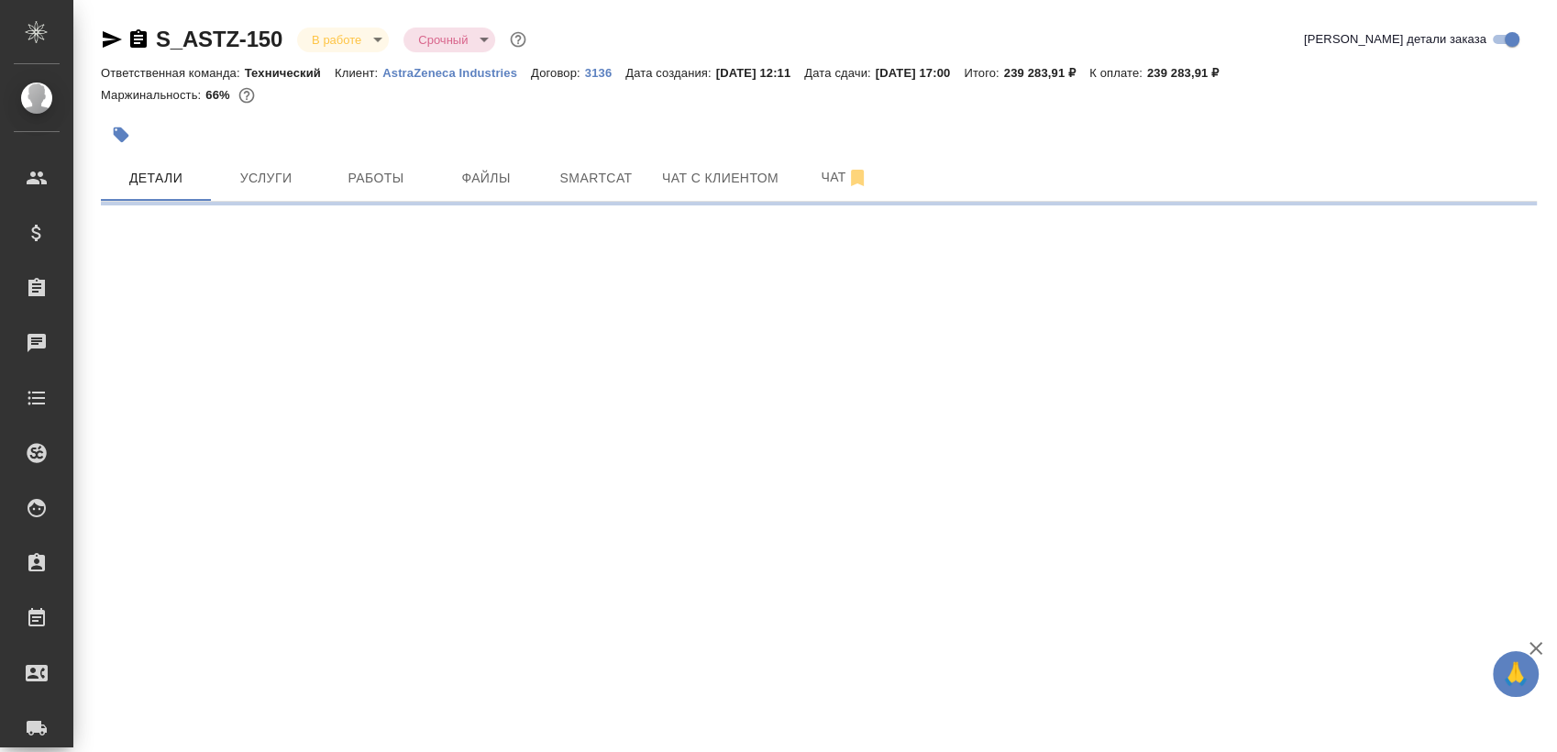
select select "RU"
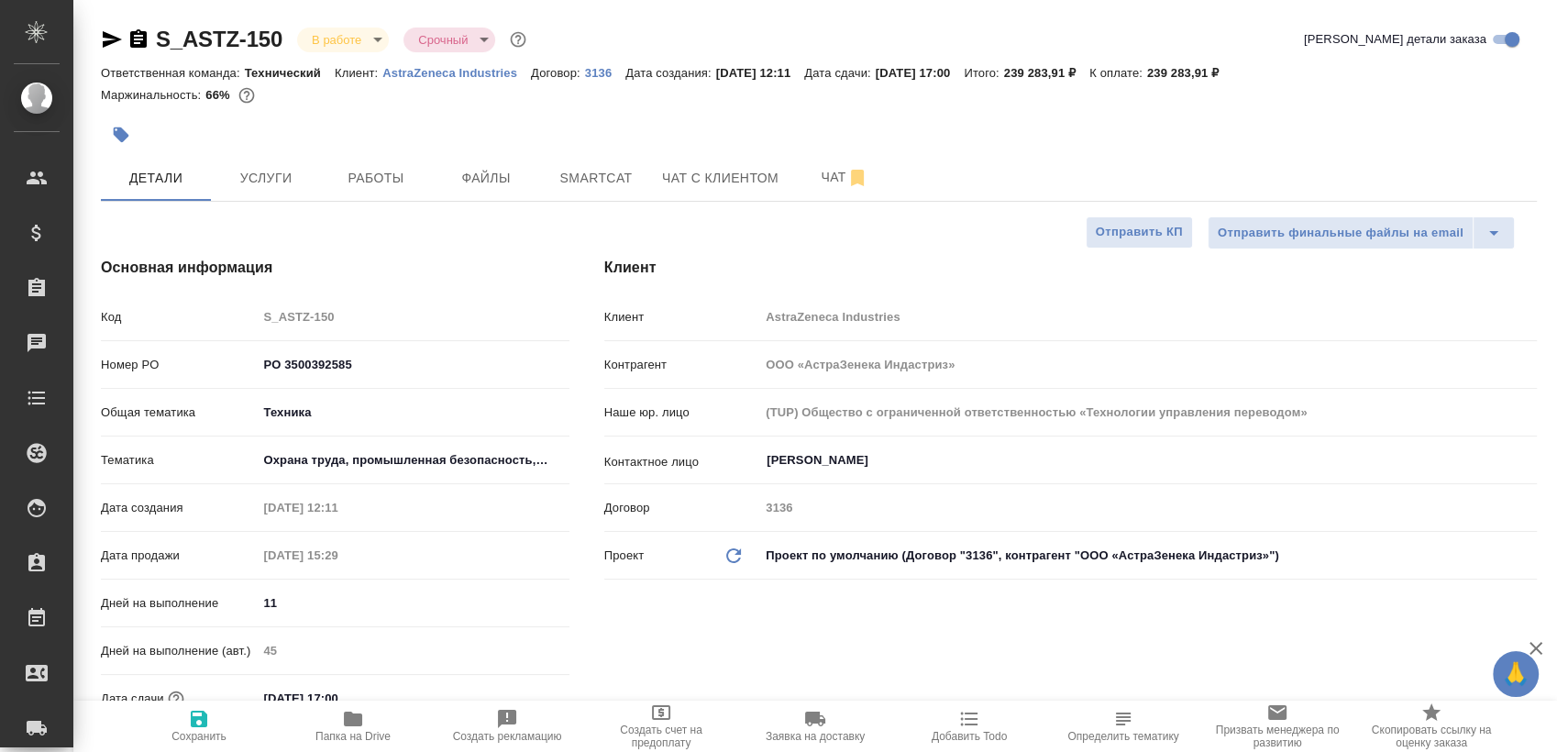
type textarea "x"
click at [369, 169] on span "Работы" at bounding box center [376, 178] width 88 height 23
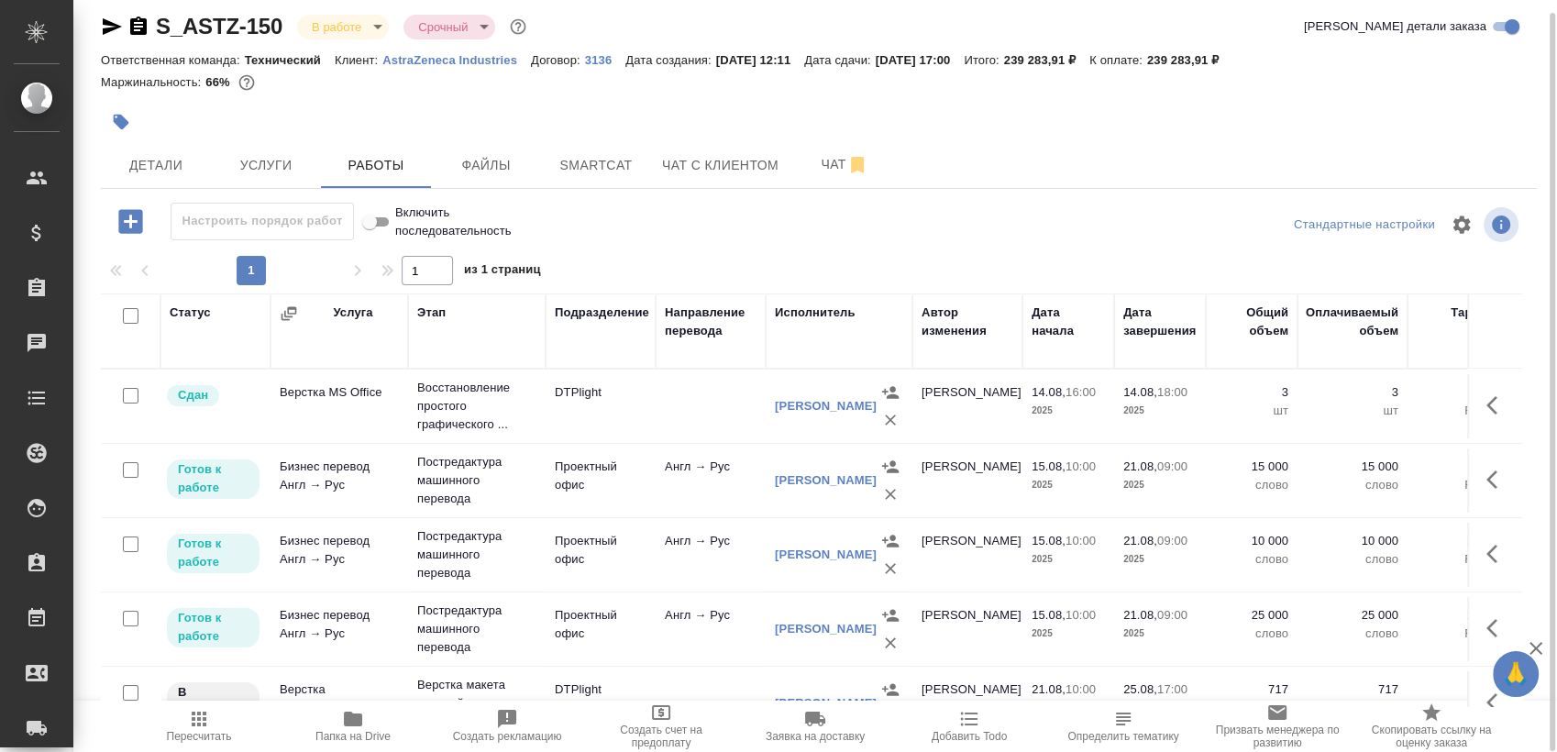
scroll to position [50, 0]
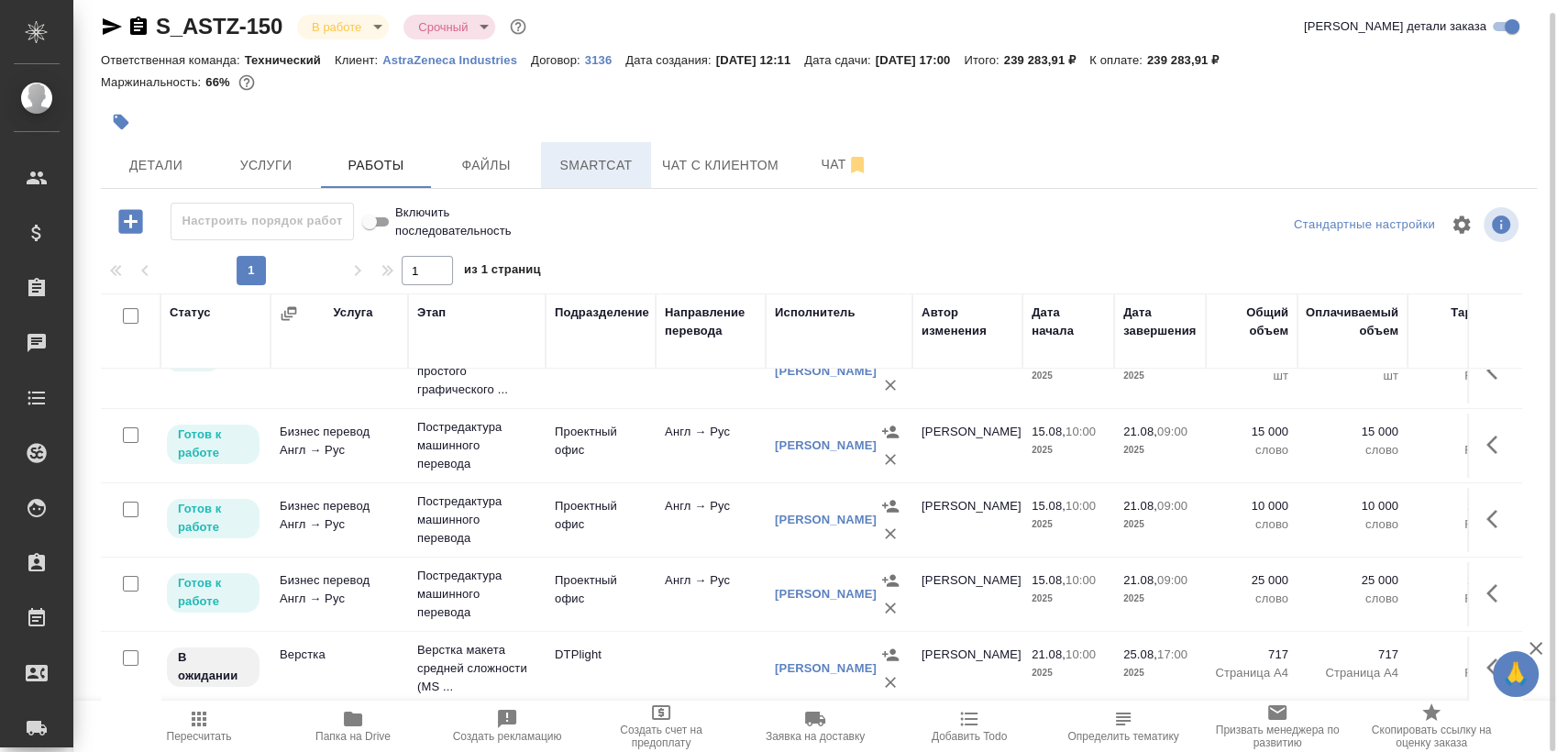
click at [572, 165] on span "Smartcat" at bounding box center [596, 165] width 88 height 23
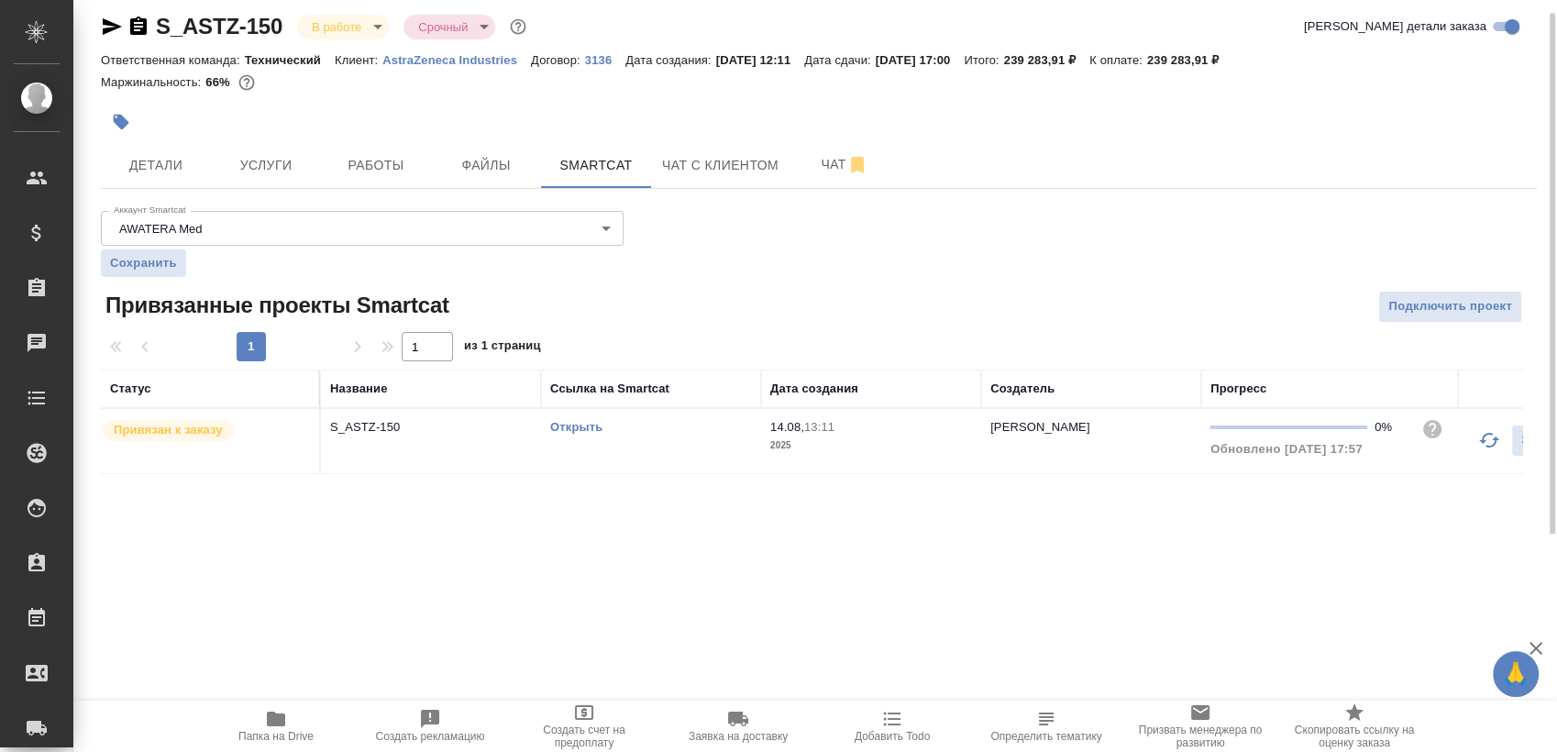
click at [571, 426] on link "Открыть" at bounding box center [576, 427] width 52 height 14
click at [383, 162] on span "Работы" at bounding box center [376, 165] width 88 height 23
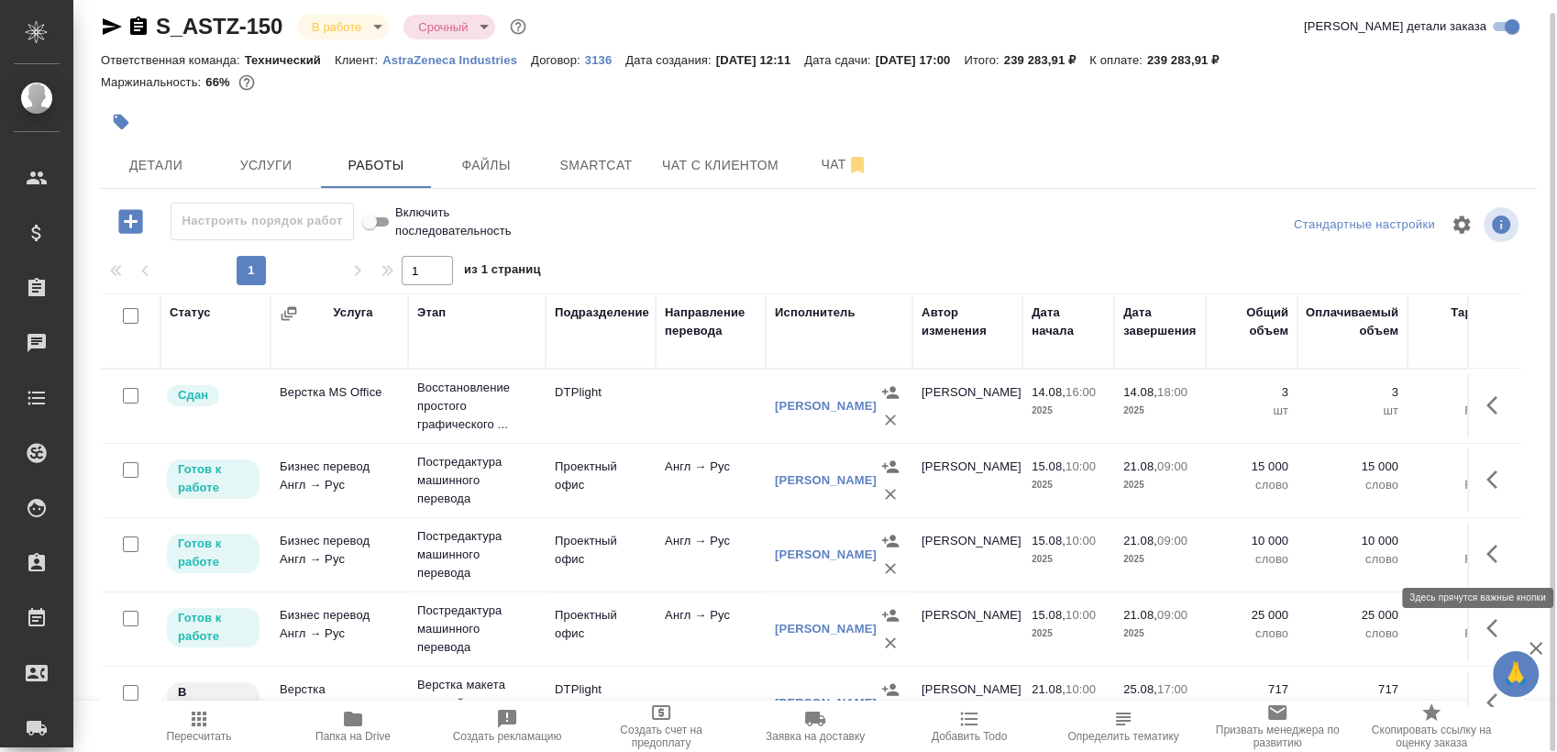
drag, startPoint x: 1497, startPoint y: 436, endPoint x: 1490, endPoint y: 547, distance: 111.1
click at [1490, 547] on tbody "Сдан Верстка MS Office Восстановление простого графического ... DTPlight [PERSO…" at bounding box center [1084, 555] width 1967 height 371
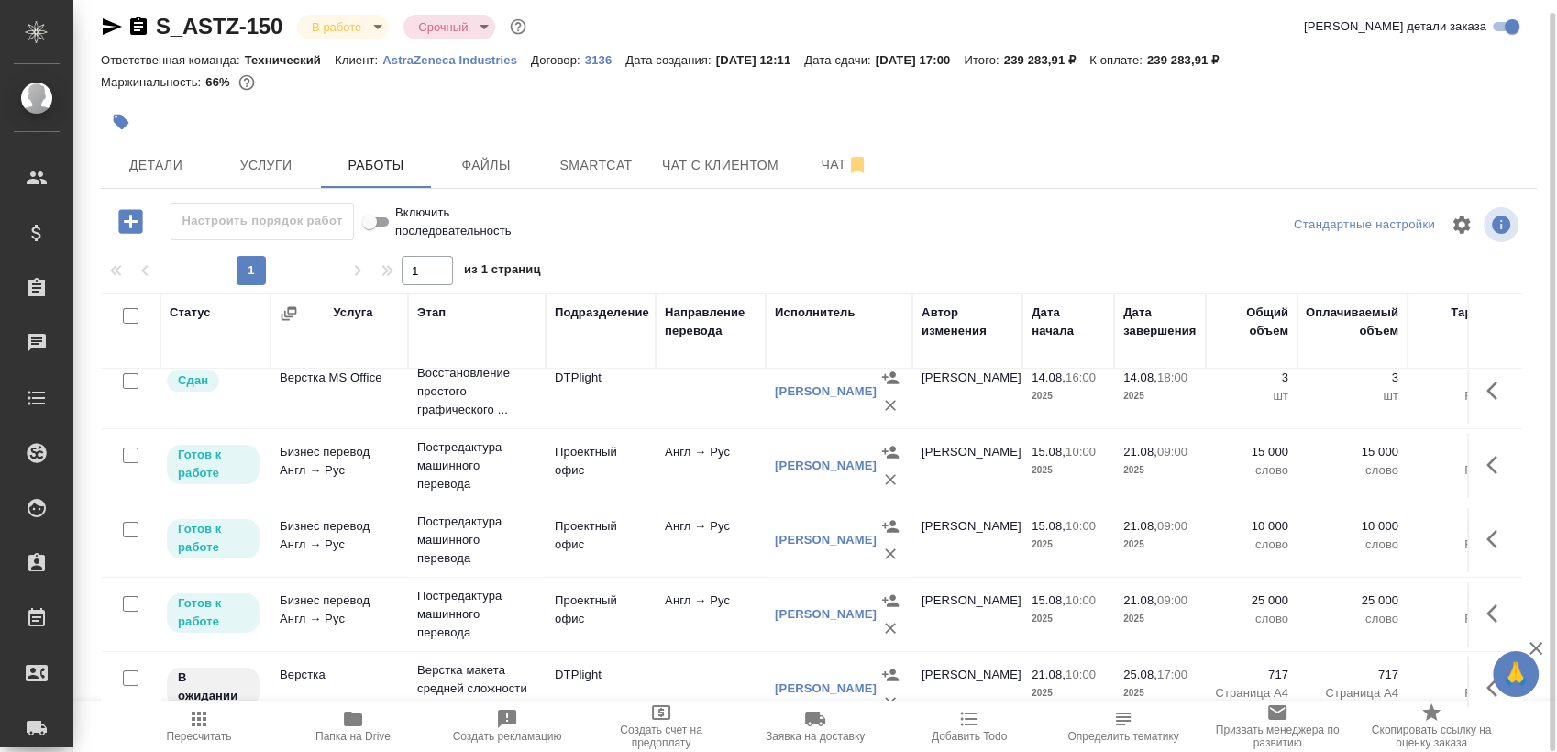
scroll to position [50, 0]
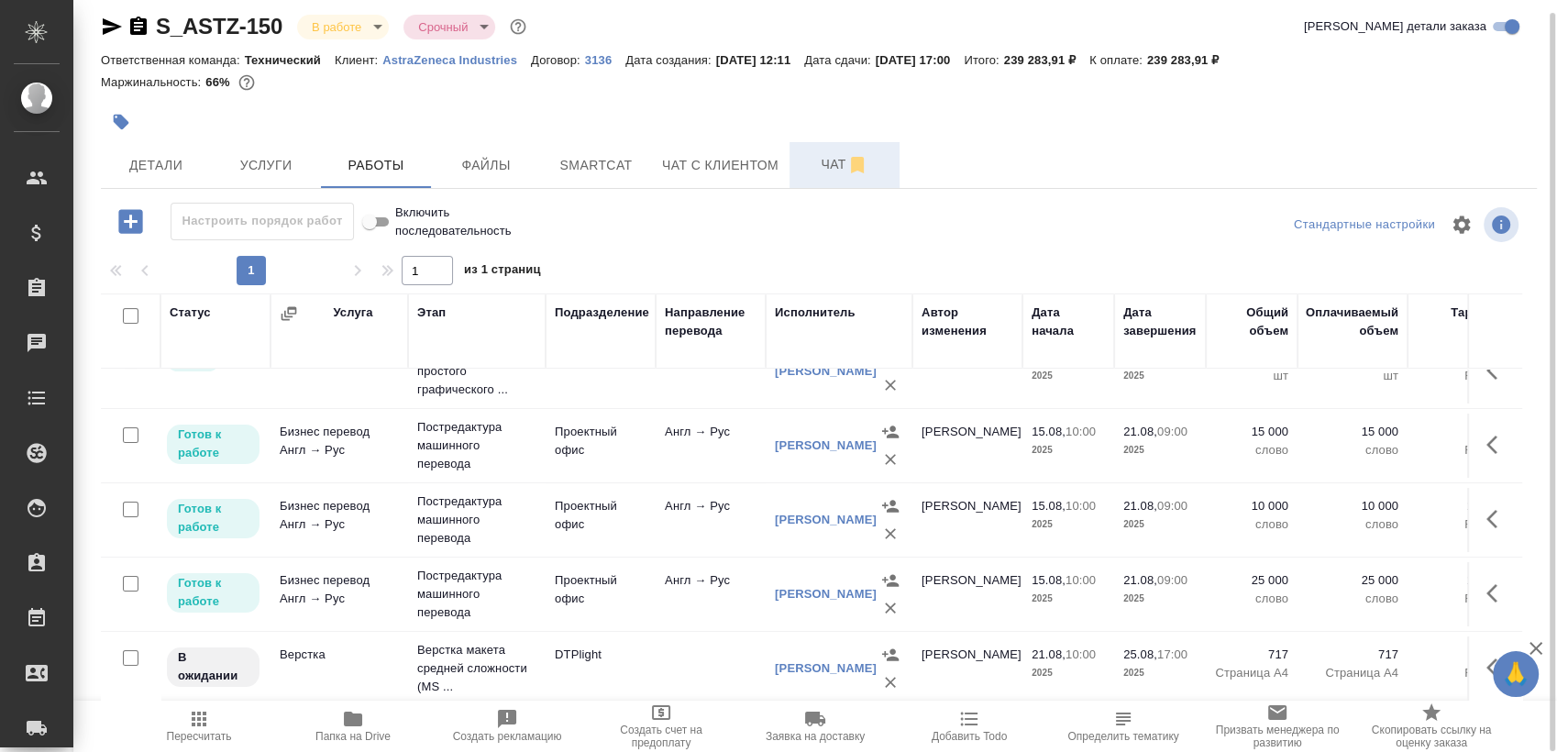
click at [812, 172] on span "Чат" at bounding box center [845, 164] width 88 height 23
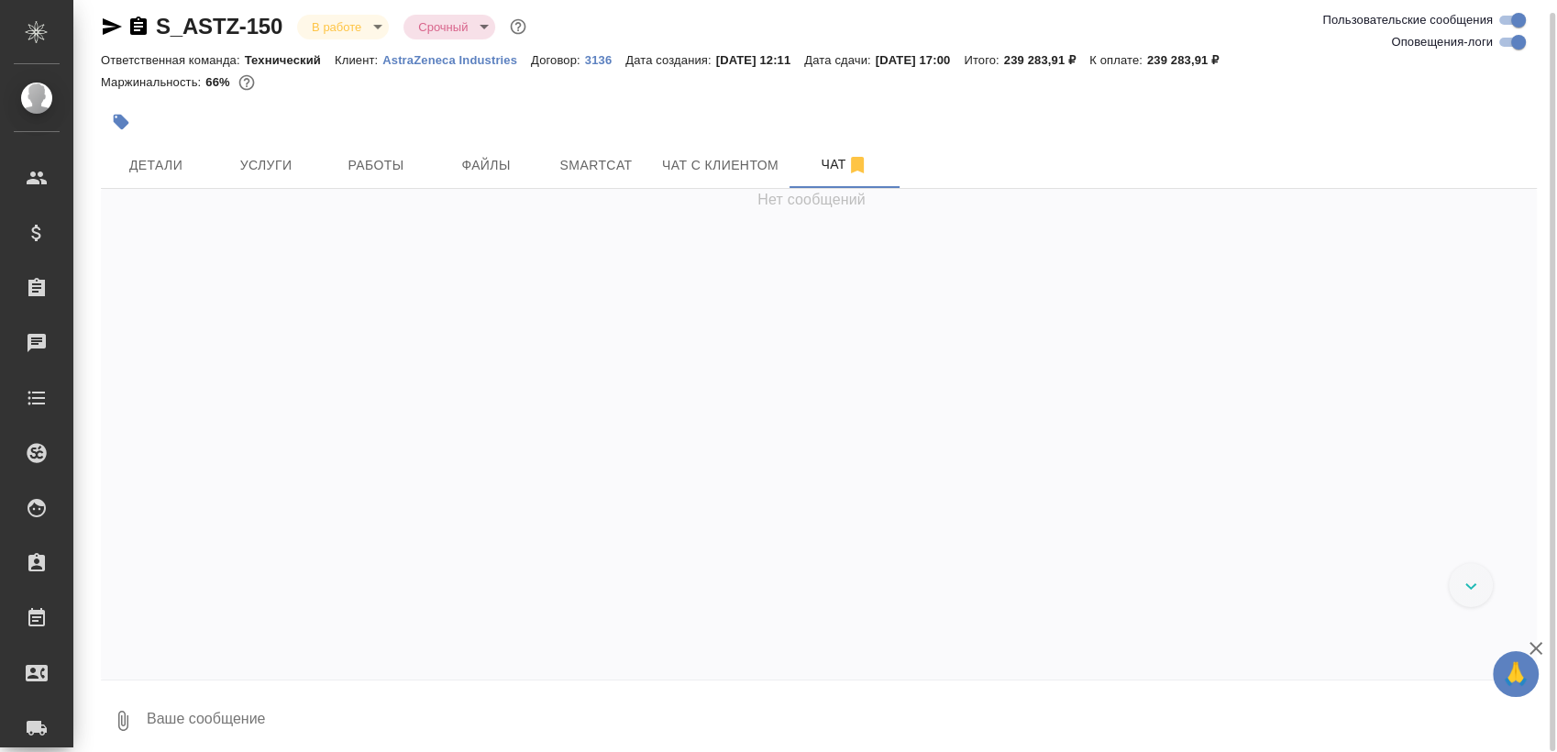
click at [1508, 43] on input "Оповещения-логи" at bounding box center [1519, 42] width 66 height 22
checkbox input "false"
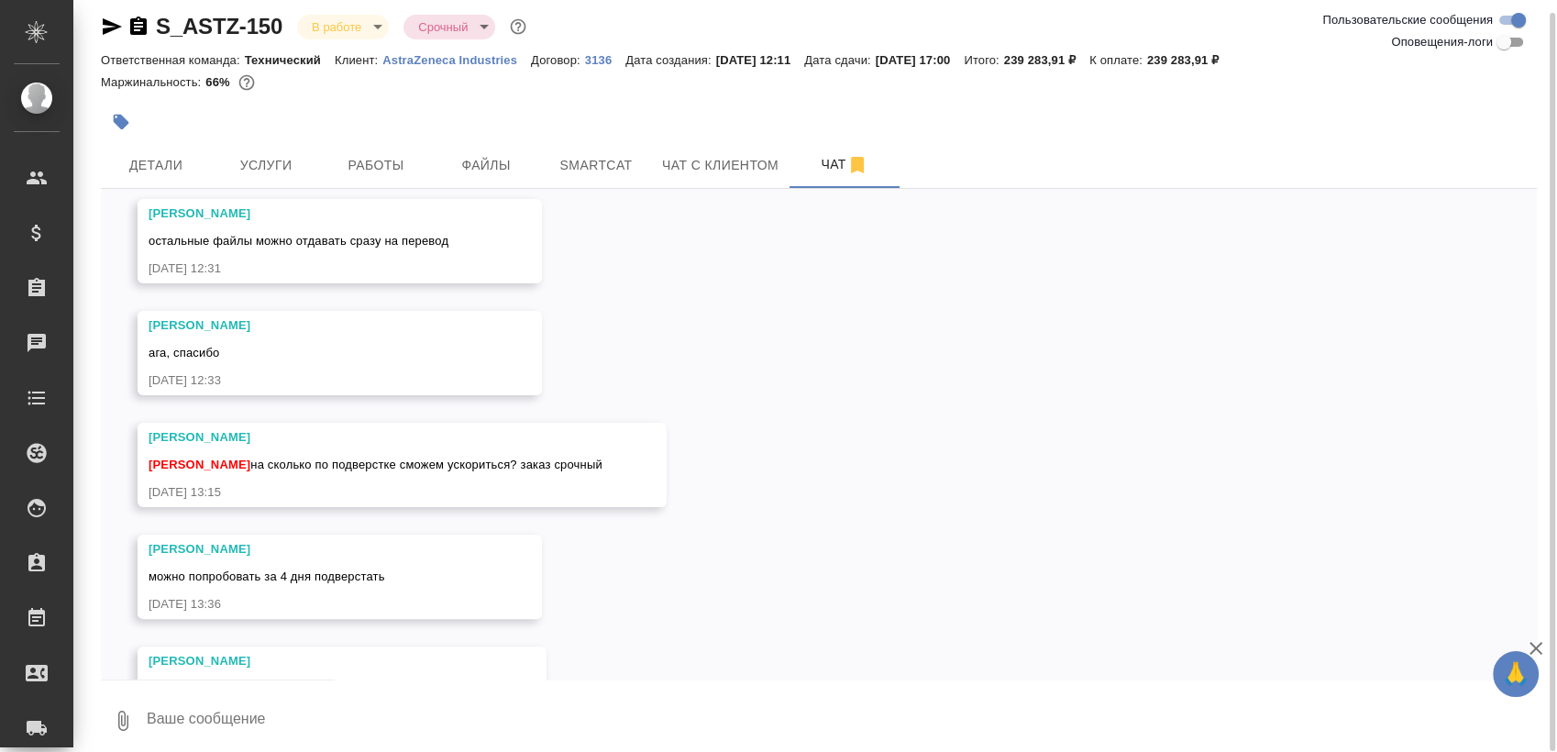
scroll to position [578, 0]
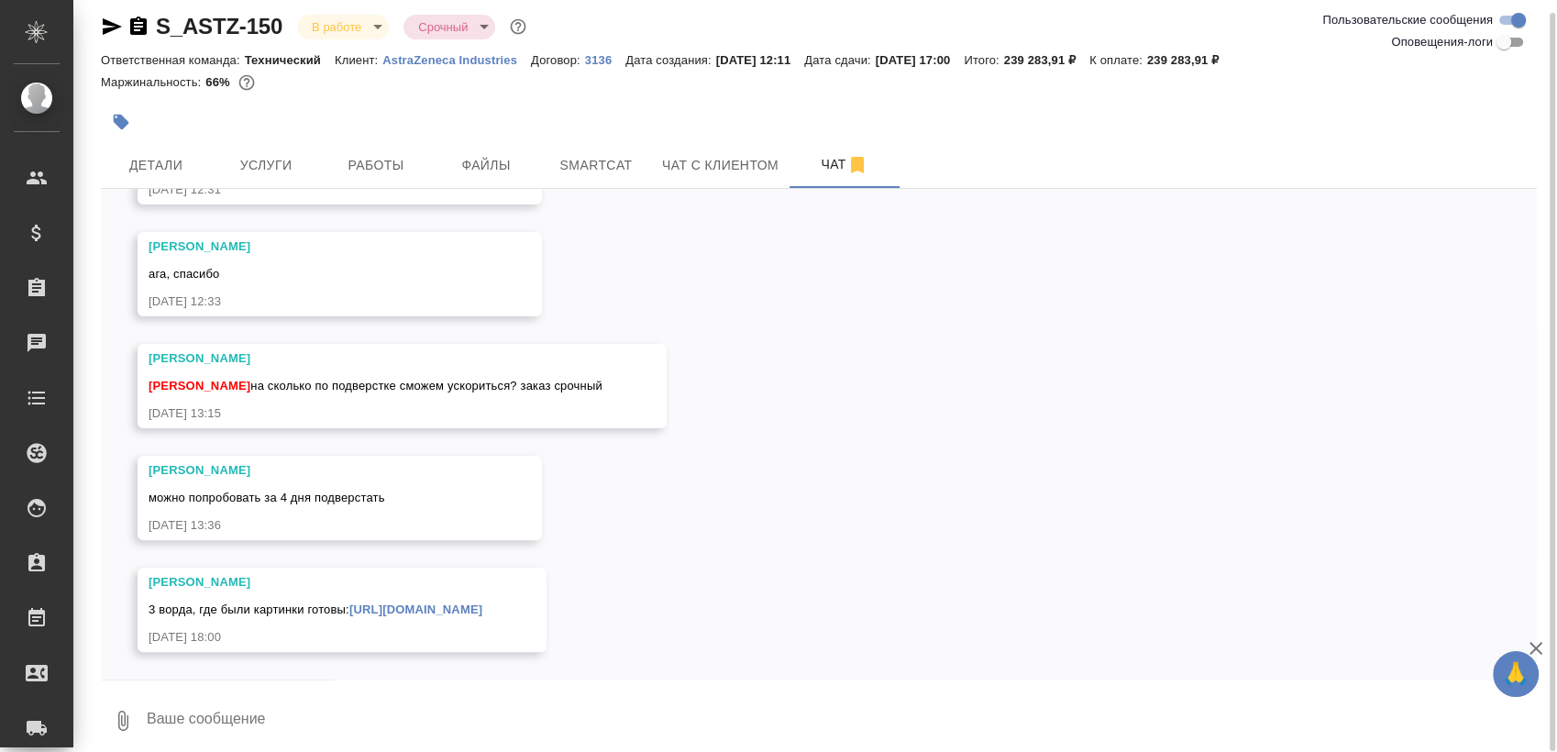
click at [755, 471] on div "14.08, [DATE][PERSON_NAME] screenshot.274.jpg [DATE] 12:30 [PERSON_NAME] 3 карт…" at bounding box center [819, 434] width 1436 height 491
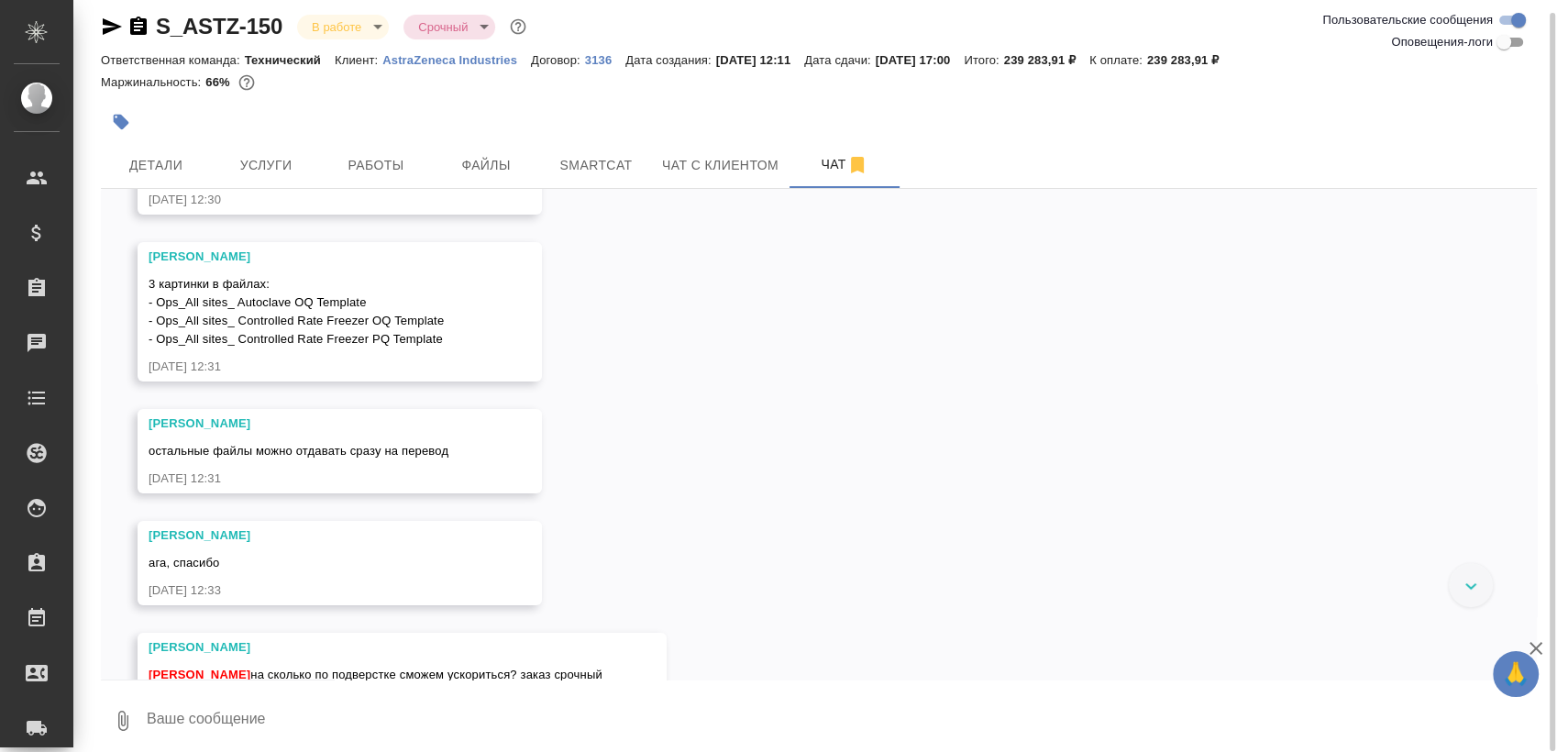
scroll to position [0, 0]
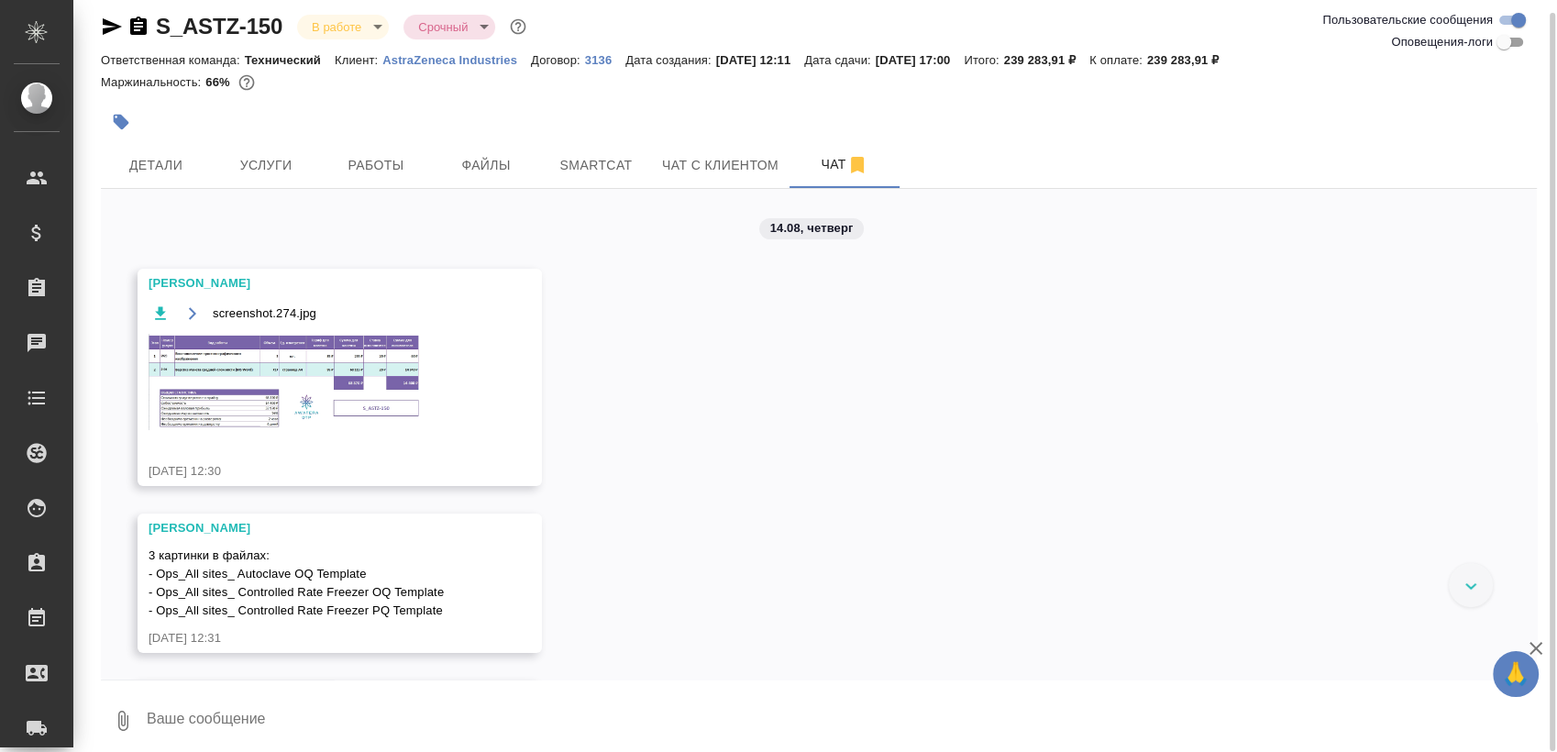
click at [301, 417] on img at bounding box center [286, 382] width 275 height 96
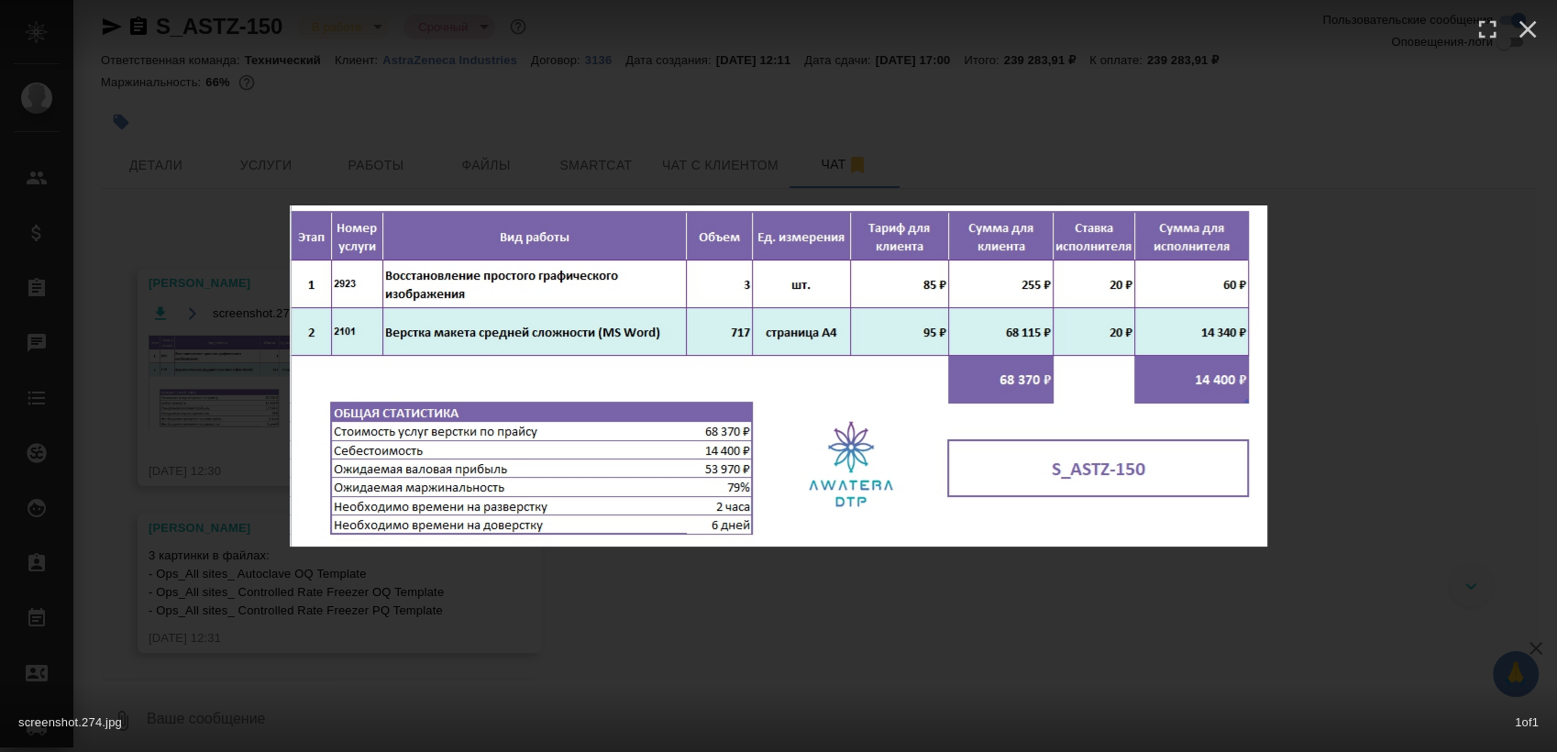
click at [928, 605] on div "screenshot.274.jpg 1 of 1" at bounding box center [778, 376] width 1557 height 752
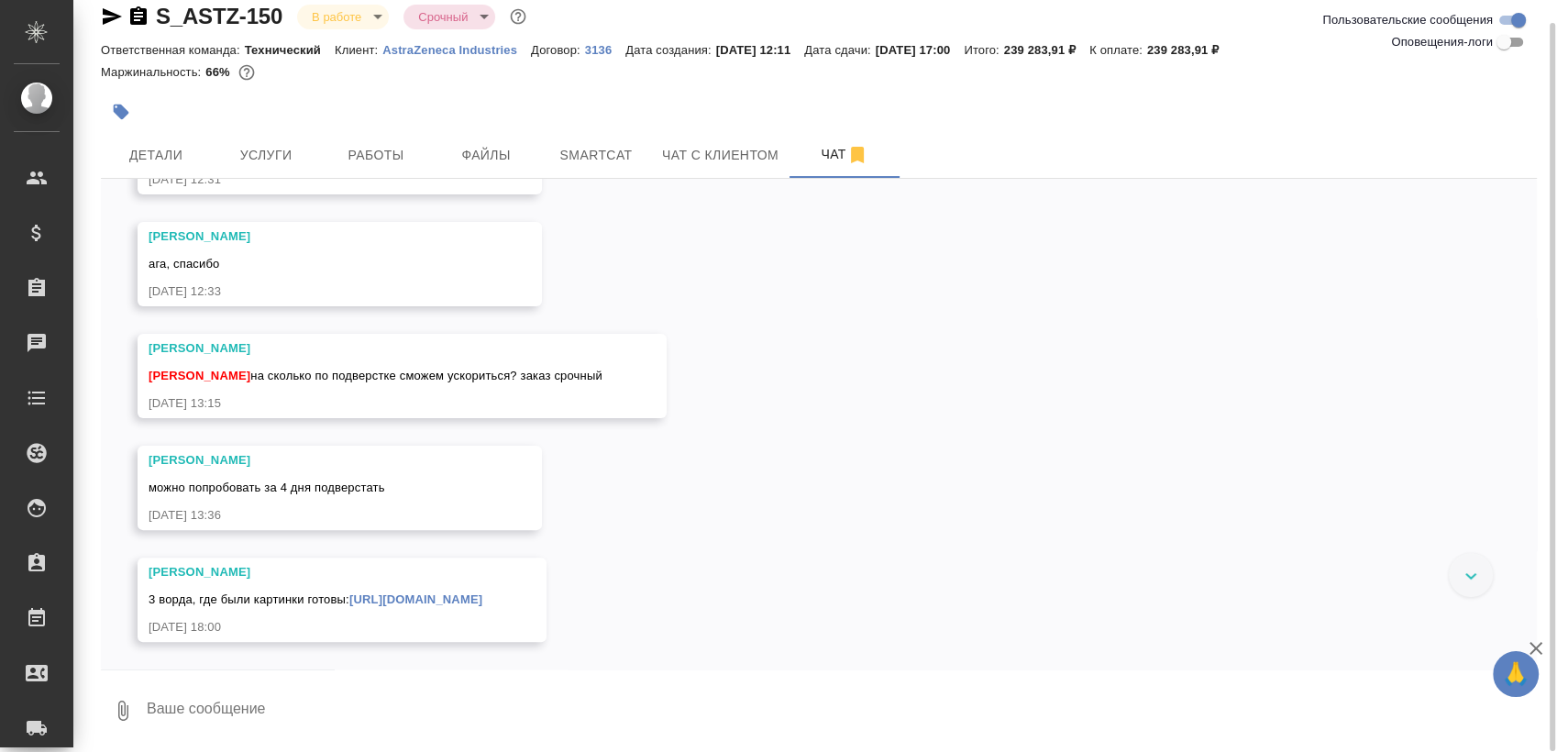
scroll to position [578, 0]
click at [361, 144] on span "Работы" at bounding box center [376, 155] width 88 height 23
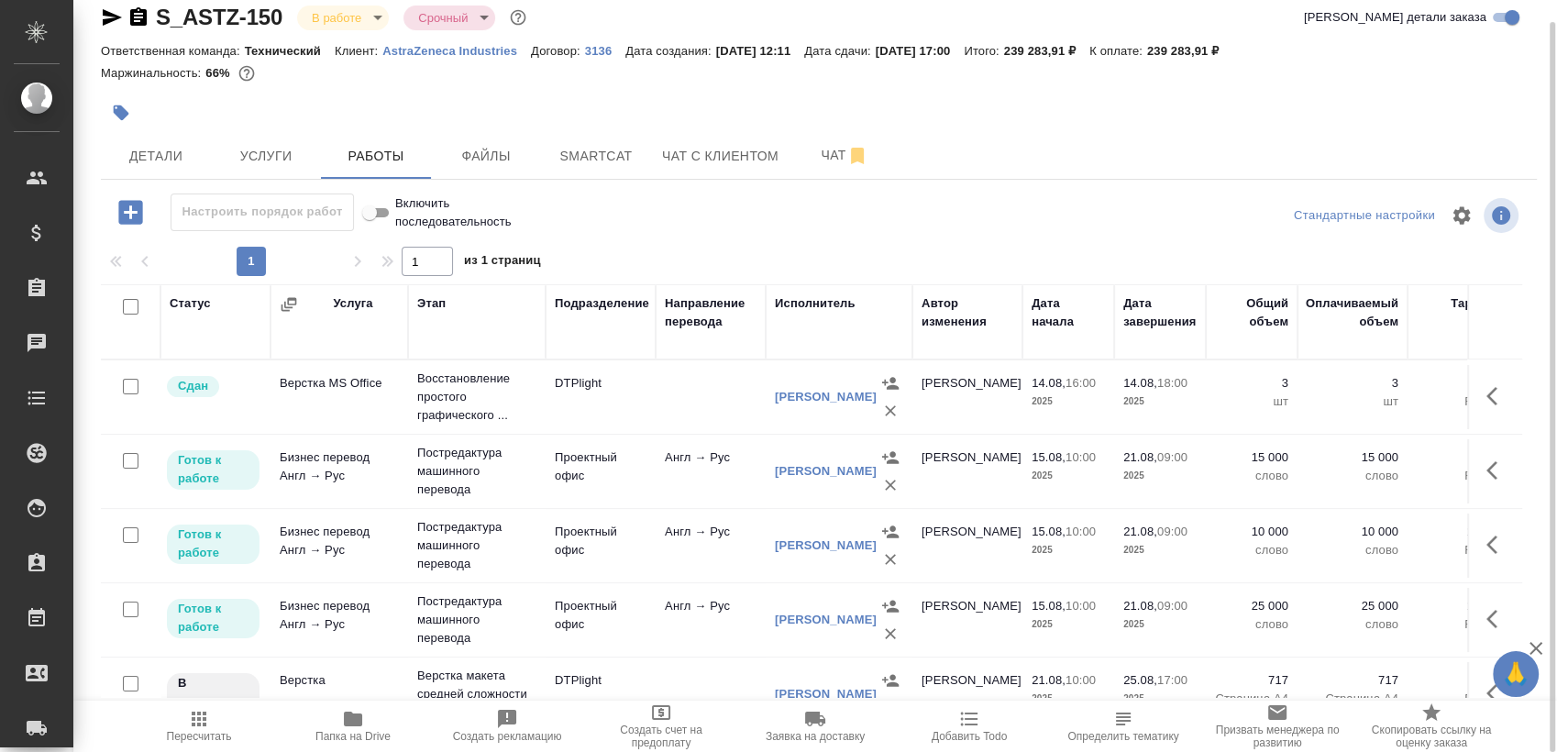
scroll to position [50, 0]
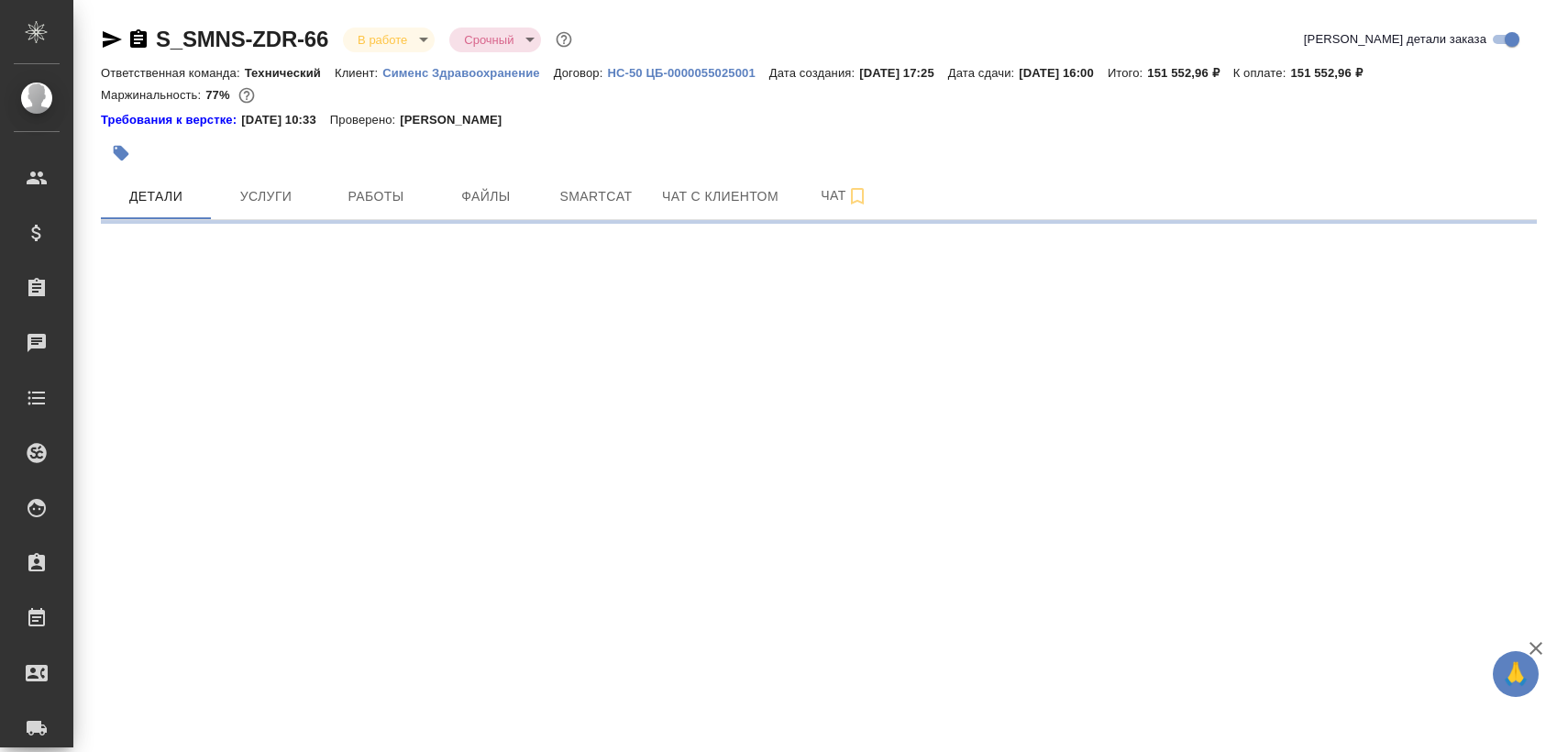
select select "RU"
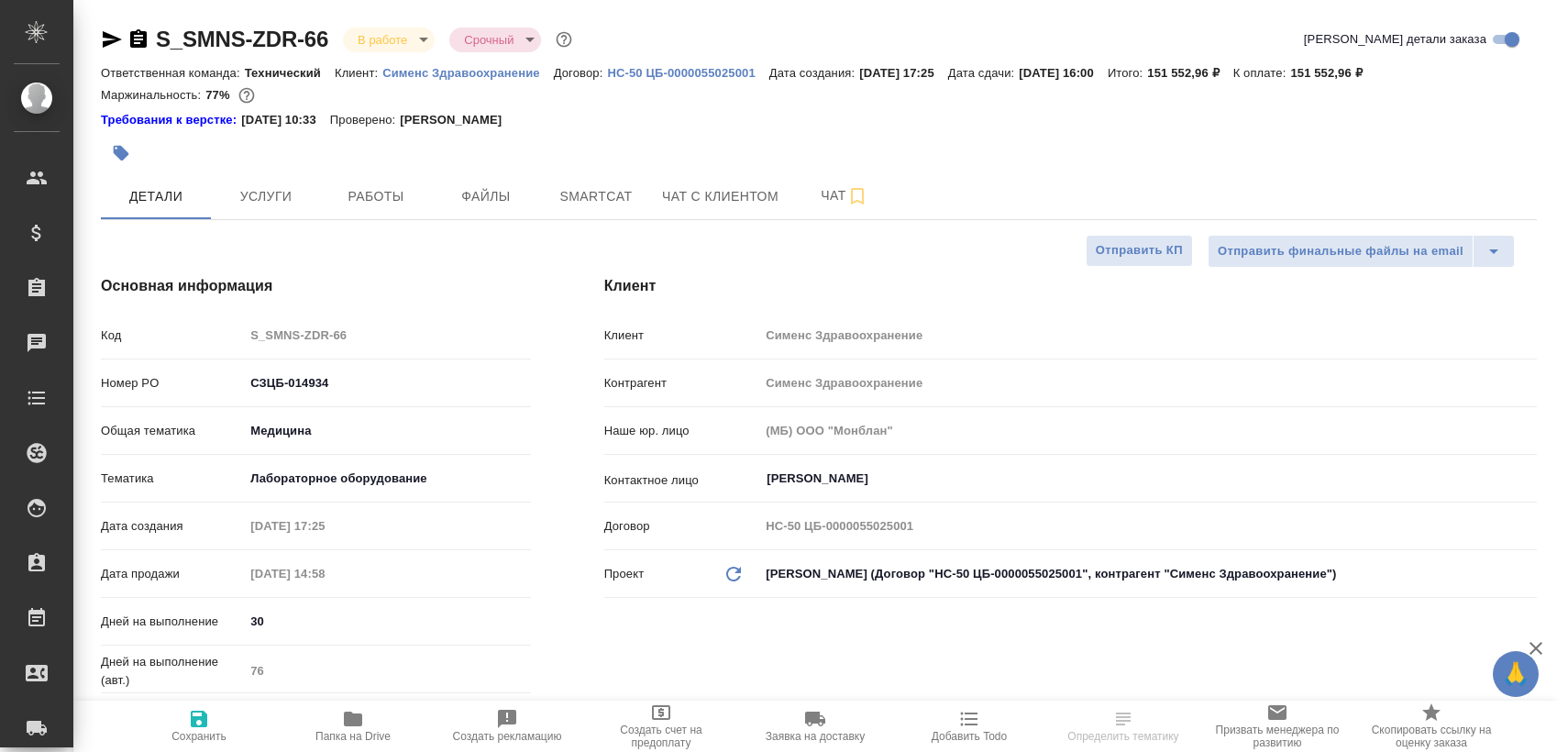
type textarea "x"
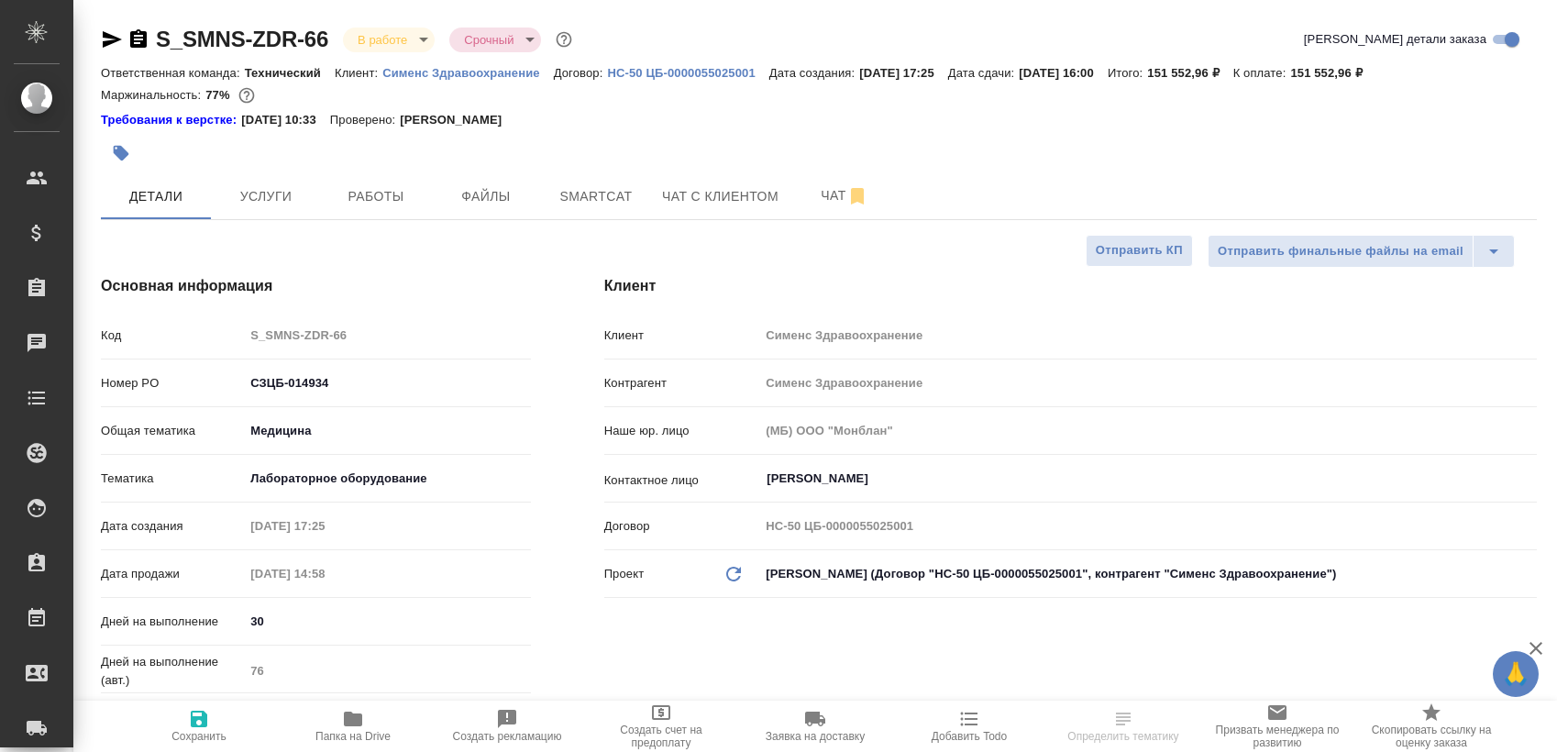
type textarea "x"
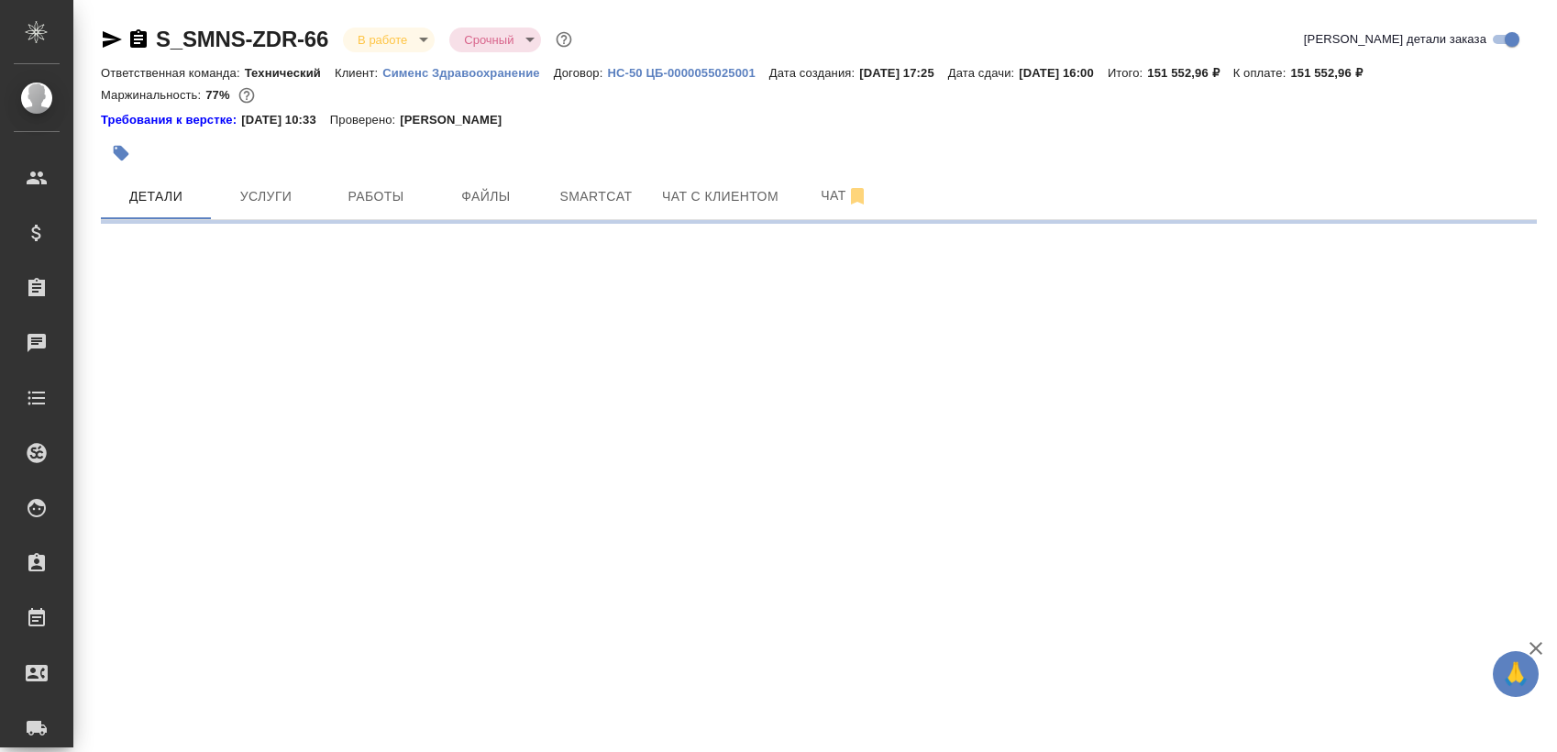
select select "RU"
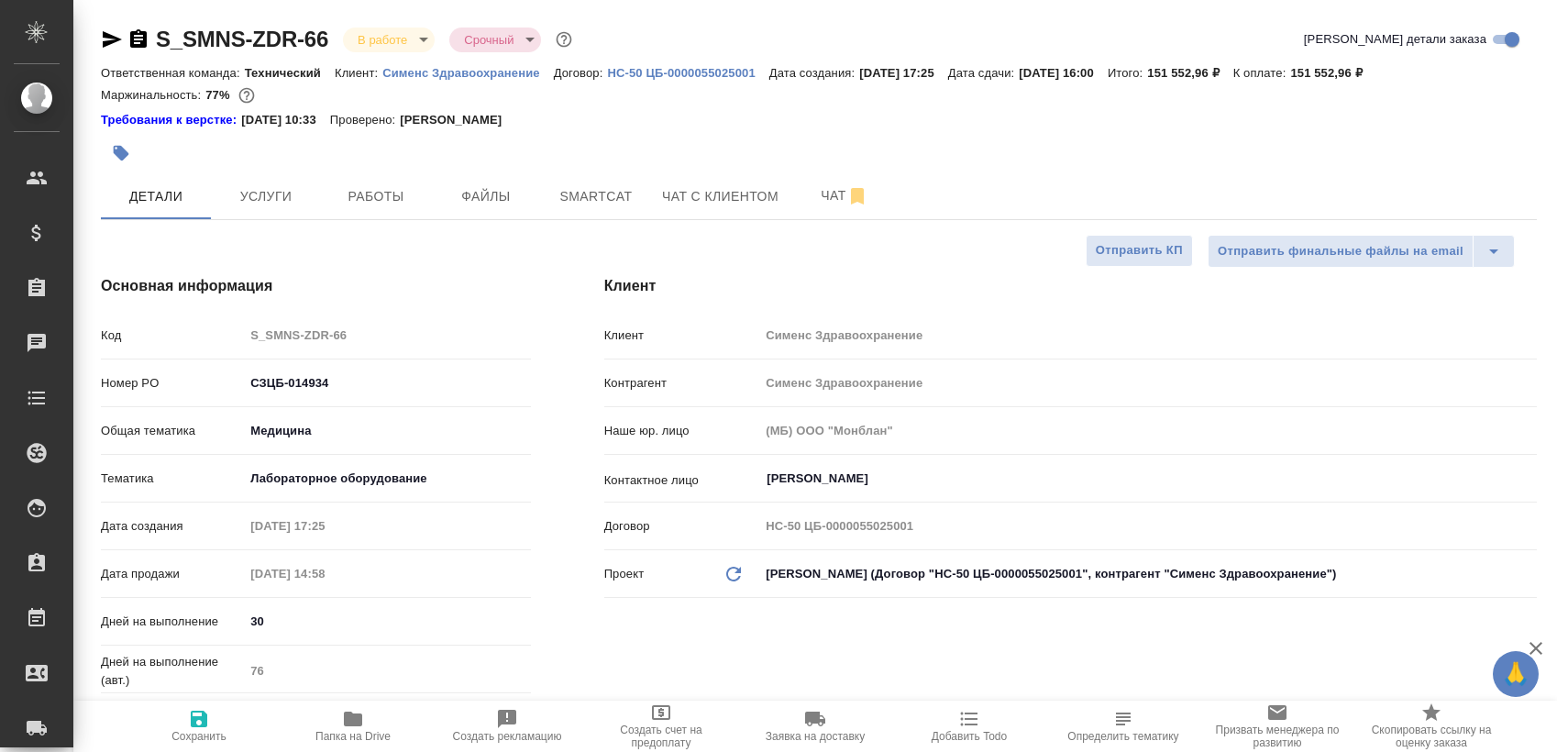
type textarea "x"
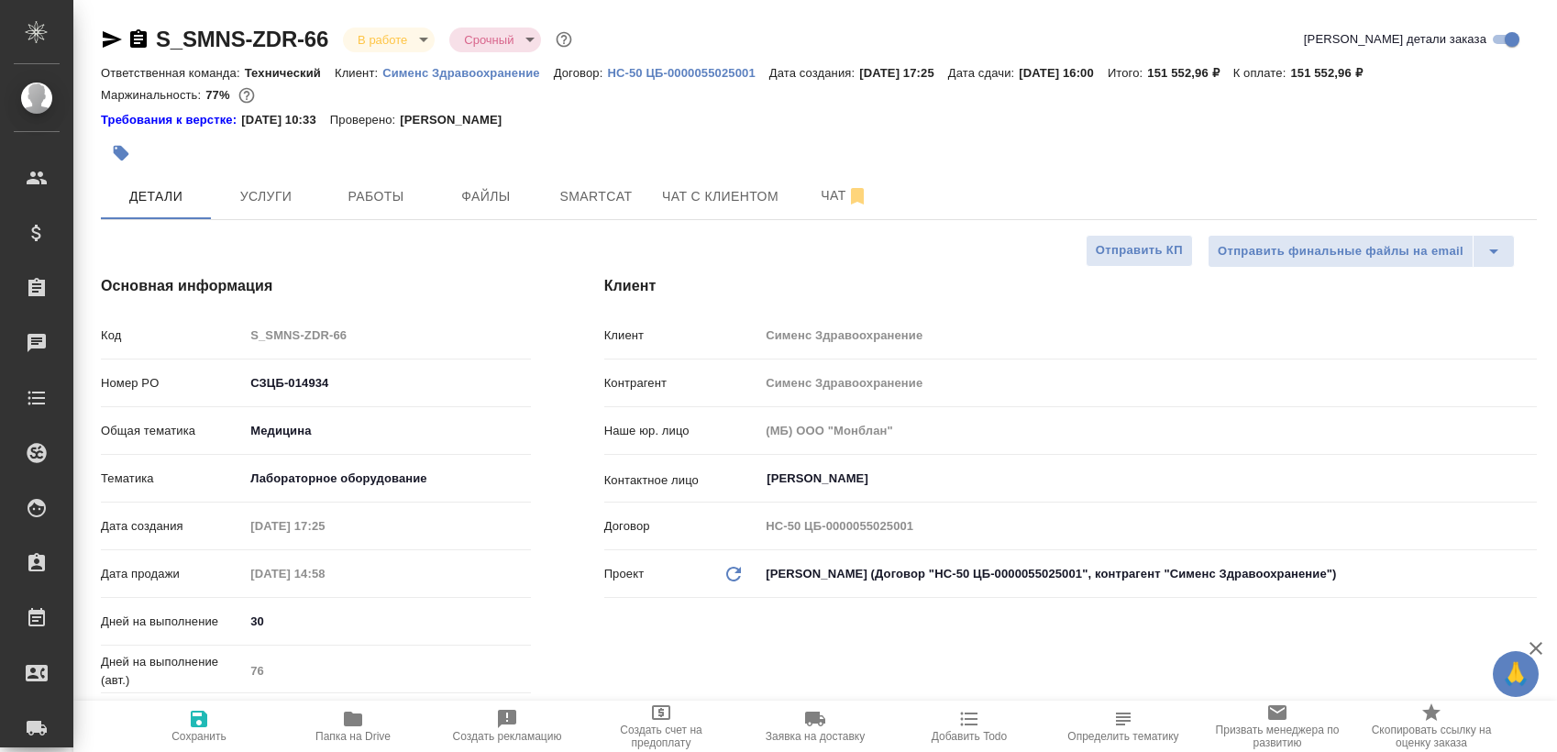
type textarea "x"
click at [365, 198] on span "Работы" at bounding box center [376, 196] width 88 height 23
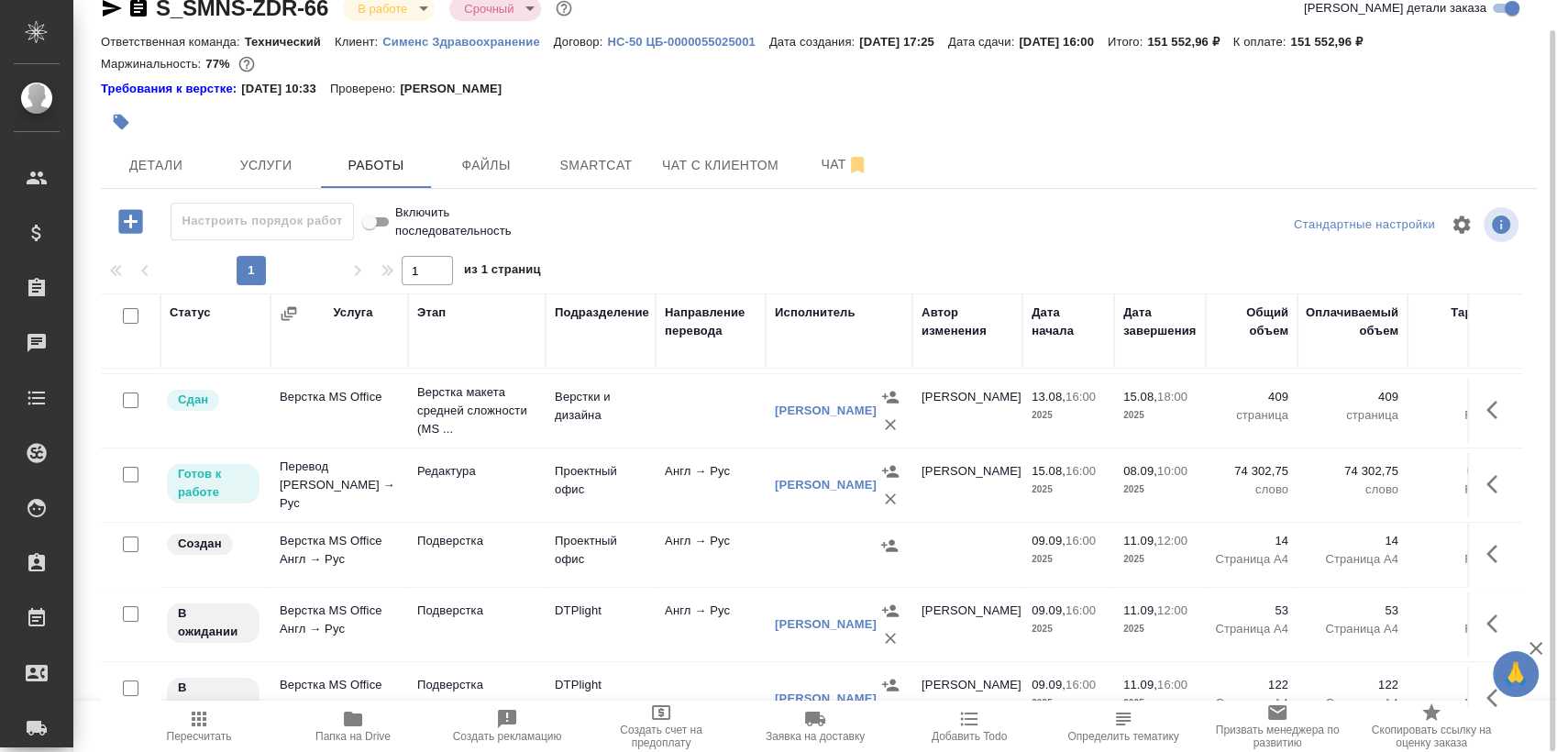
scroll to position [257, 0]
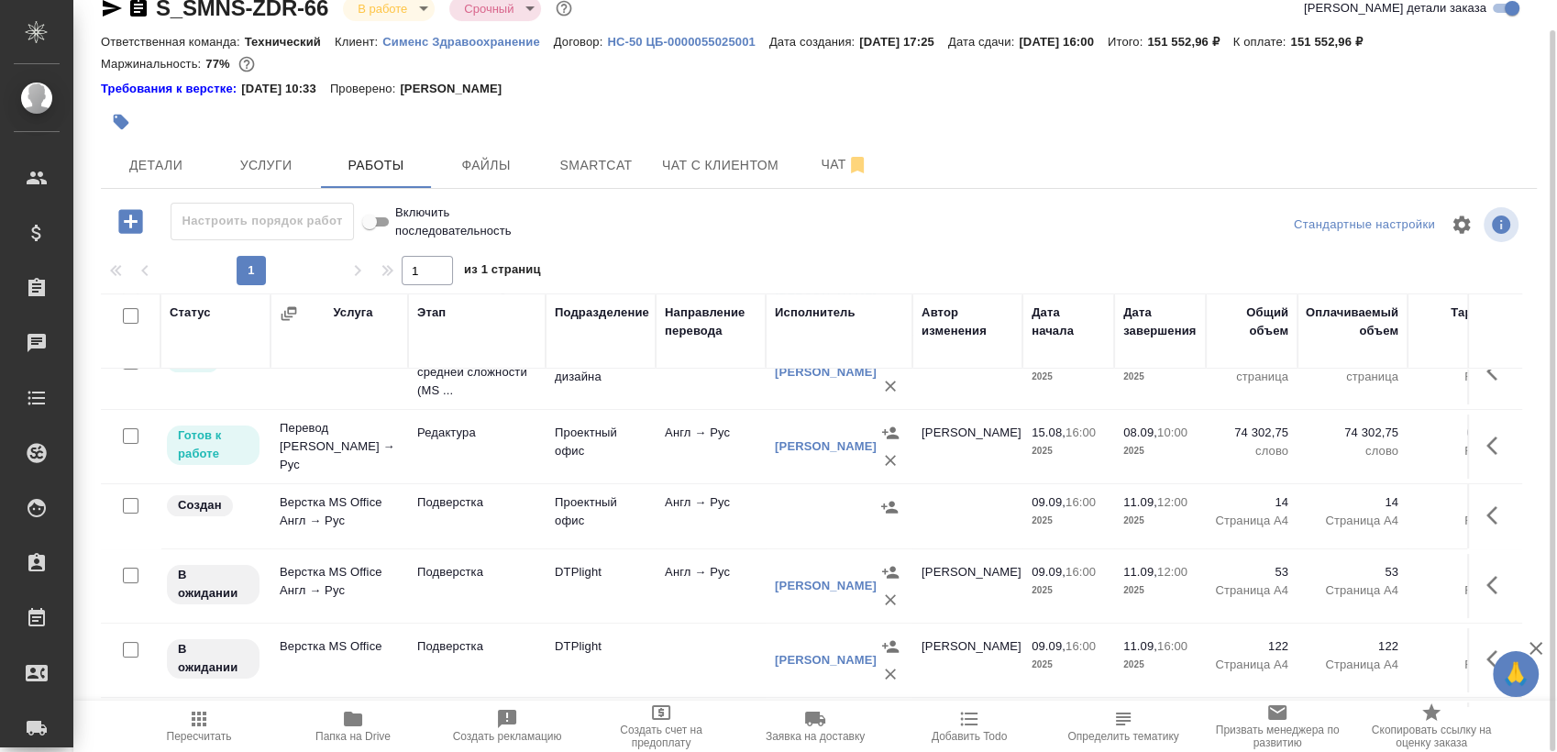
click at [982, 138] on div at bounding box center [579, 122] width 957 height 40
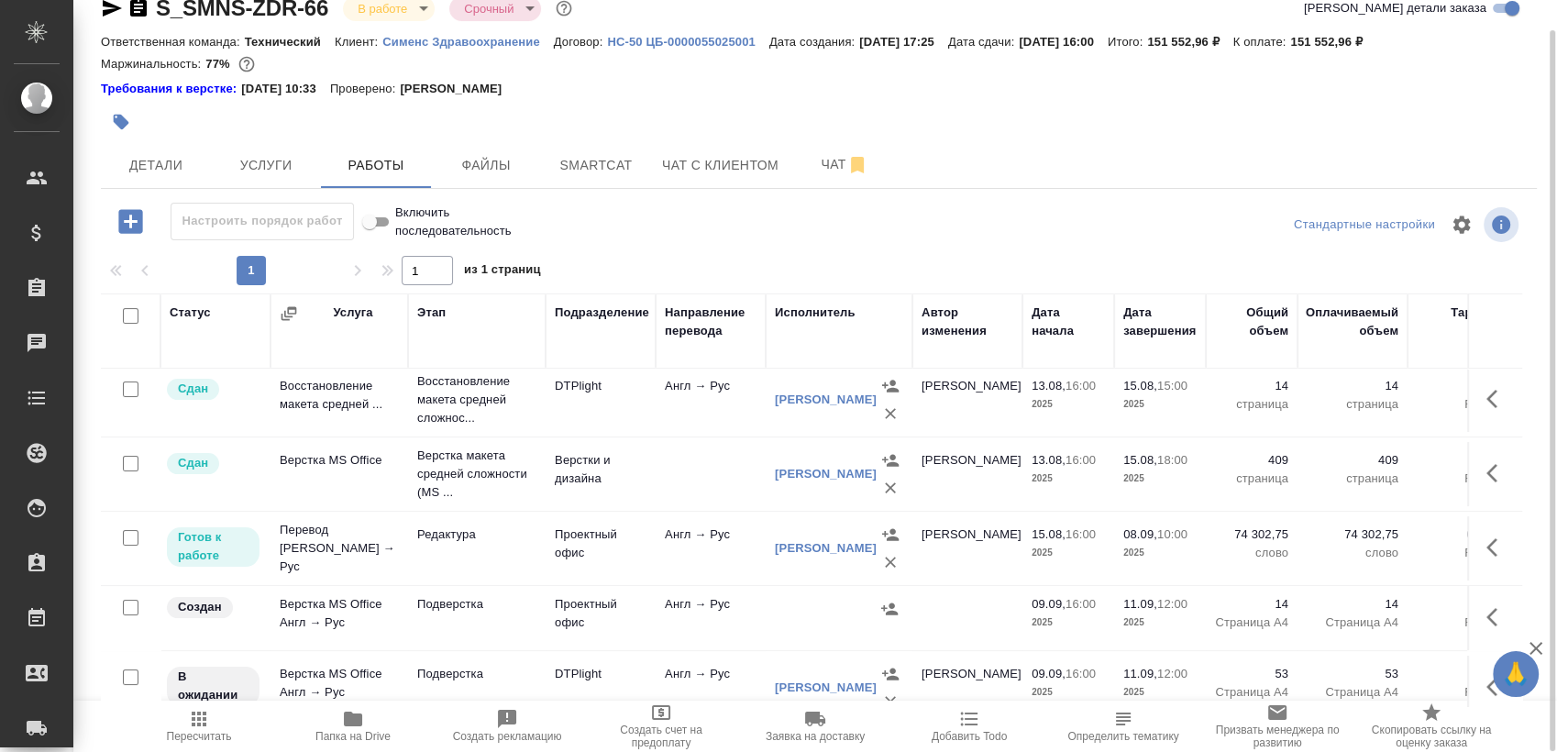
scroll to position [0, 0]
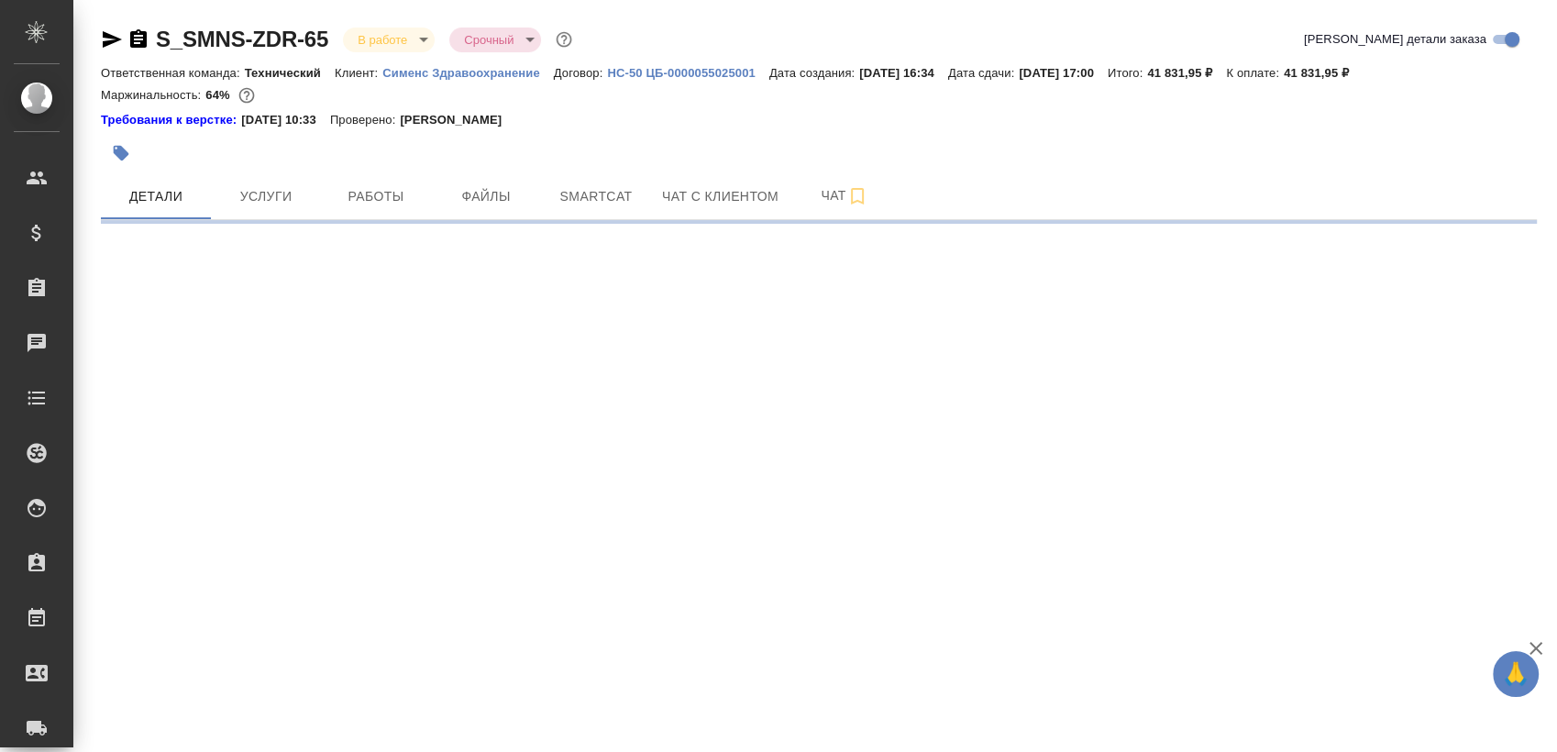
select select "RU"
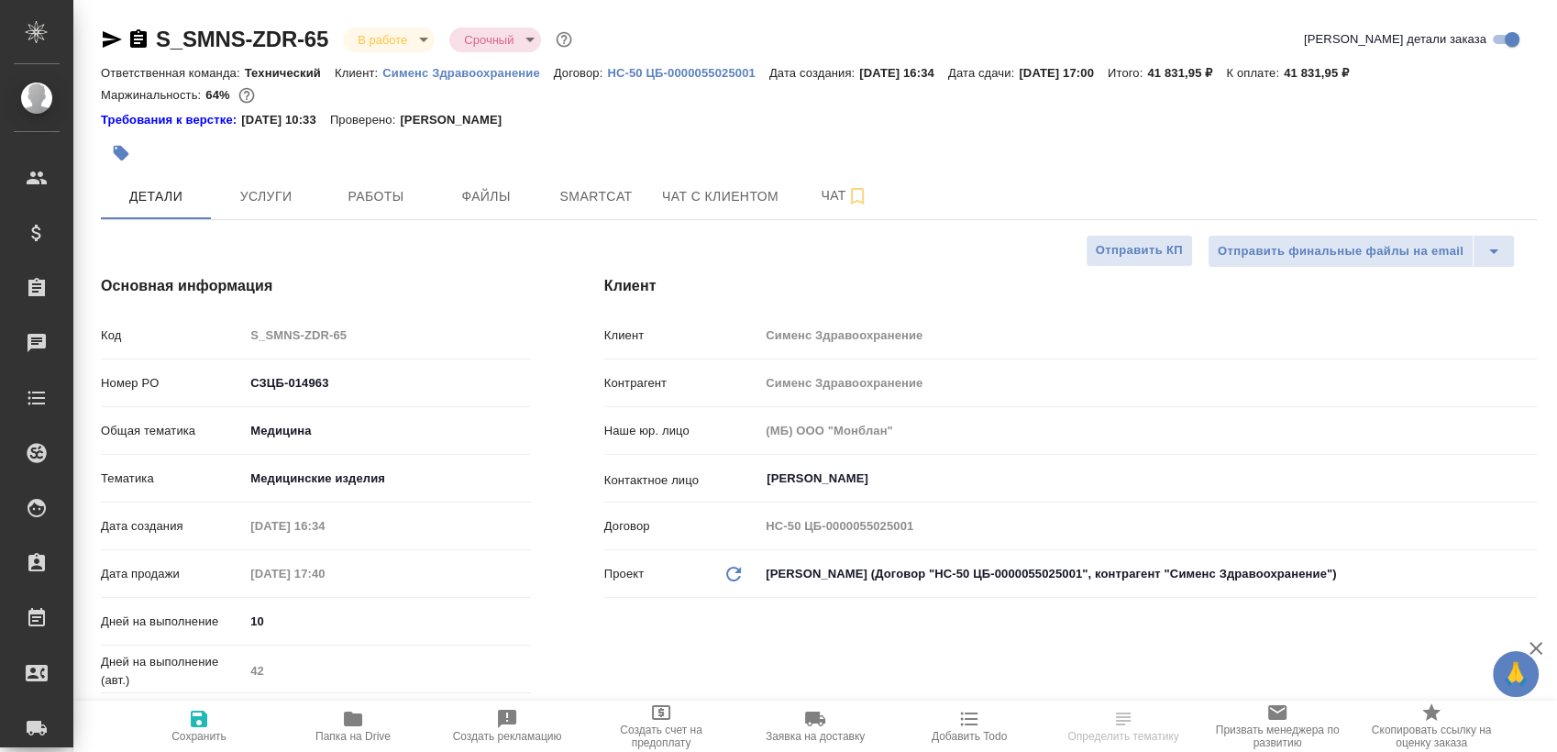
type textarea "x"
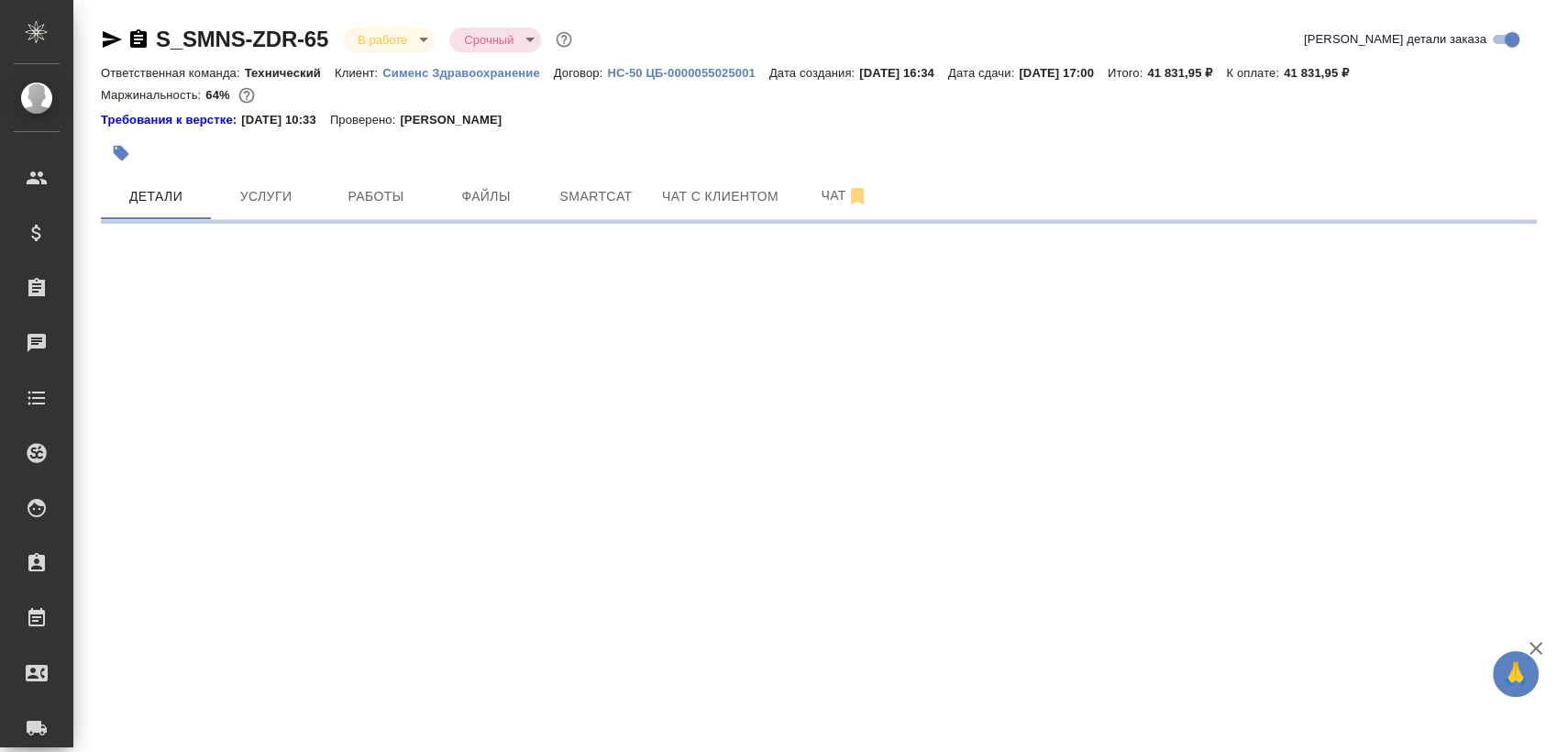
select select "RU"
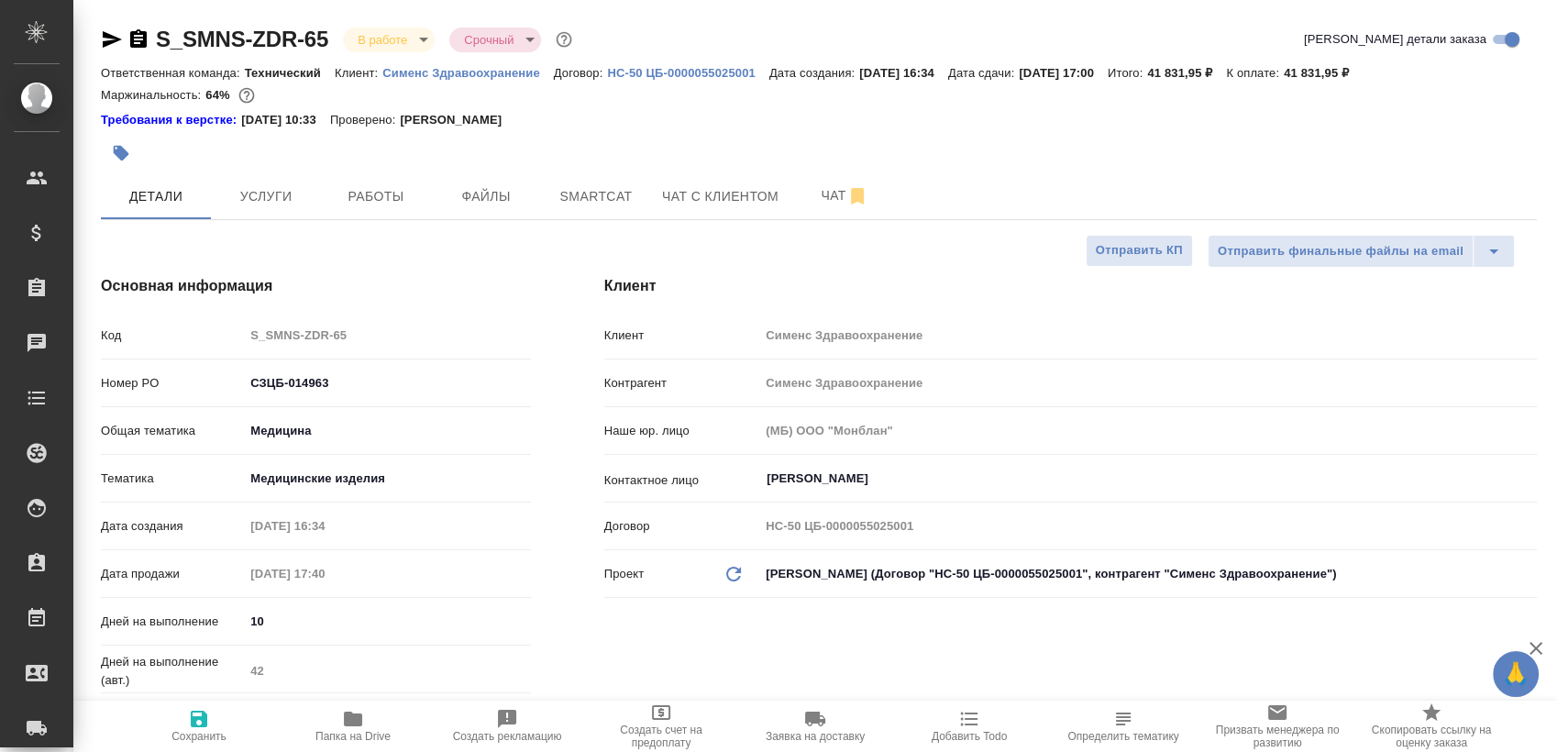
type textarea "x"
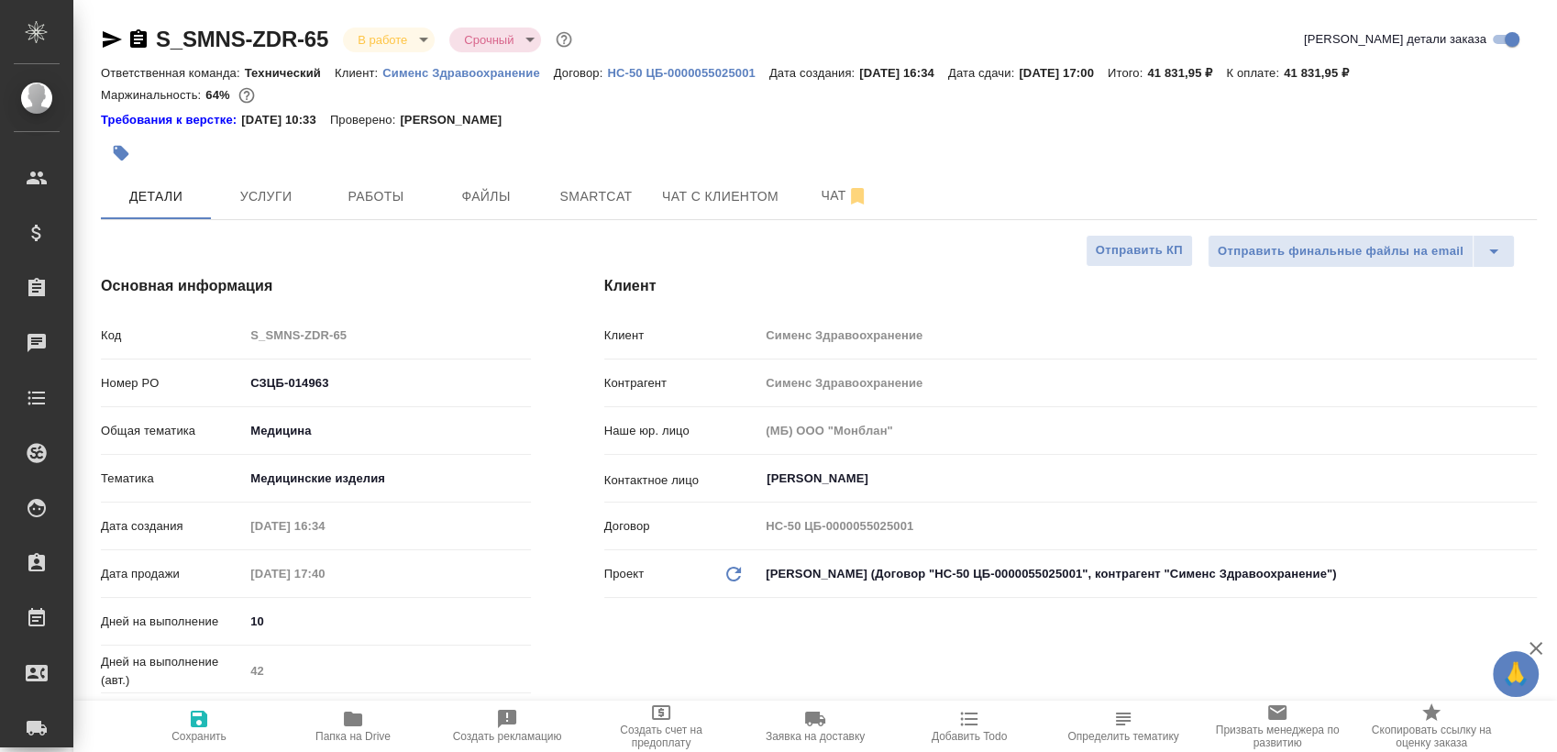
type textarea "x"
click at [410, 209] on button "Работы" at bounding box center [376, 196] width 110 height 46
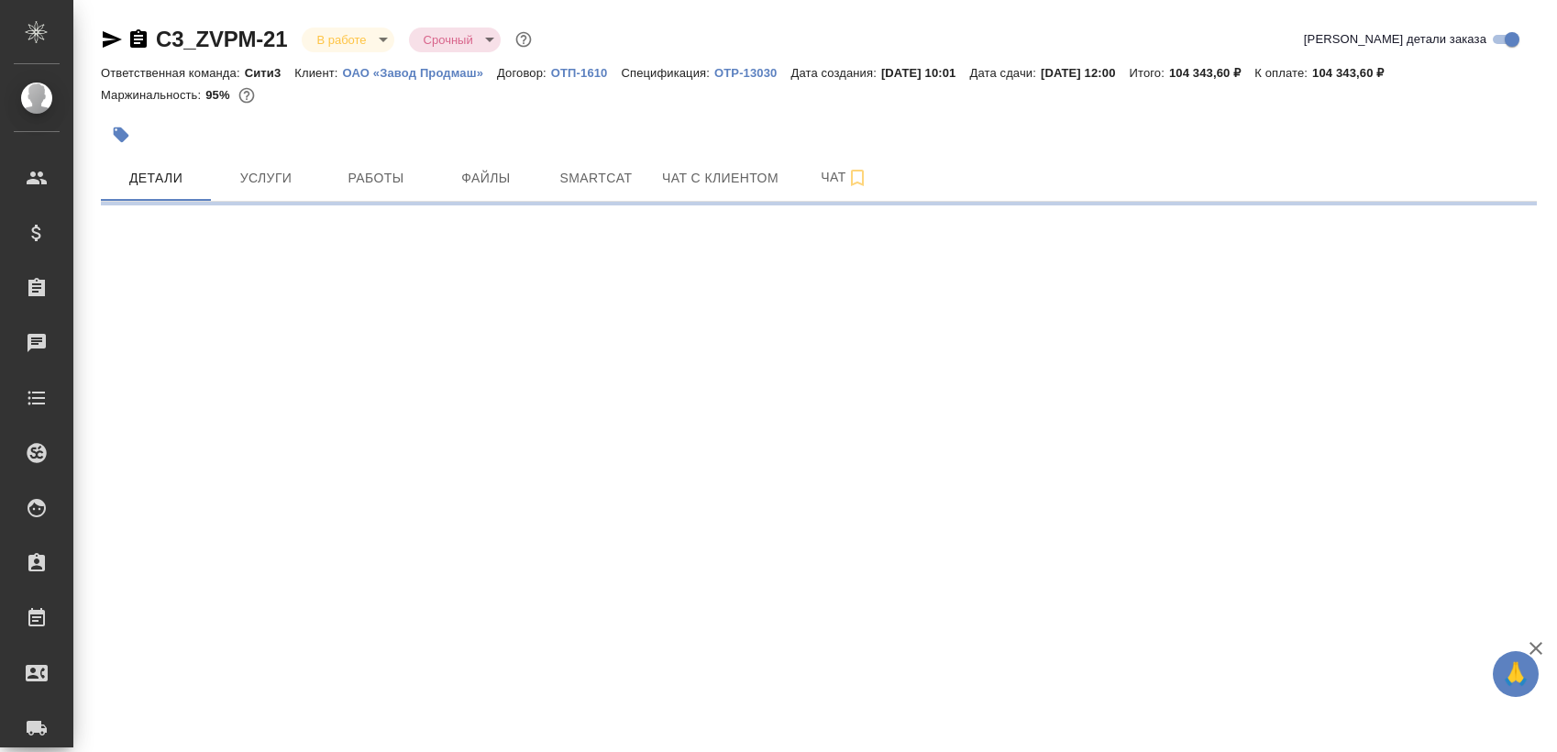
select select "RU"
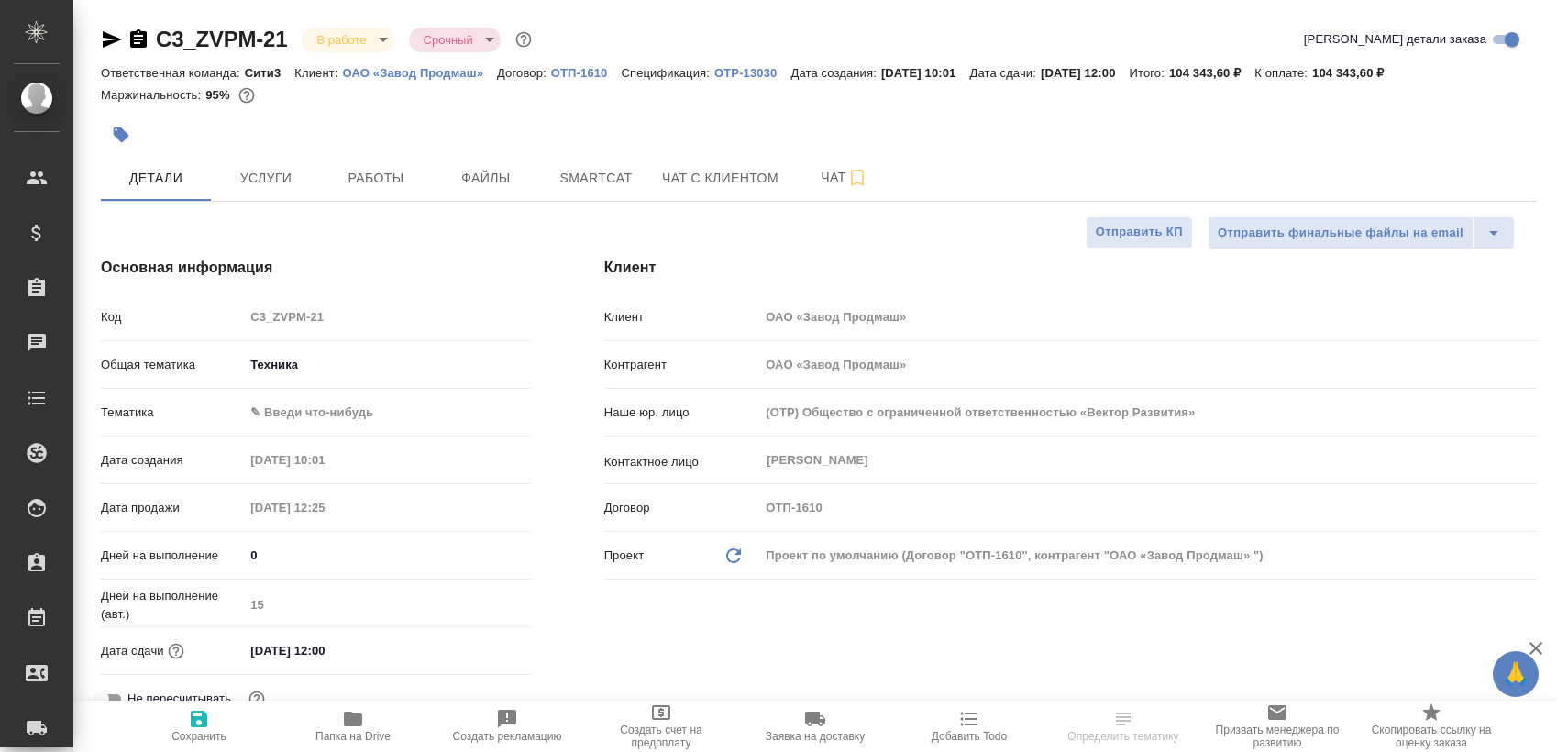
type textarea "x"
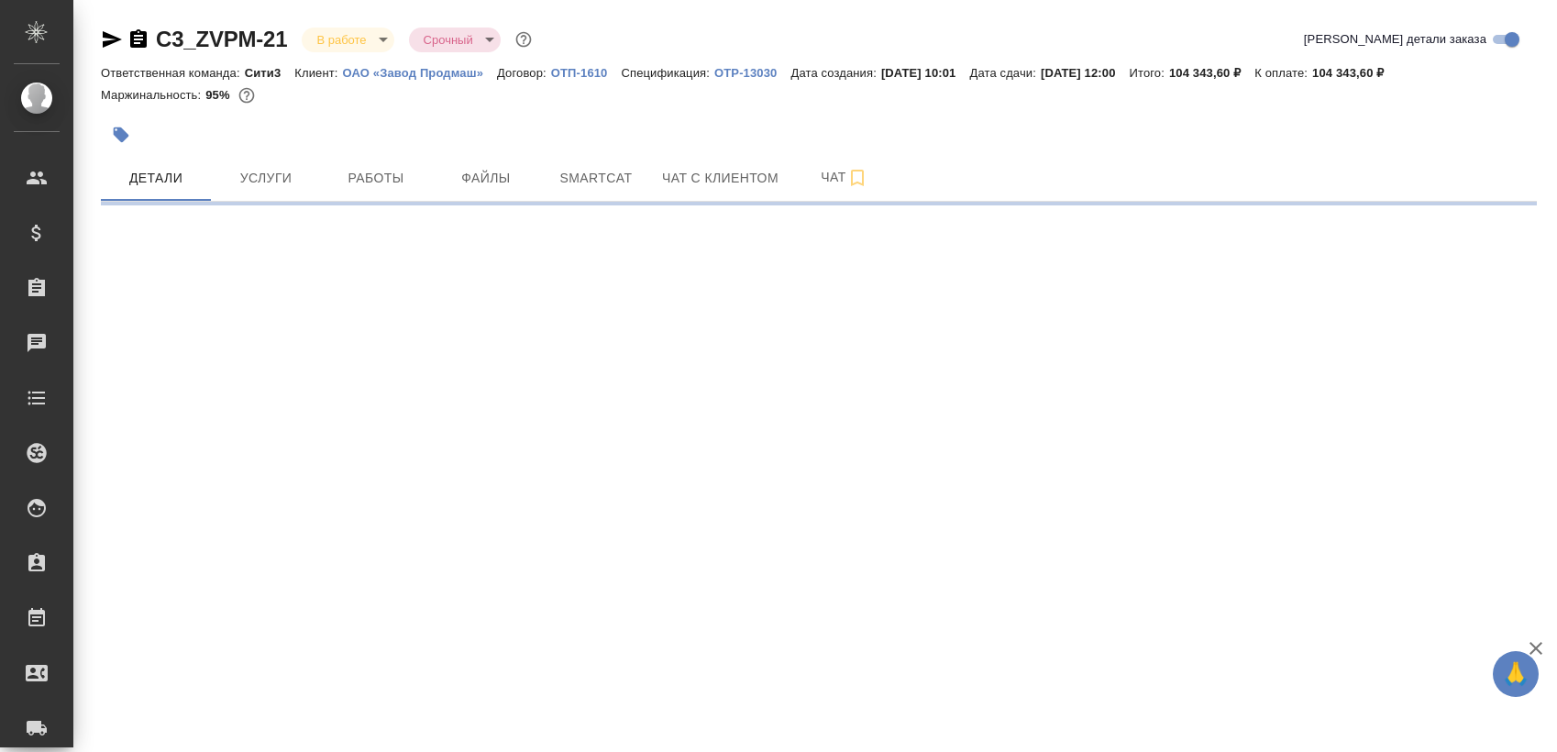
select select "RU"
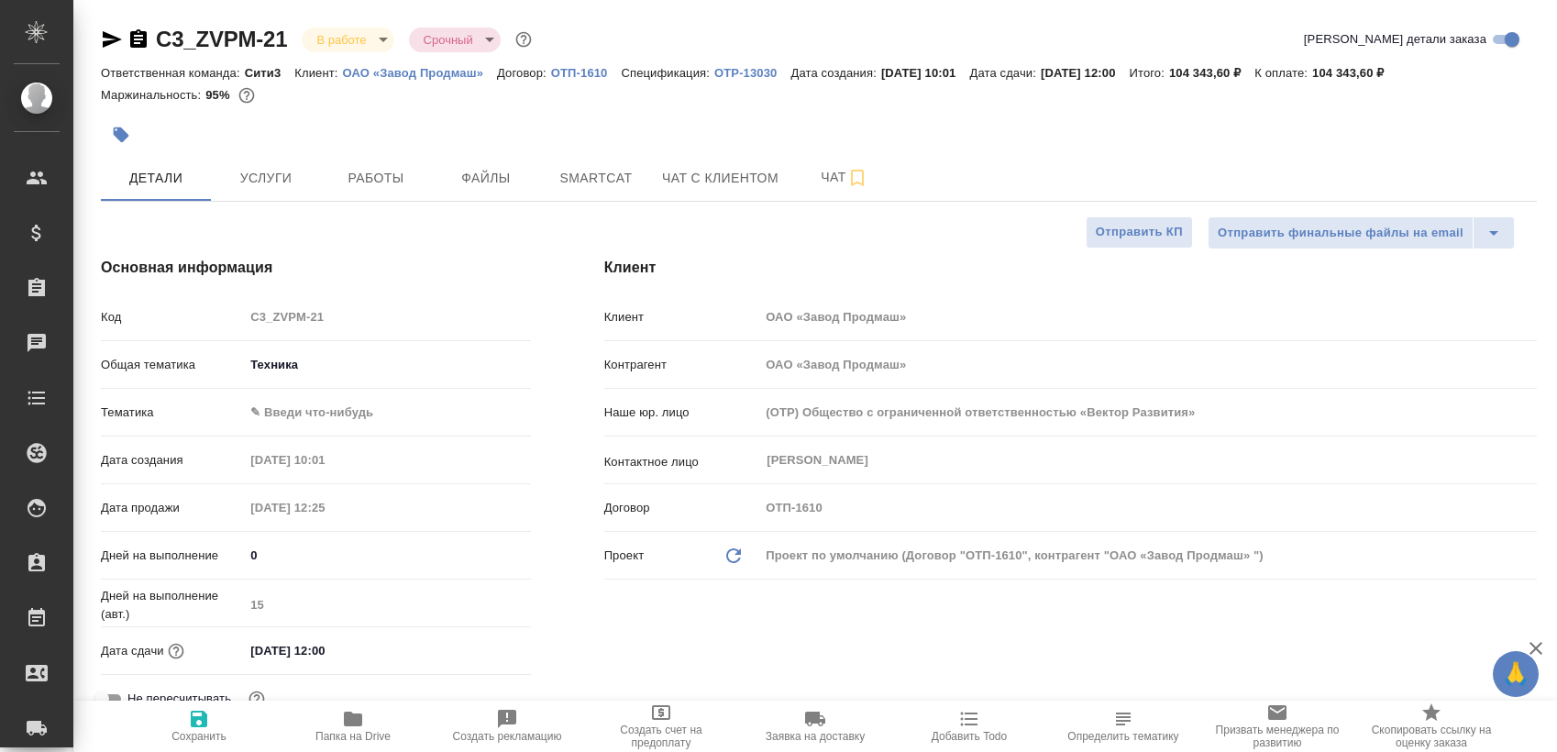
type textarea "x"
click at [387, 174] on span "Работы" at bounding box center [376, 178] width 88 height 23
click at [814, 187] on span "Чат" at bounding box center [845, 177] width 88 height 23
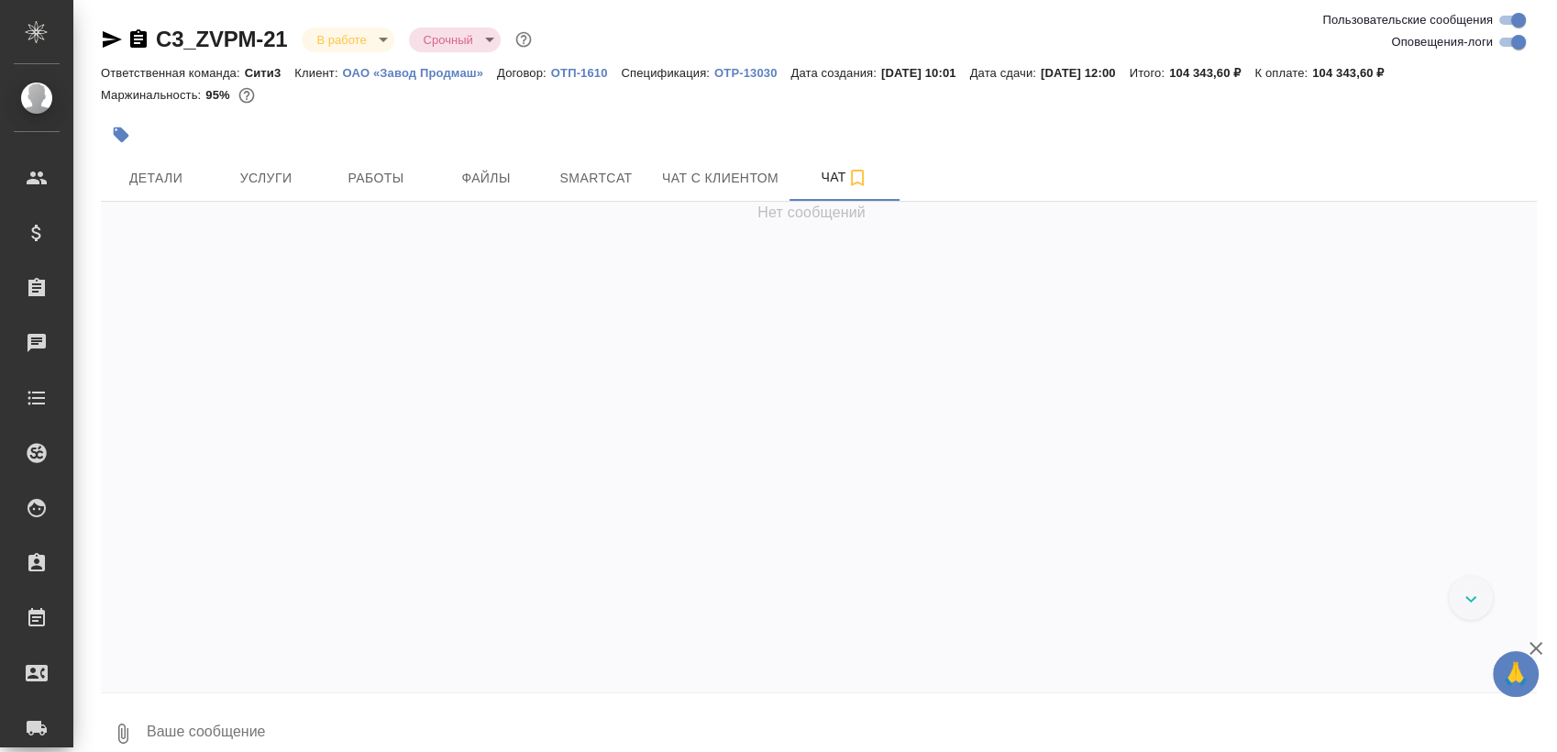
click at [1511, 40] on input "Оповещения-логи" at bounding box center [1519, 42] width 66 height 22
checkbox input "false"
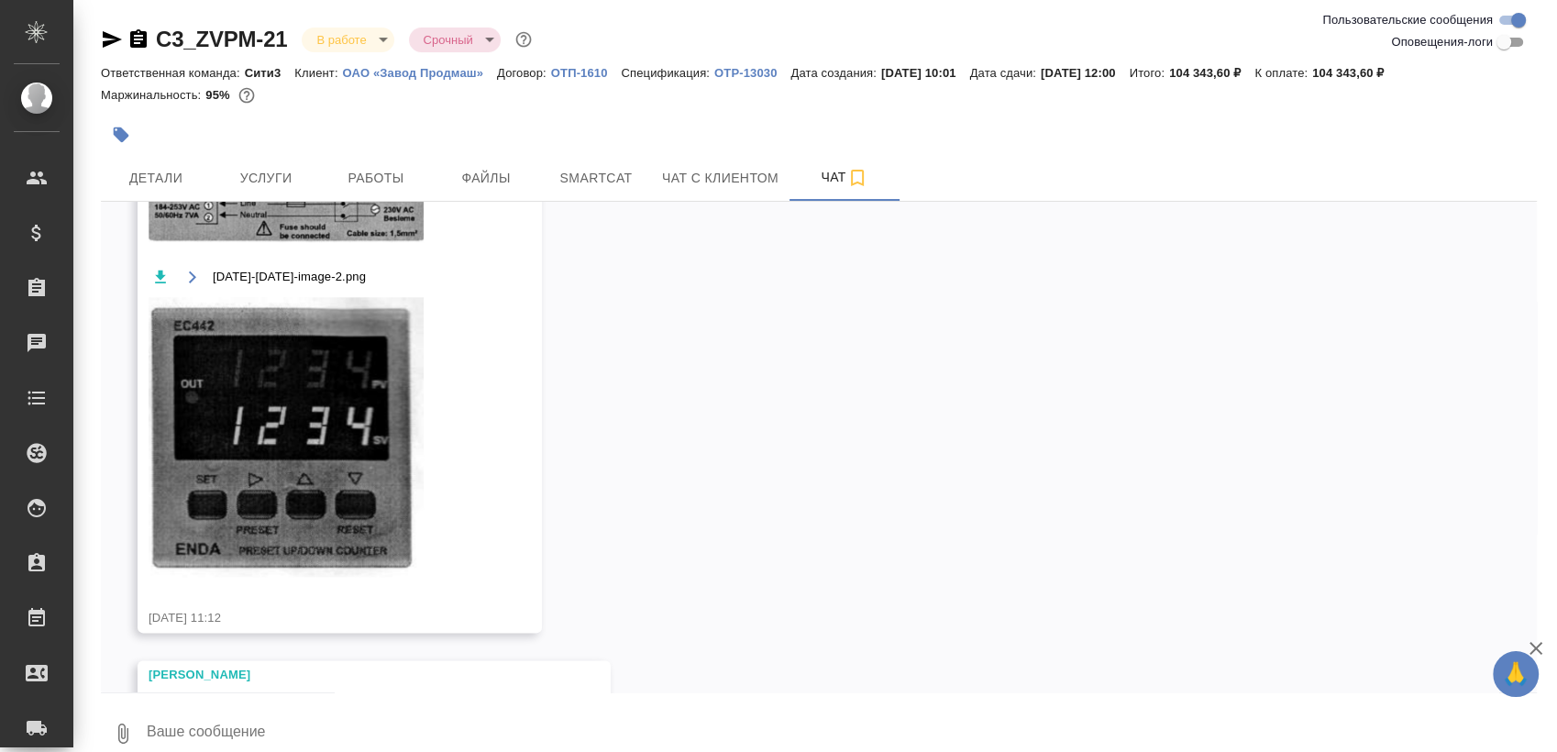
scroll to position [2327, 0]
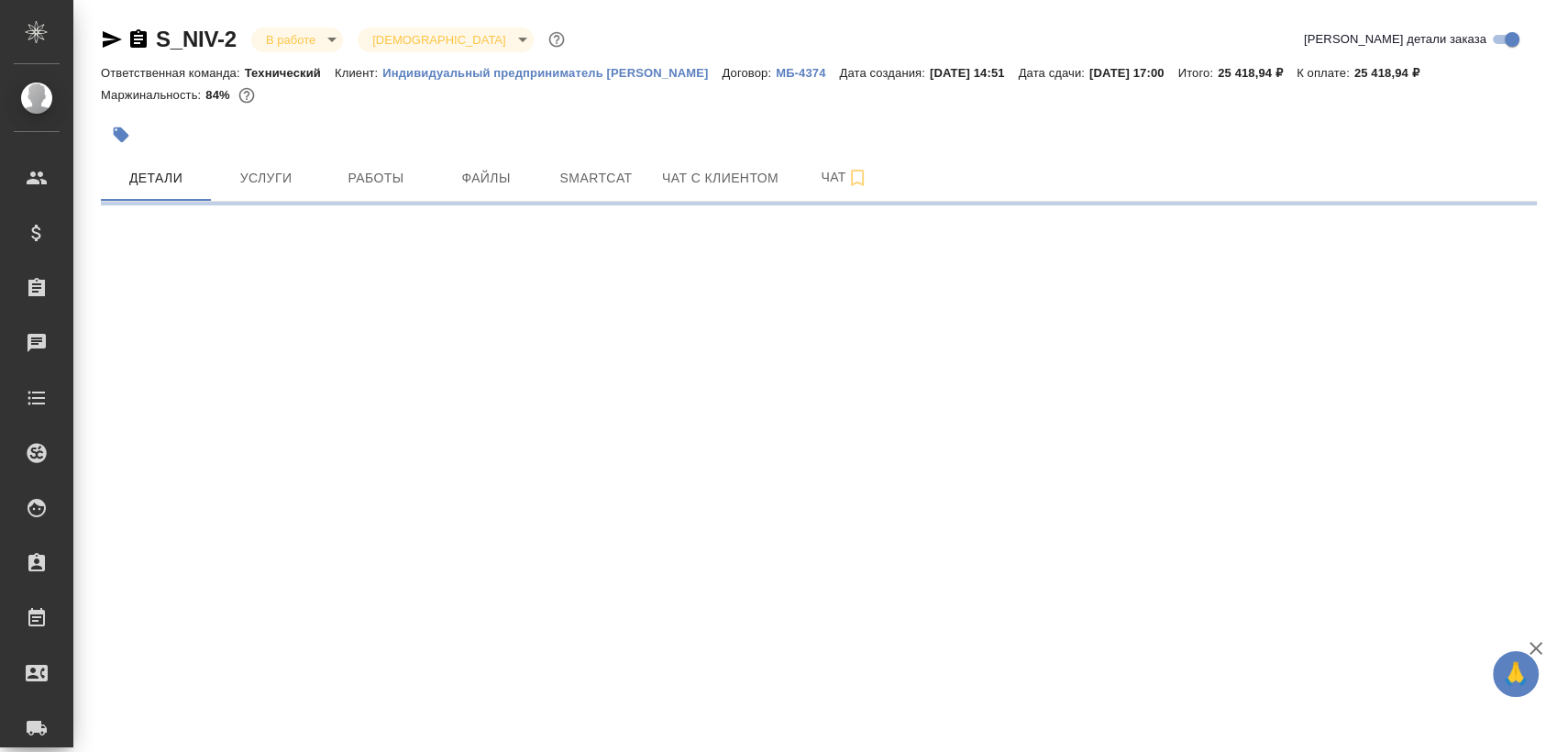
select select "RU"
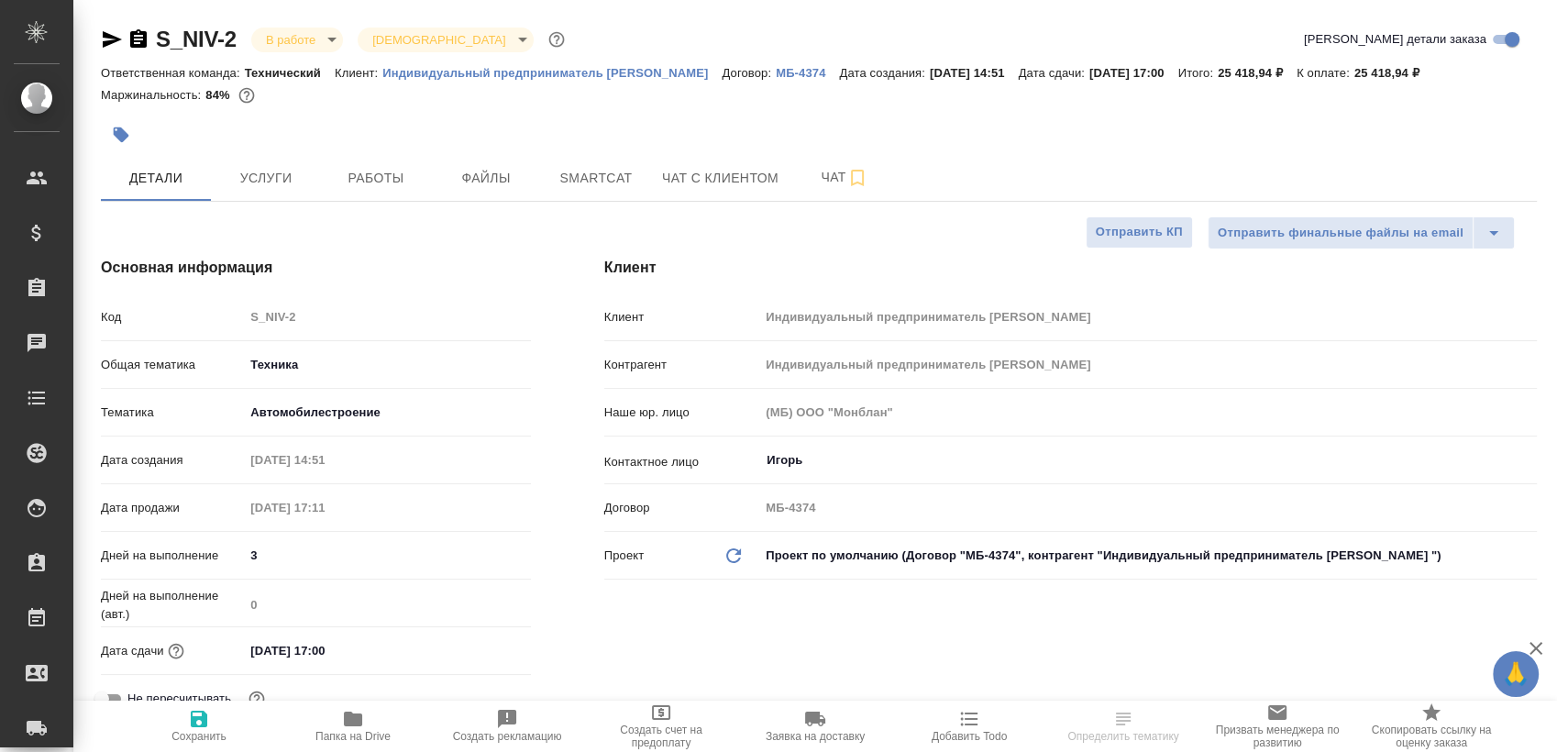
type textarea "x"
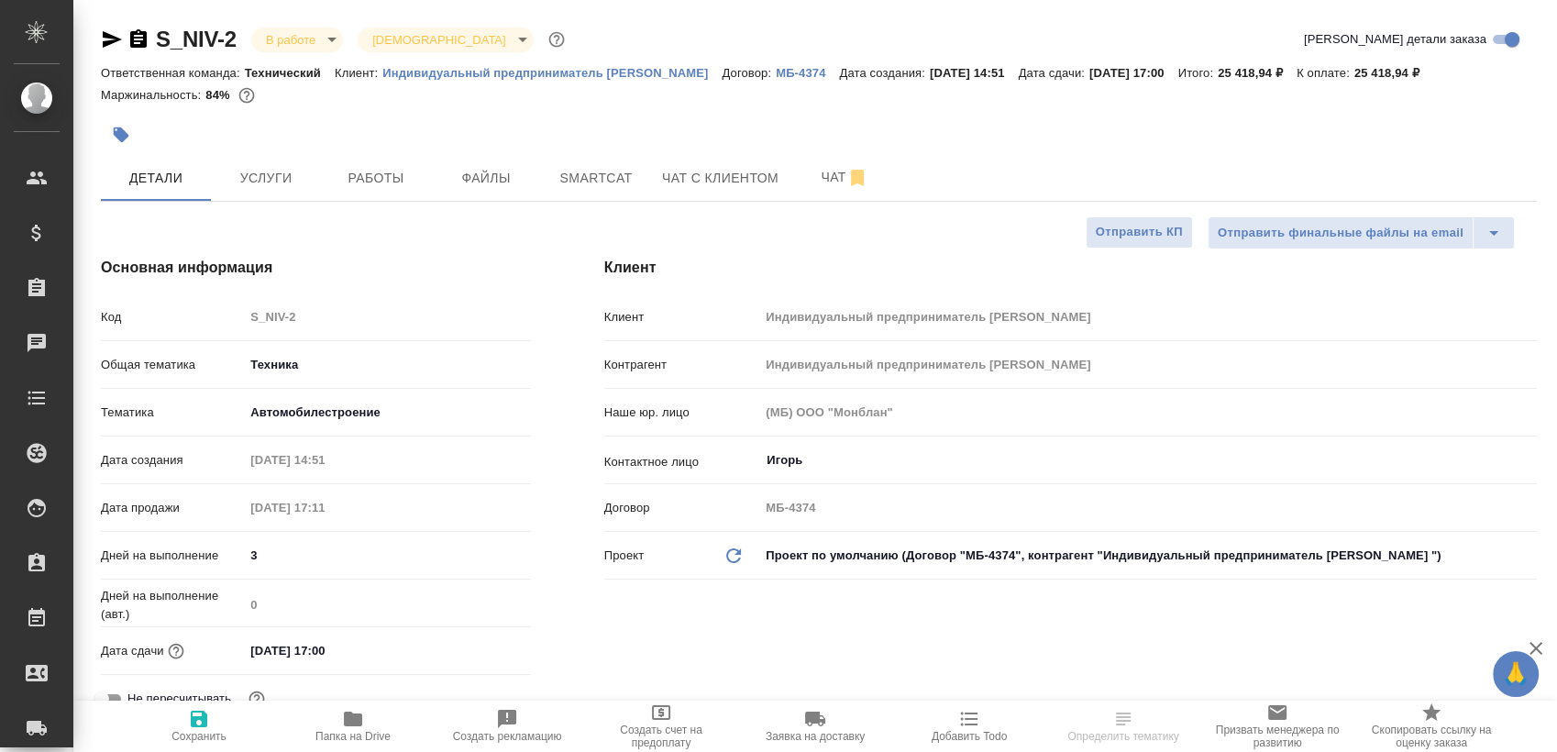
type textarea "x"
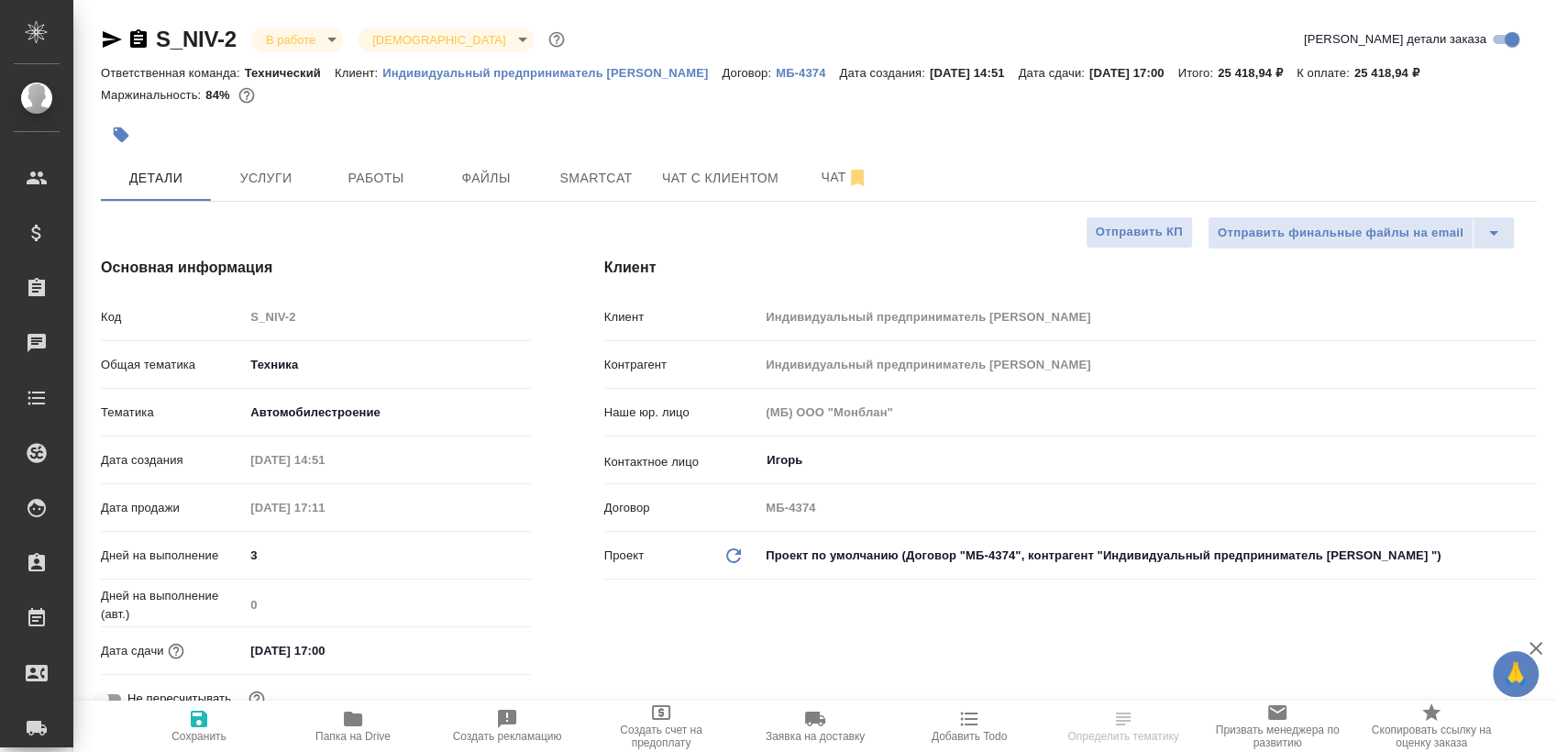
type textarea "x"
select select "RU"
type textarea "x"
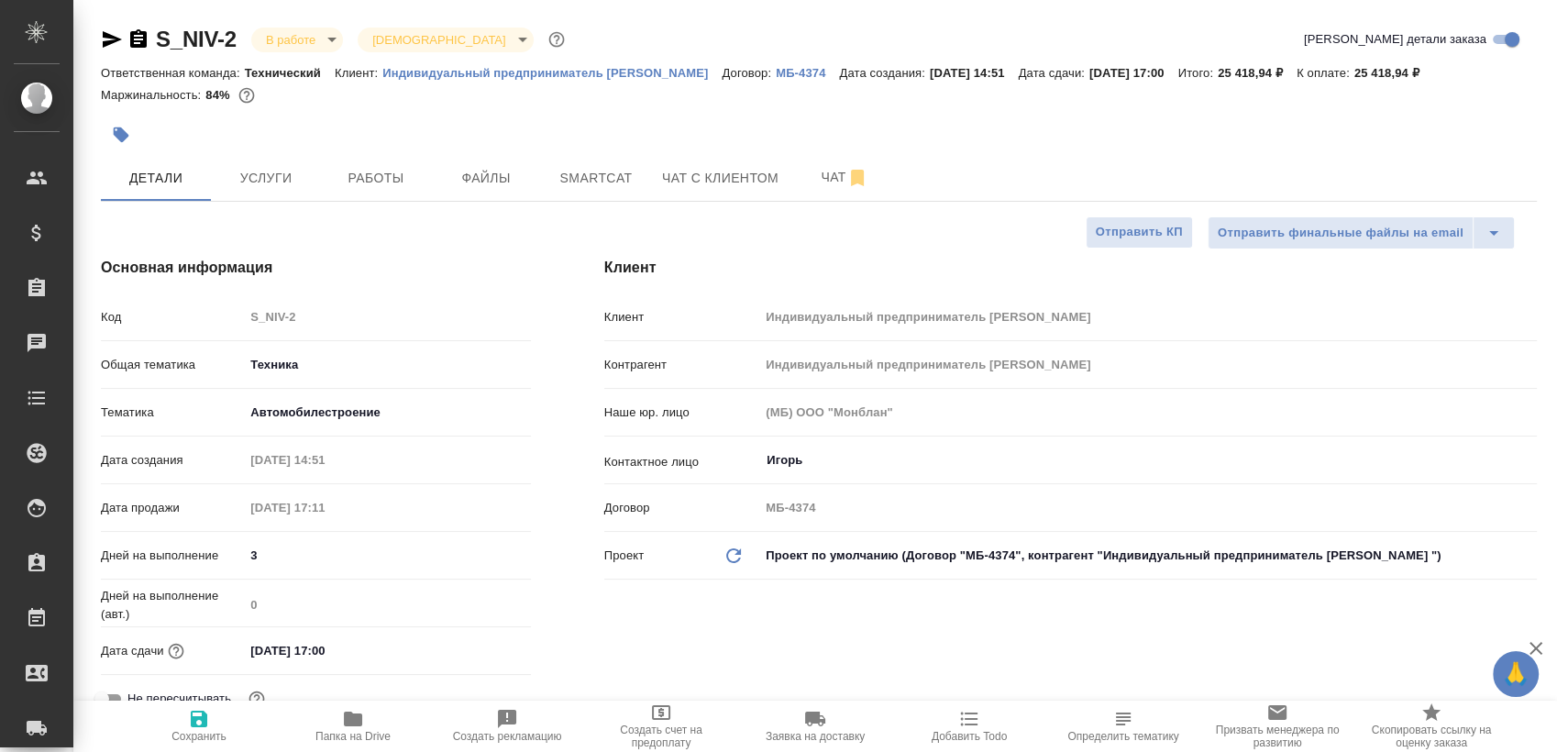
type textarea "x"
click at [403, 190] on span "Работы" at bounding box center [376, 178] width 88 height 23
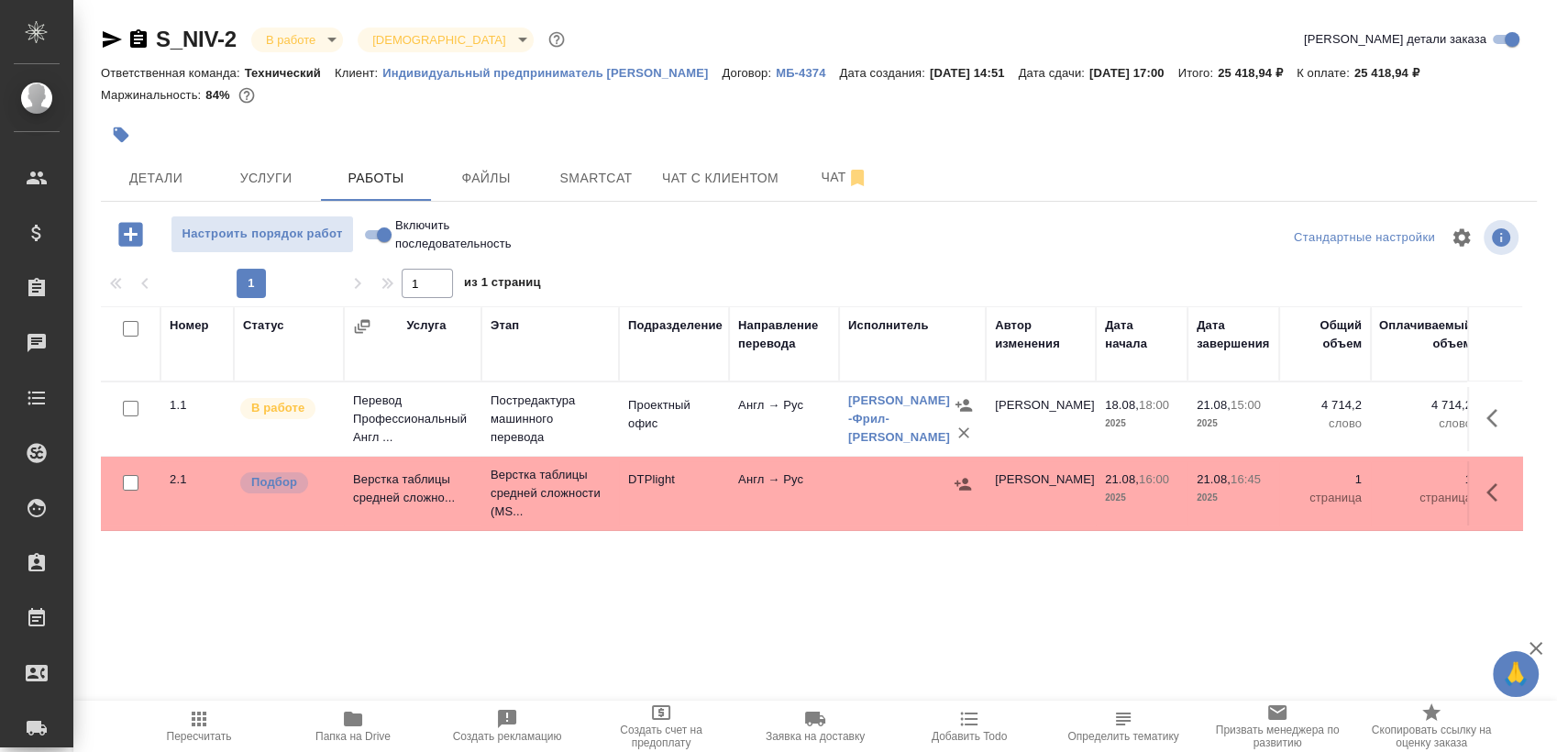
scroll to position [35, 0]
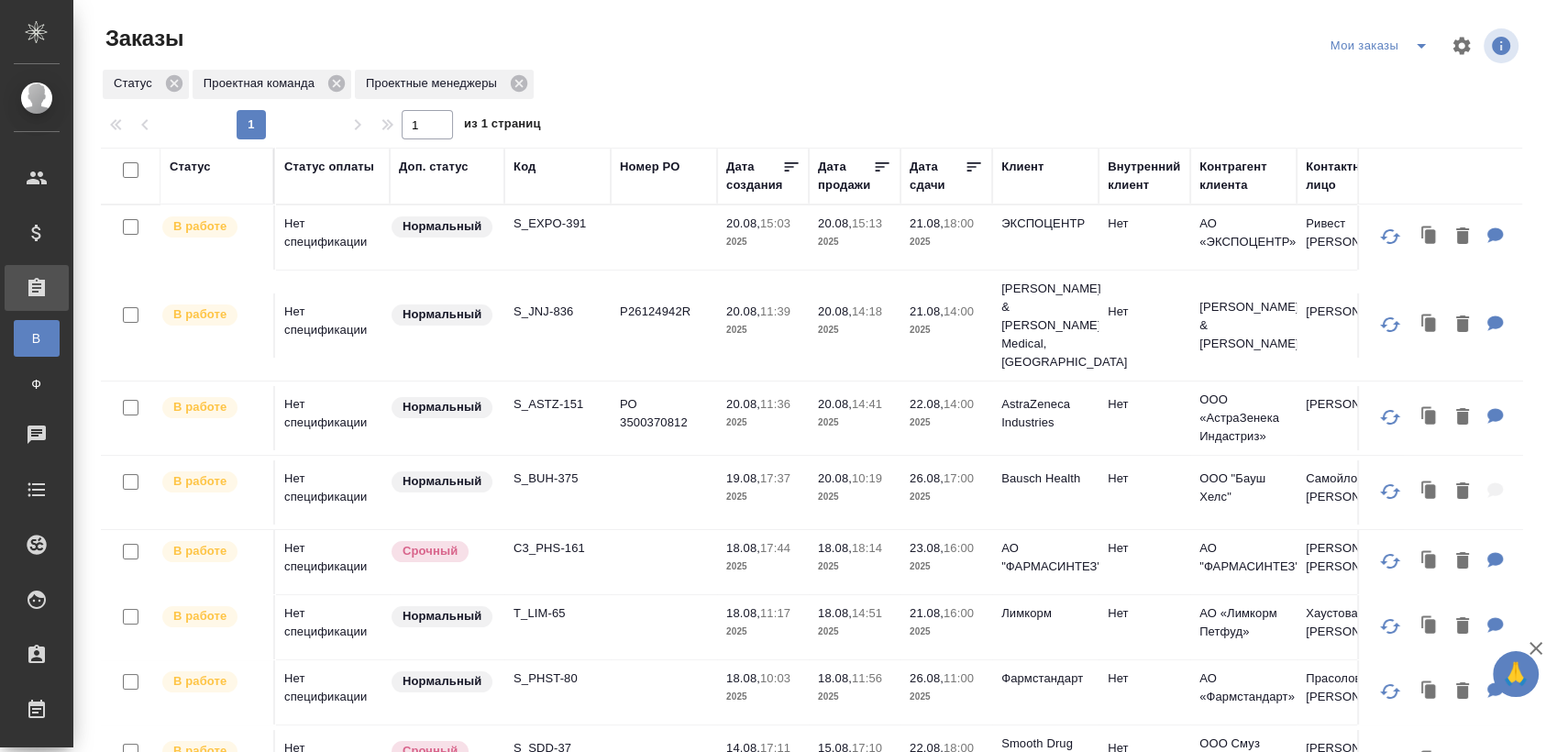
scroll to position [713, 0]
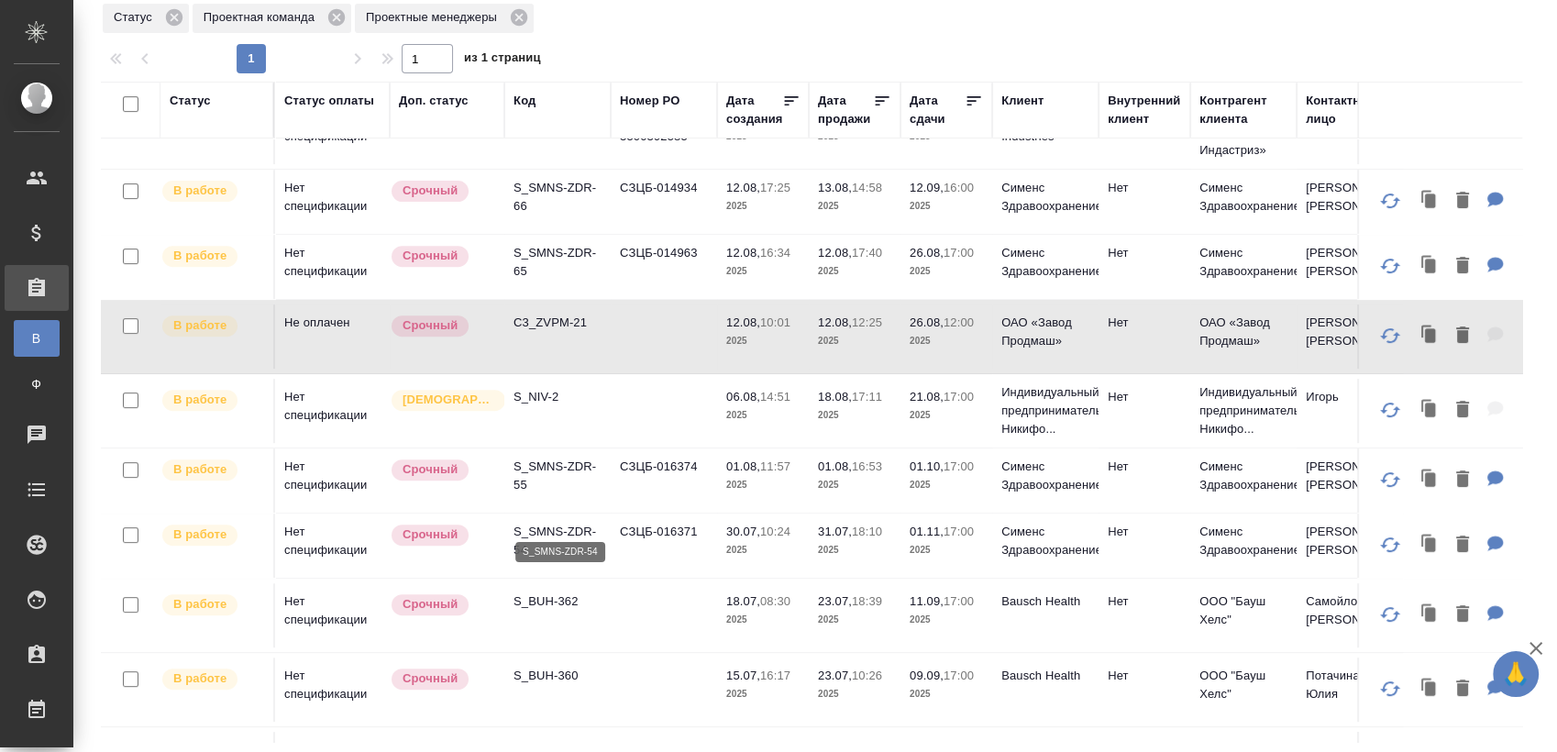
click at [550, 523] on p "S_SMNS-ZDR-54" at bounding box center [558, 541] width 88 height 37
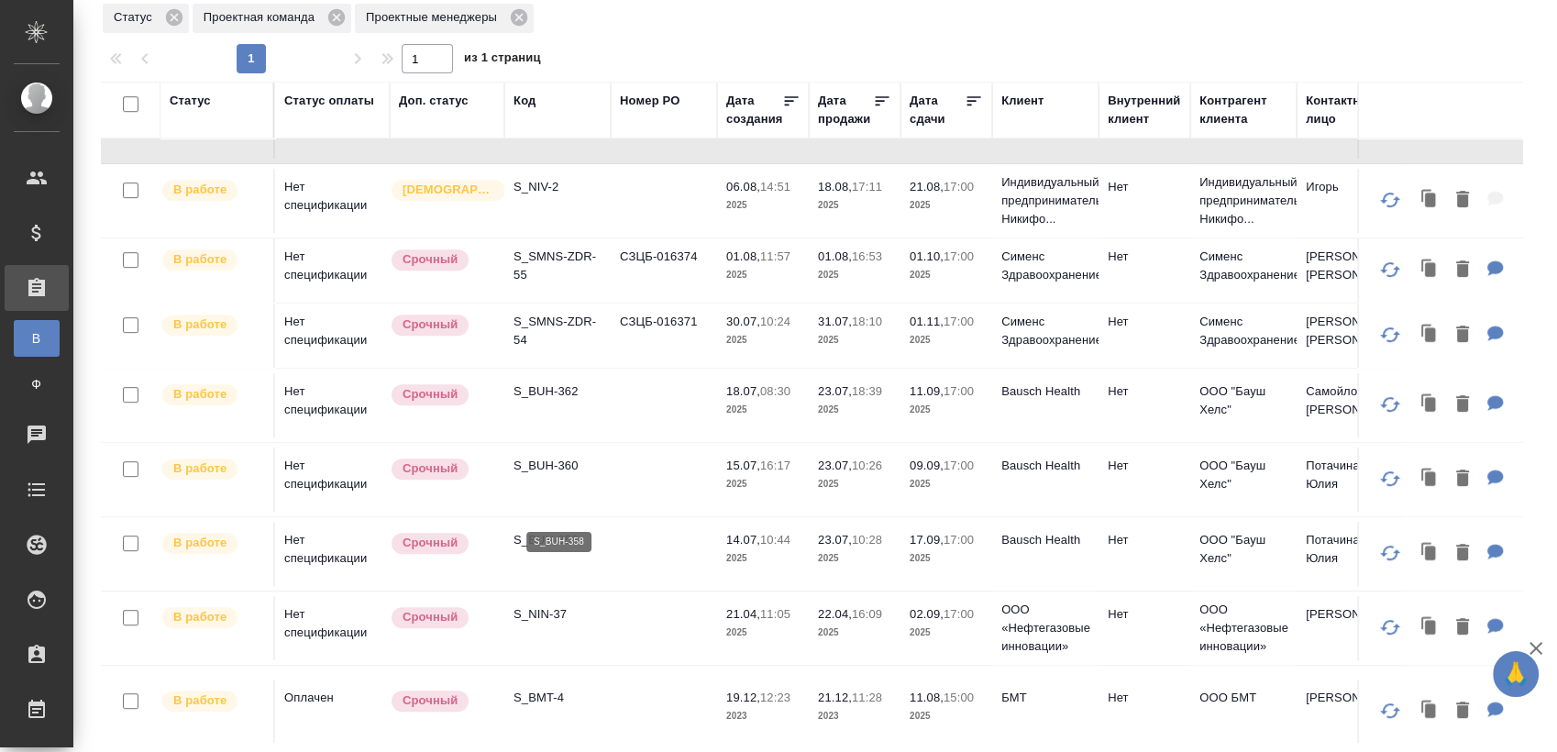
scroll to position [924, 0]
click at [567, 381] on p "S_BUH-362" at bounding box center [558, 390] width 88 height 18
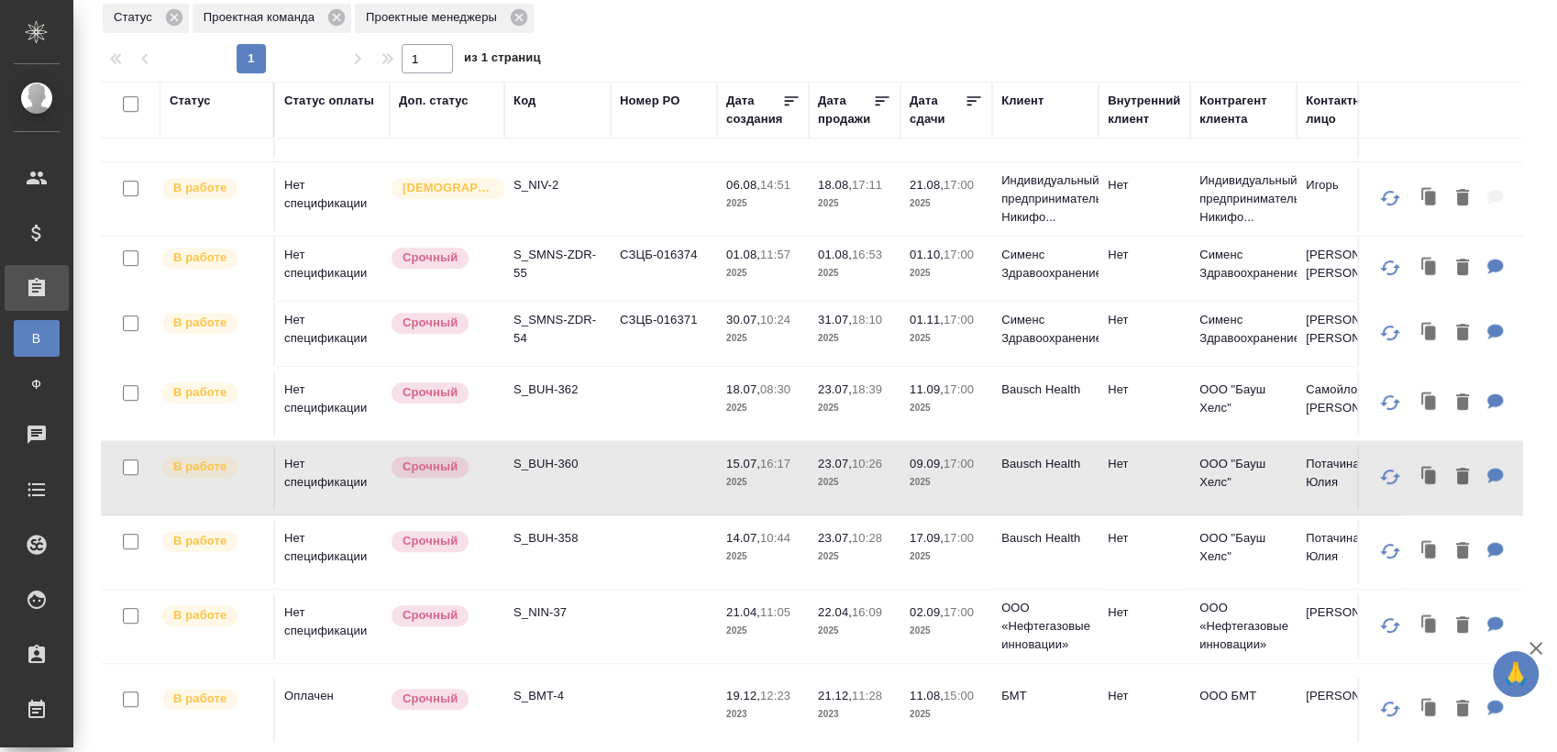
click at [562, 455] on p "S_BUH-360" at bounding box center [558, 464] width 88 height 18
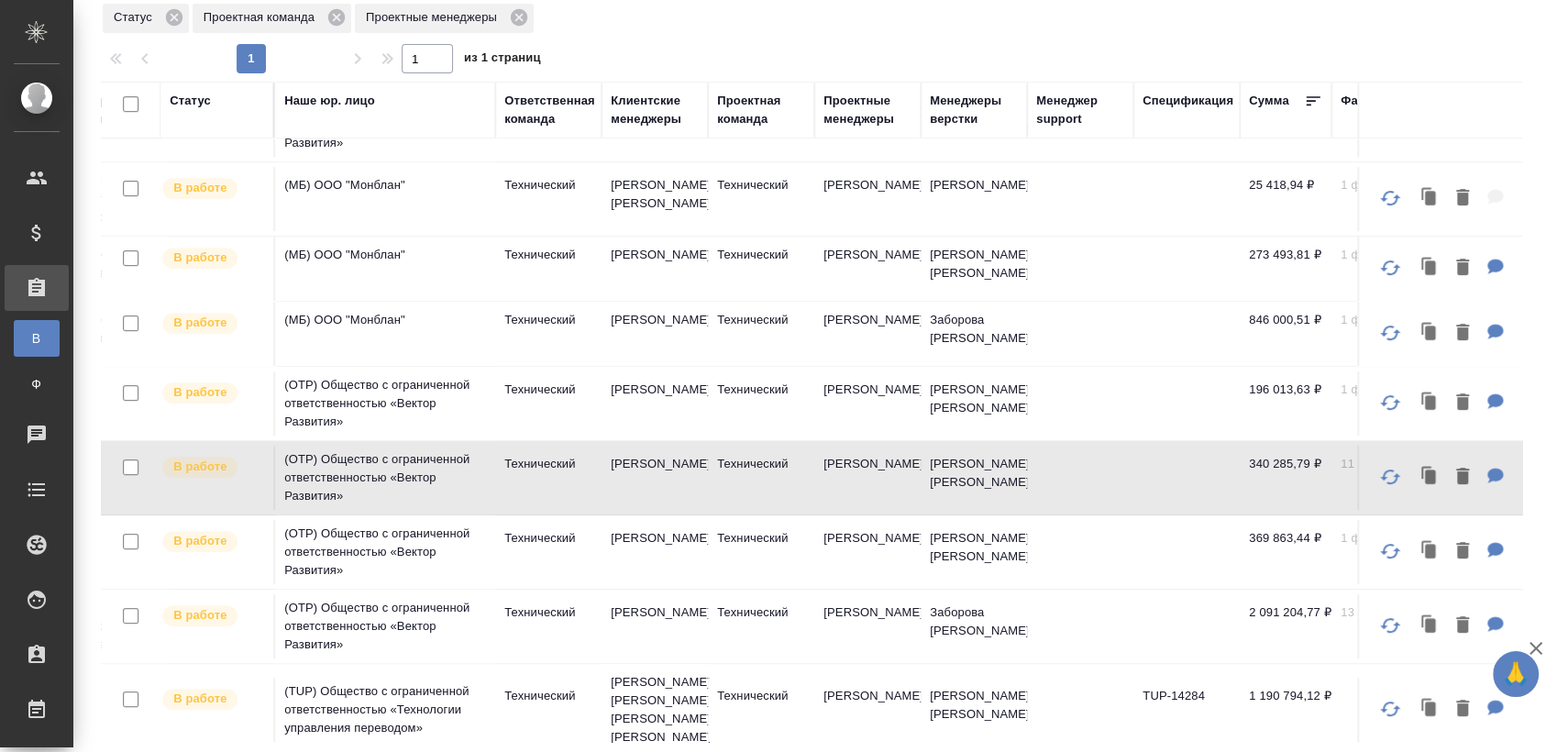
scroll to position [924, 1158]
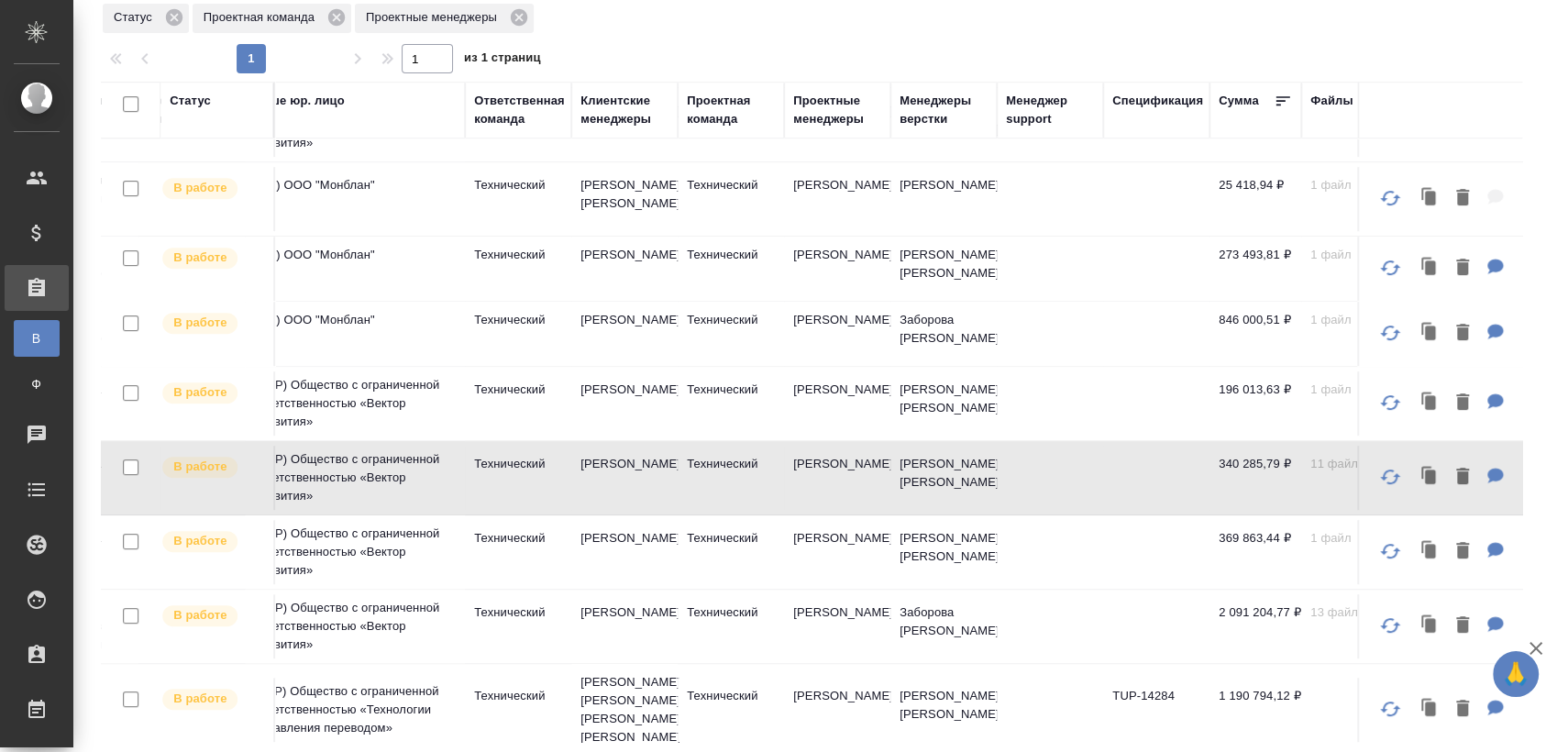
click at [843, 116] on div "Проектные менеджеры" at bounding box center [837, 110] width 88 height 37
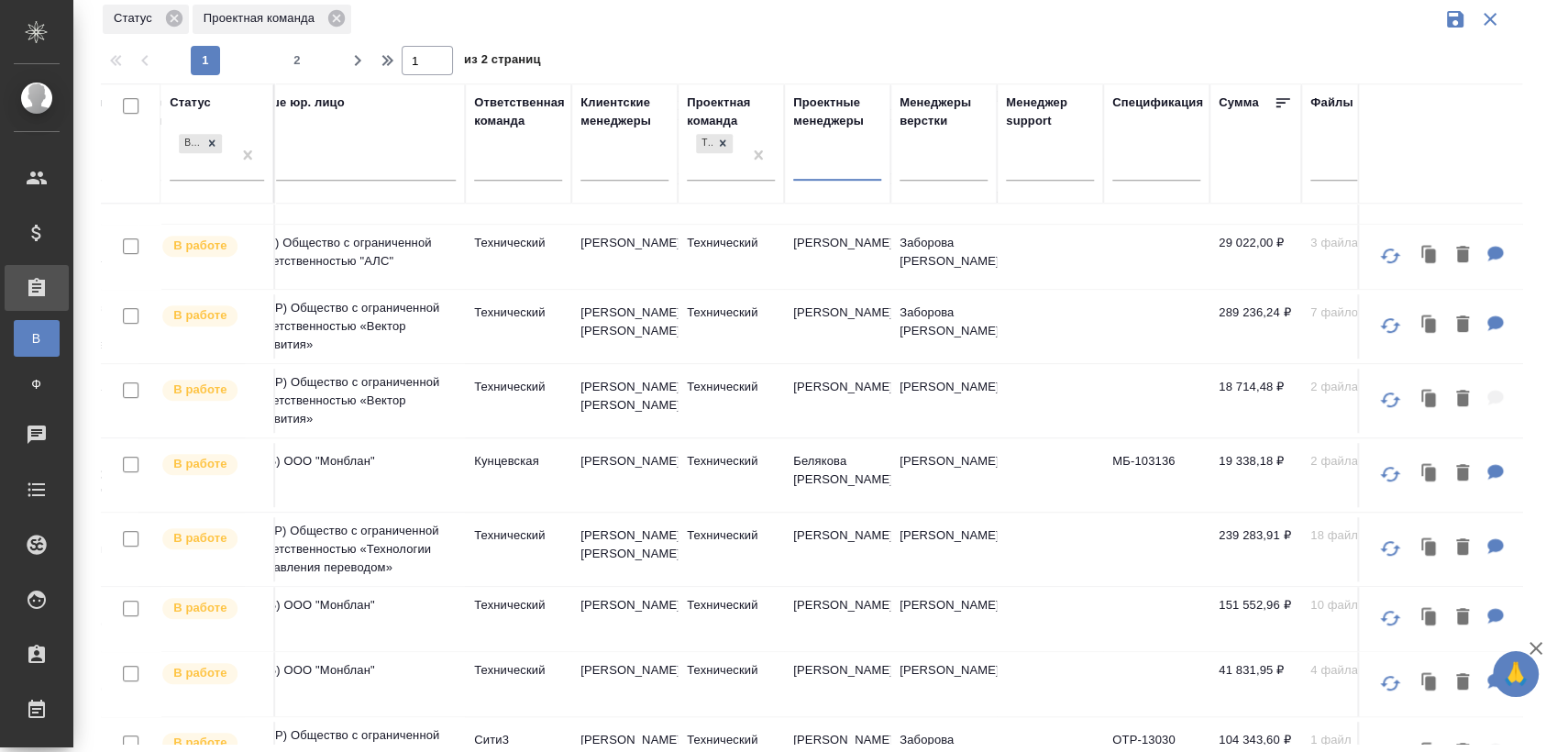
scroll to position [1349, 1158]
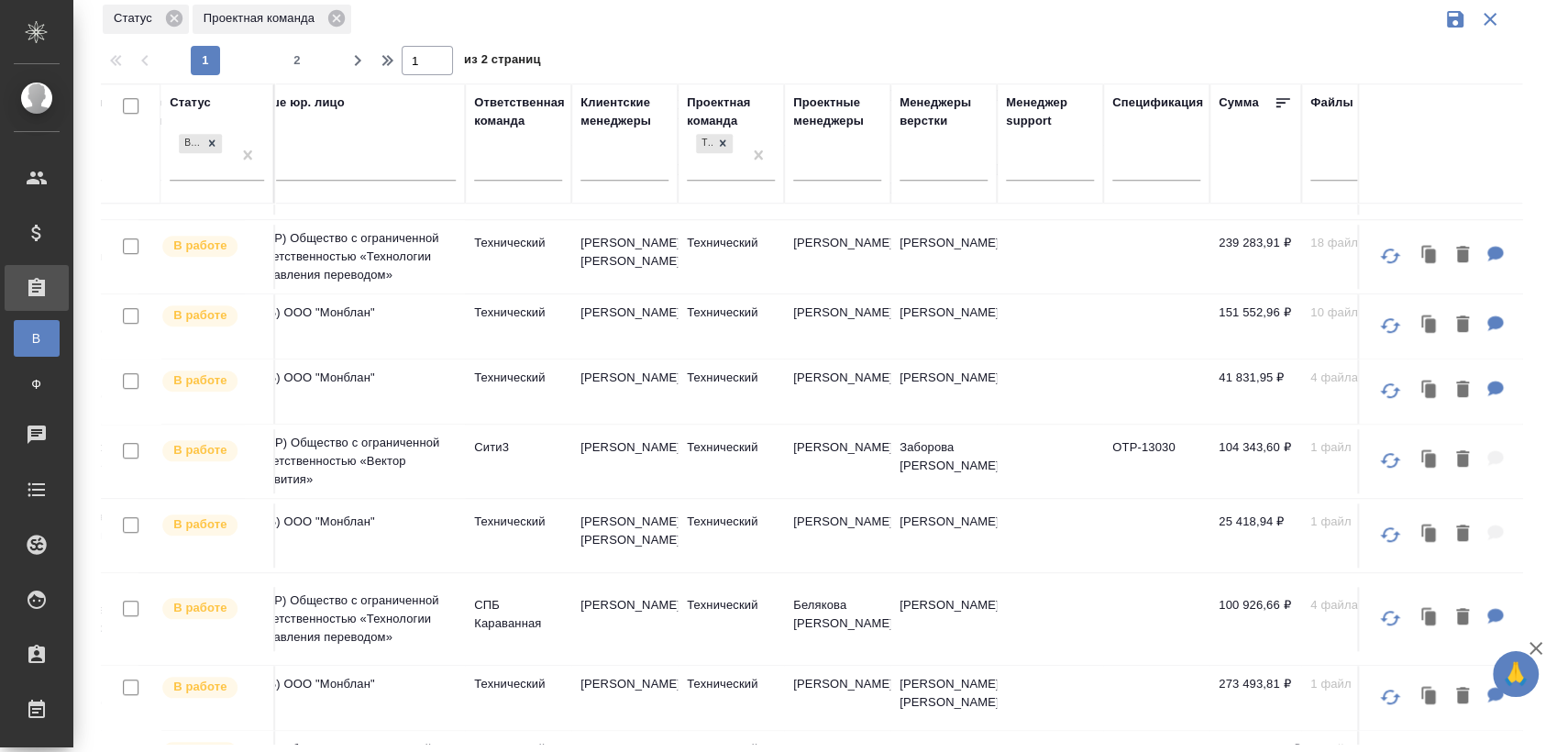
click at [306, 42] on div at bounding box center [819, 41] width 1436 height 9
click at [300, 52] on span "2" at bounding box center [296, 60] width 29 height 18
type input "2"
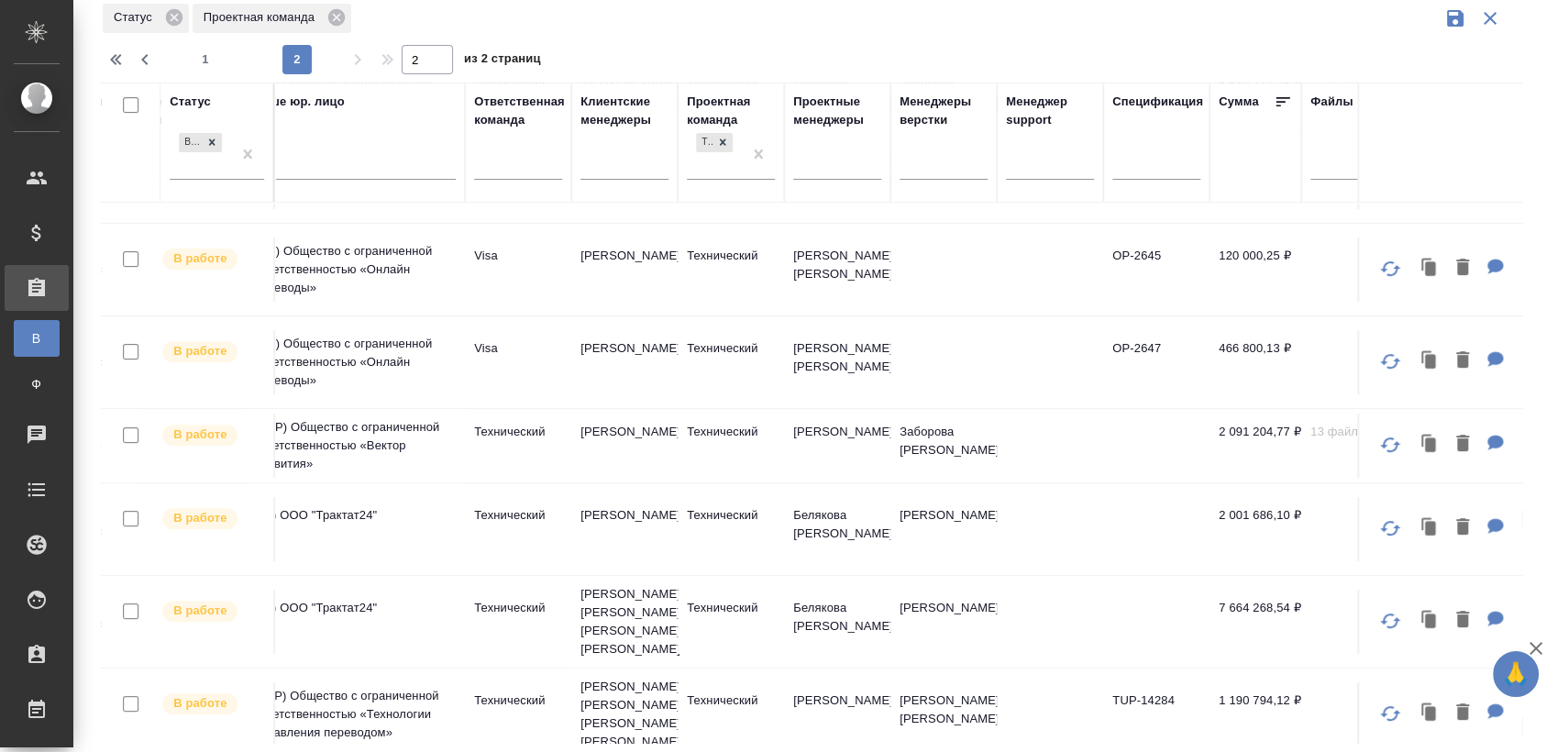
scroll to position [735, 1158]
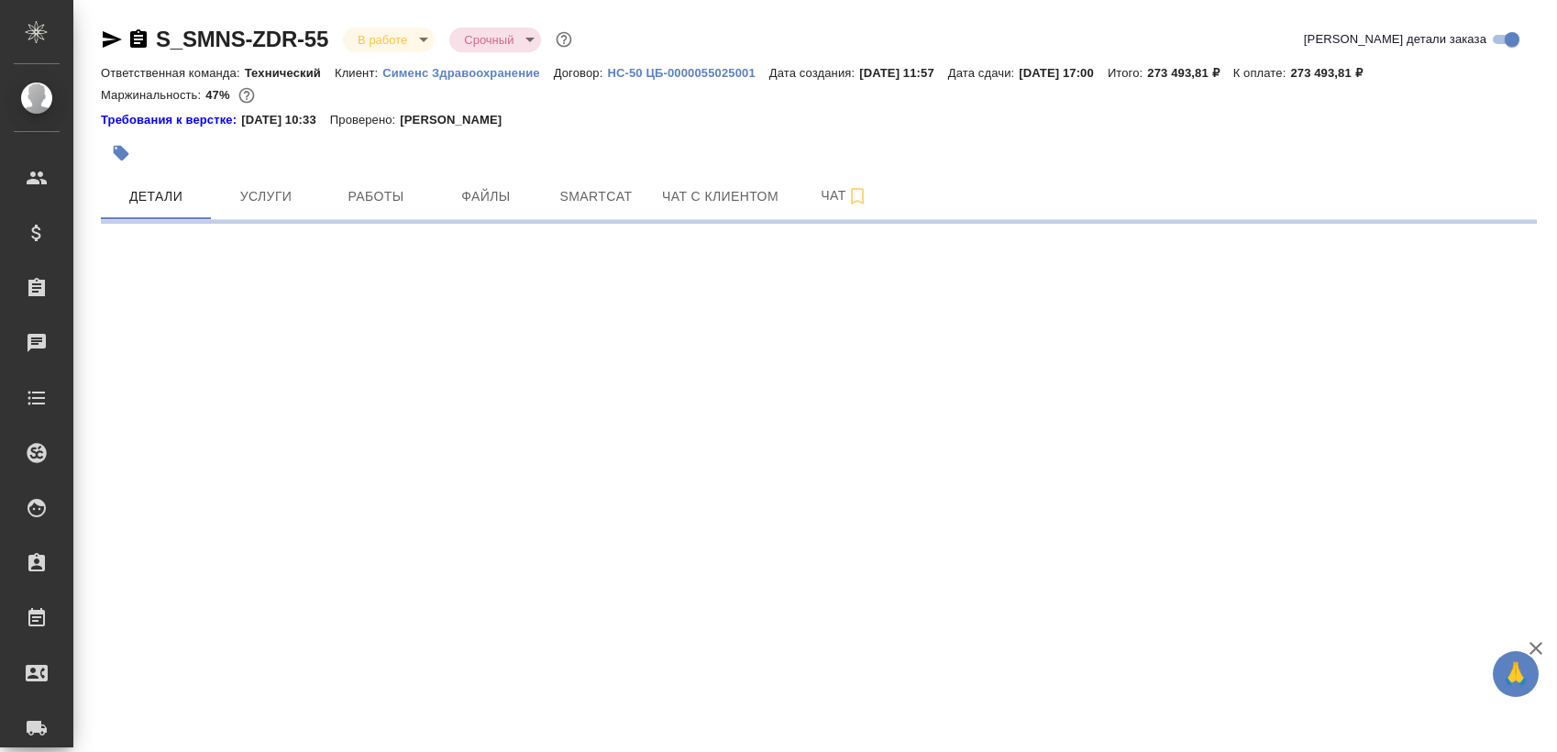
select select "RU"
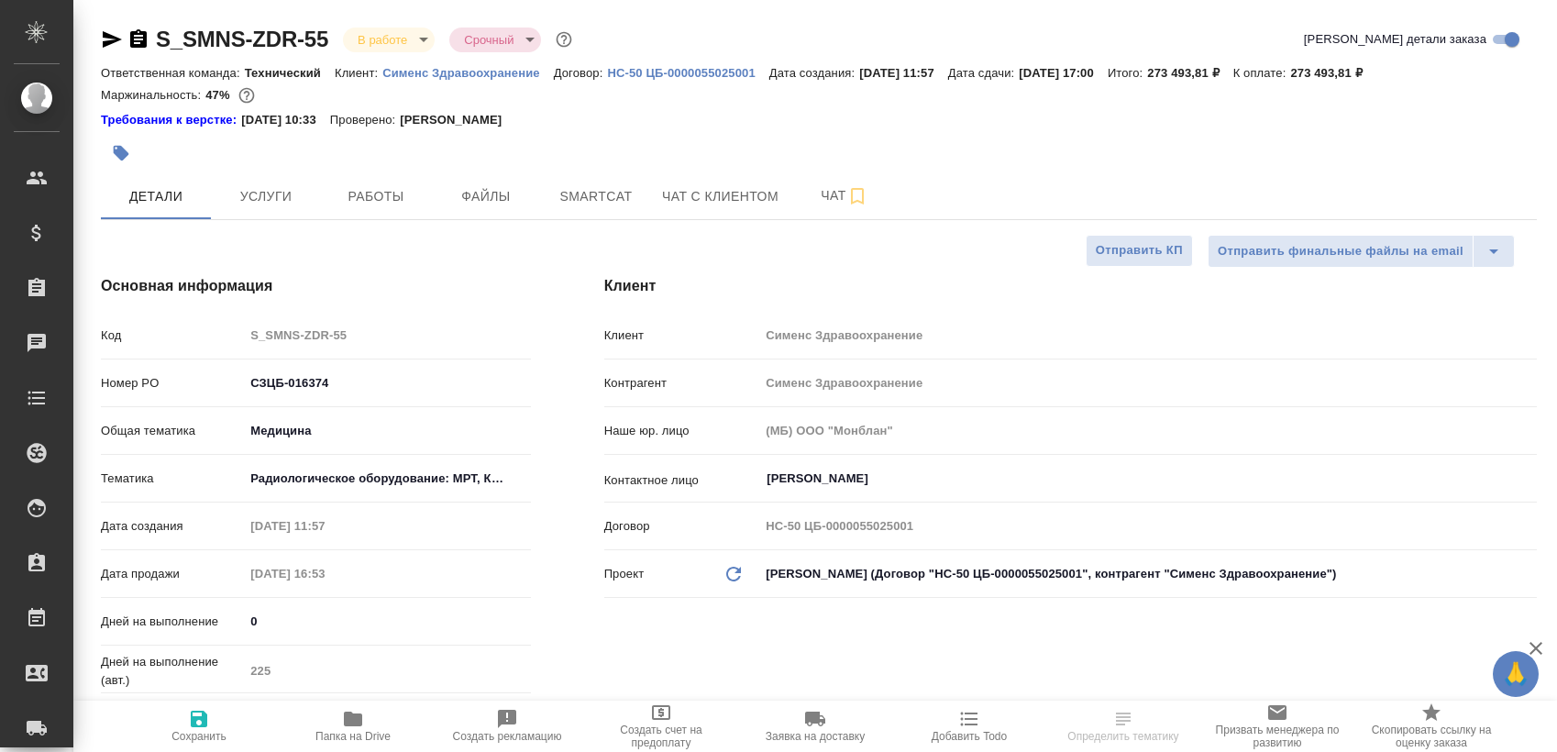
type textarea "x"
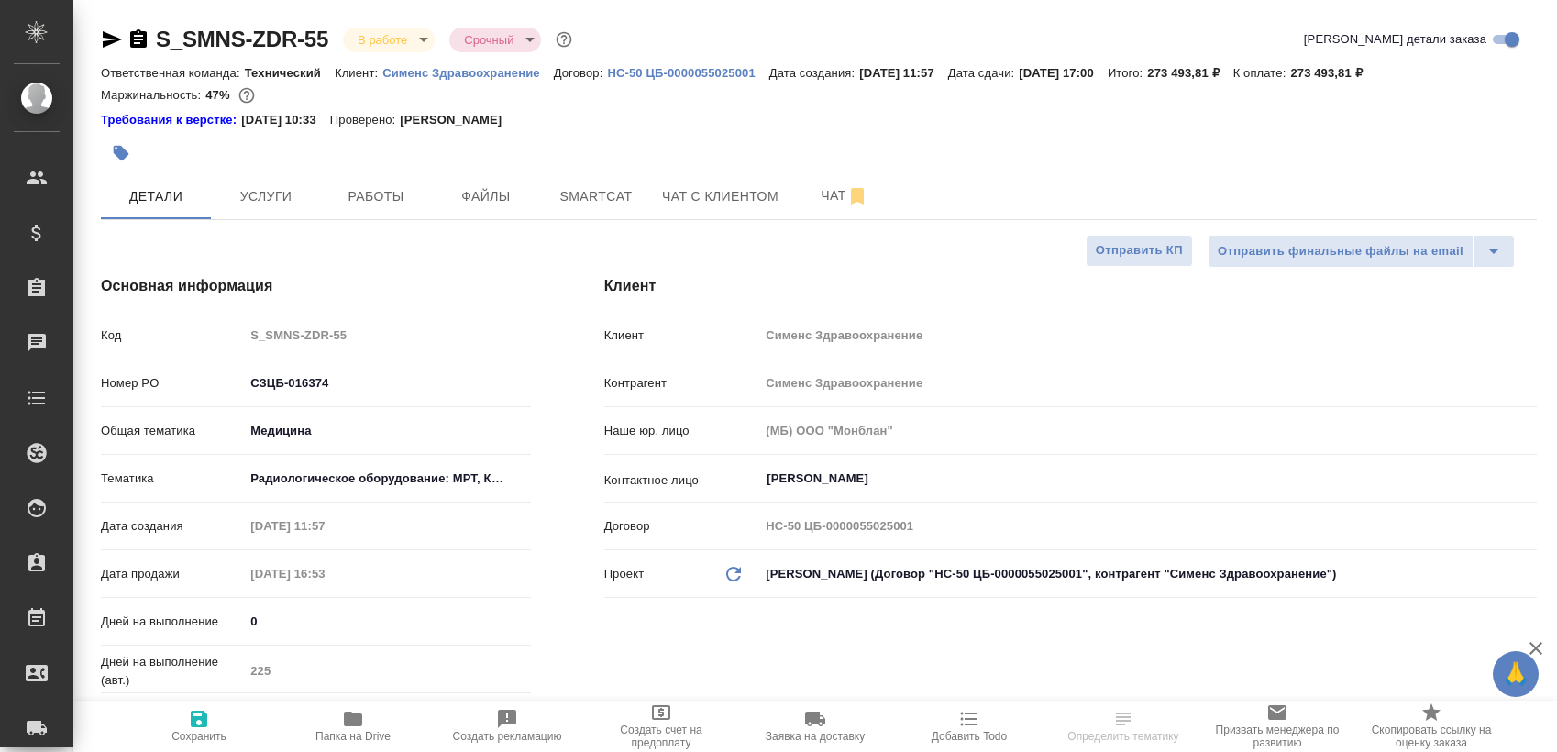
type textarea "x"
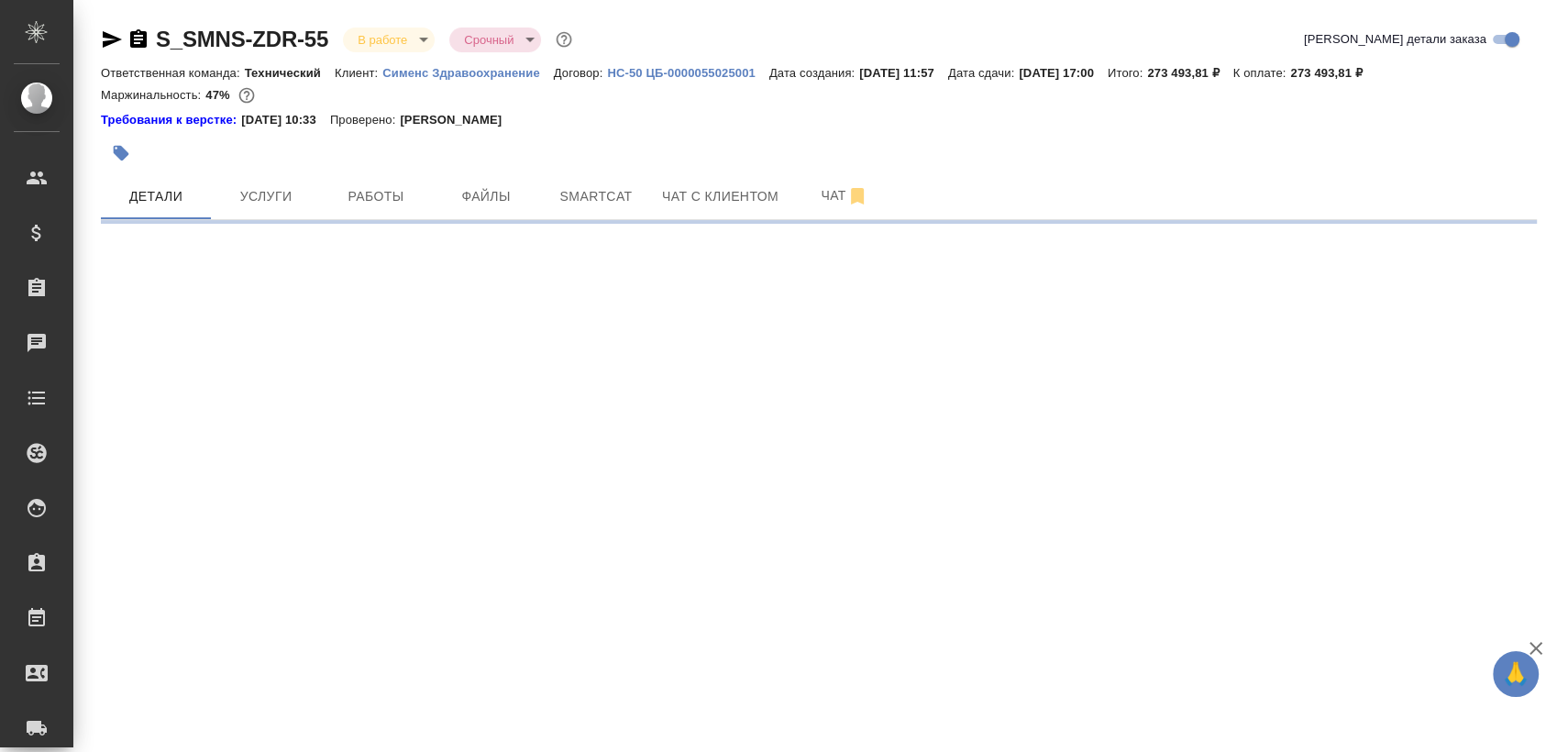
select select "RU"
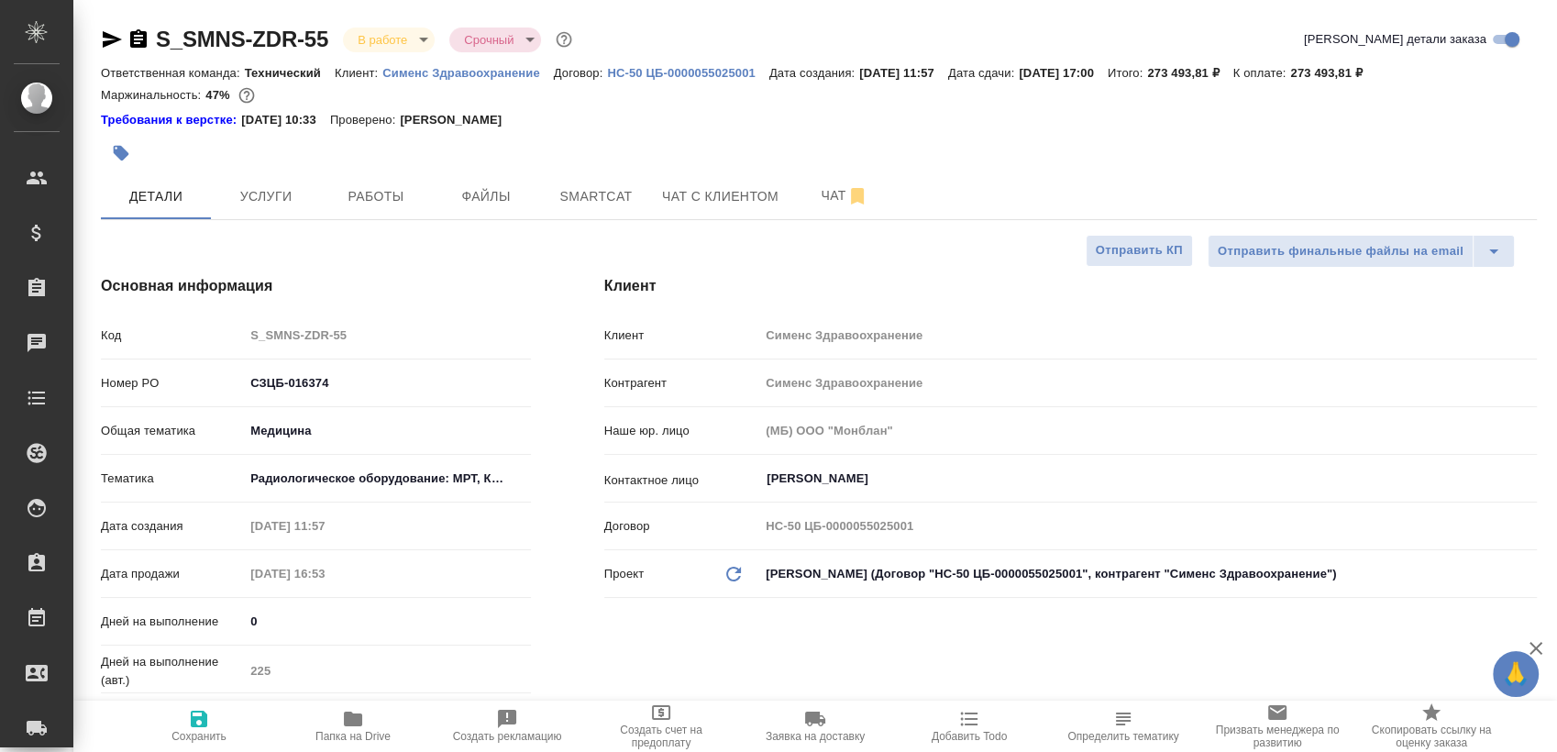
type textarea "x"
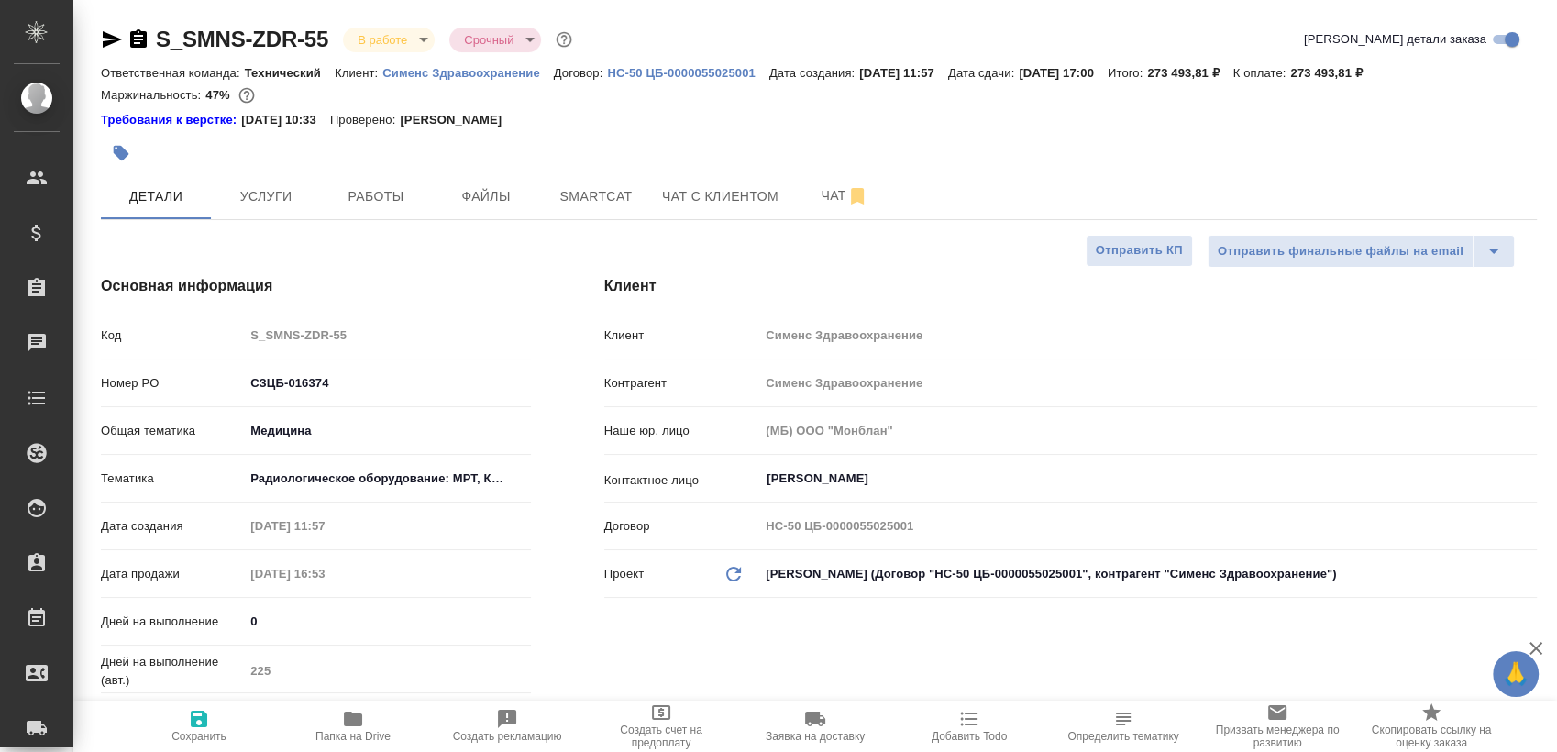
type textarea "x"
click at [403, 198] on span "Работы" at bounding box center [376, 196] width 88 height 23
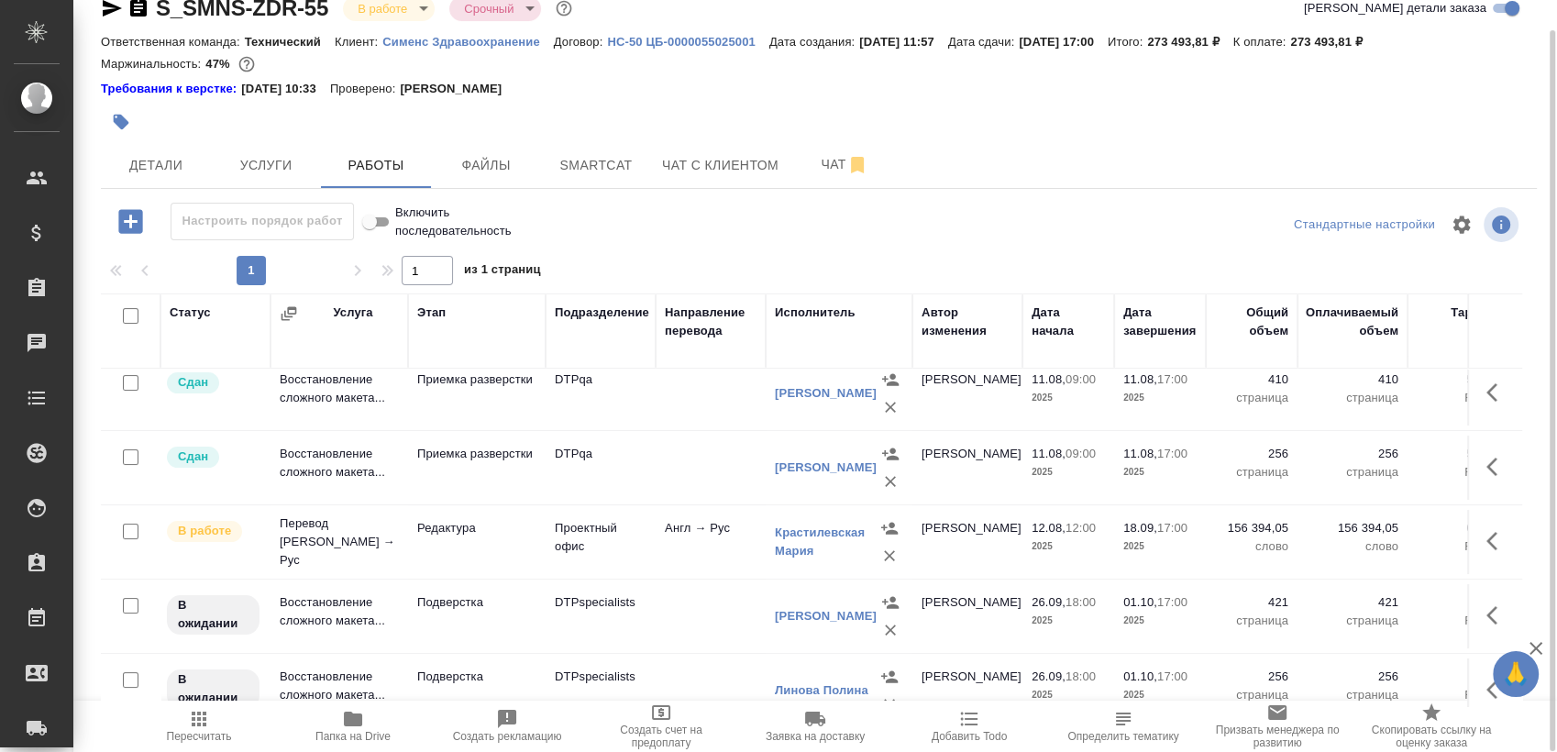
scroll to position [396, 0]
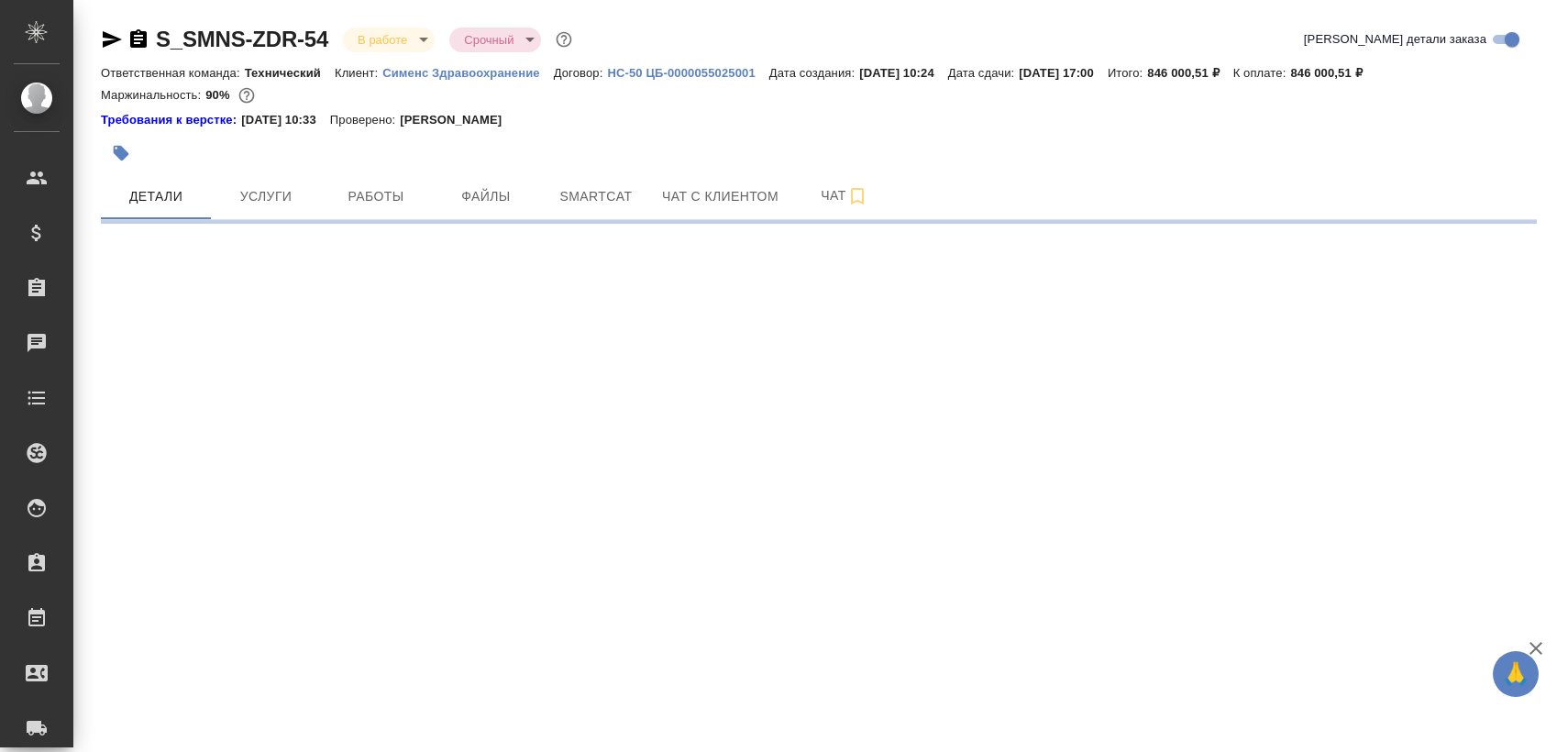
select select "RU"
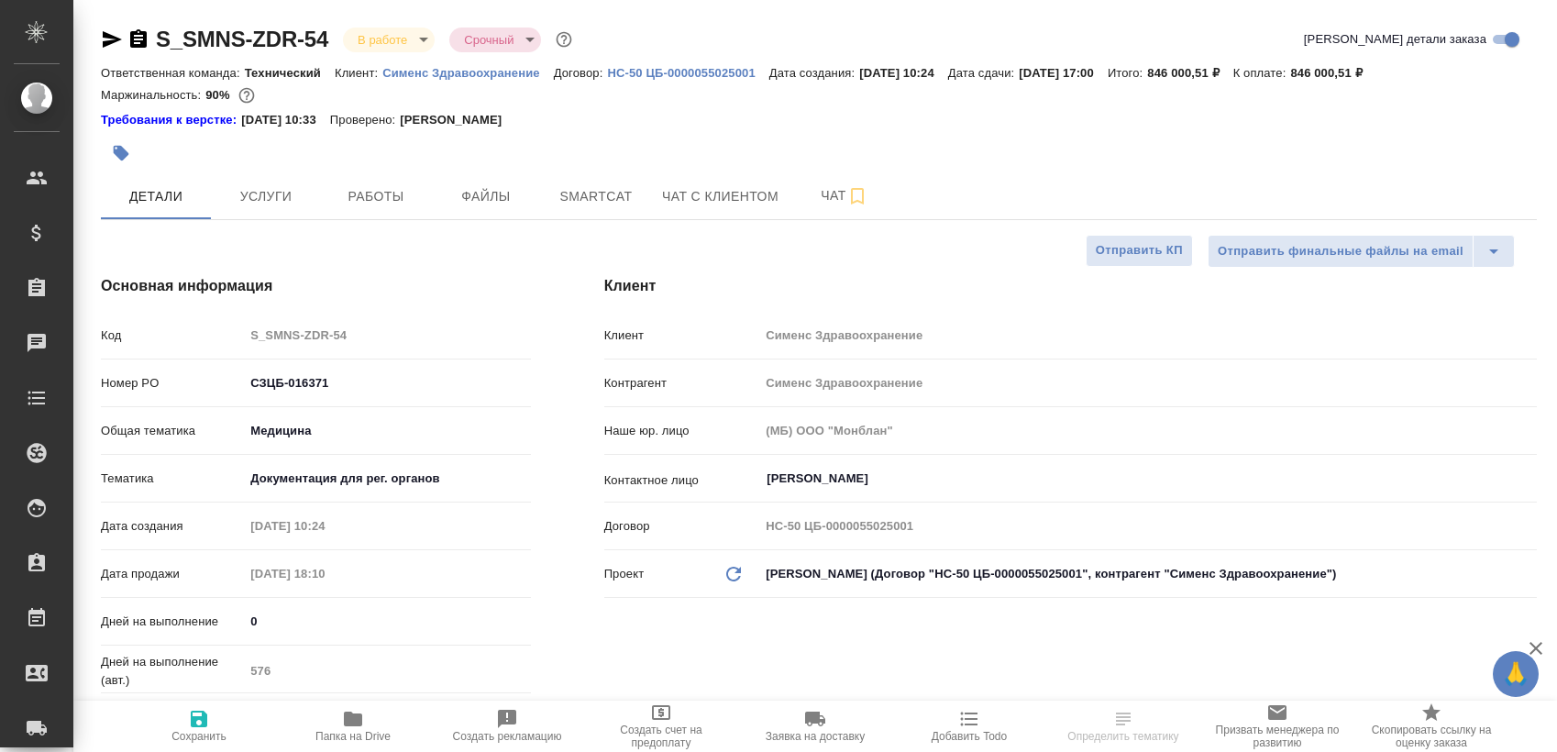
type textarea "x"
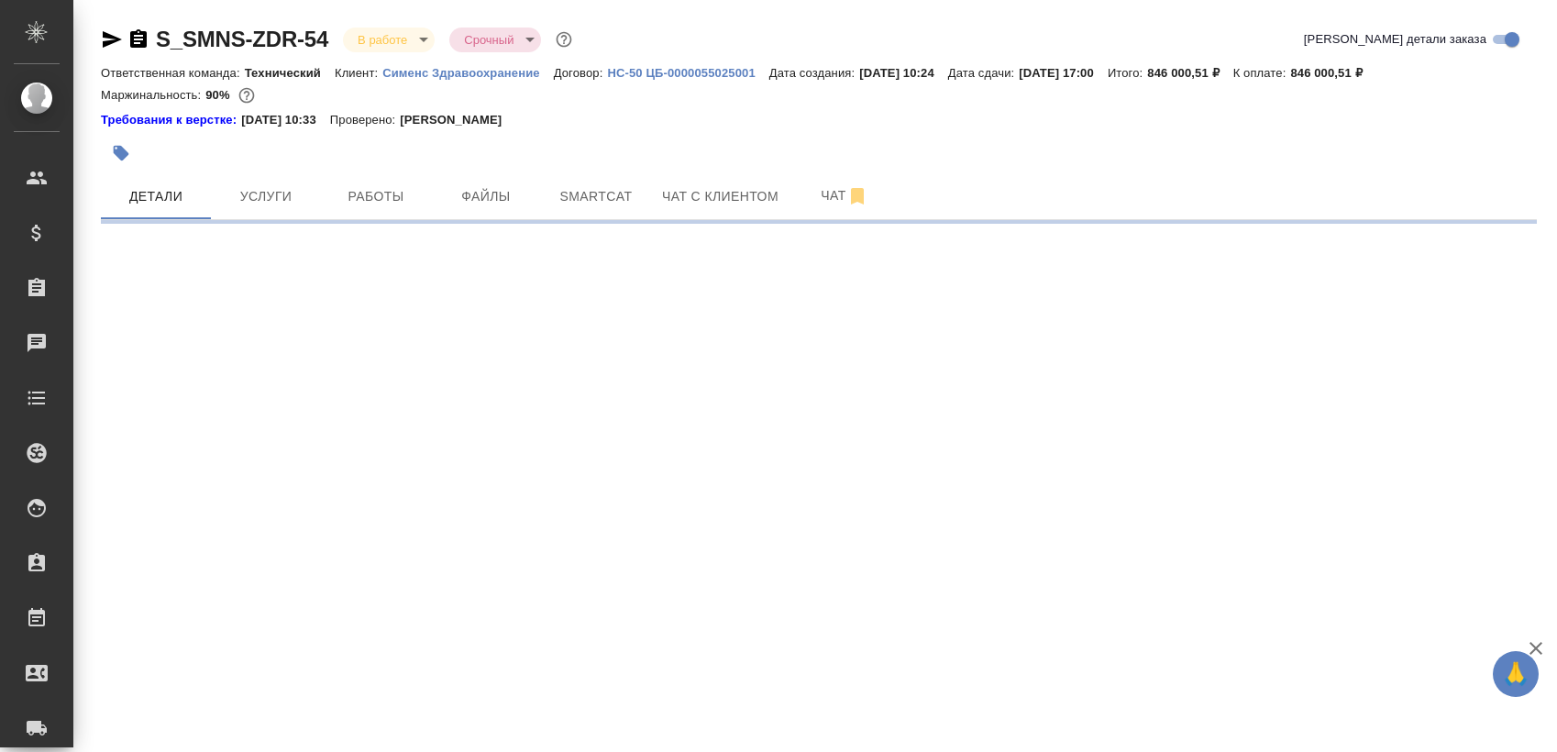
select select "RU"
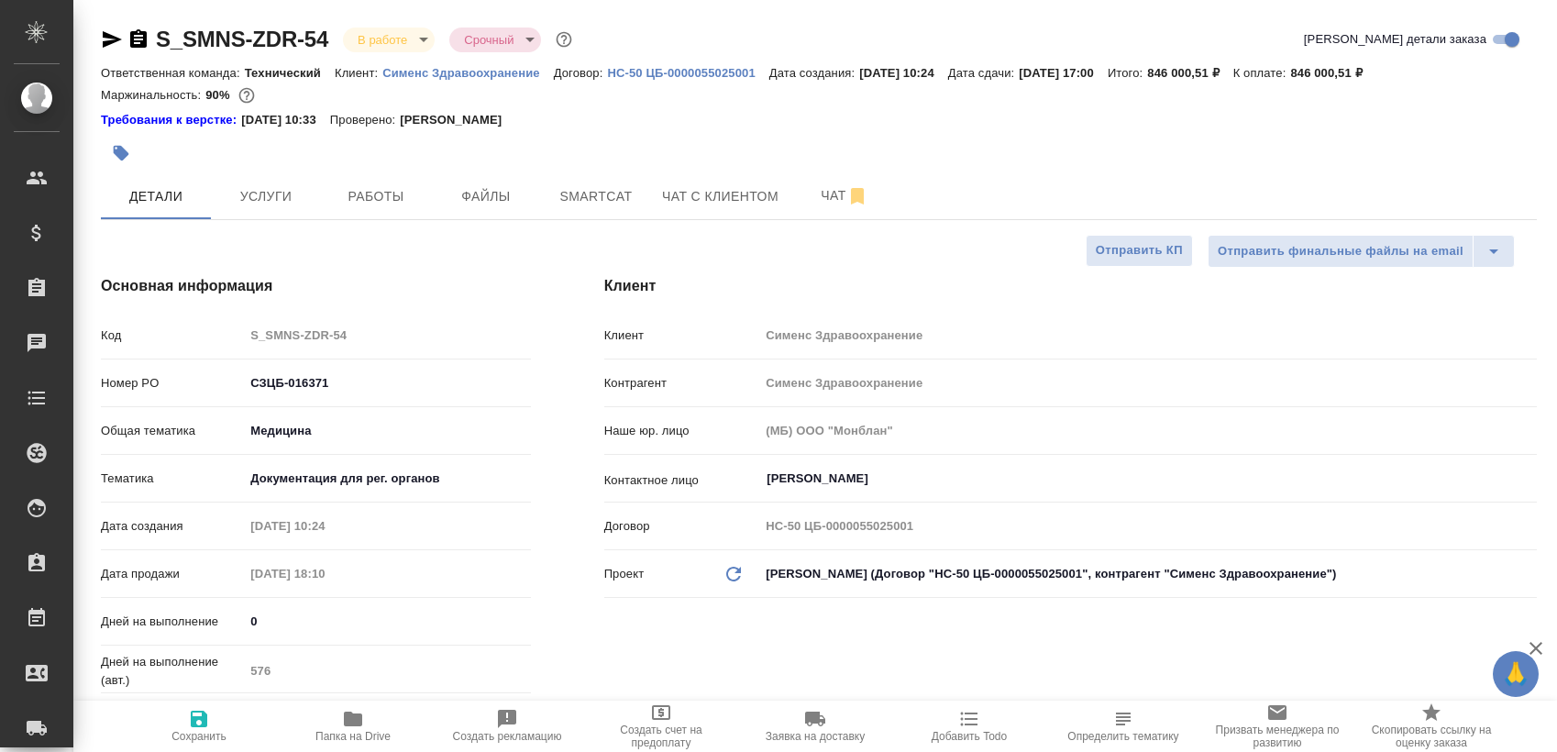
type textarea "x"
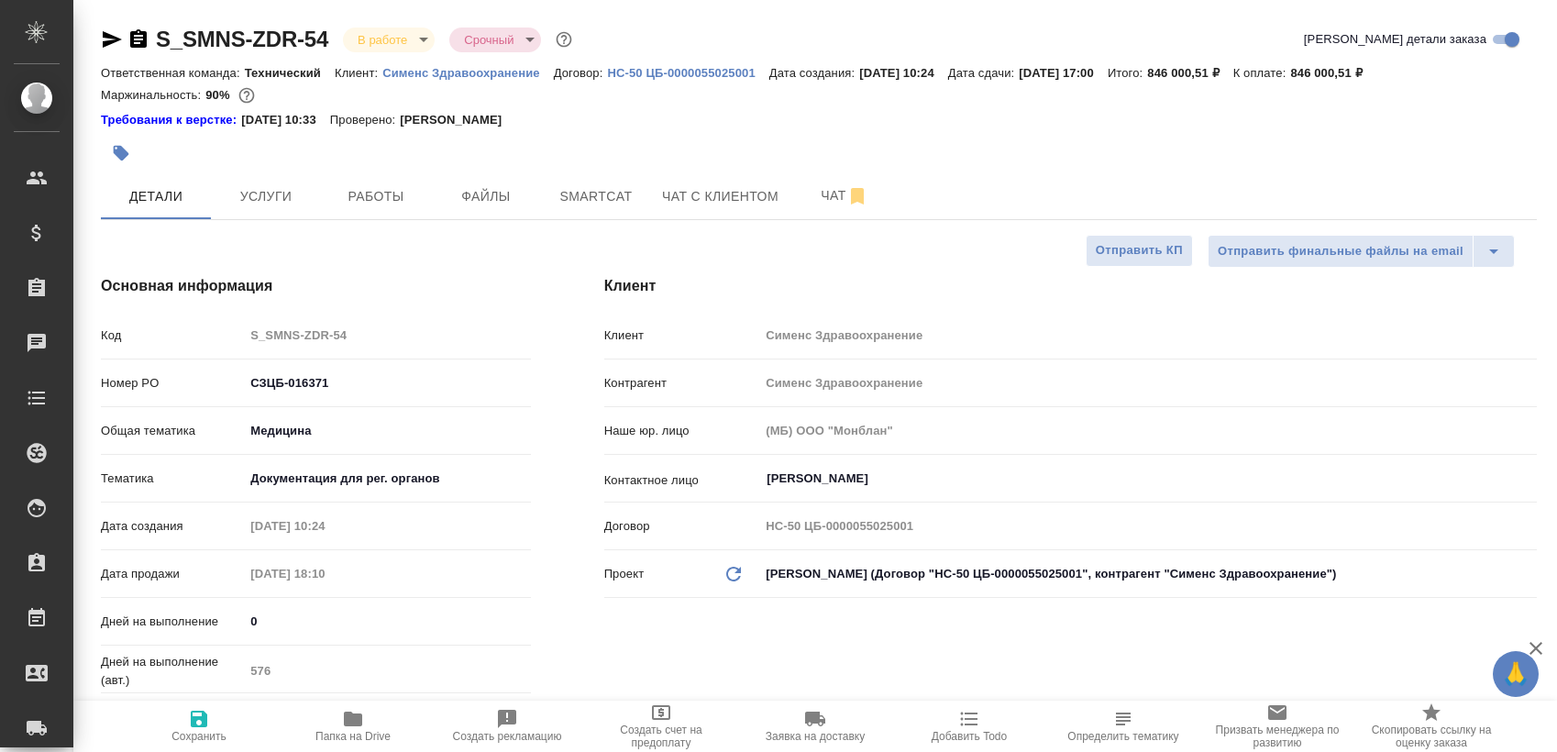
type textarea "x"
click at [376, 212] on button "Работы" at bounding box center [376, 196] width 110 height 46
click at [403, 193] on span "Работы" at bounding box center [376, 196] width 88 height 23
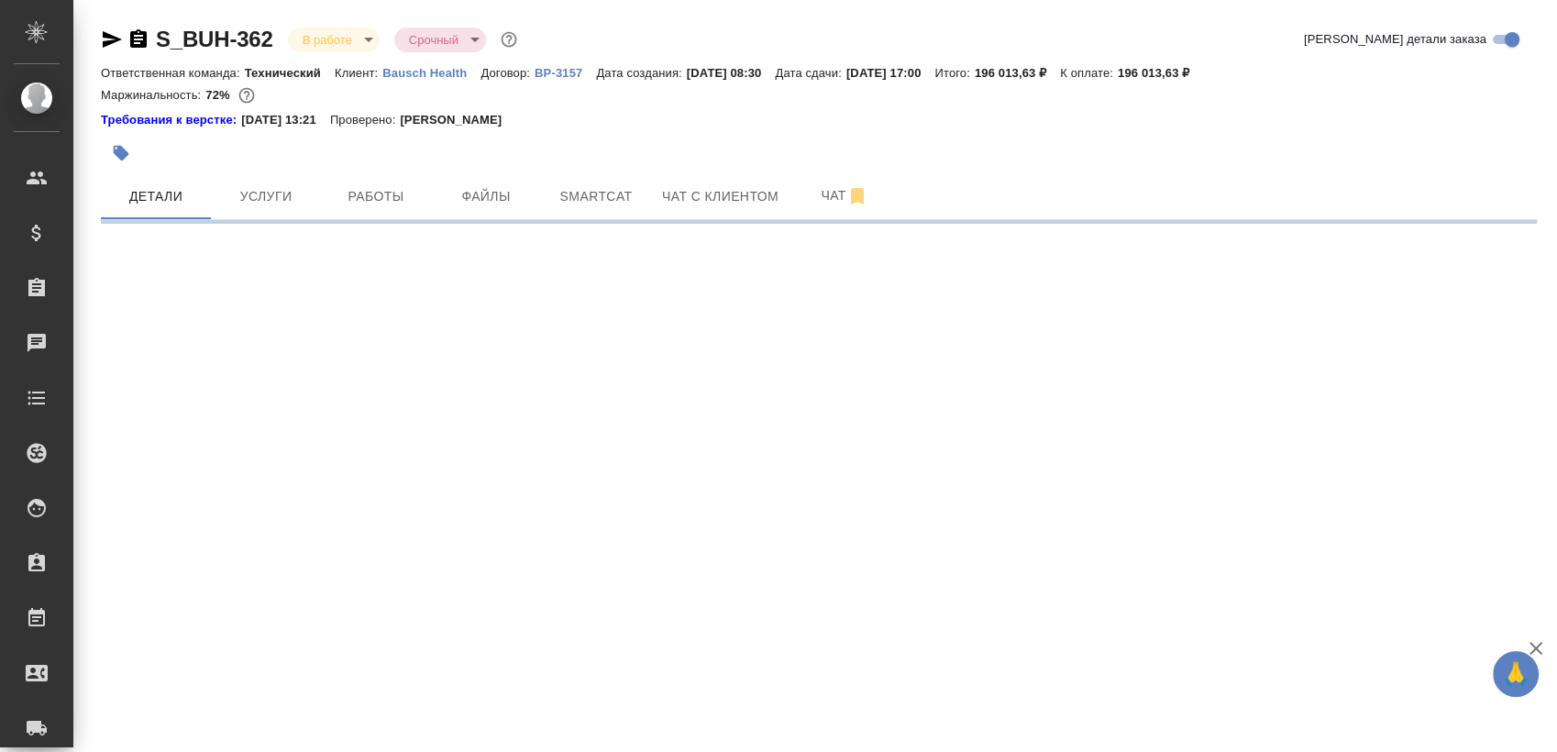
select select "RU"
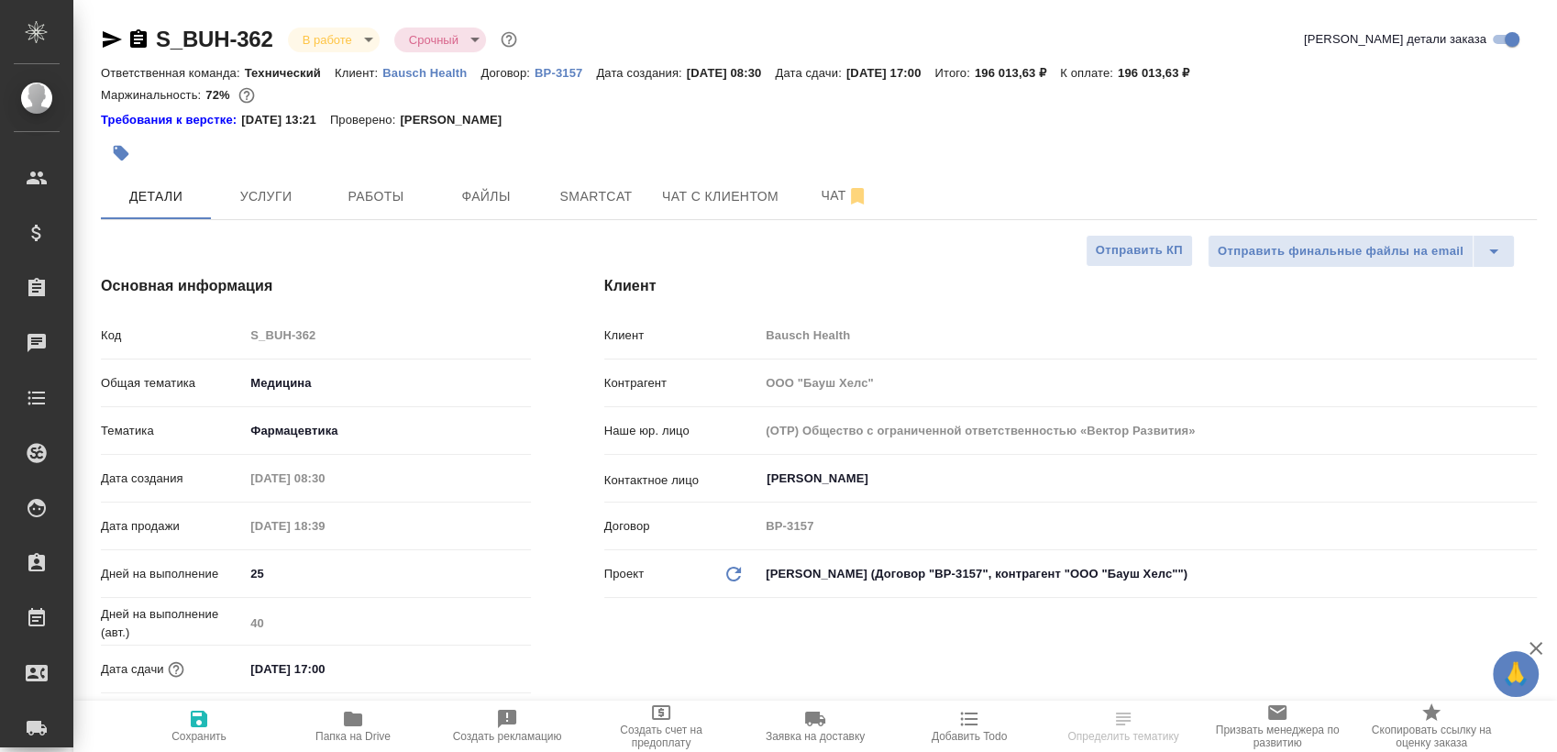
type textarea "x"
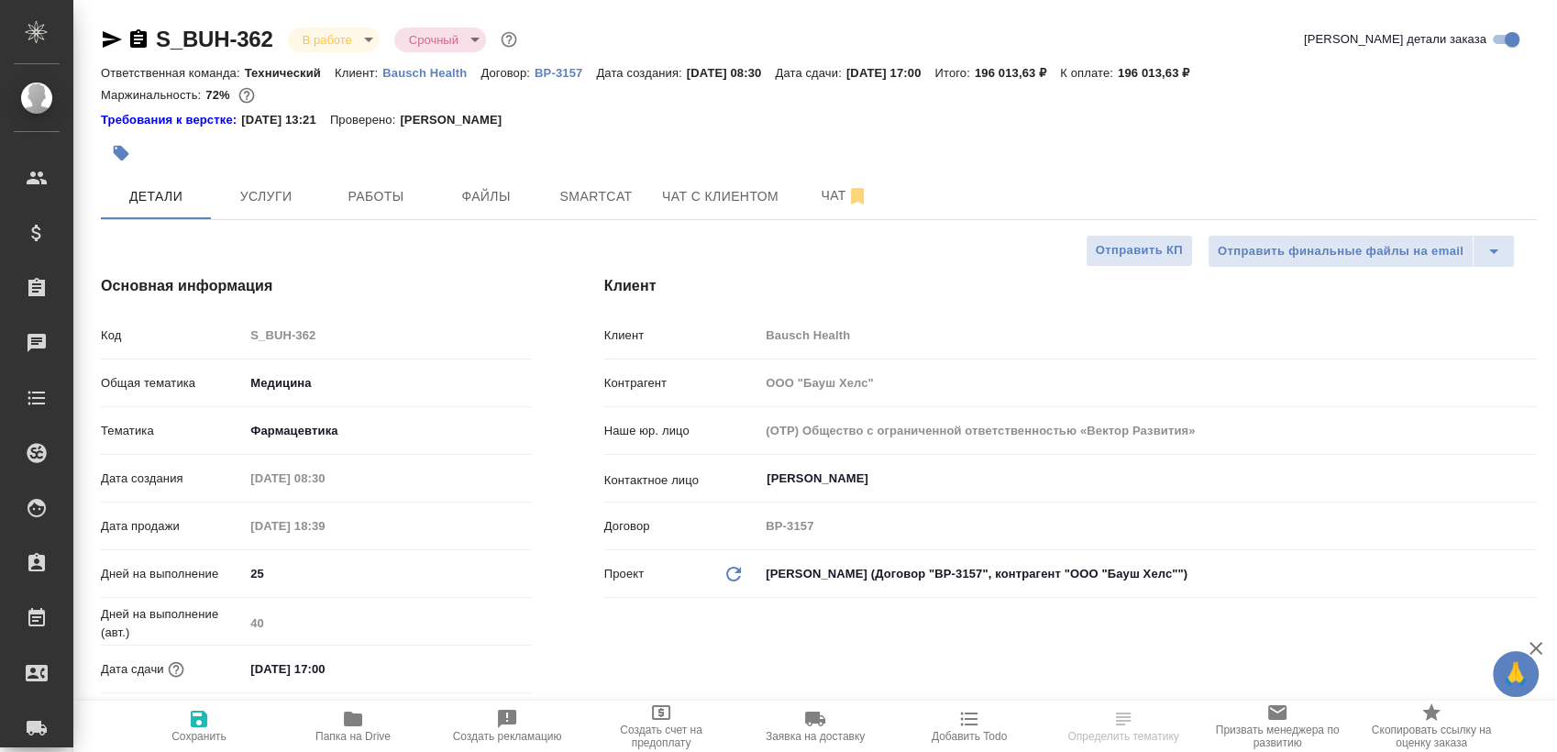
type textarea "x"
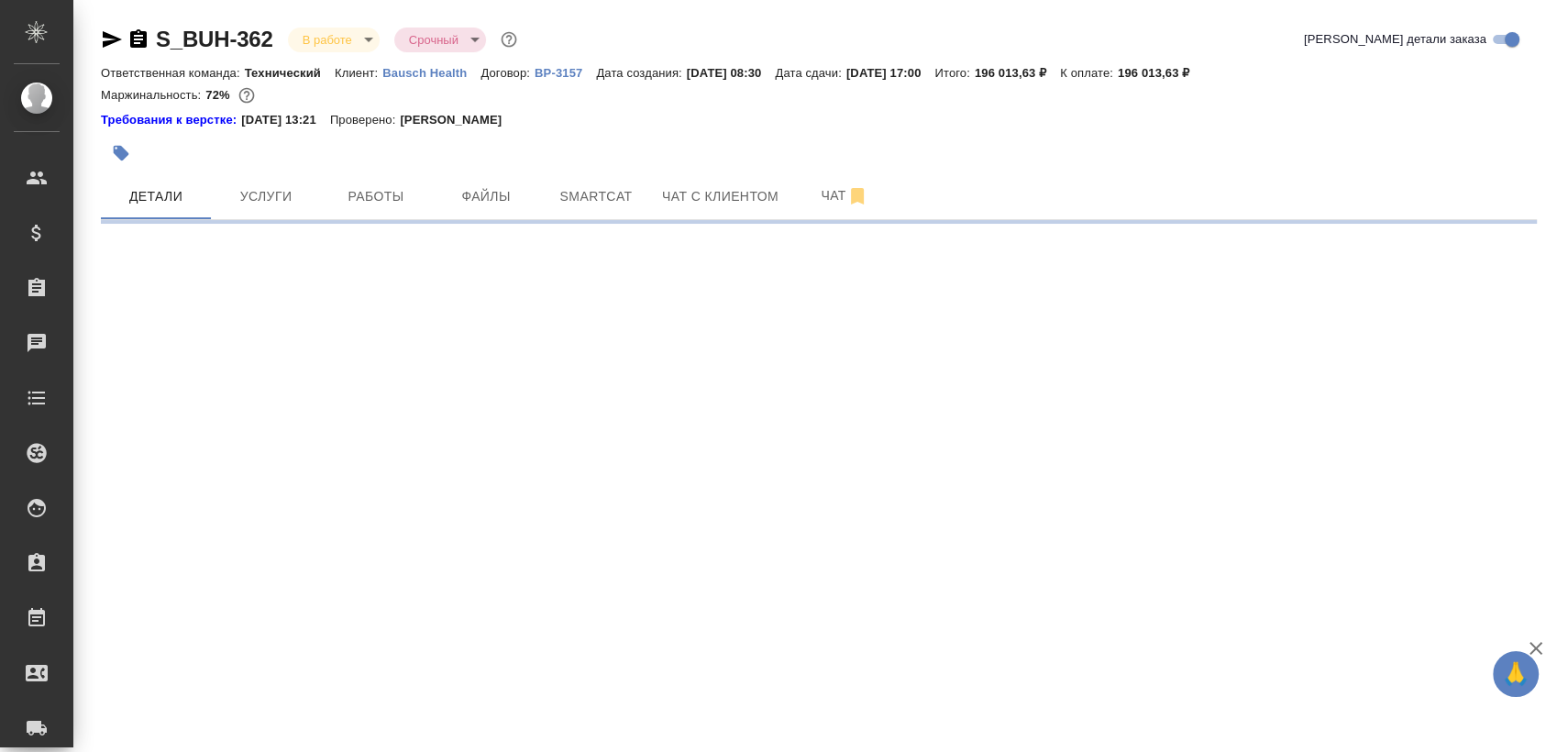
select select "RU"
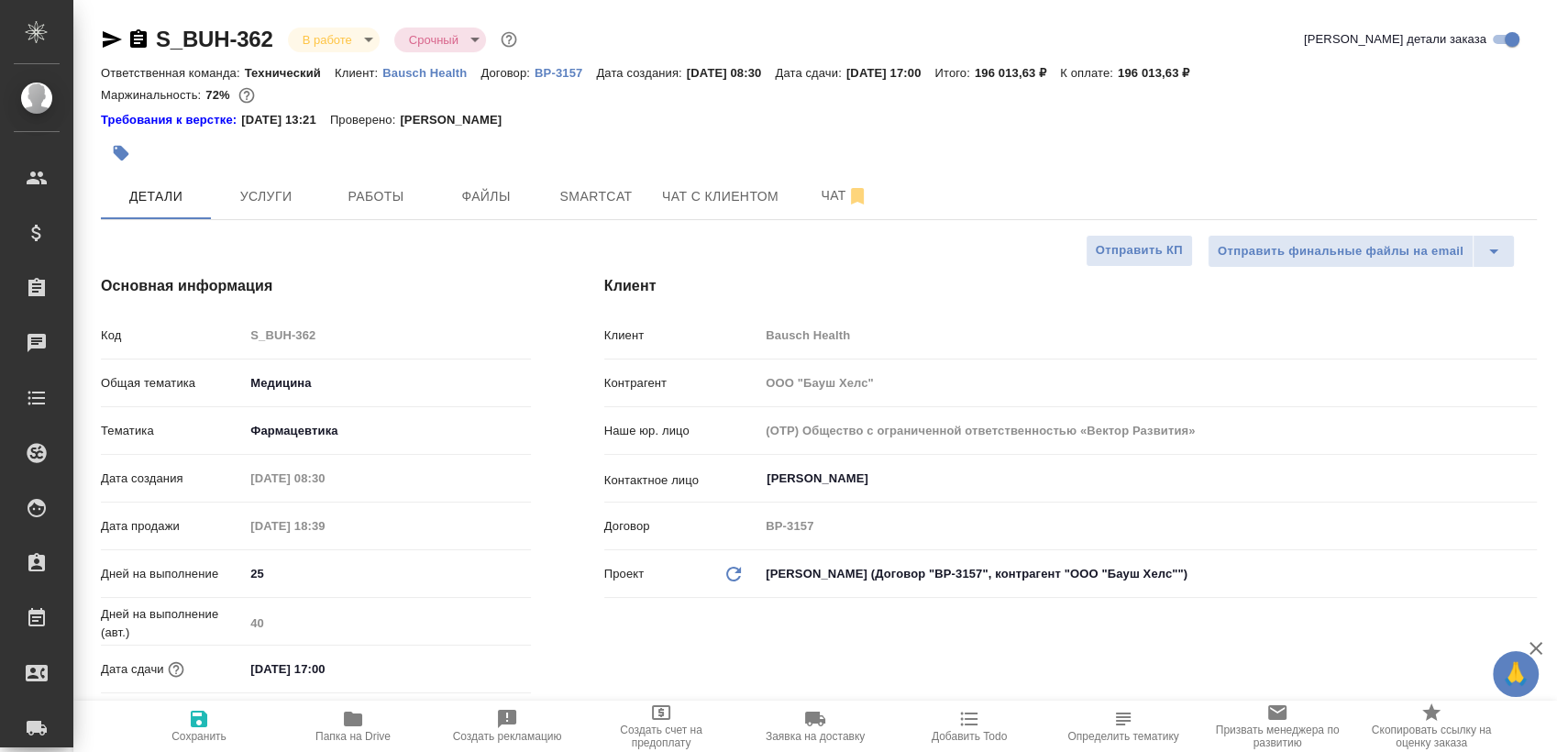
type textarea "x"
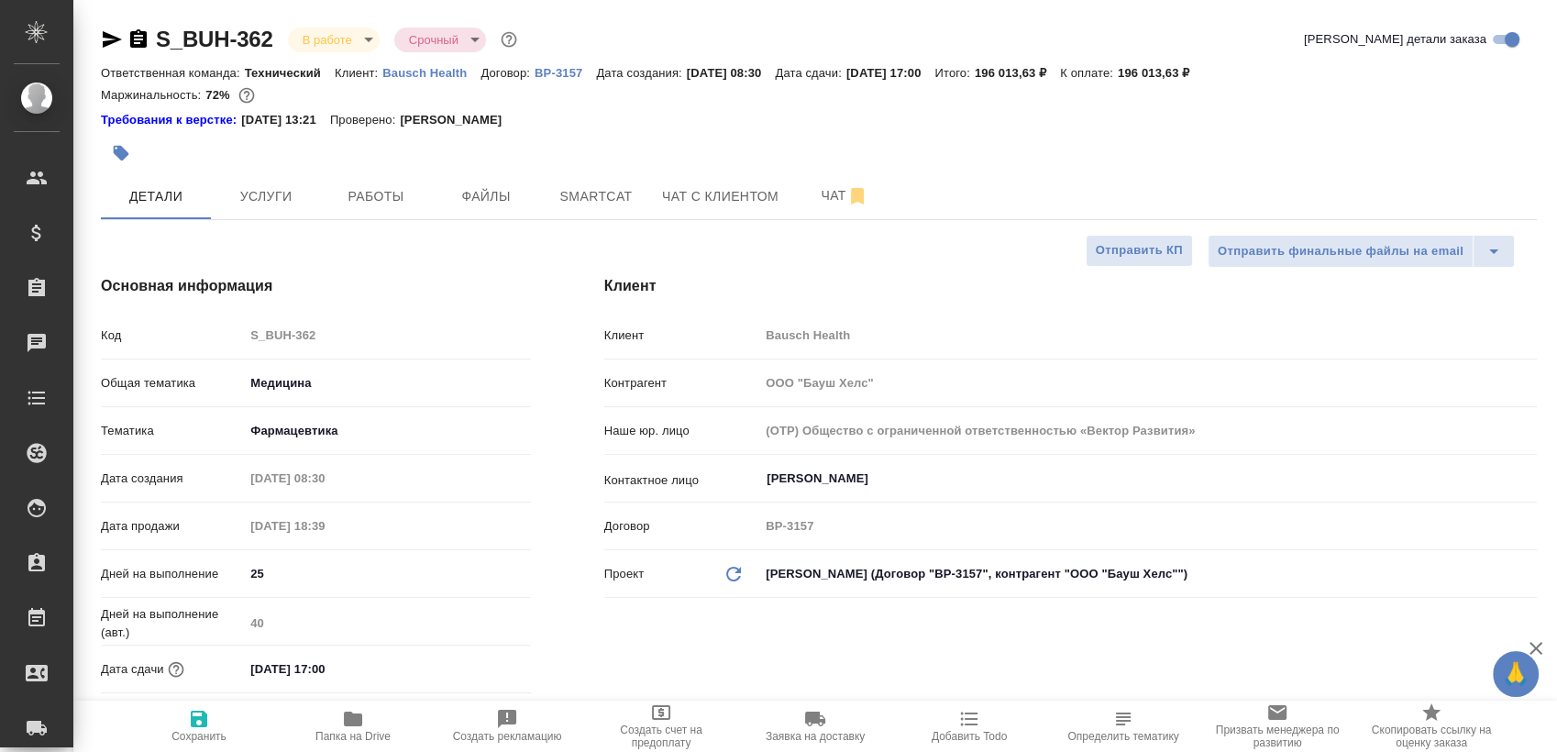
type textarea "x"
click at [404, 195] on span "Работы" at bounding box center [376, 196] width 88 height 23
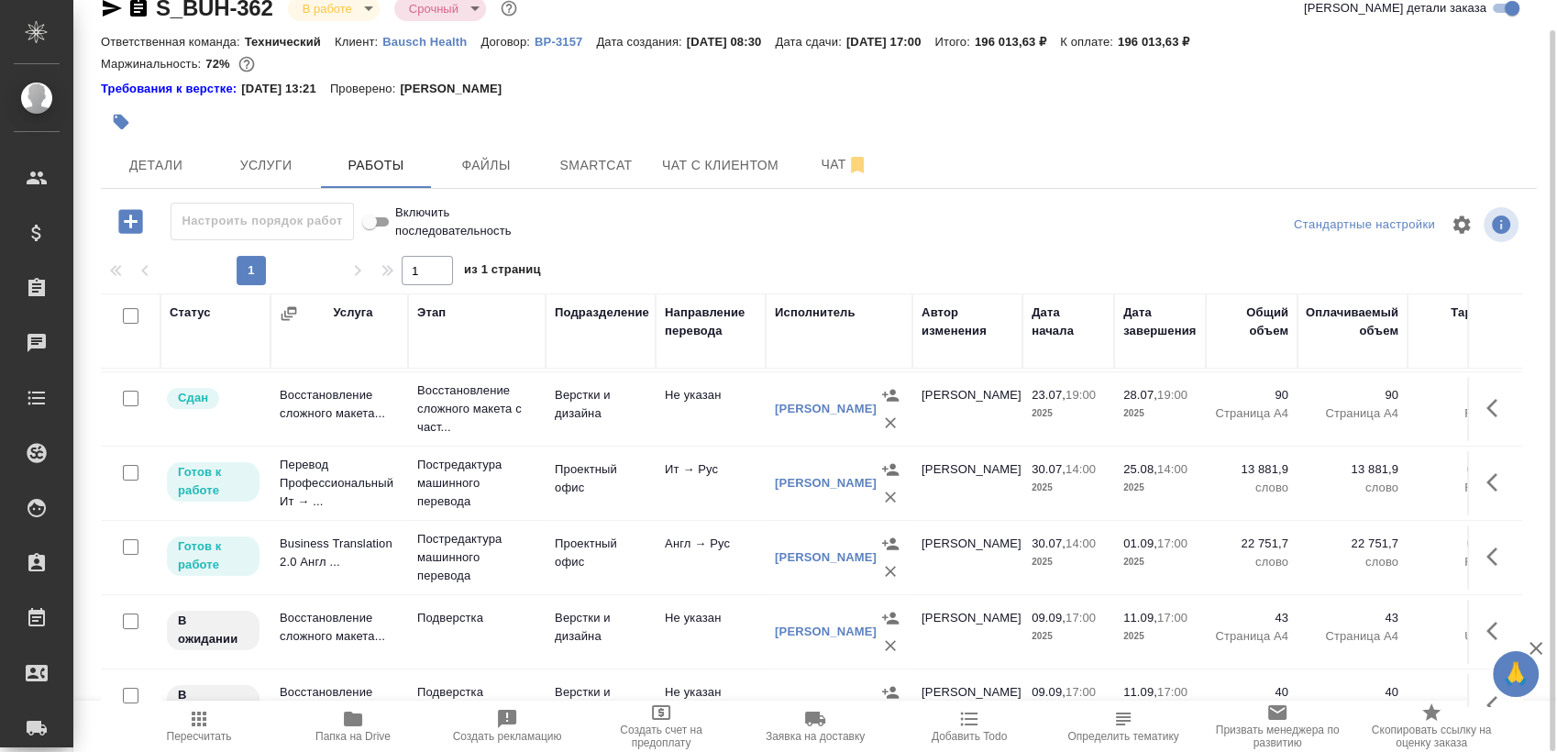
scroll to position [249, 0]
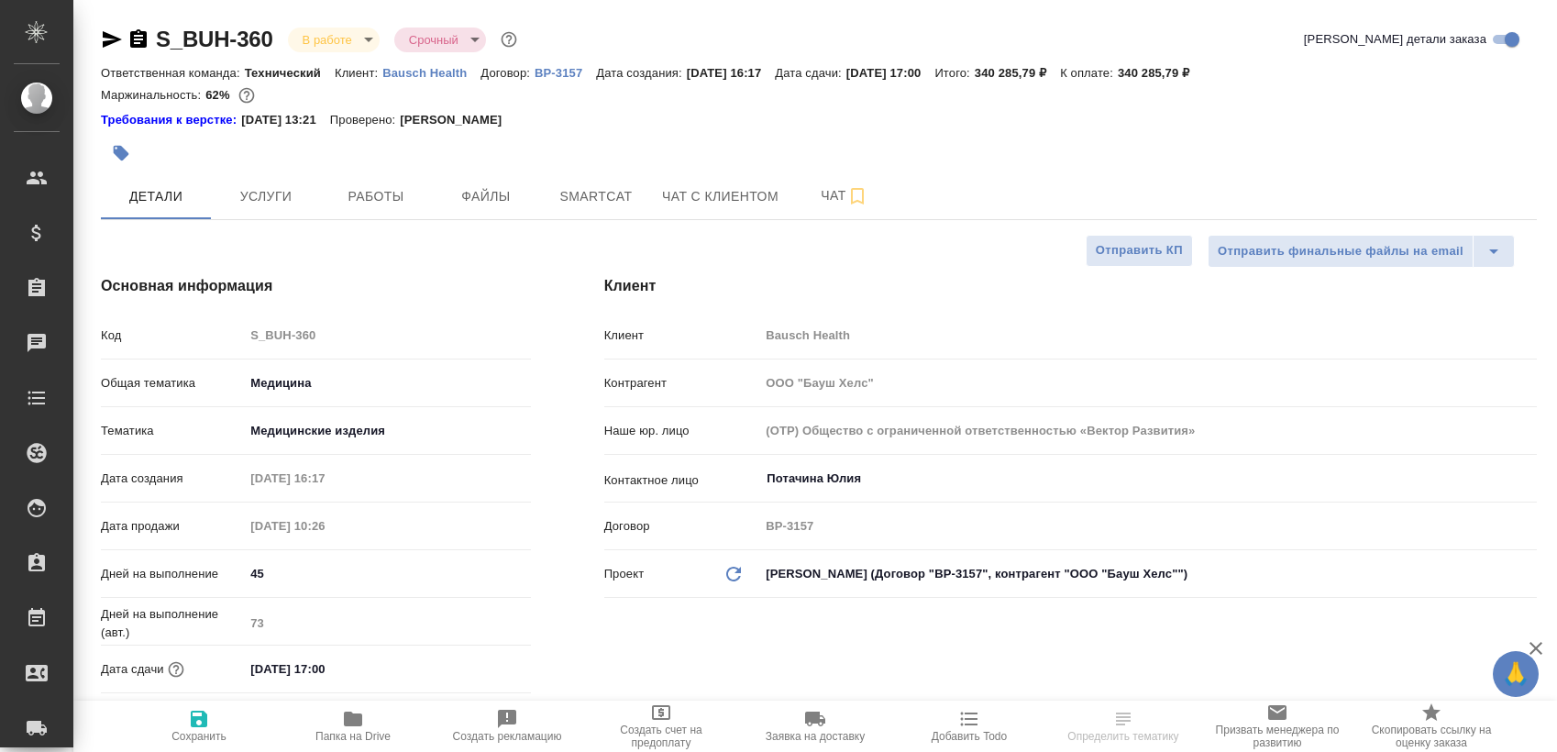
select select "RU"
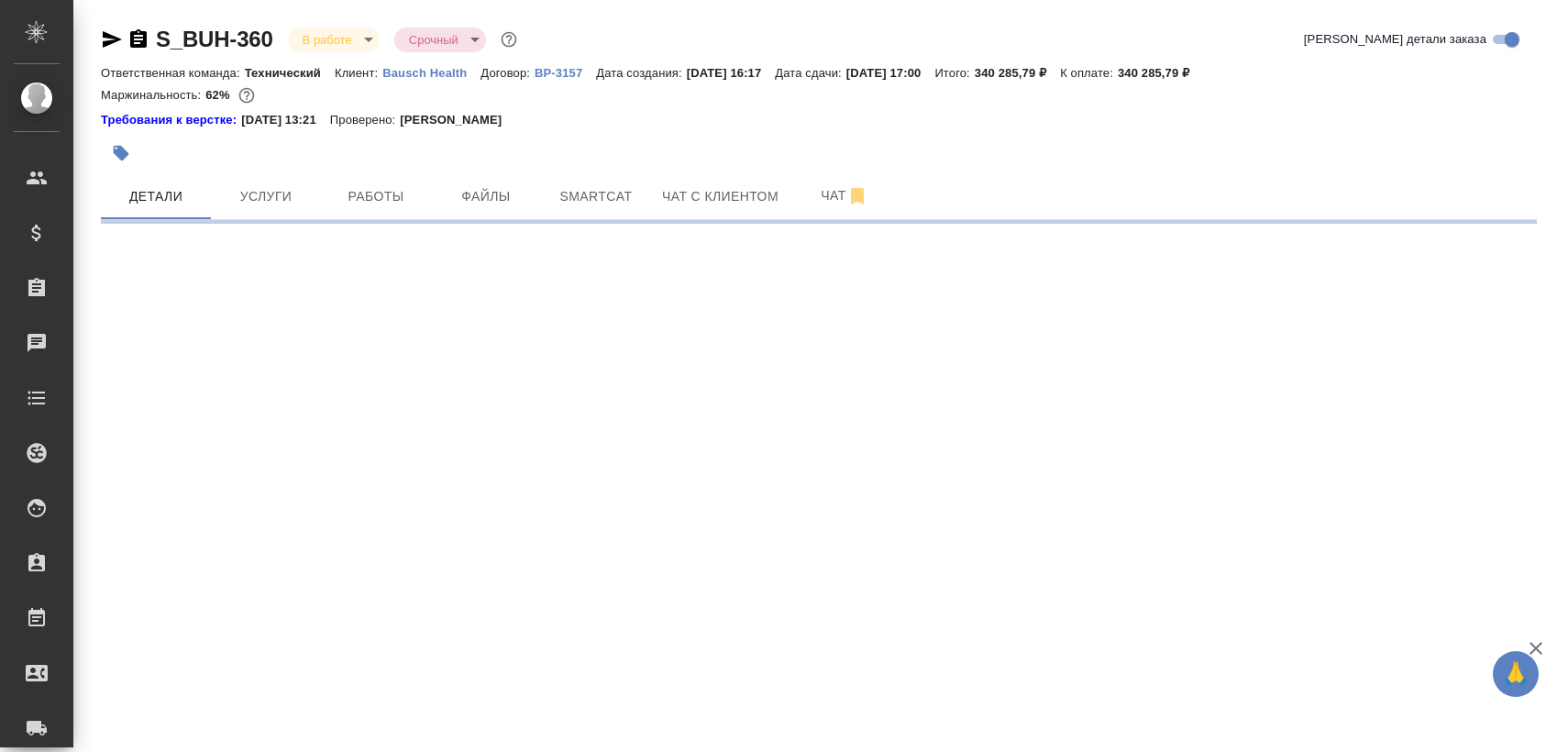
select select "RU"
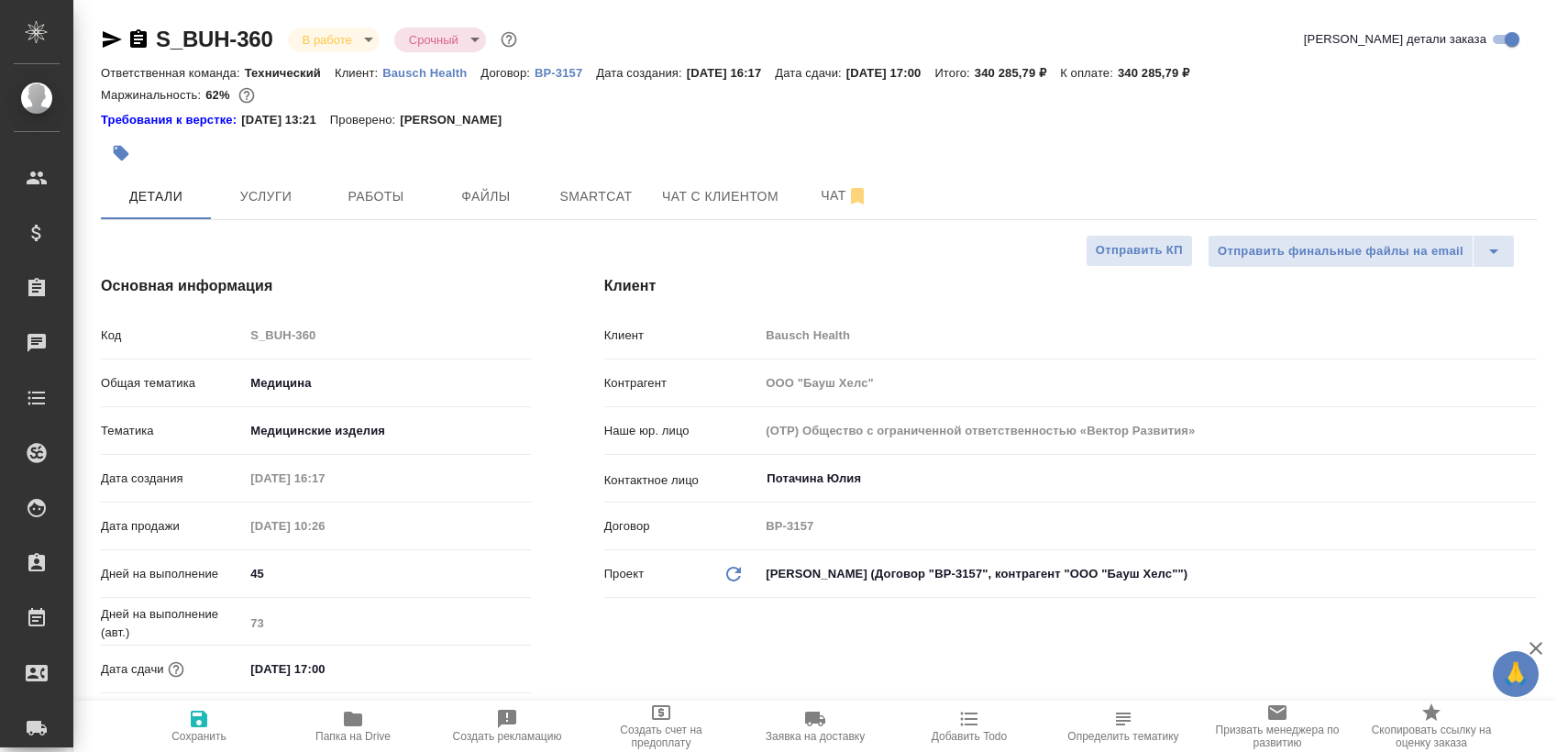
type textarea "x"
click at [382, 178] on button "Работы" at bounding box center [376, 196] width 110 height 46
click at [393, 206] on span "Работы" at bounding box center [376, 196] width 88 height 23
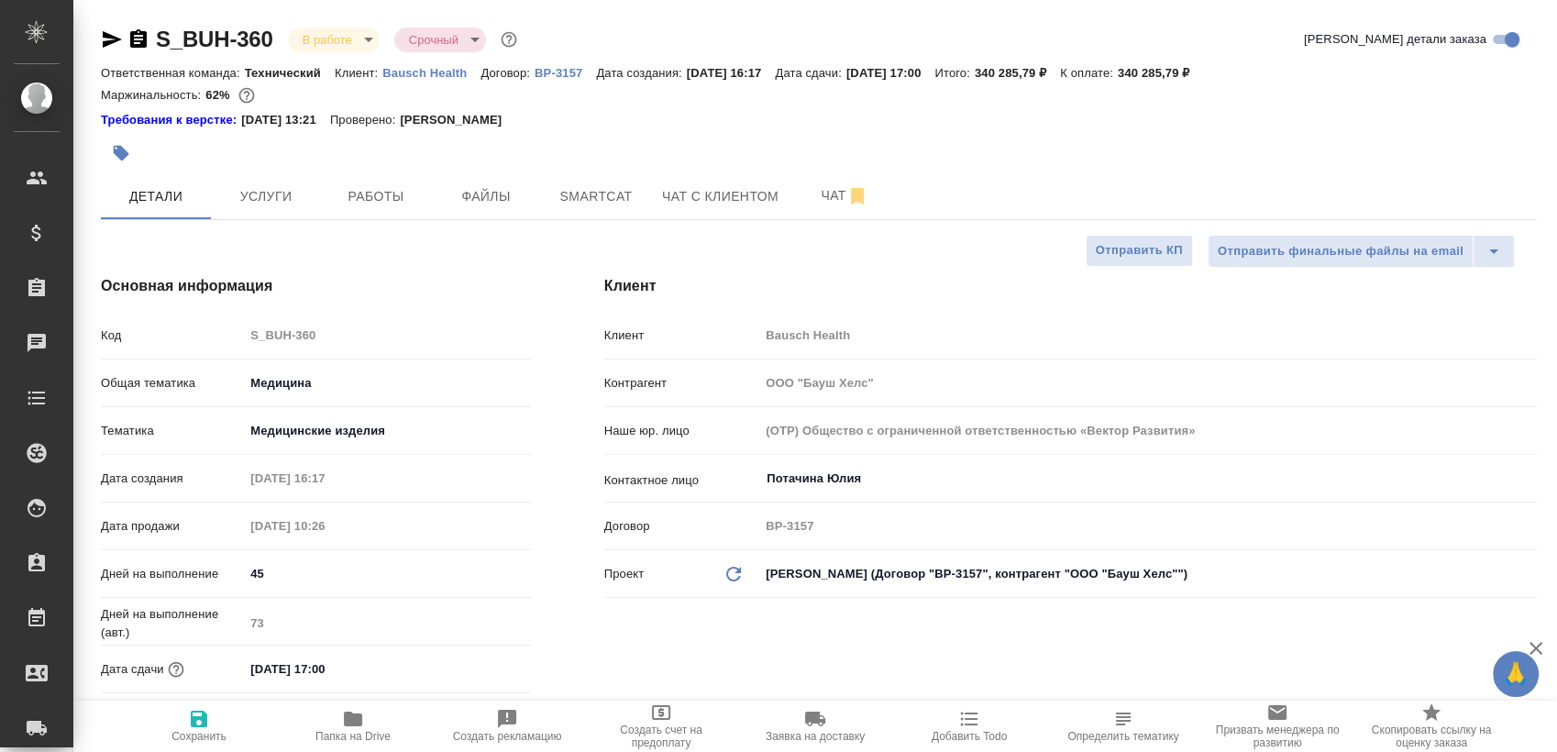
type textarea "x"
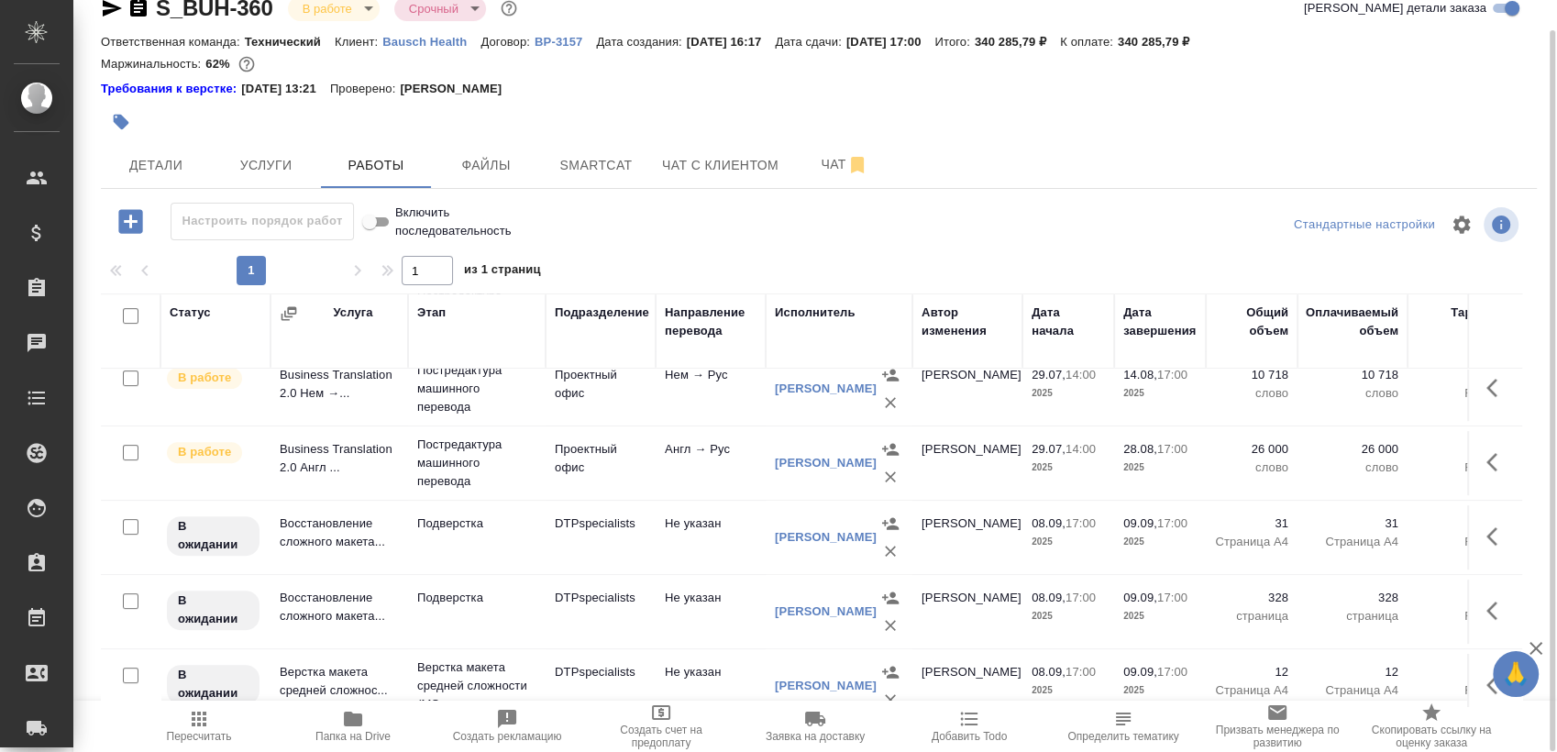
scroll to position [771, 0]
